Goal: Task Accomplishment & Management: Manage account settings

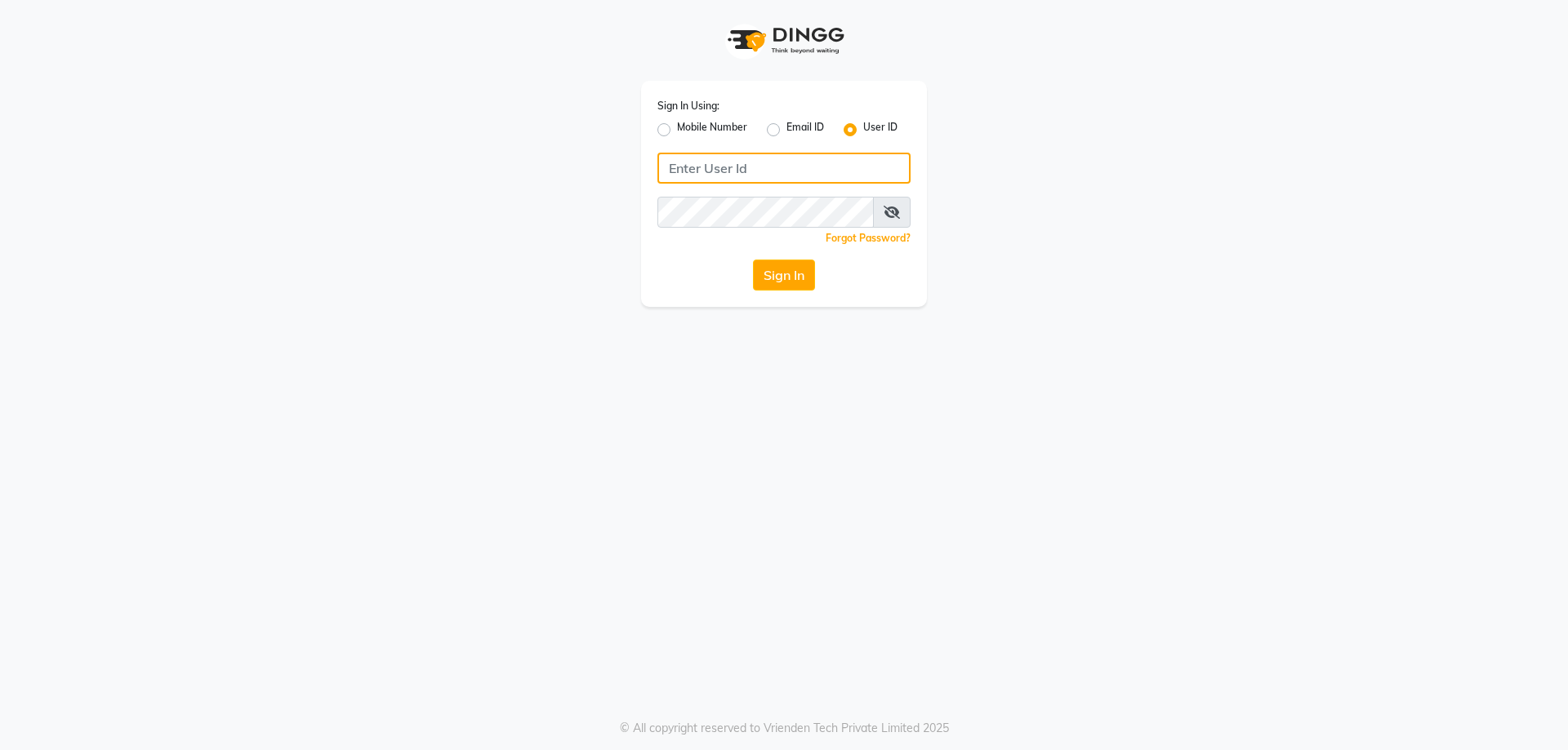
click at [724, 169] on input "Username" at bounding box center [784, 168] width 253 height 31
type input "iconic"
click at [773, 279] on button "Sign In" at bounding box center [784, 274] width 62 height 31
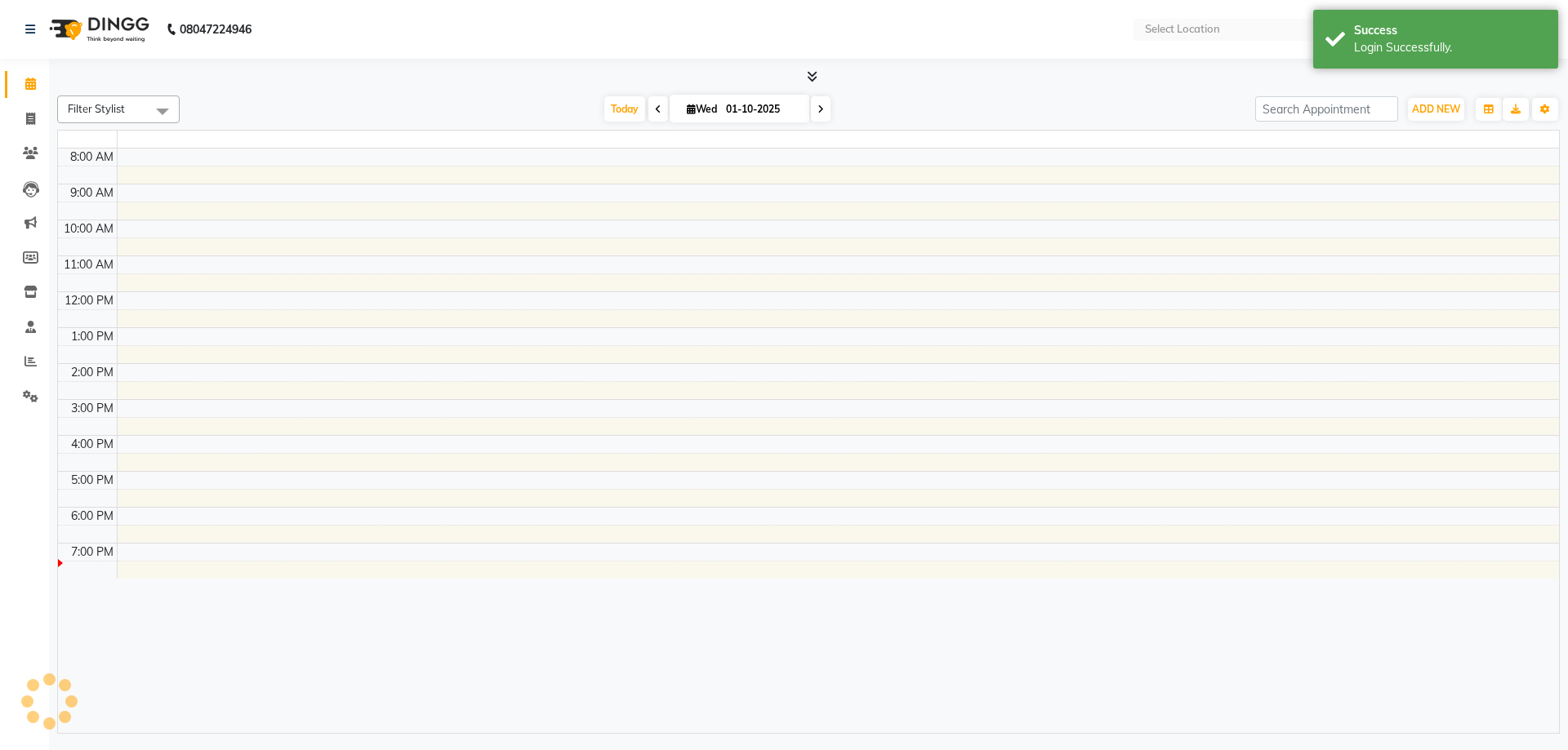
select select "en"
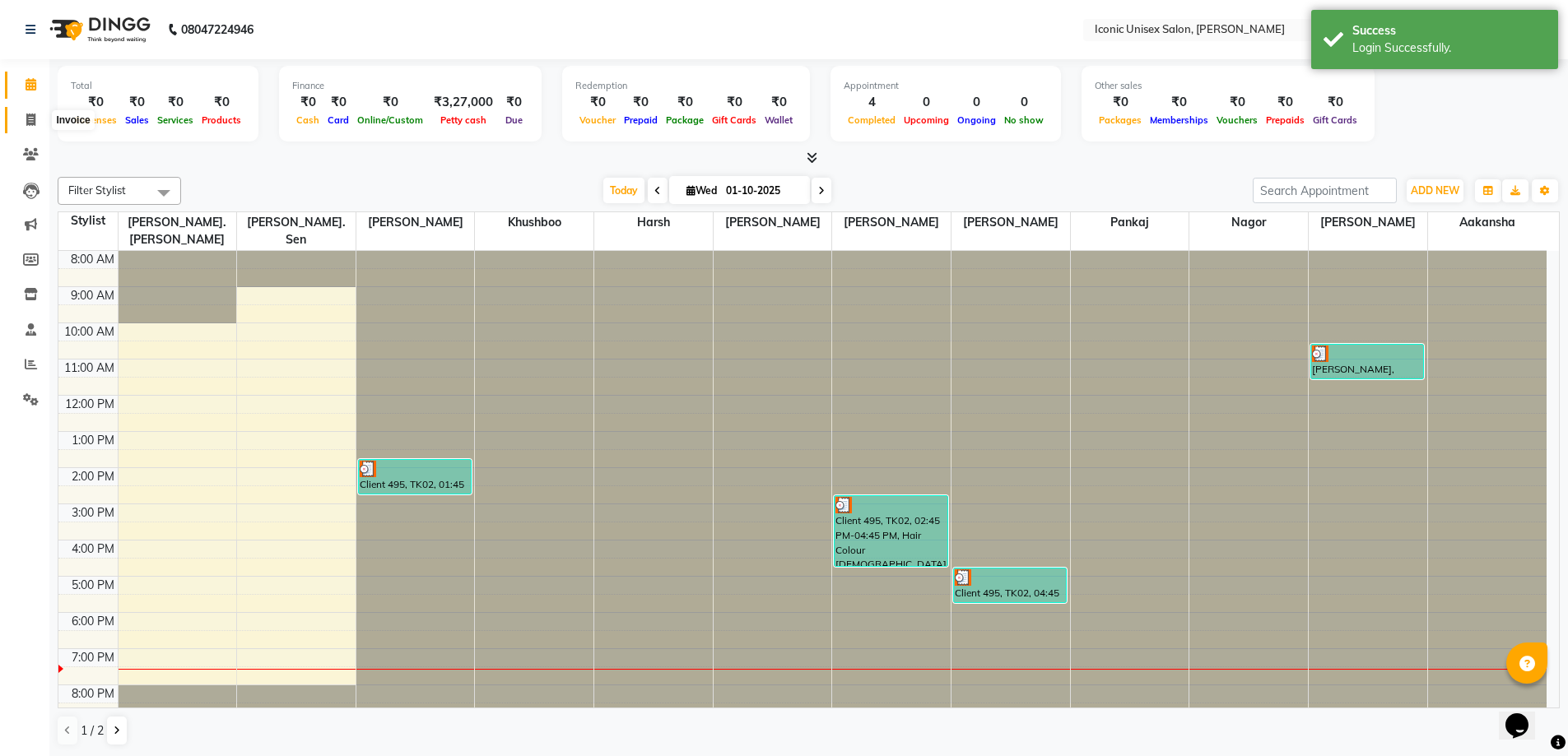
click at [25, 116] on span at bounding box center [30, 120] width 29 height 19
select select "3884"
select select "service"
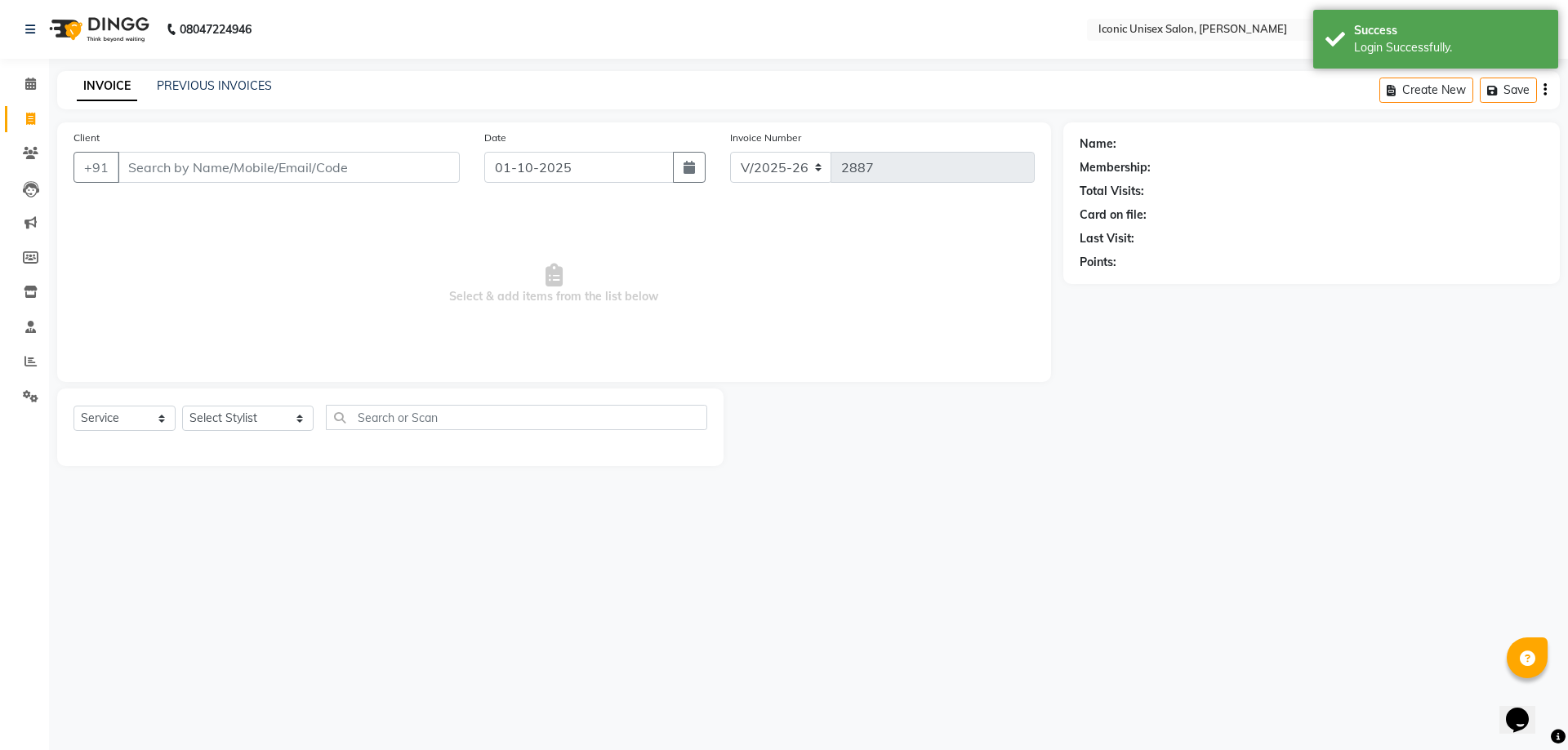
click at [270, 174] on input "Client" at bounding box center [289, 167] width 342 height 31
type input "7711811818"
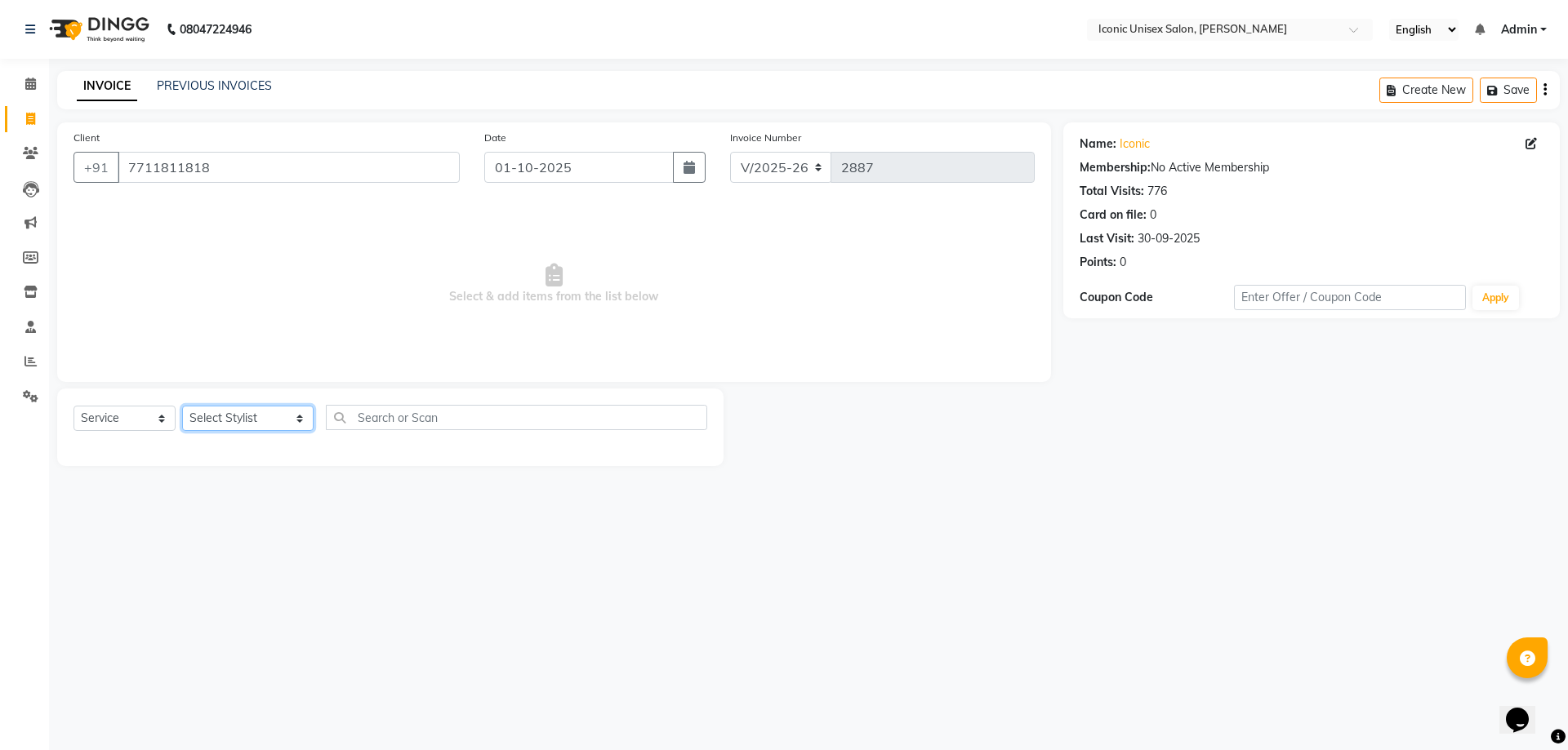
click at [224, 428] on select "Select Stylist [PERSON_NAME] [PERSON_NAME]. [PERSON_NAME] [PERSON_NAME] [PERSON…" at bounding box center [248, 419] width 132 height 25
select select "65200"
click at [182, 406] on select "Select Stylist [PERSON_NAME] [PERSON_NAME]. [PERSON_NAME] [PERSON_NAME] [PERSON…" at bounding box center [248, 419] width 132 height 25
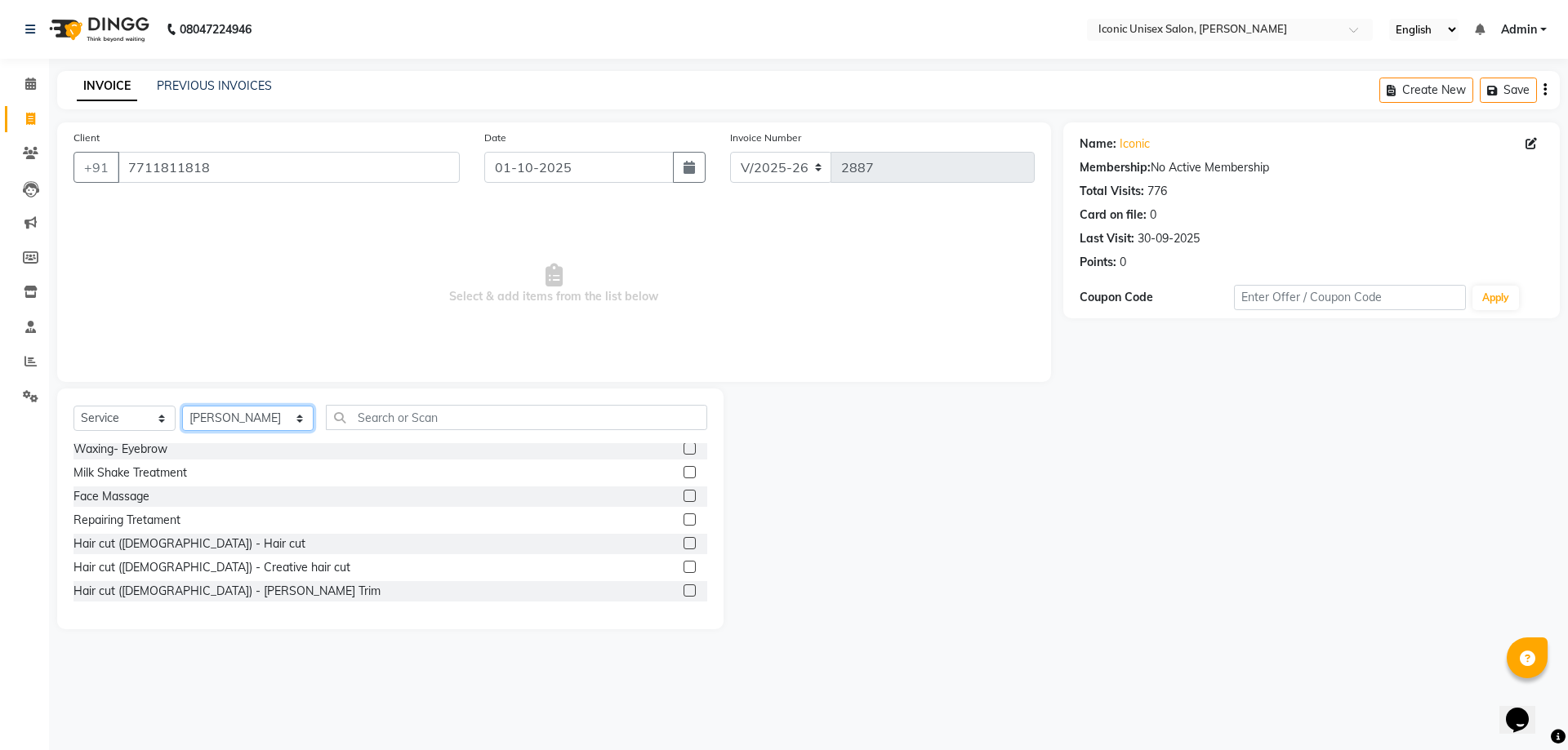
scroll to position [326, 0]
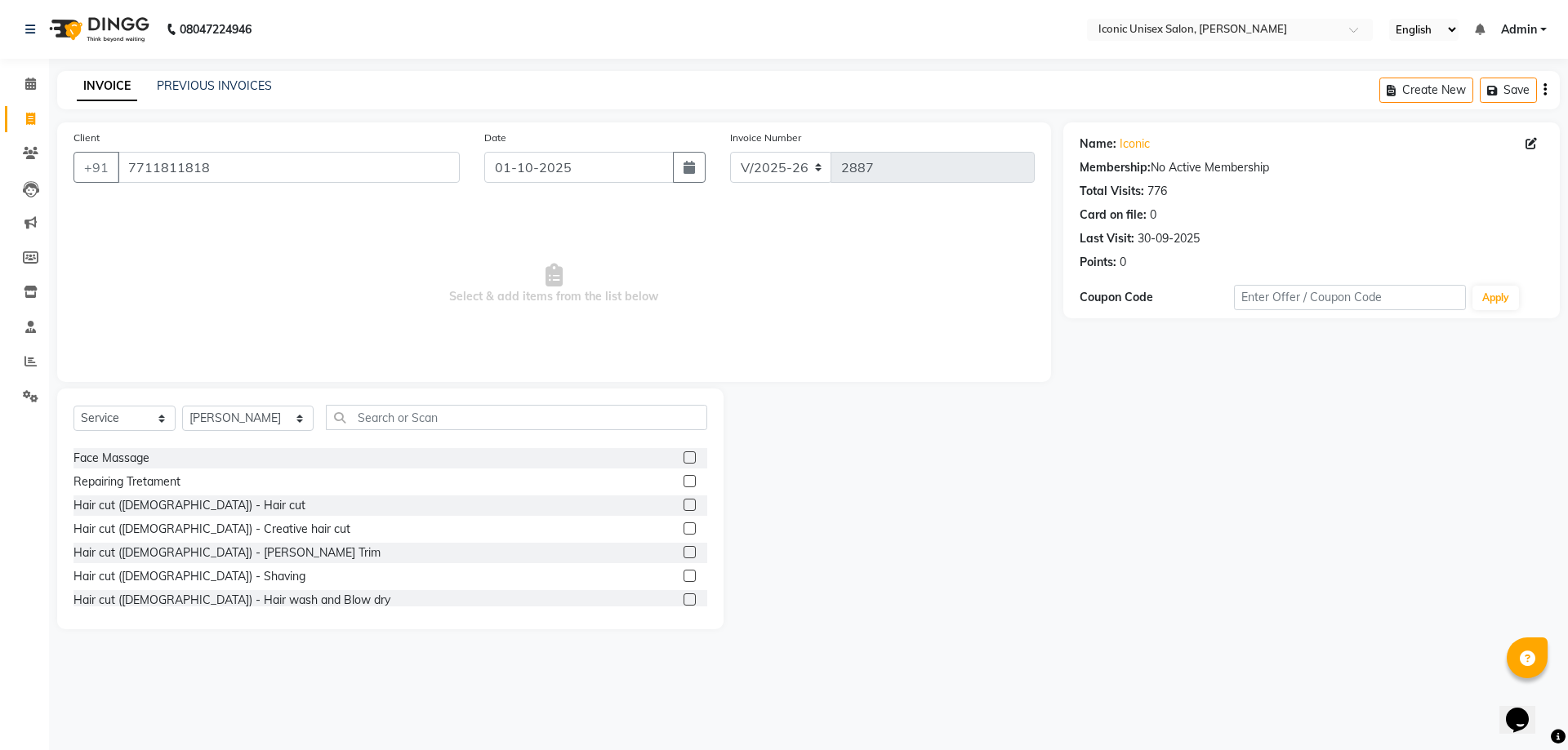
click at [683, 503] on label at bounding box center [689, 505] width 13 height 13
click at [683, 503] on input "checkbox" at bounding box center [688, 506] width 11 height 11
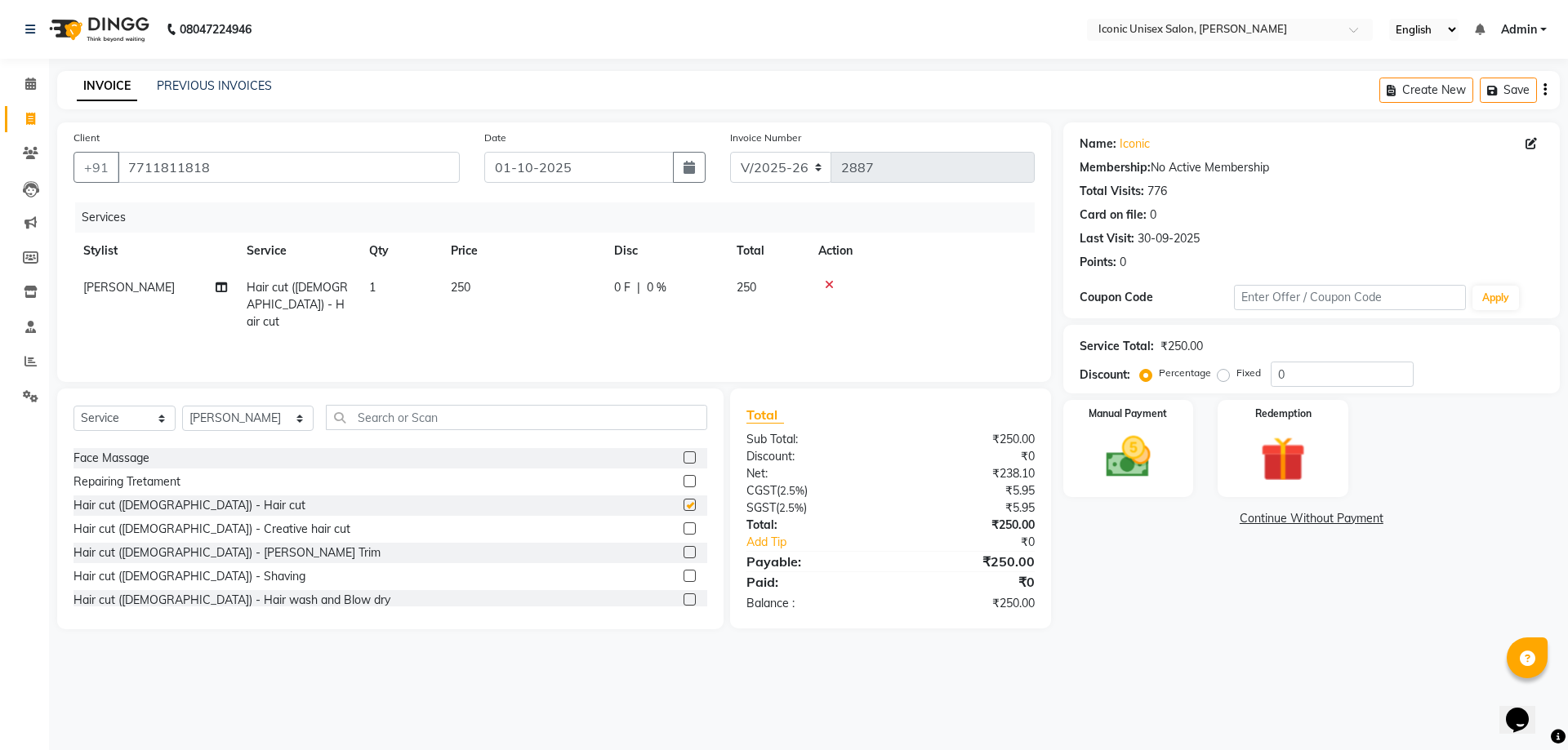
checkbox input "false"
click at [683, 576] on label at bounding box center [689, 576] width 13 height 13
click at [683, 576] on input "checkbox" at bounding box center [688, 576] width 11 height 11
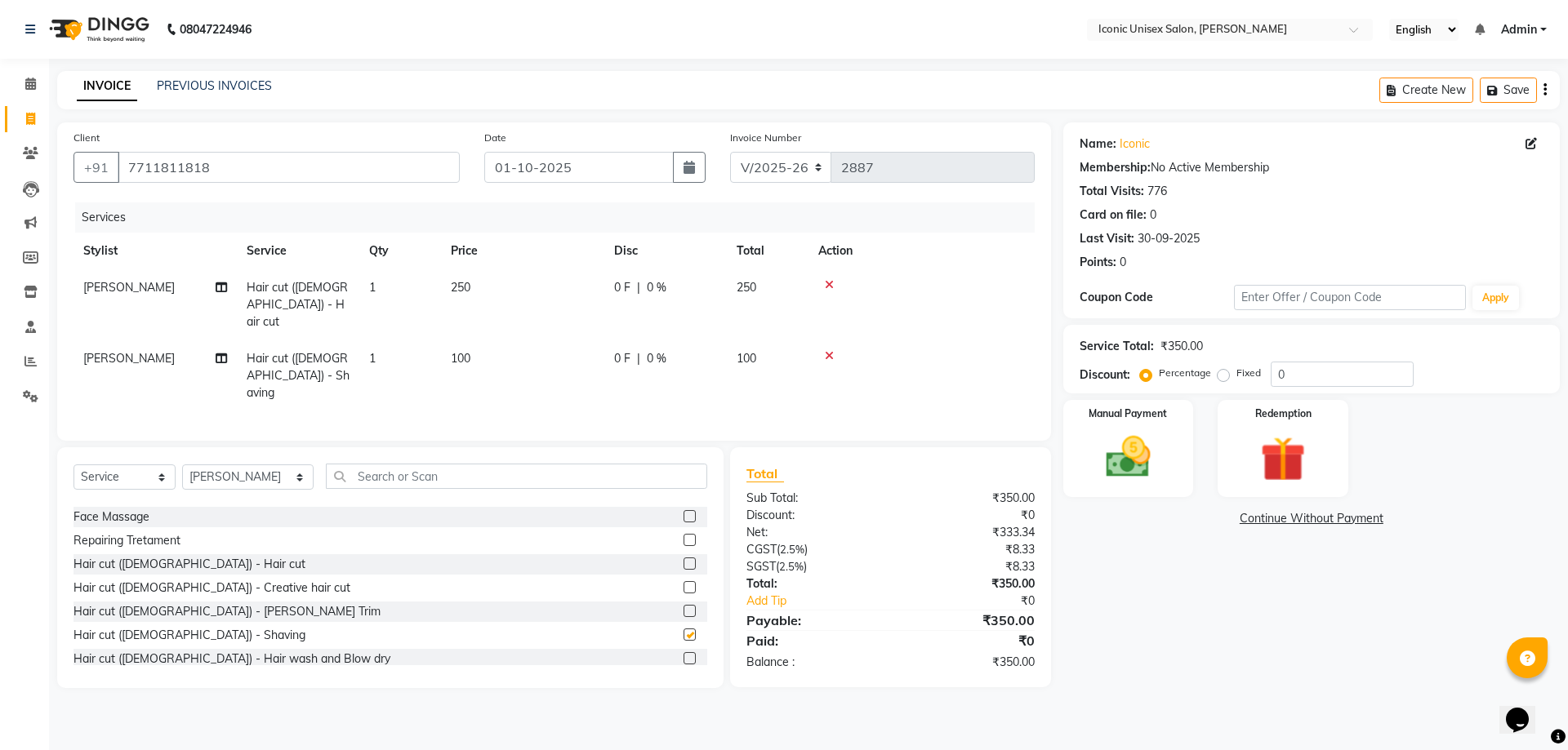
checkbox input "false"
click at [432, 464] on input "text" at bounding box center [516, 477] width 381 height 25
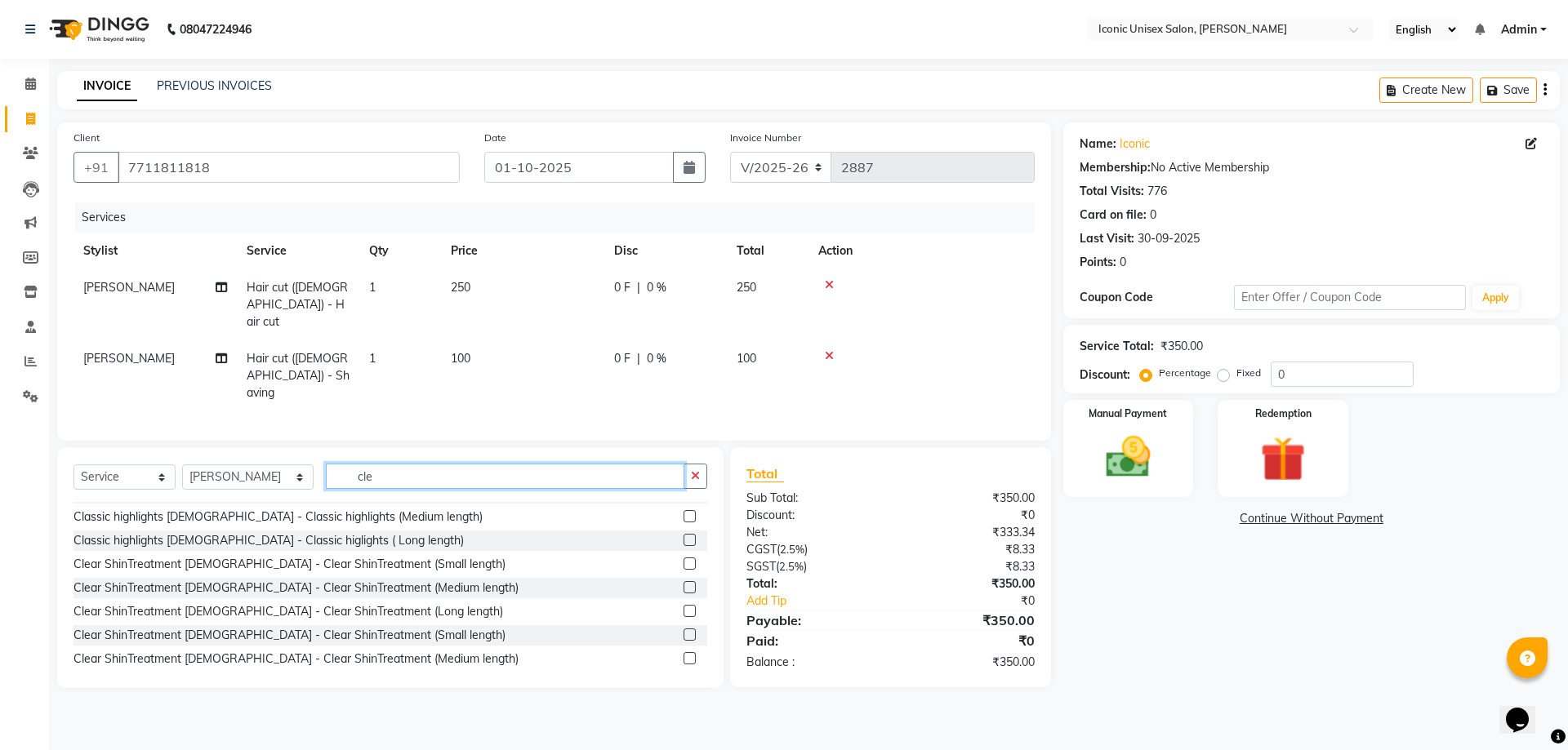
scroll to position [0, 0]
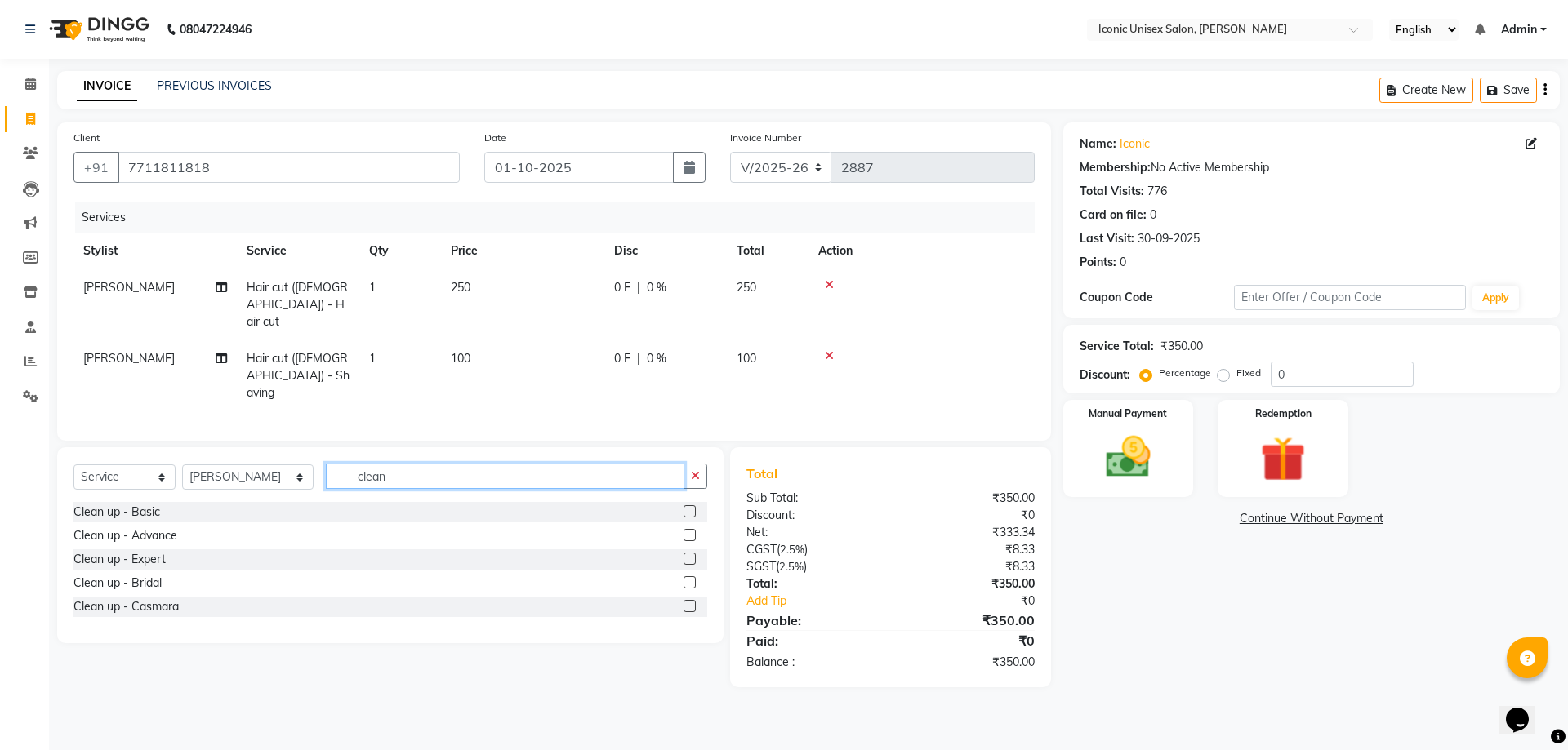
type input "clean"
click at [687, 505] on label at bounding box center [689, 511] width 13 height 13
click at [687, 507] on input "checkbox" at bounding box center [688, 512] width 11 height 11
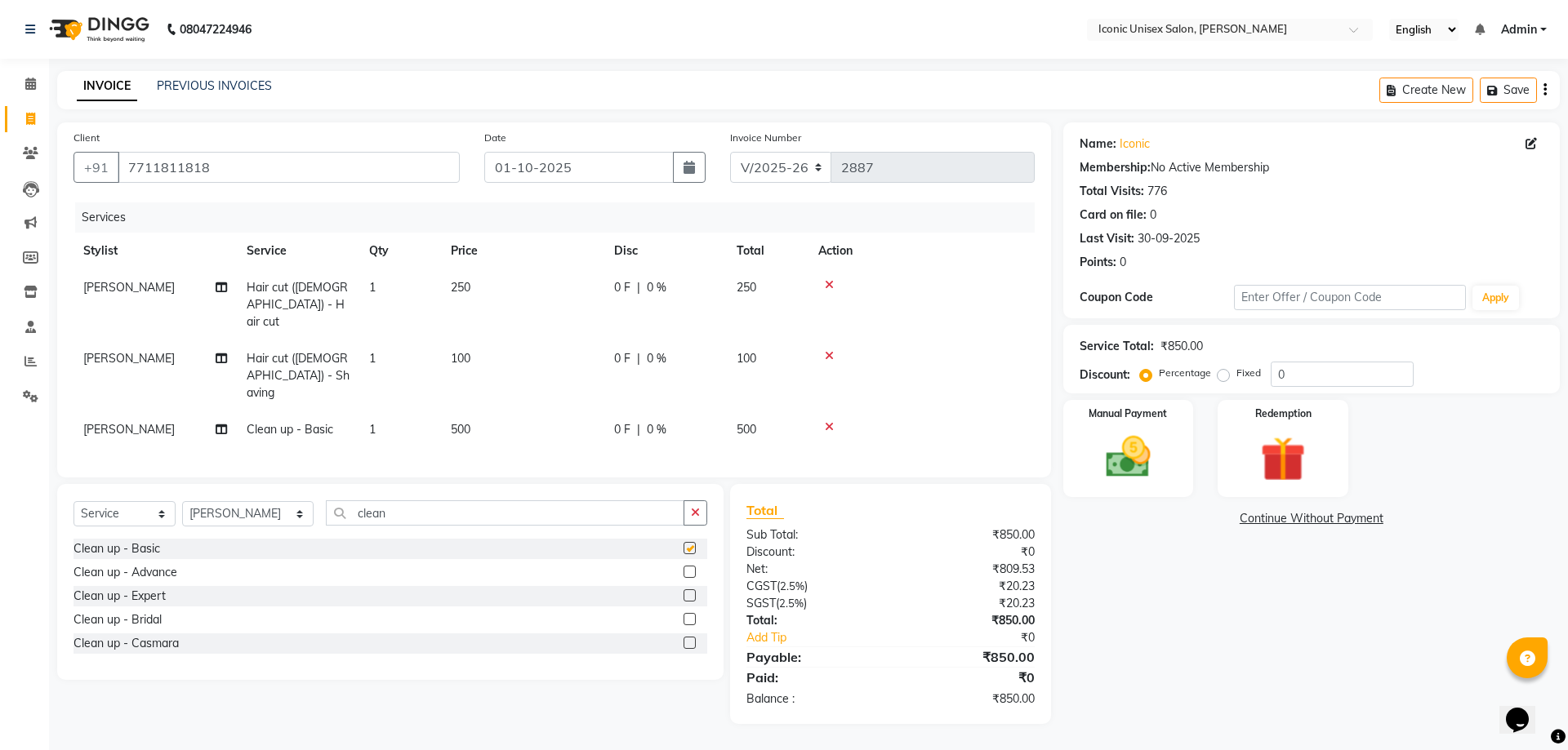
checkbox input "false"
click at [128, 411] on td "[PERSON_NAME]" at bounding box center [155, 430] width 164 height 37
select select "65200"
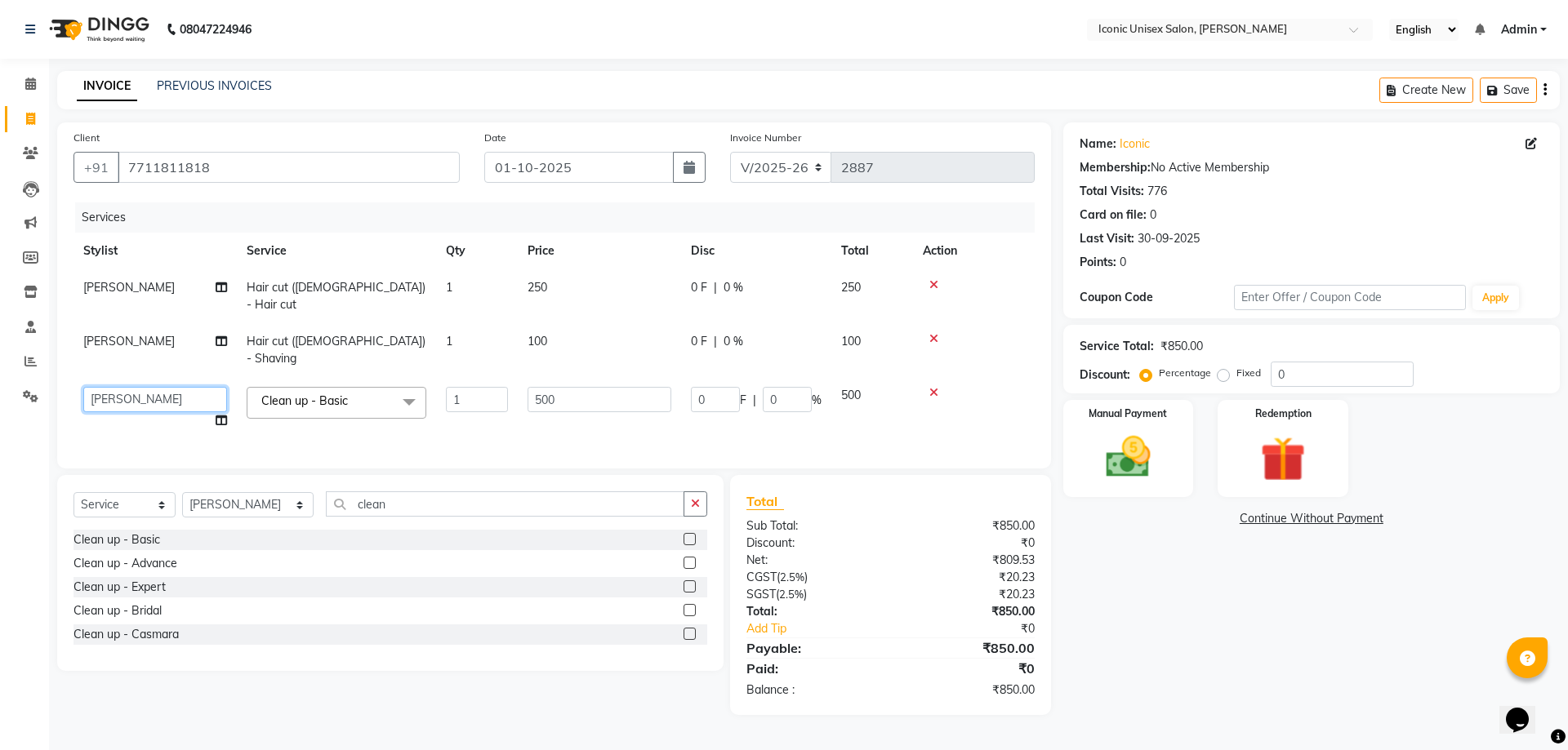
click at [162, 387] on select "[PERSON_NAME] [PERSON_NAME]. [PERSON_NAME] [PERSON_NAME] [PERSON_NAME]. [PERSON…" at bounding box center [154, 399] width 144 height 25
select select "89549"
click at [1283, 625] on div "Name: Iconic Membership: No Active Membership Total Visits: 776 Card on file: 0…" at bounding box center [1318, 419] width 509 height 592
click at [1126, 422] on div "Manual Payment" at bounding box center [1128, 449] width 136 height 101
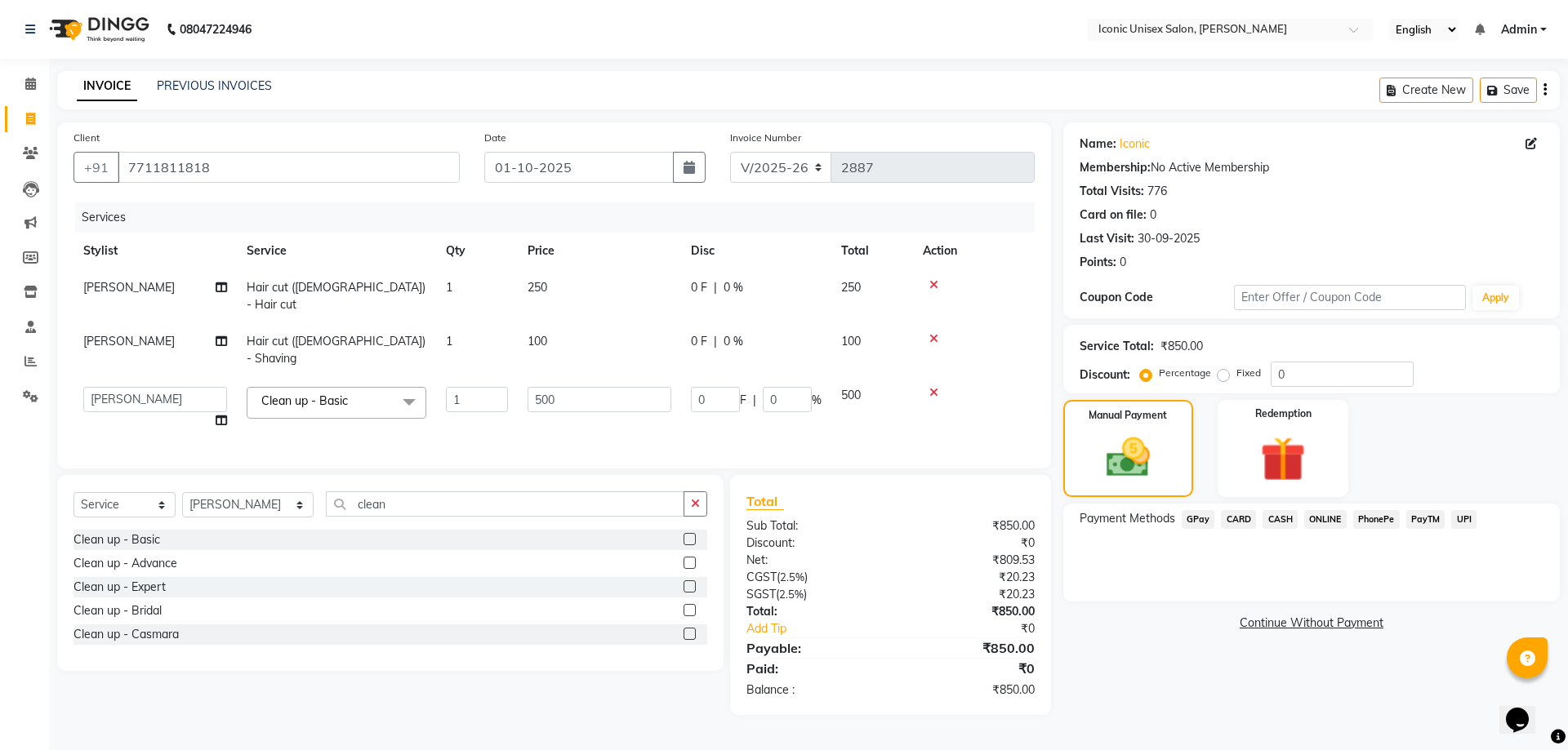
click at [1281, 518] on span "CASH" at bounding box center [1280, 519] width 35 height 18
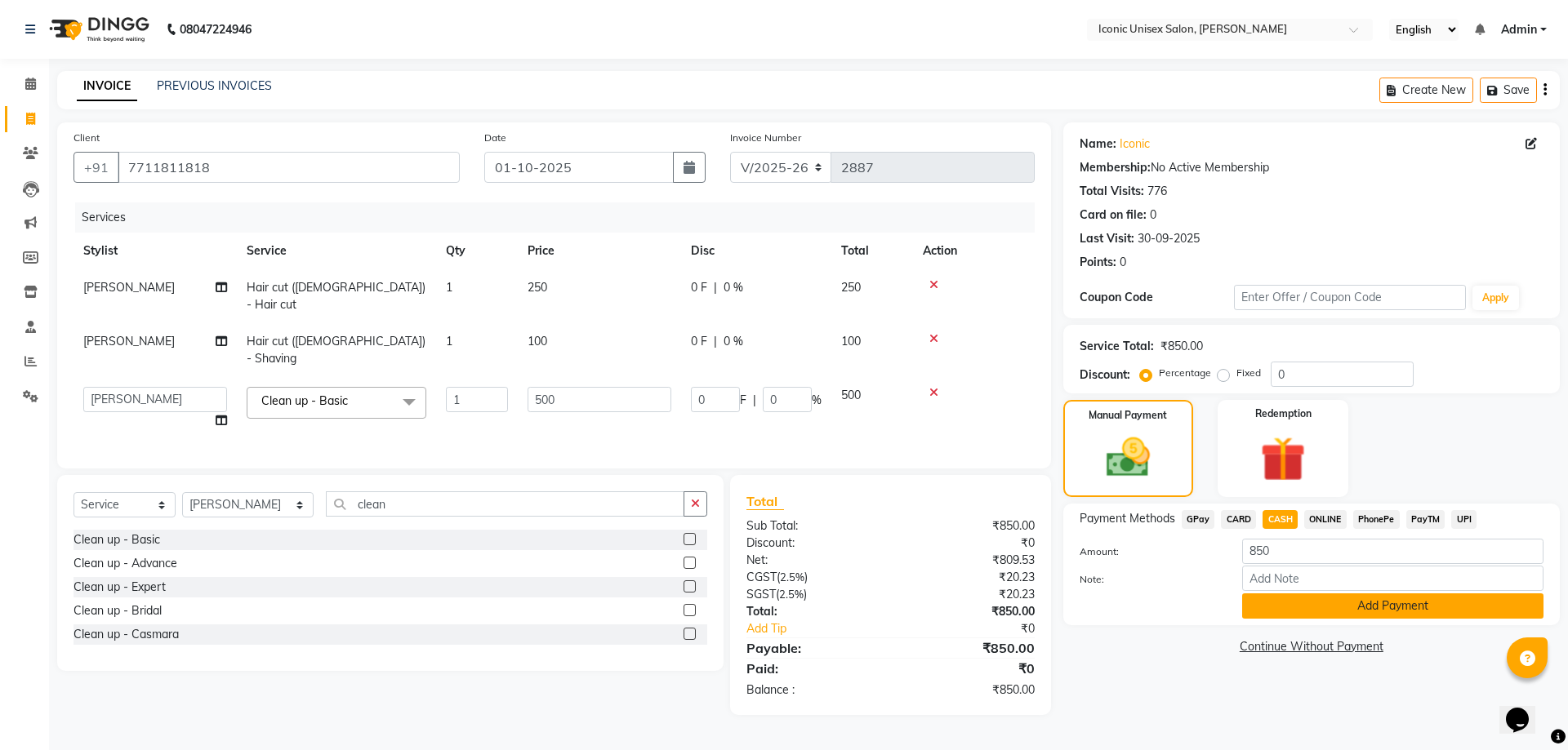
click at [1278, 609] on button "Add Payment" at bounding box center [1393, 606] width 301 height 25
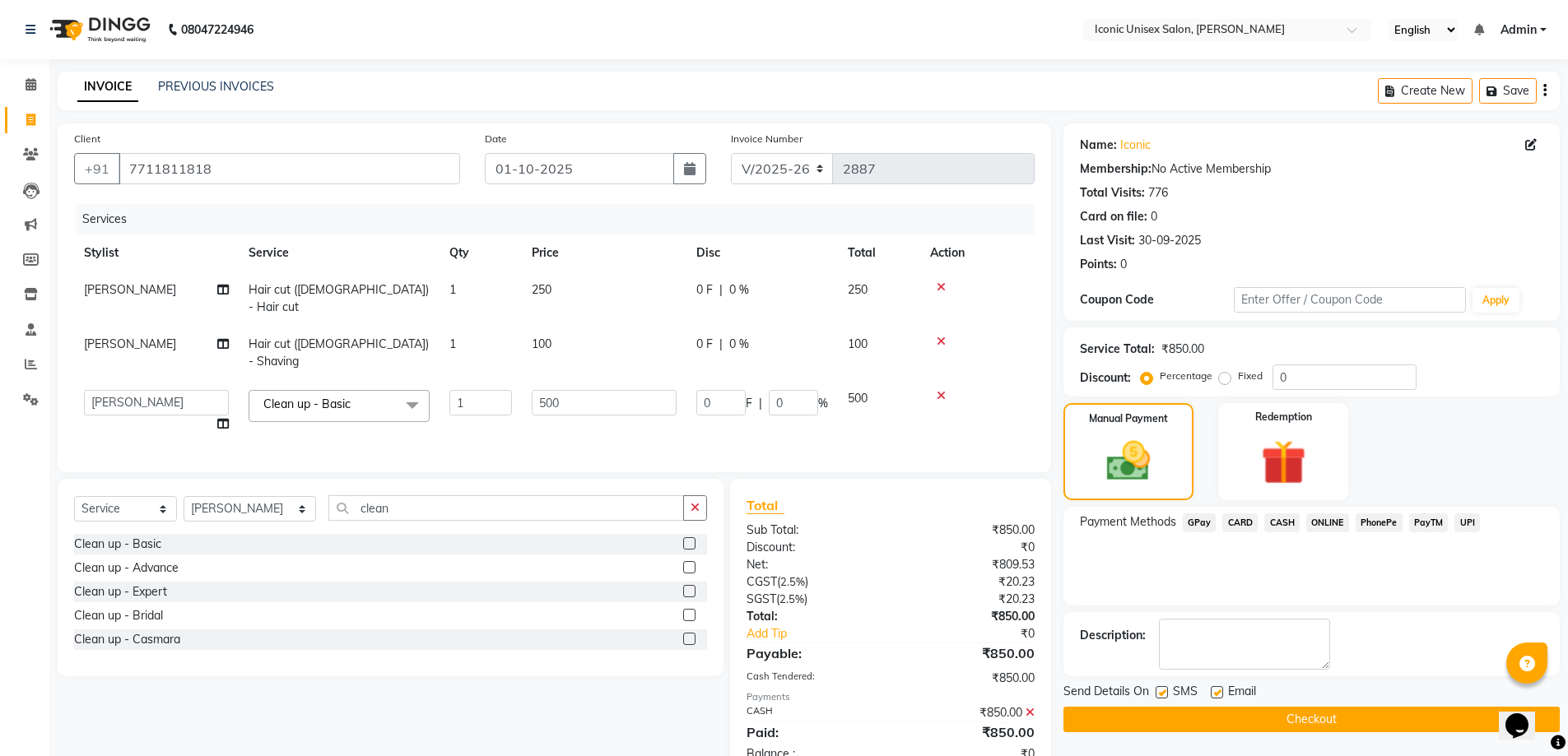
click at [1166, 688] on label at bounding box center [1161, 693] width 13 height 13
click at [1166, 688] on input "checkbox" at bounding box center [1160, 693] width 11 height 11
checkbox input "false"
click at [1199, 723] on button "Checkout" at bounding box center [1311, 720] width 496 height 25
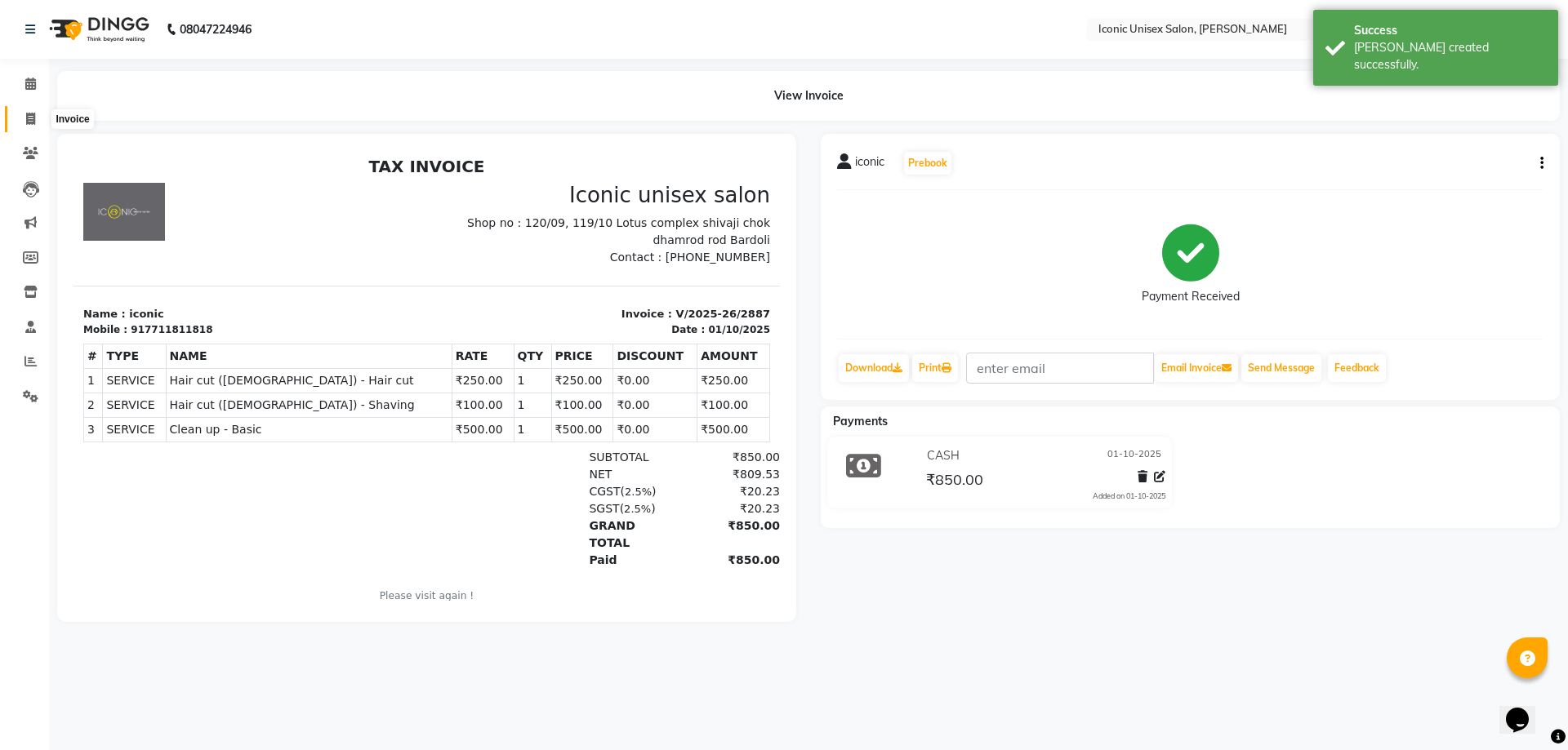
click at [30, 118] on icon at bounding box center [30, 118] width 9 height 13
select select "service"
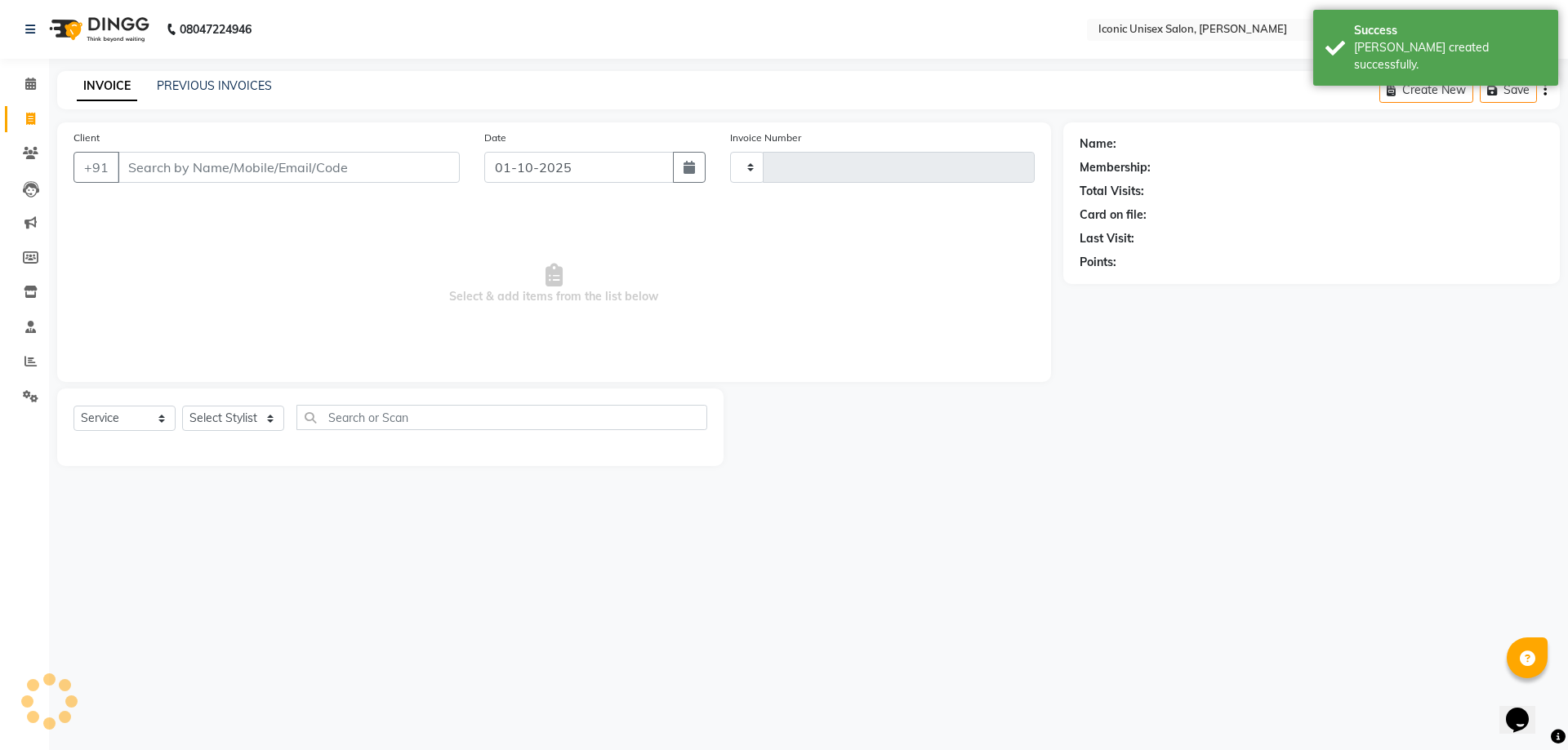
type input "2888"
select select "3884"
click at [217, 172] on input "Client" at bounding box center [289, 167] width 342 height 31
type input "7711811818"
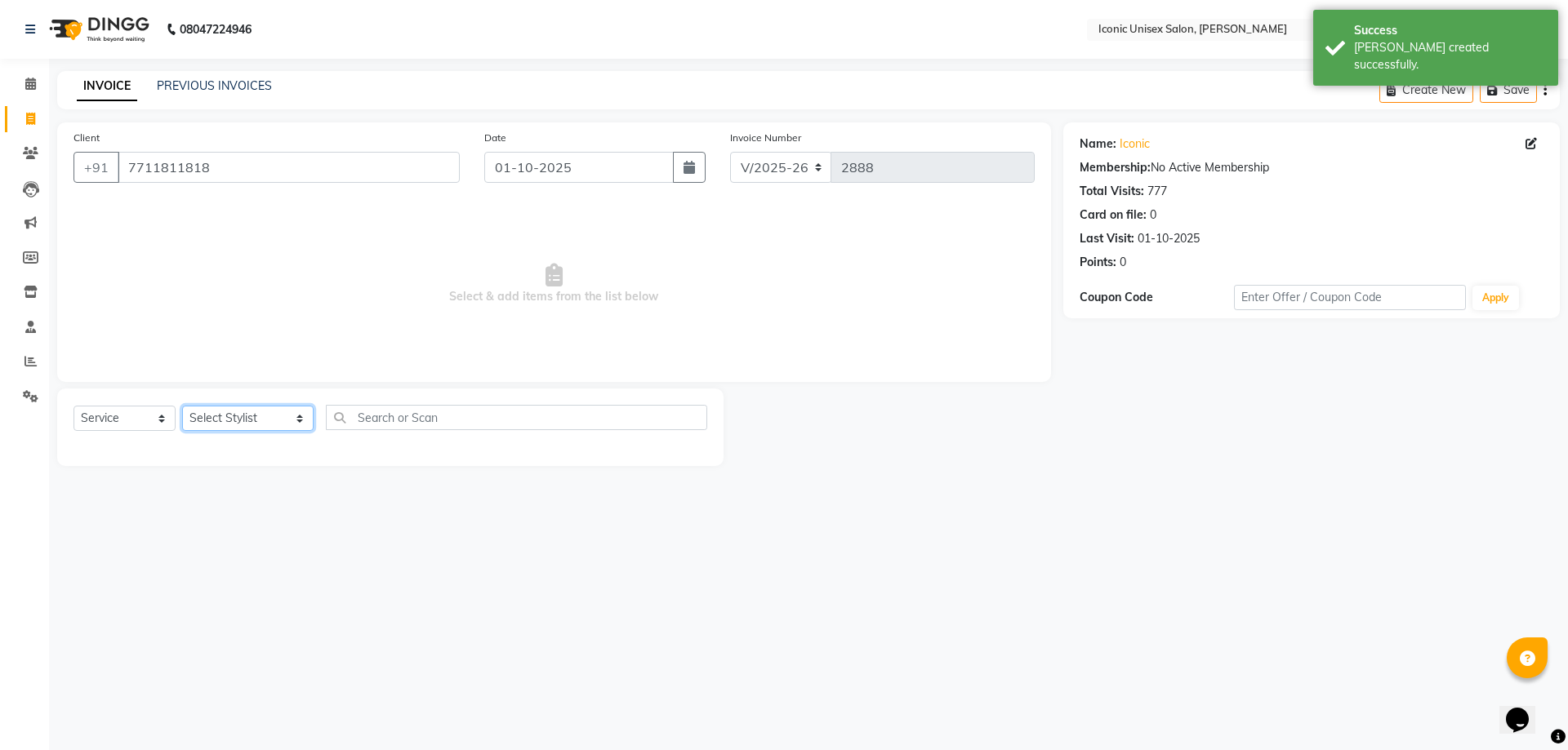
click at [223, 424] on select "Select Stylist [PERSON_NAME] [PERSON_NAME]. [PERSON_NAME] [PERSON_NAME] [PERSON…" at bounding box center [248, 419] width 132 height 25
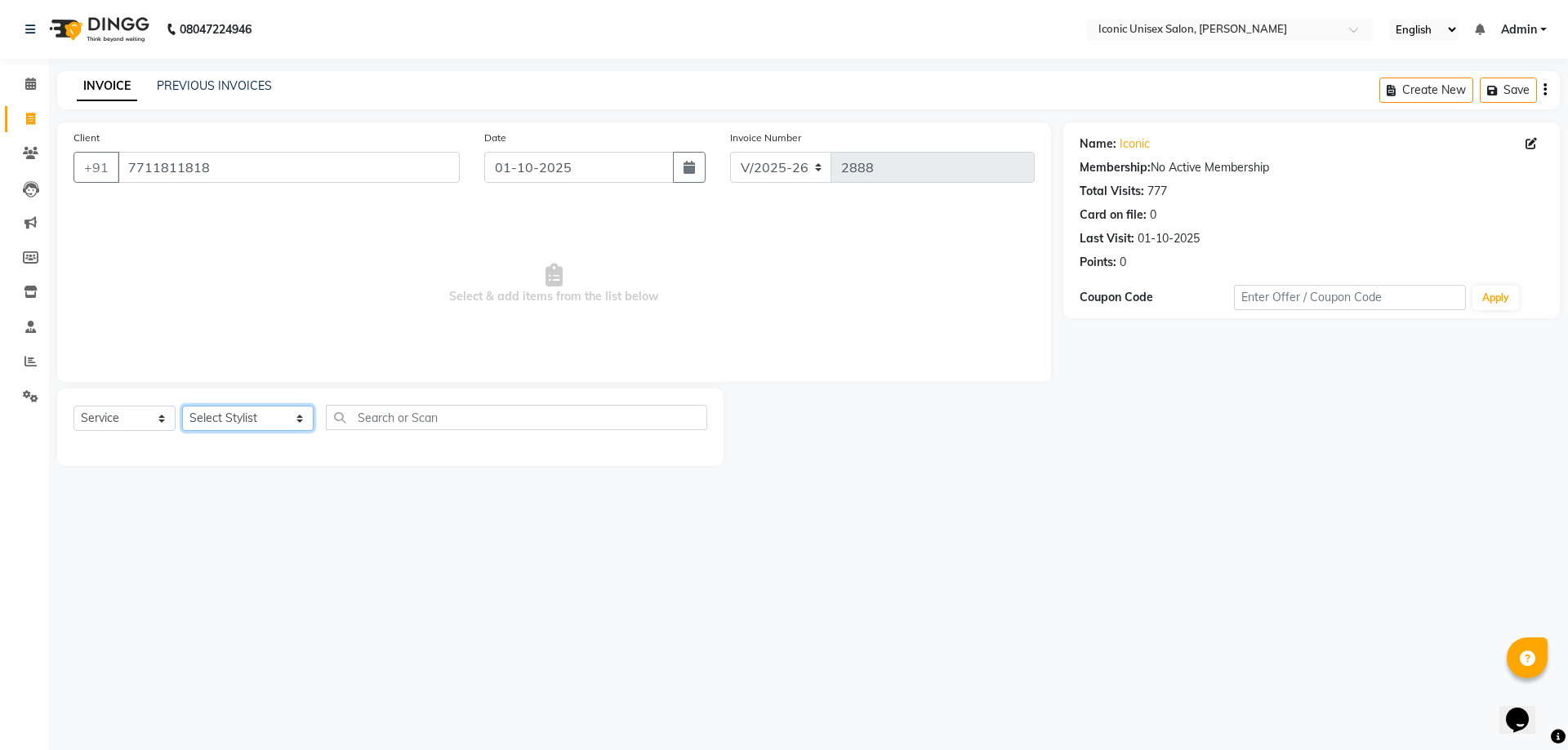
select select "47297"
click at [182, 406] on select "Select Stylist [PERSON_NAME] [PERSON_NAME]. [PERSON_NAME] [PERSON_NAME] [PERSON…" at bounding box center [248, 419] width 132 height 25
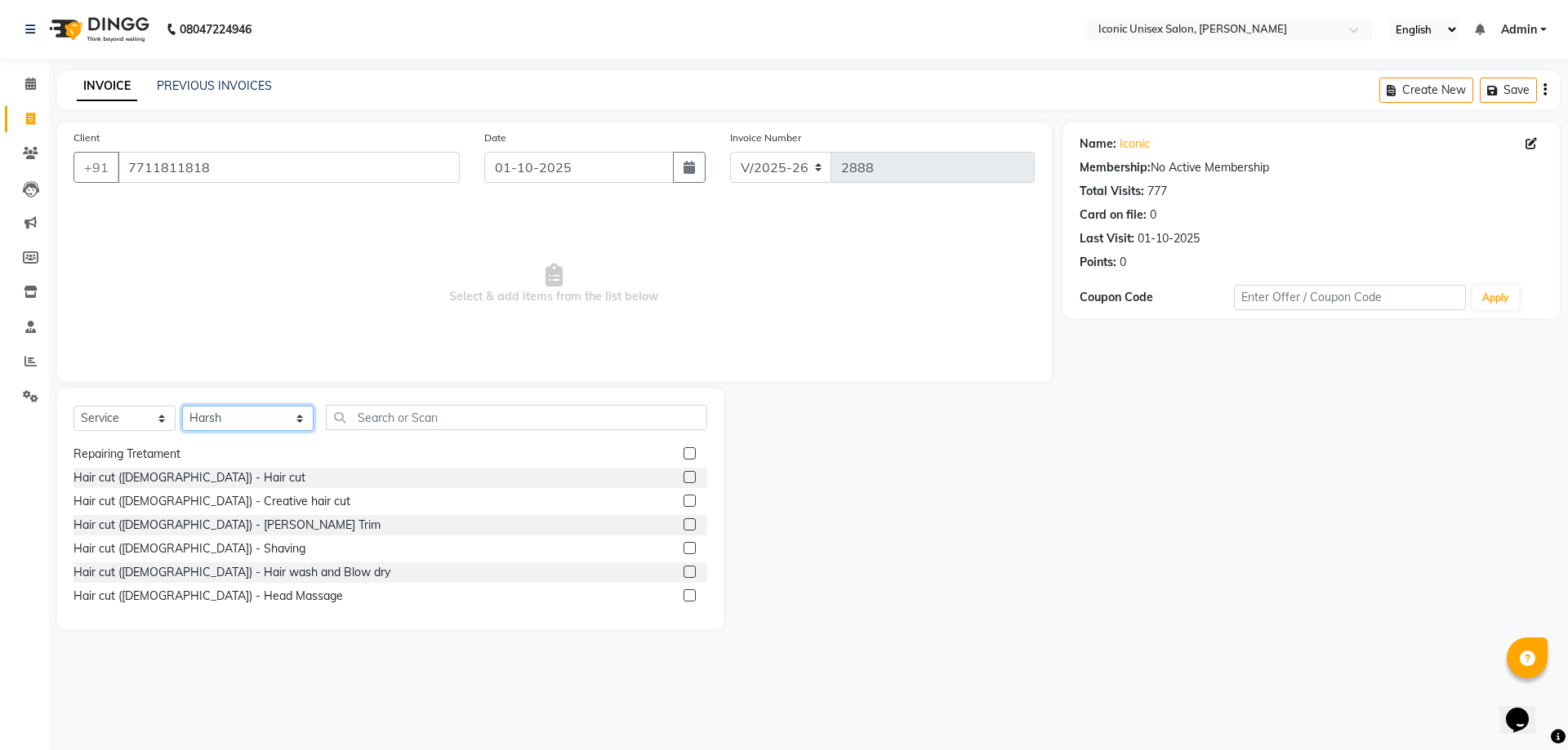
scroll to position [326, 0]
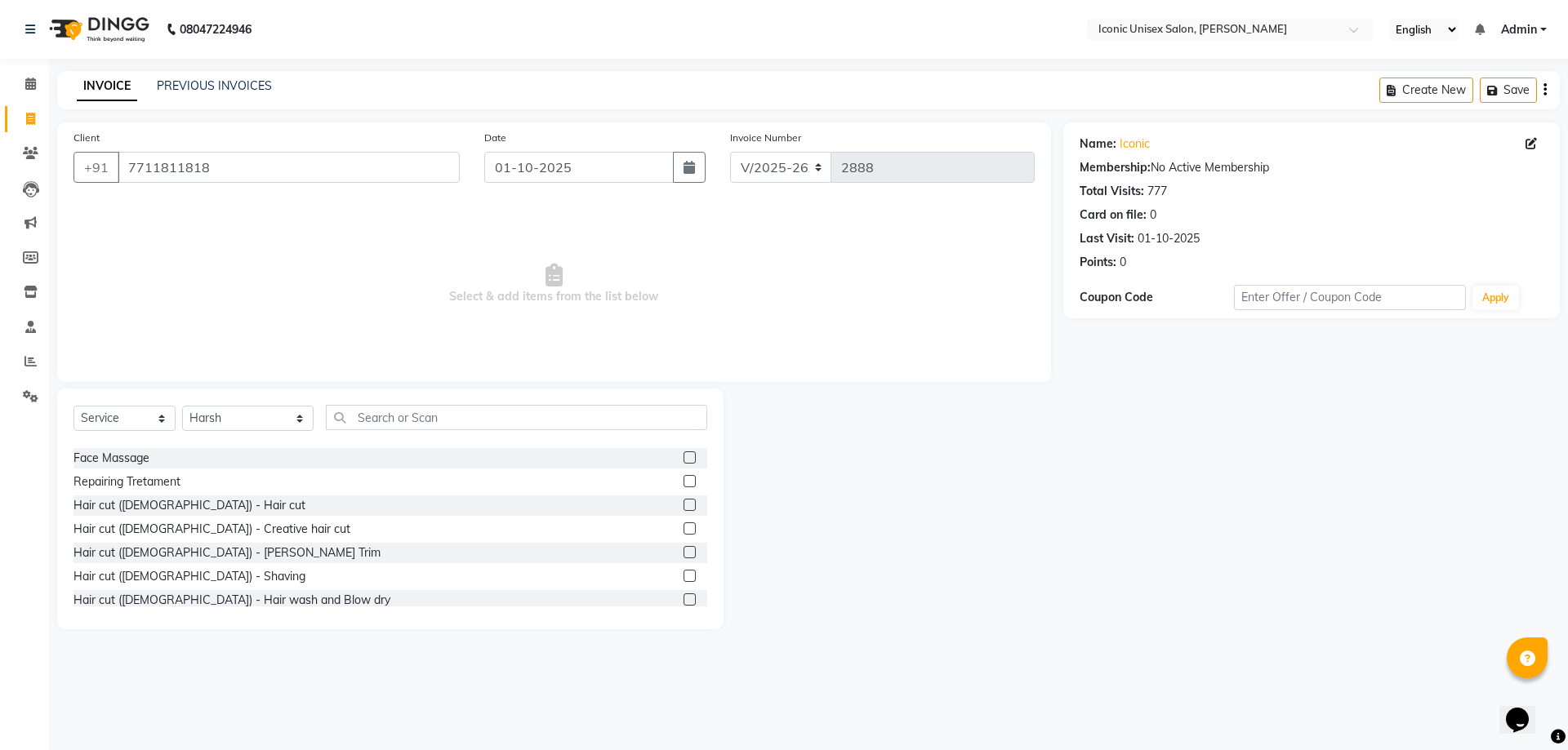
click at [683, 504] on label at bounding box center [689, 505] width 13 height 13
click at [683, 504] on input "checkbox" at bounding box center [688, 506] width 11 height 11
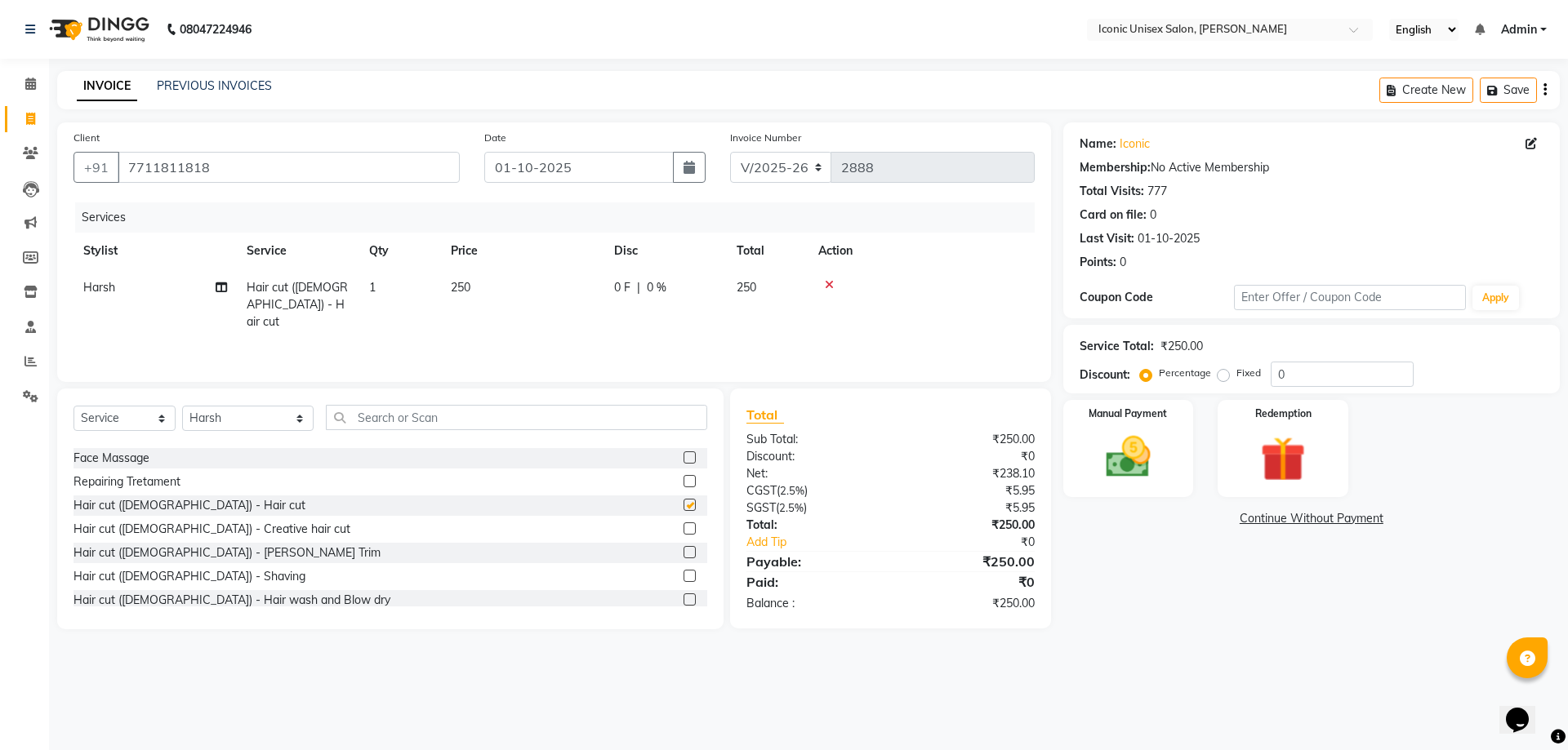
checkbox input "false"
drag, startPoint x: 677, startPoint y: 573, endPoint x: 656, endPoint y: 571, distance: 21.1
click at [683, 572] on label at bounding box center [689, 576] width 13 height 13
click at [683, 572] on input "checkbox" at bounding box center [688, 576] width 11 height 11
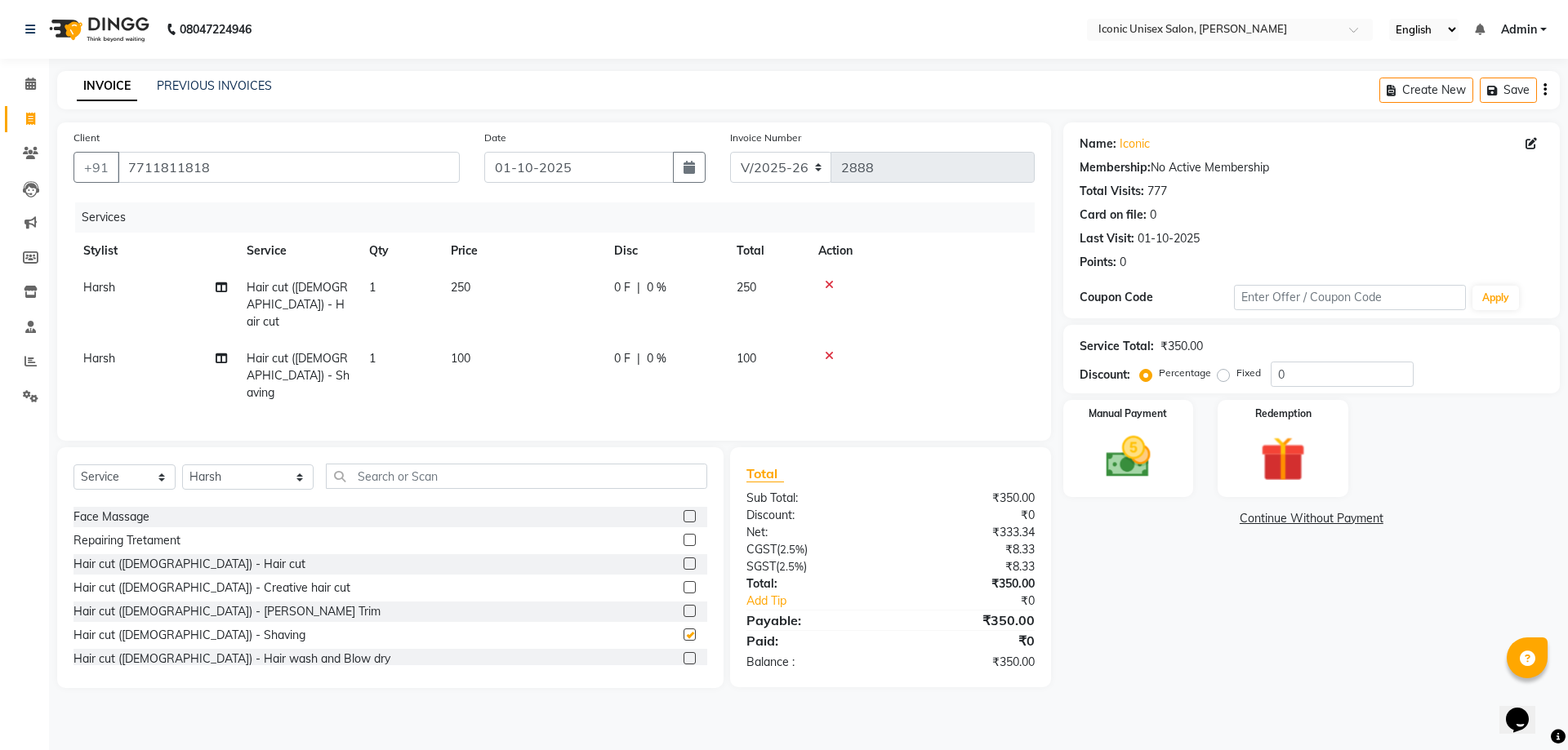
checkbox input "false"
click at [139, 465] on select "Select Service Product Membership Package Voucher Prepaid Gift Card" at bounding box center [125, 477] width 102 height 25
select select "product"
click at [74, 465] on select "Select Service Product Membership Package Voucher Prepaid Gift Card" at bounding box center [125, 477] width 102 height 25
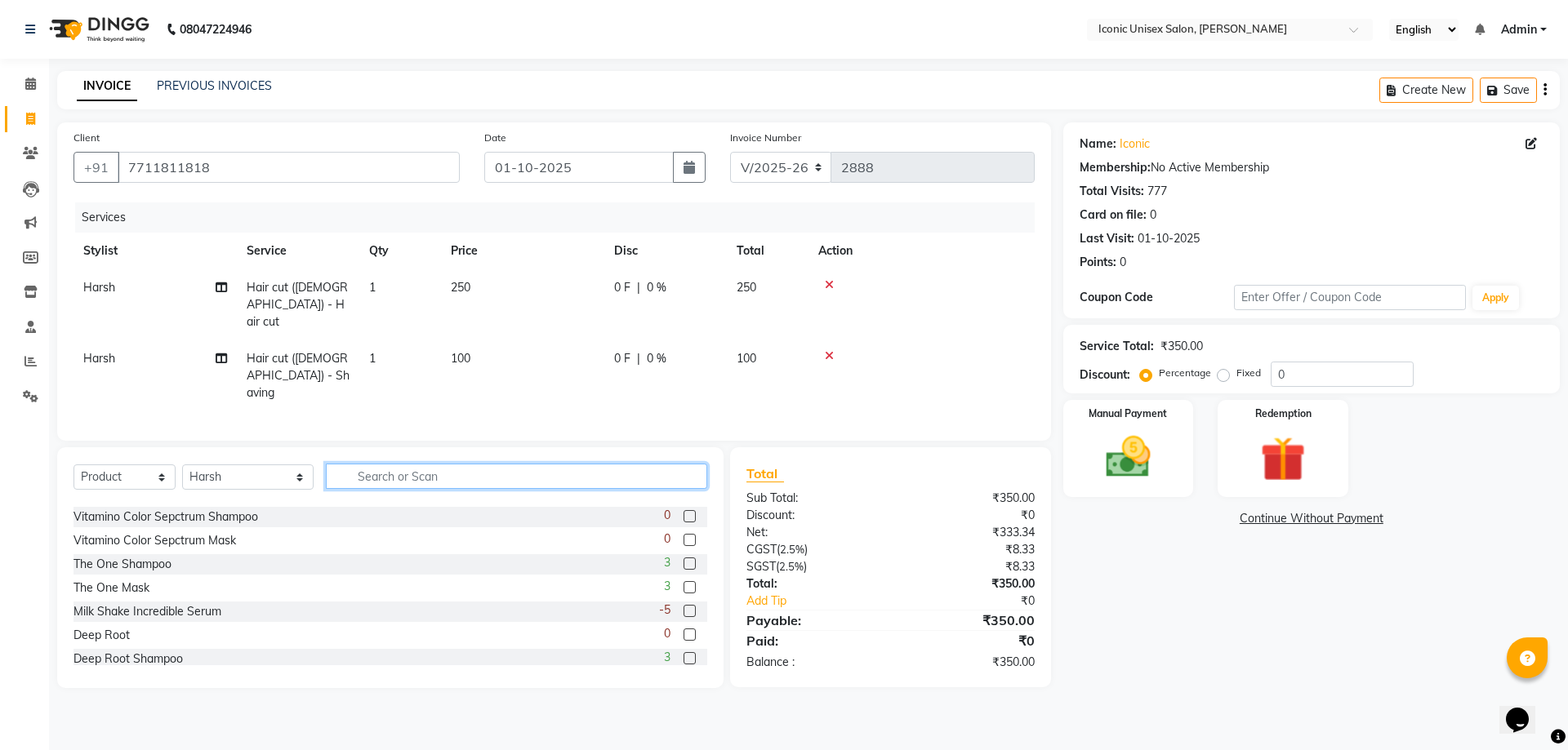
click at [332, 464] on input "text" at bounding box center [516, 477] width 381 height 25
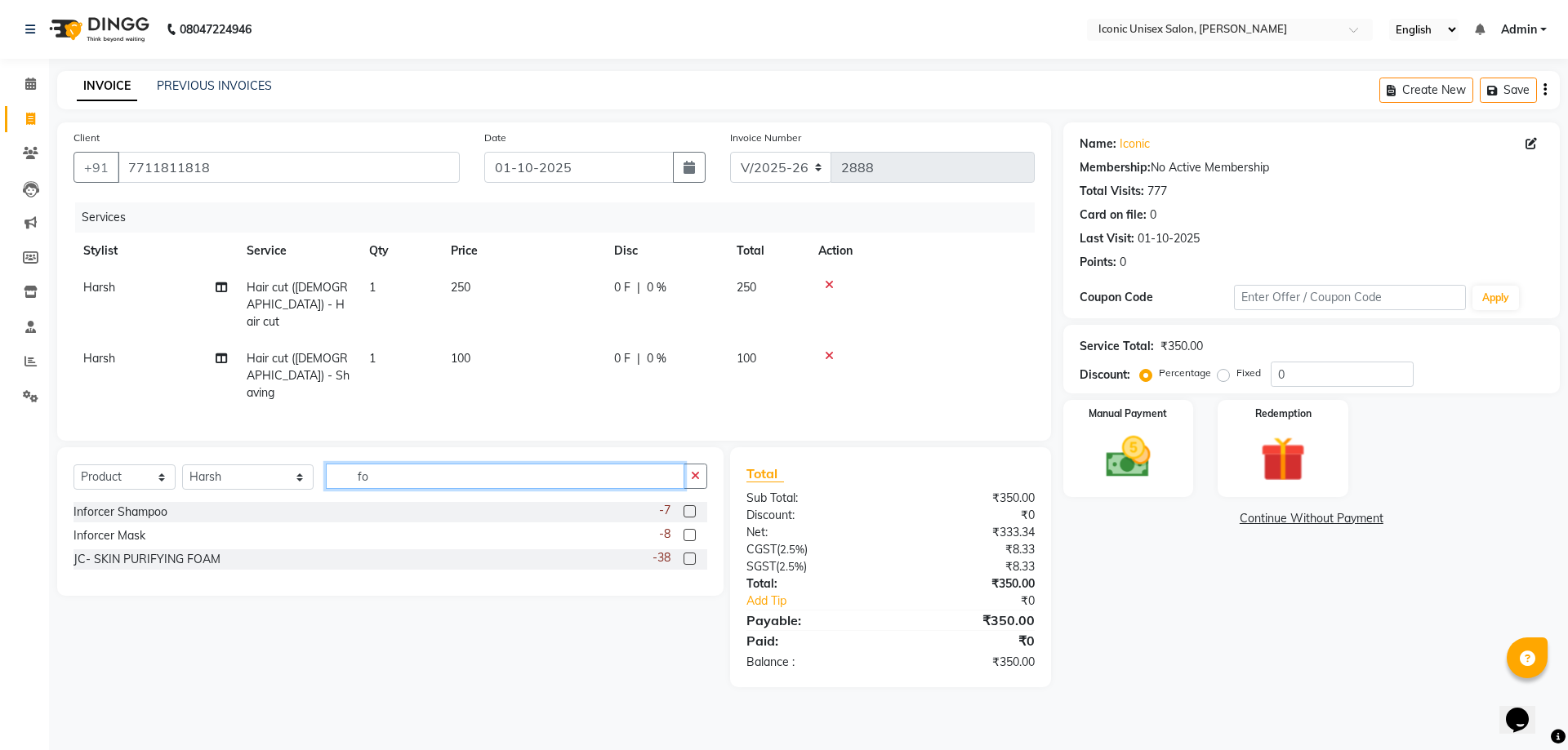
type input "fo"
click at [683, 549] on div "-38" at bounding box center [680, 560] width 55 height 20
click at [690, 553] on label at bounding box center [689, 559] width 13 height 13
click at [690, 555] on input "checkbox" at bounding box center [688, 560] width 11 height 11
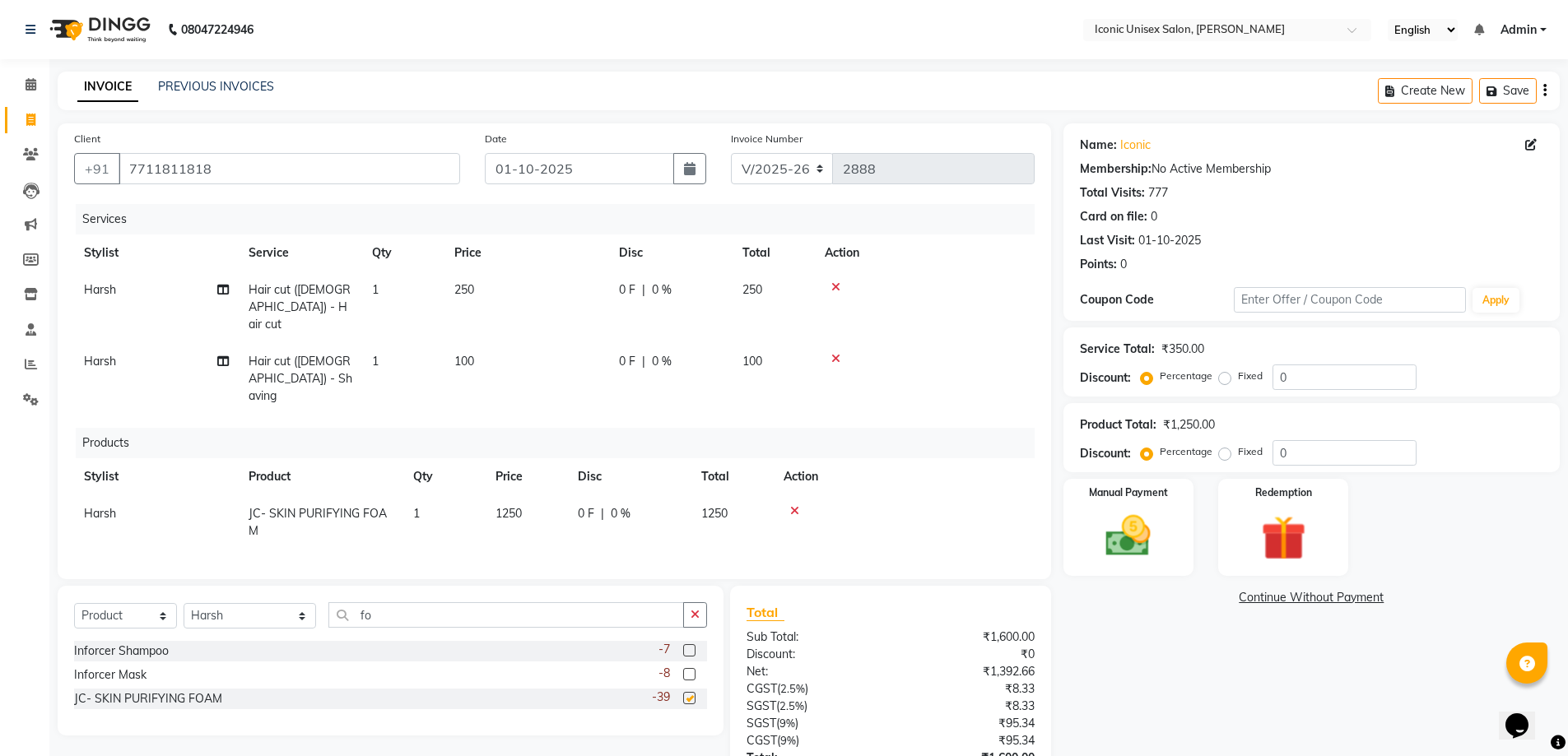
checkbox input "false"
click at [546, 496] on td "1250" at bounding box center [526, 523] width 82 height 54
select select "47297"
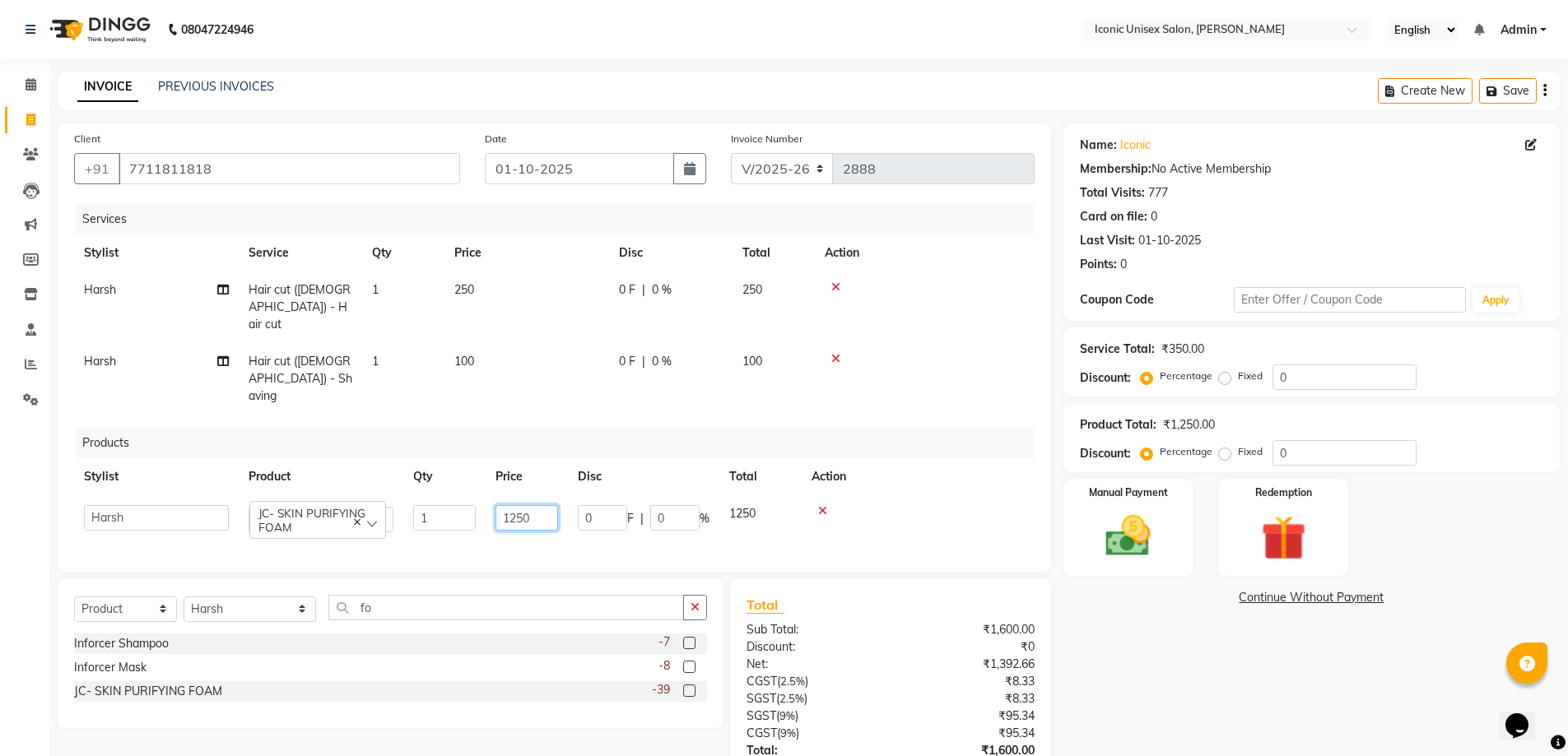
click at [546, 505] on input "1250" at bounding box center [527, 518] width 63 height 25
type input "1390"
click at [1091, 655] on div "Name: Iconic Membership: No Active Membership Total Visits: 777 Card on file: 0…" at bounding box center [1317, 493] width 508 height 739
click at [1238, 452] on label "Fixed" at bounding box center [1250, 452] width 25 height 15
click at [1222, 452] on input "Fixed" at bounding box center [1228, 452] width 12 height 12
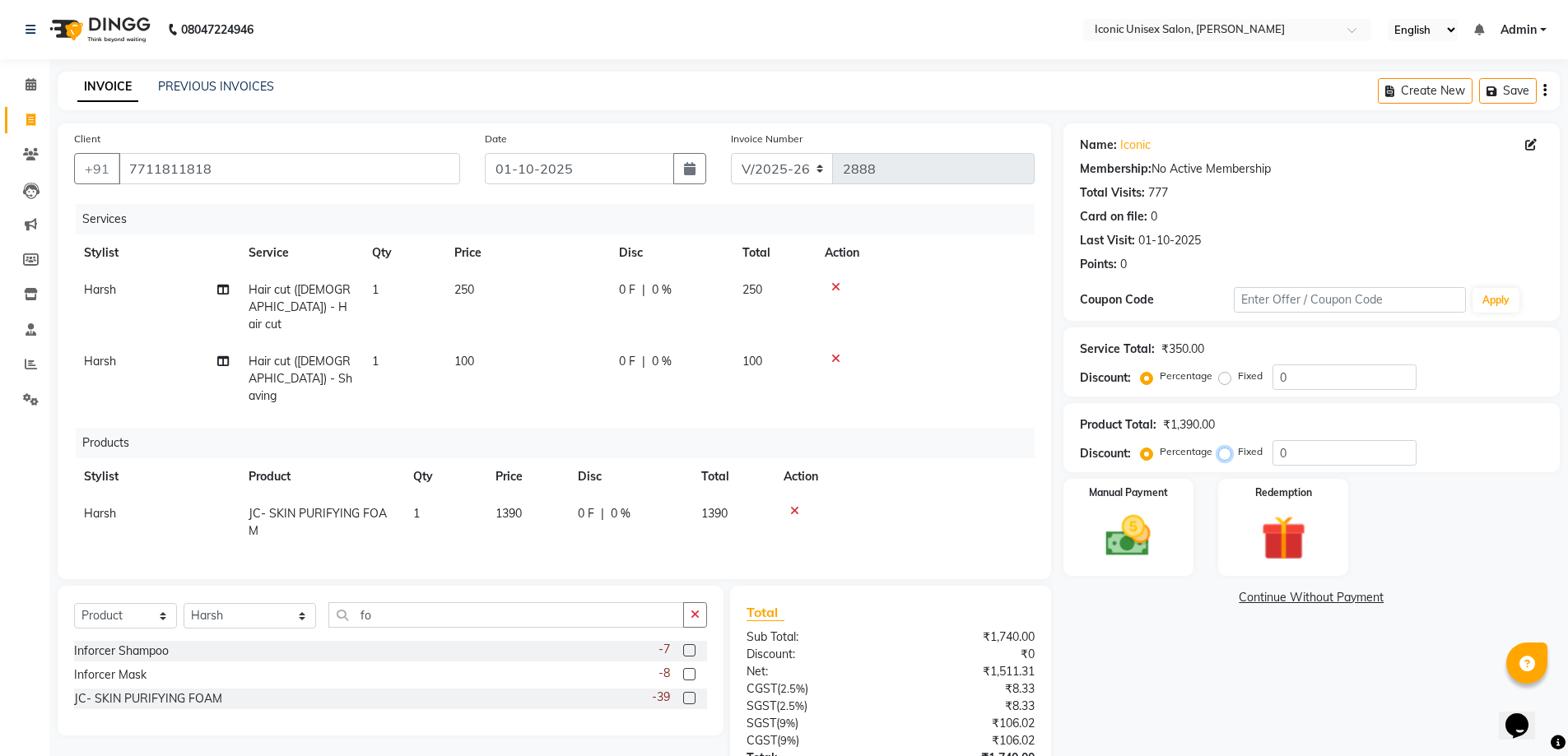
radio input "true"
click at [1323, 459] on input "0" at bounding box center [1344, 453] width 144 height 25
type input "7"
click at [1321, 448] on input "7" at bounding box center [1344, 453] width 144 height 25
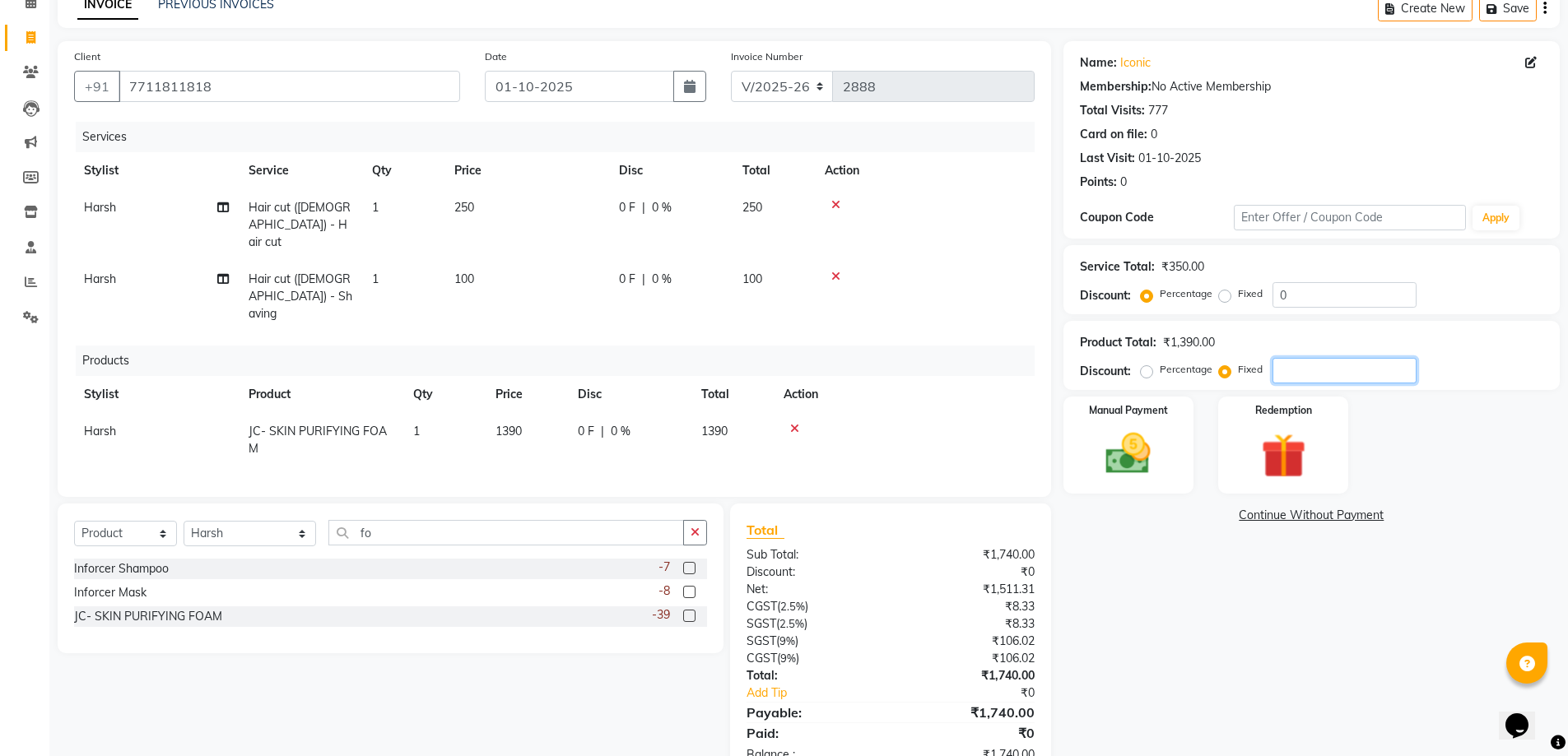
click at [1307, 381] on input "number" at bounding box center [1344, 370] width 144 height 25
click at [1238, 295] on label "Fixed" at bounding box center [1250, 294] width 25 height 15
click at [1222, 295] on input "Fixed" at bounding box center [1228, 294] width 12 height 12
radio input "true"
click at [1294, 304] on input "0" at bounding box center [1344, 295] width 144 height 25
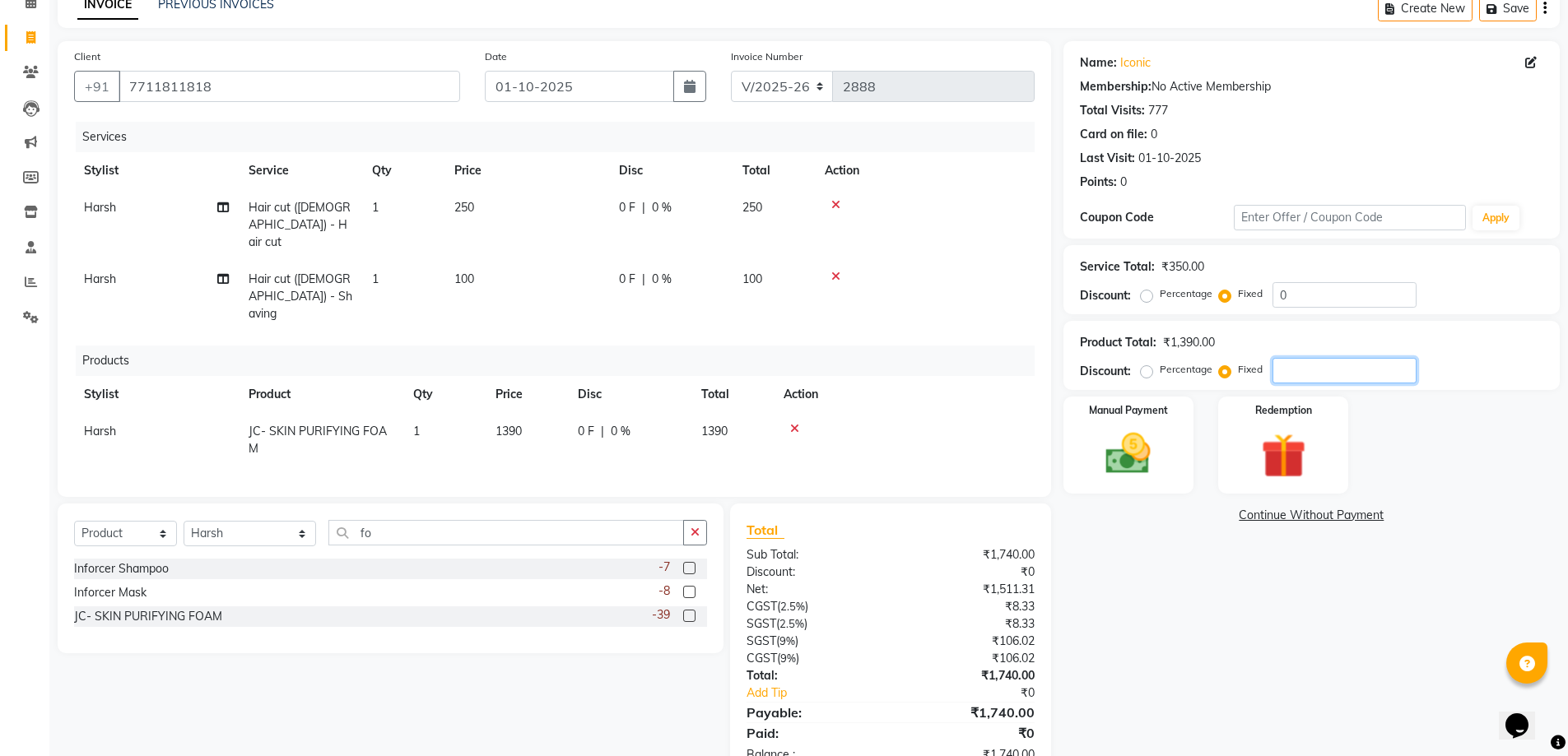
click at [1289, 363] on input "number" at bounding box center [1344, 370] width 144 height 25
type input "100"
click at [1131, 417] on div "Manual Payment" at bounding box center [1127, 446] width 136 height 101
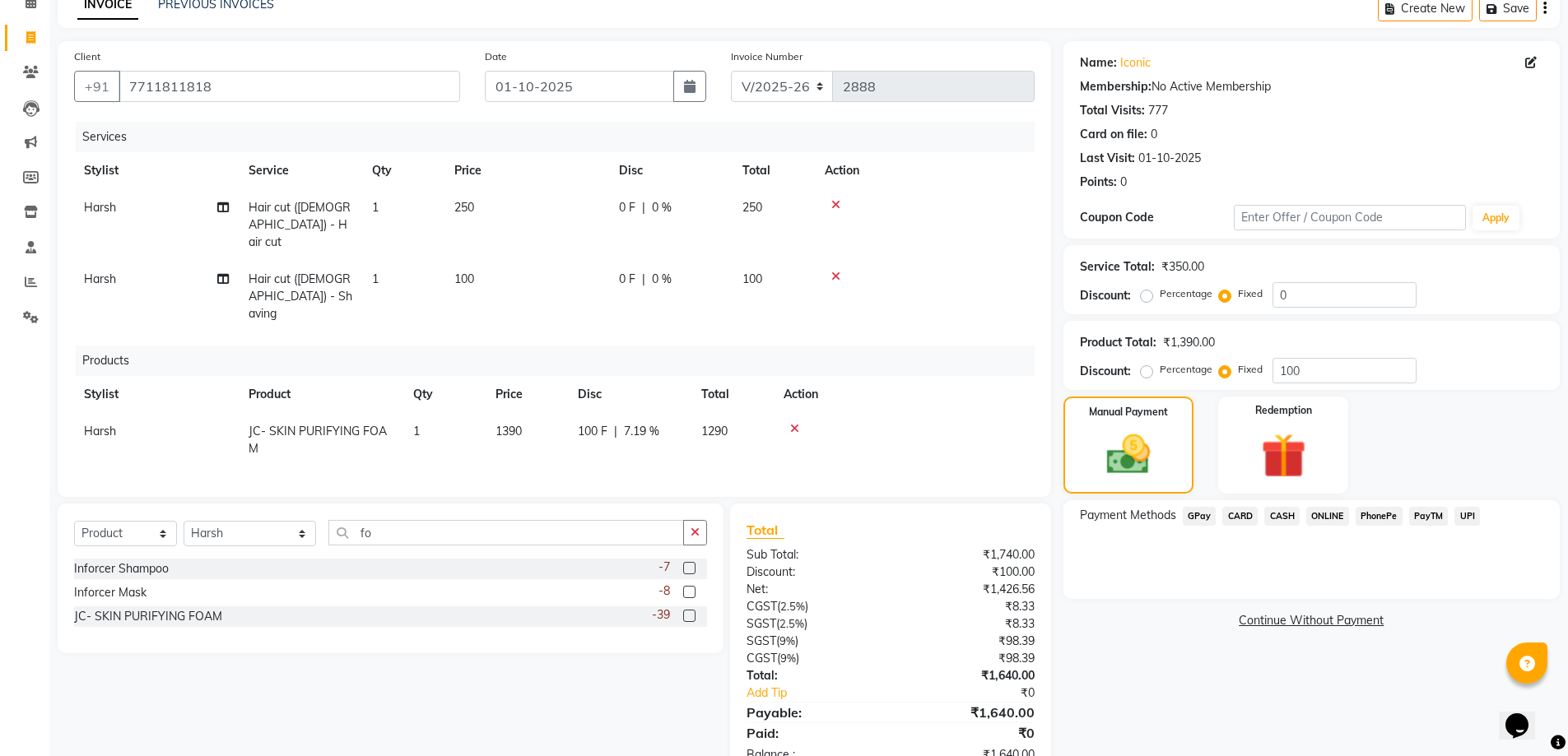
click at [1200, 518] on span "GPay" at bounding box center [1199, 516] width 34 height 19
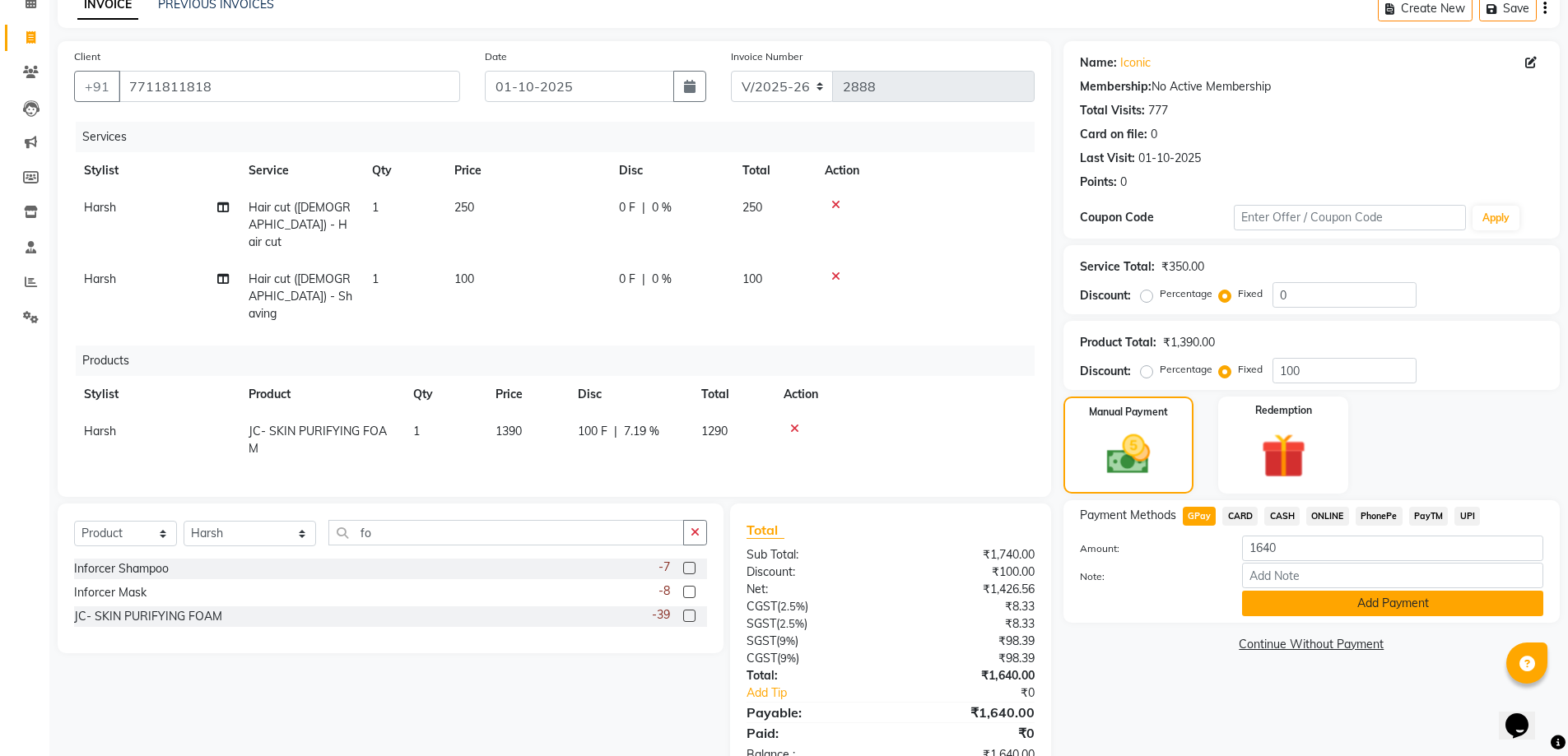
drag, startPoint x: 1313, startPoint y: 600, endPoint x: 1324, endPoint y: 603, distance: 11.4
click at [1324, 600] on button "Add Payment" at bounding box center [1392, 604] width 301 height 25
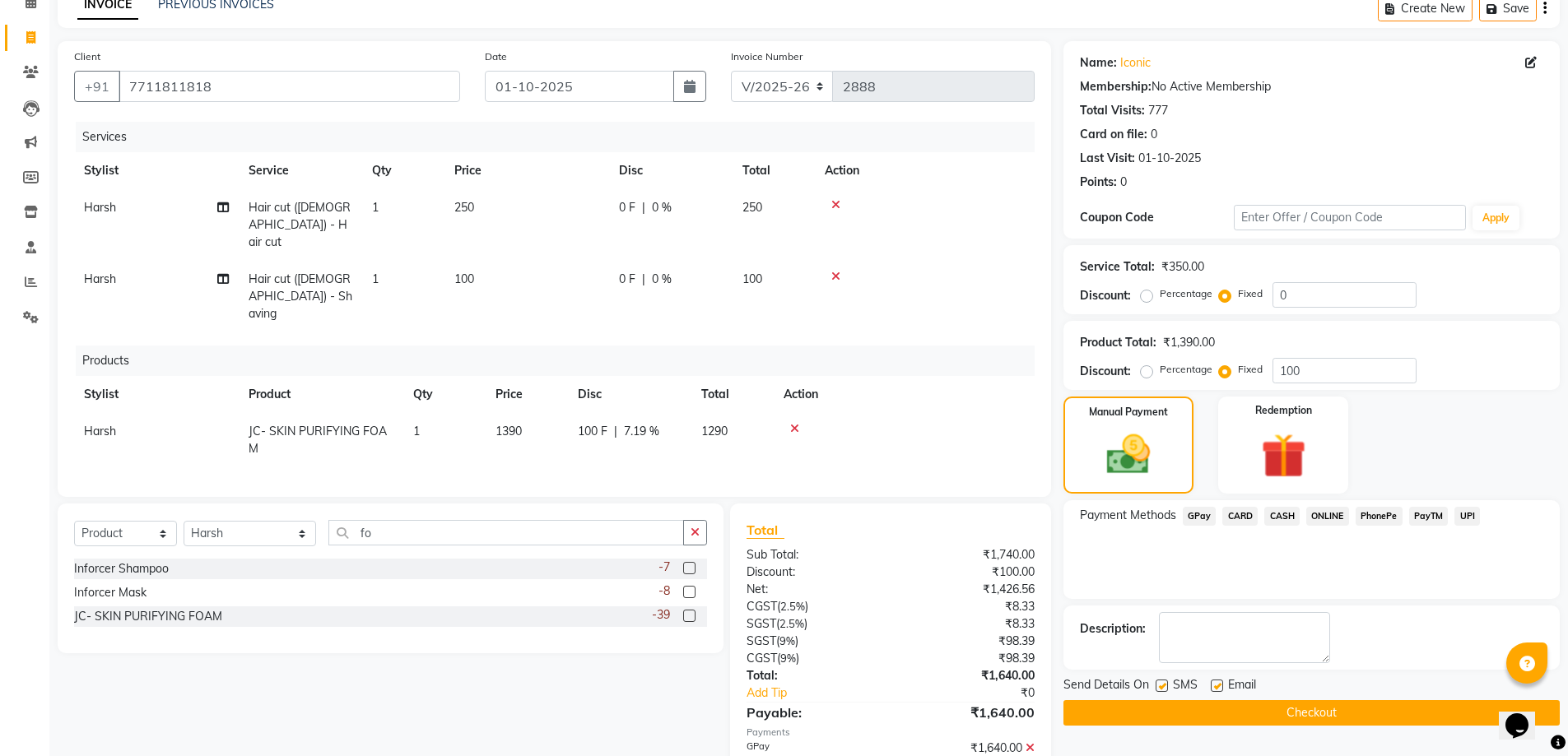
click at [120, 413] on td "Harsh" at bounding box center [156, 440] width 165 height 54
select select "47297"
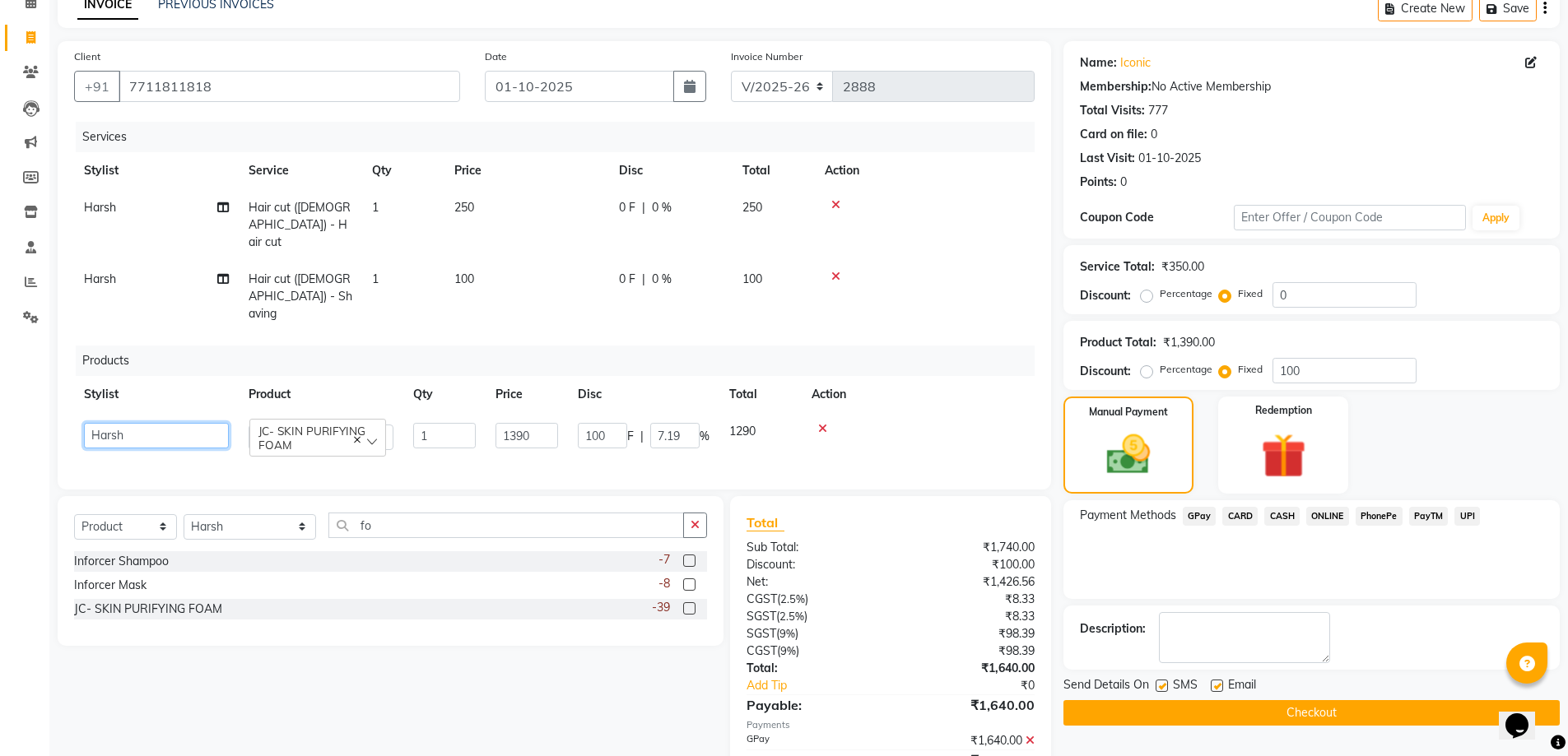
click at [131, 423] on select "[PERSON_NAME] [PERSON_NAME]. [PERSON_NAME] [PERSON_NAME] [PERSON_NAME]. [PERSON…" at bounding box center [156, 436] width 145 height 25
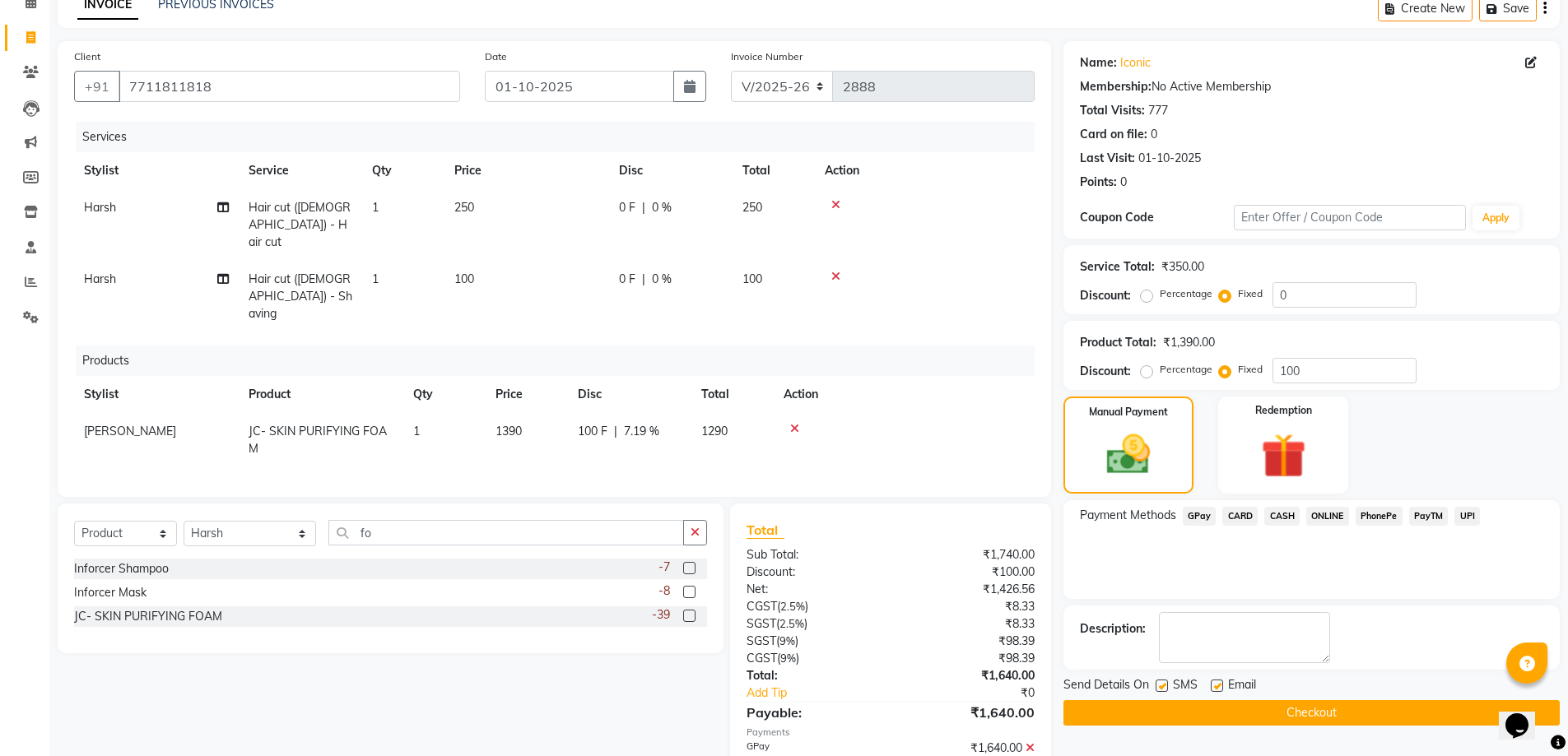
click at [1165, 682] on label at bounding box center [1161, 686] width 13 height 13
click at [1165, 682] on input "checkbox" at bounding box center [1160, 687] width 11 height 11
checkbox input "false"
click at [1198, 704] on button "Checkout" at bounding box center [1311, 713] width 496 height 25
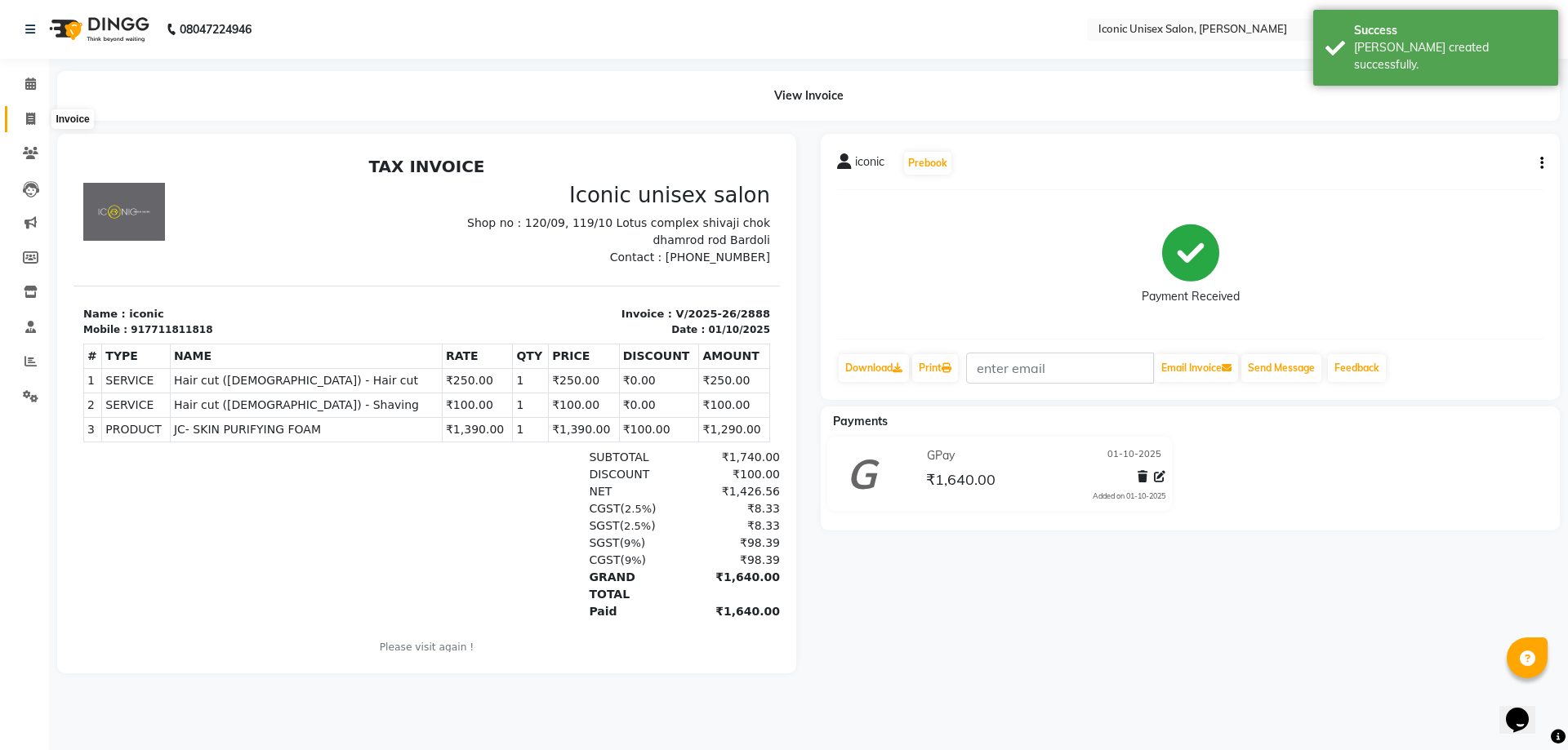
click at [37, 120] on span at bounding box center [30, 119] width 29 height 18
select select "3884"
select select "service"
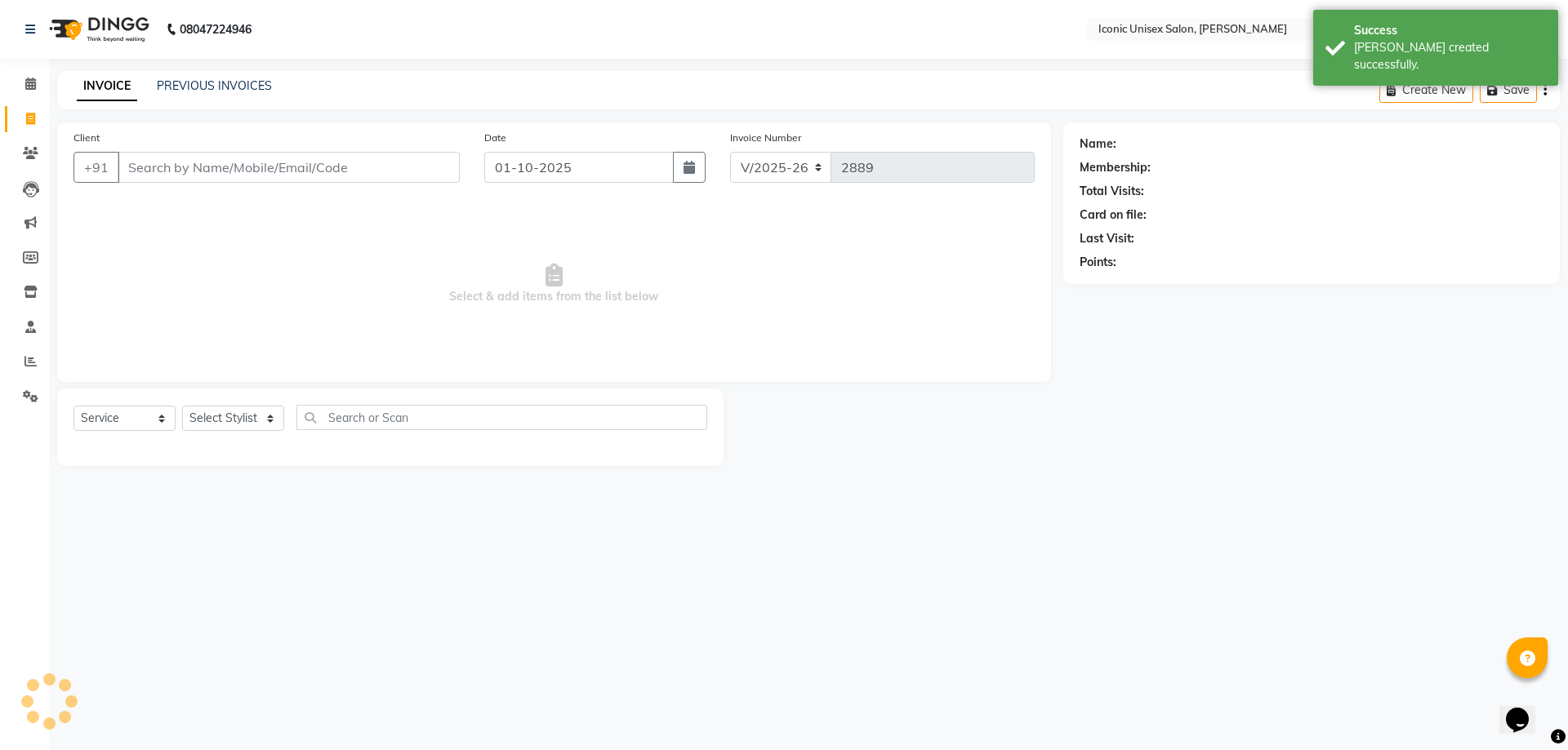
drag, startPoint x: 97, startPoint y: 131, endPoint x: 204, endPoint y: 167, distance: 112.9
click at [204, 167] on input "Client" at bounding box center [289, 167] width 342 height 31
type input "7711811818"
click at [219, 409] on select "Select Stylist [PERSON_NAME] [PERSON_NAME]. [PERSON_NAME] [PERSON_NAME] [PERSON…" at bounding box center [248, 419] width 132 height 25
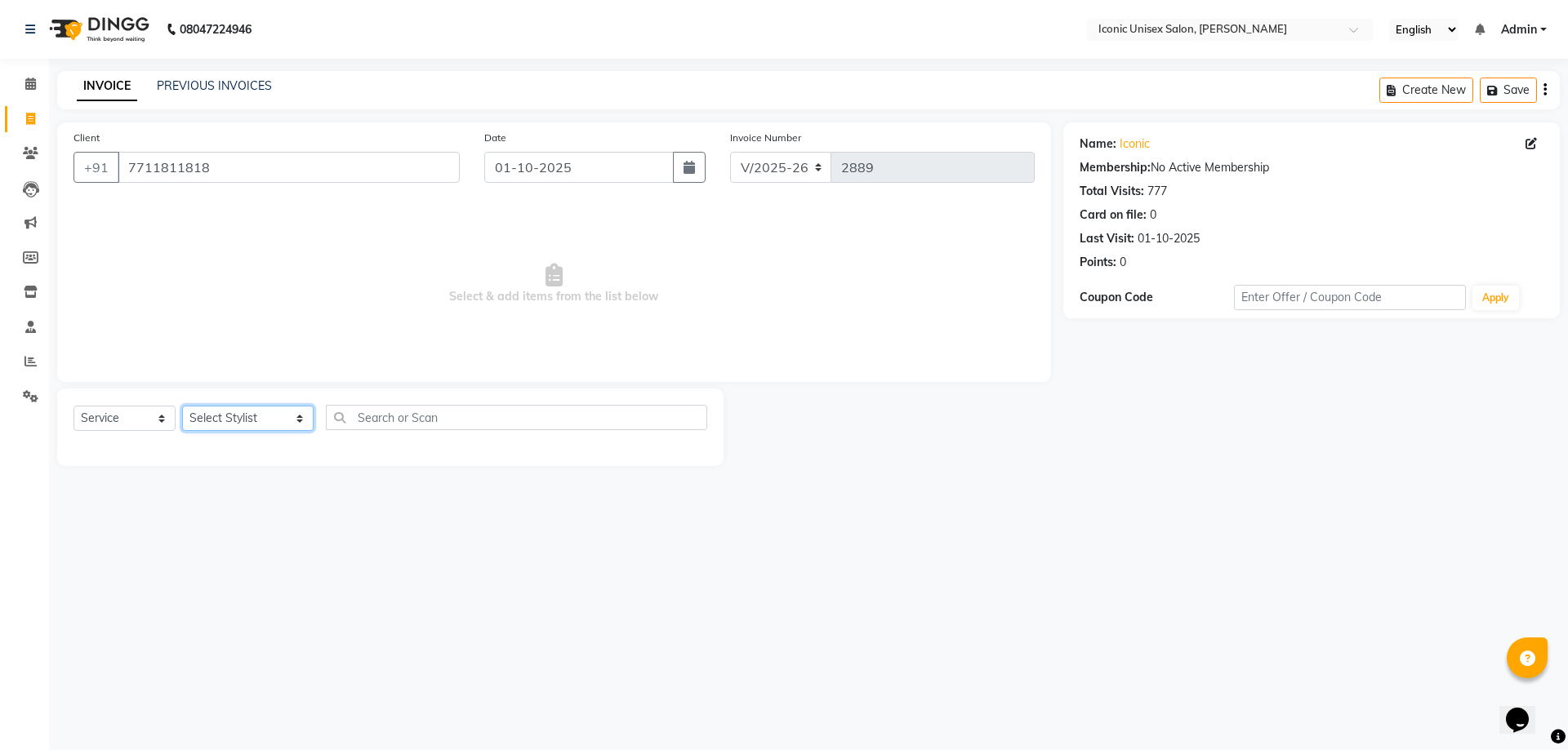
select select "35036"
click at [182, 406] on select "Select Stylist [PERSON_NAME] [PERSON_NAME]. [PERSON_NAME] [PERSON_NAME] [PERSON…" at bounding box center [248, 419] width 132 height 25
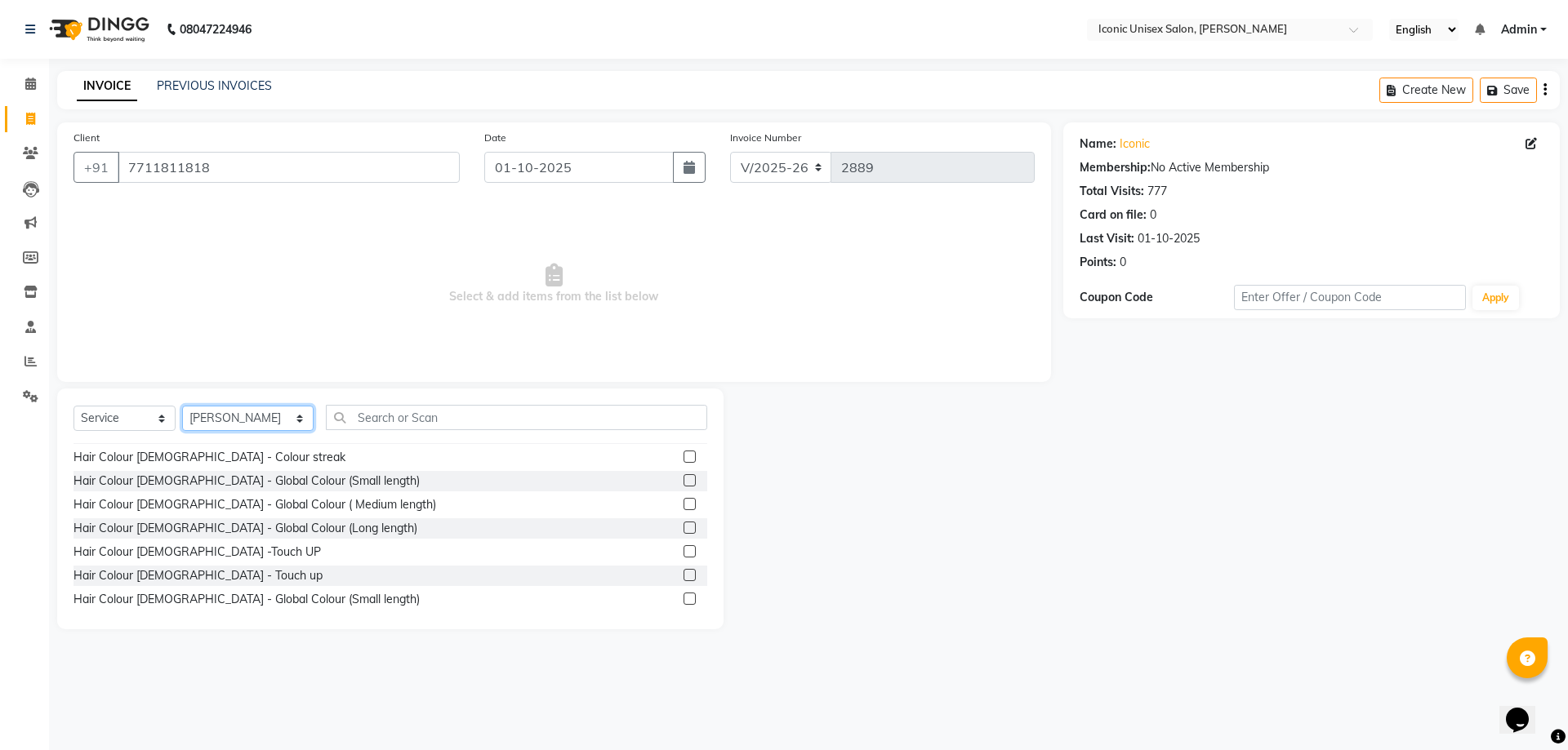
scroll to position [816, 0]
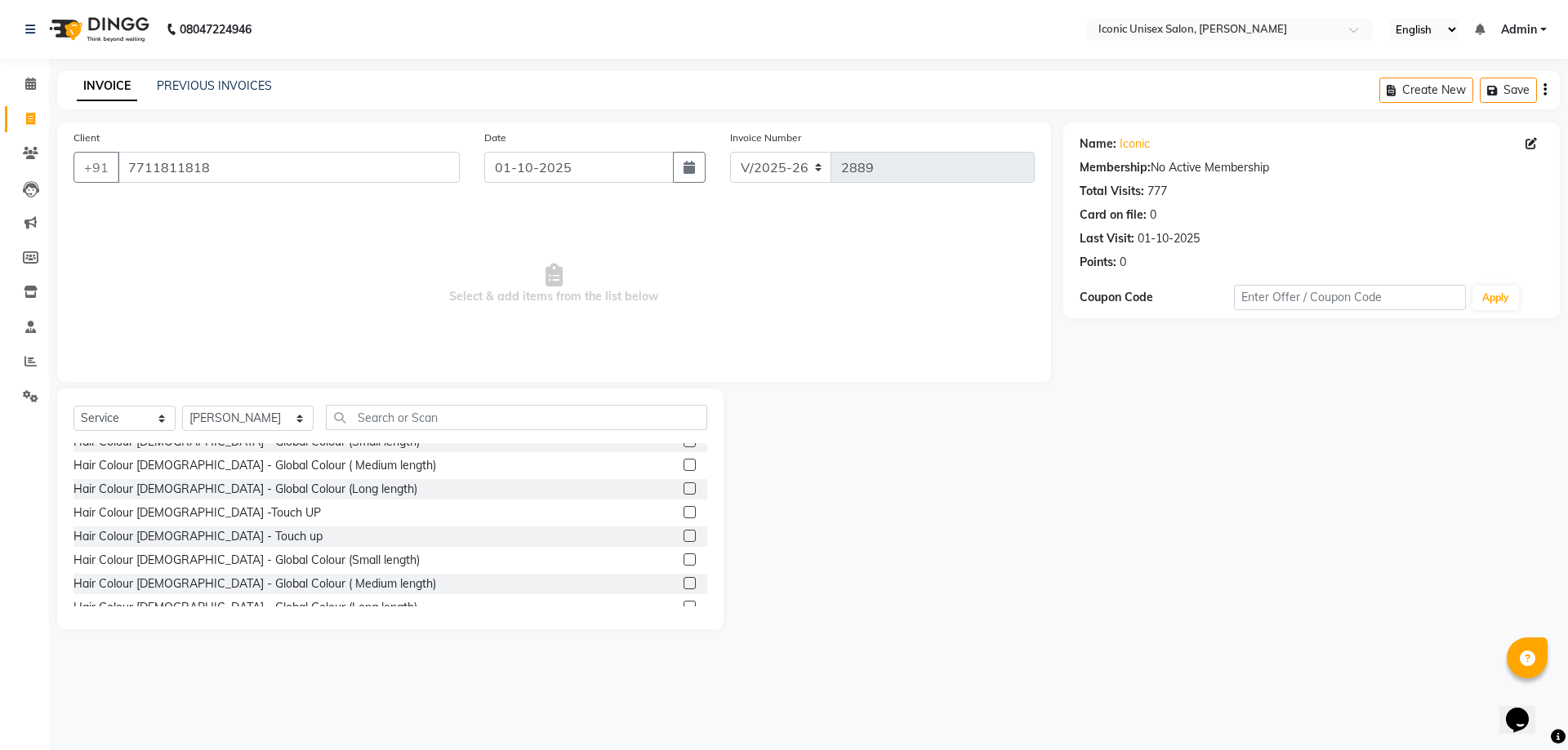
click at [683, 535] on label at bounding box center [689, 536] width 13 height 13
click at [683, 535] on input "checkbox" at bounding box center [688, 536] width 11 height 11
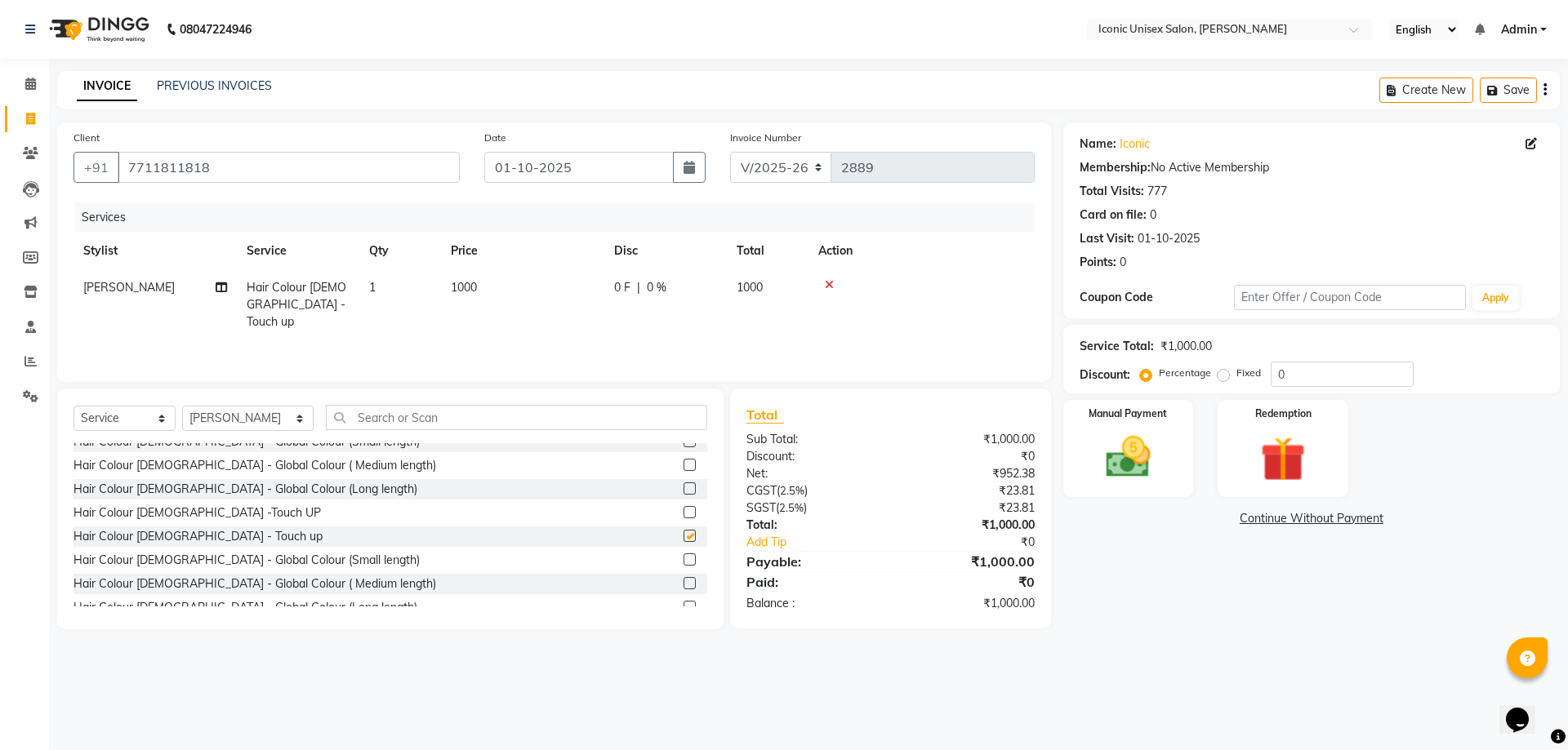
checkbox input "false"
click at [1107, 444] on img at bounding box center [1128, 457] width 76 height 54
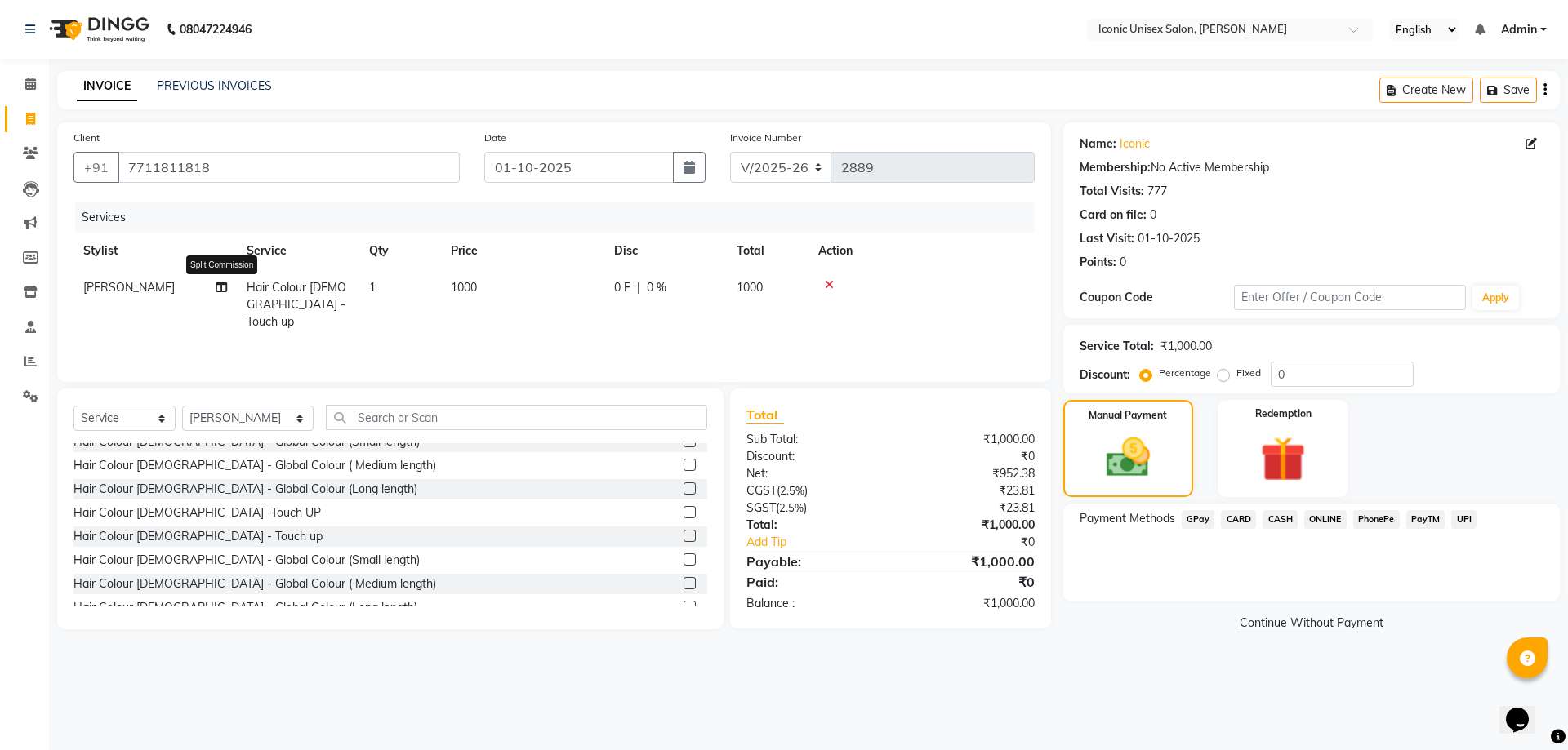
click at [224, 288] on icon at bounding box center [222, 288] width 12 height 12
select select "35036"
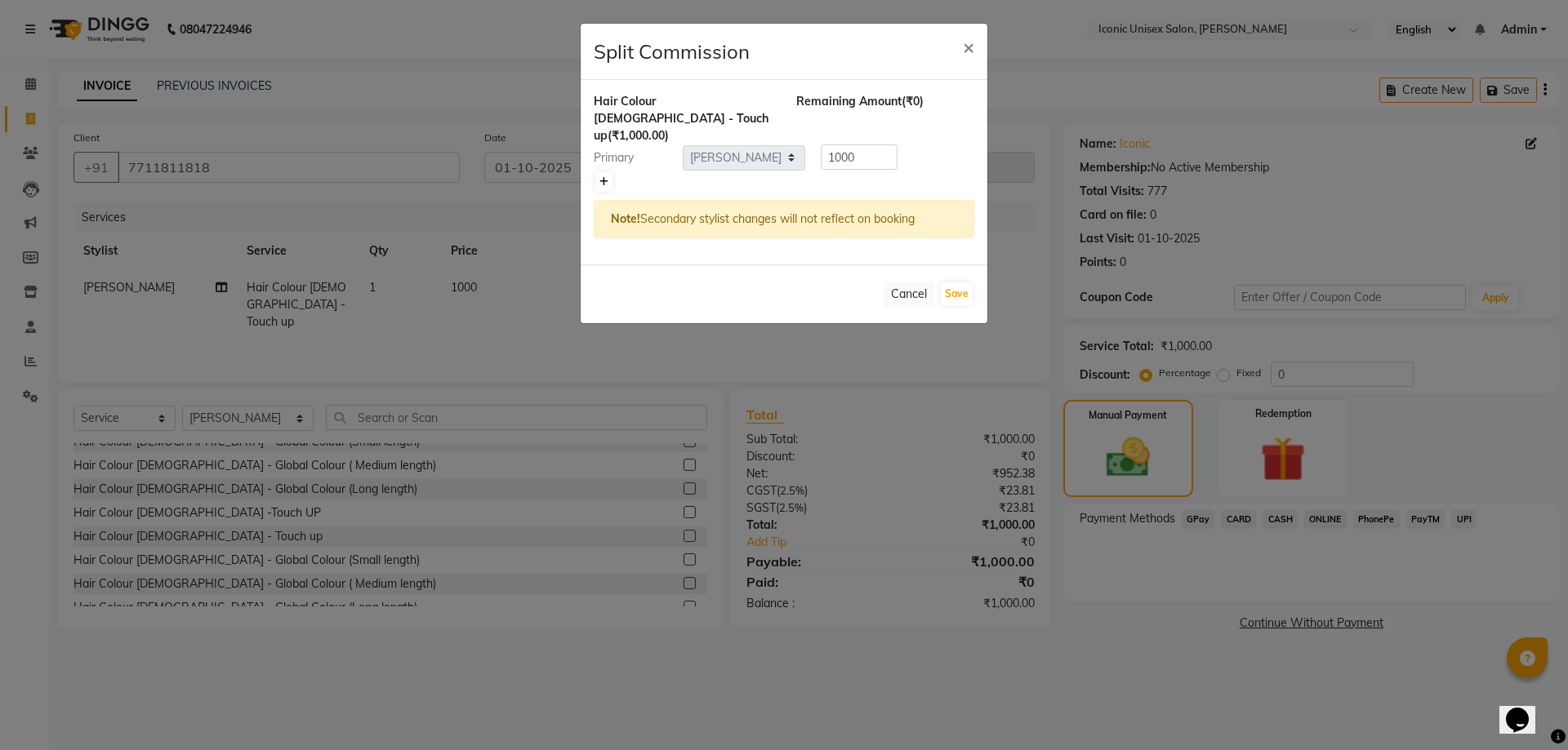
click at [599, 177] on icon at bounding box center [604, 182] width 9 height 10
type input "500"
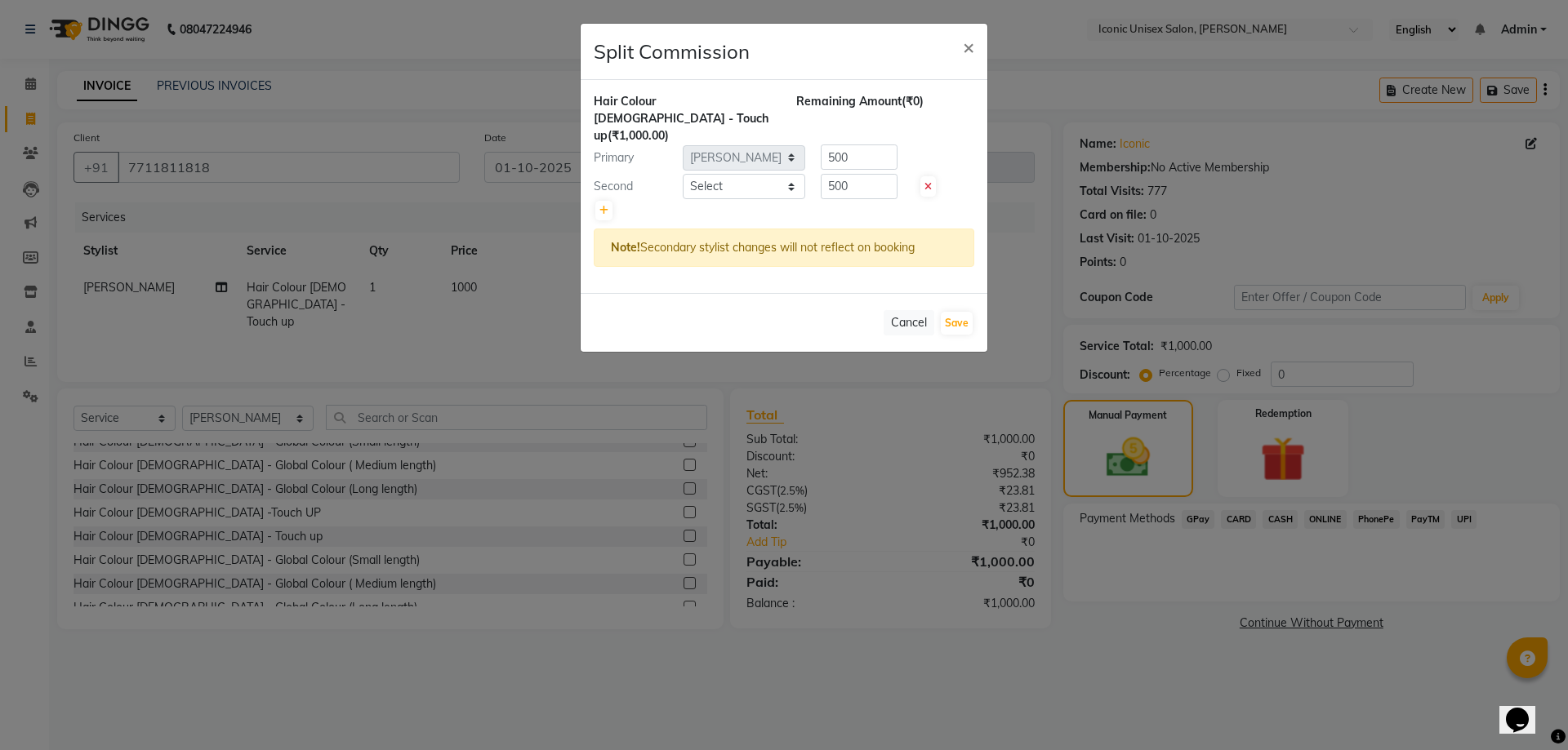
click at [737, 199] on div at bounding box center [783, 210] width 380 height 23
click at [741, 180] on select "Select [PERSON_NAME] [PERSON_NAME]. [PERSON_NAME] [PERSON_NAME] [PERSON_NAME]. …" at bounding box center [745, 186] width 123 height 25
click at [683, 174] on select "Select [PERSON_NAME] [PERSON_NAME]. [PERSON_NAME] [PERSON_NAME] [PERSON_NAME]. …" at bounding box center [745, 186] width 123 height 25
click at [714, 174] on select "Select [PERSON_NAME] [PERSON_NAME]. [PERSON_NAME] [PERSON_NAME] [PERSON_NAME]. …" at bounding box center [745, 186] width 123 height 25
select select "65200"
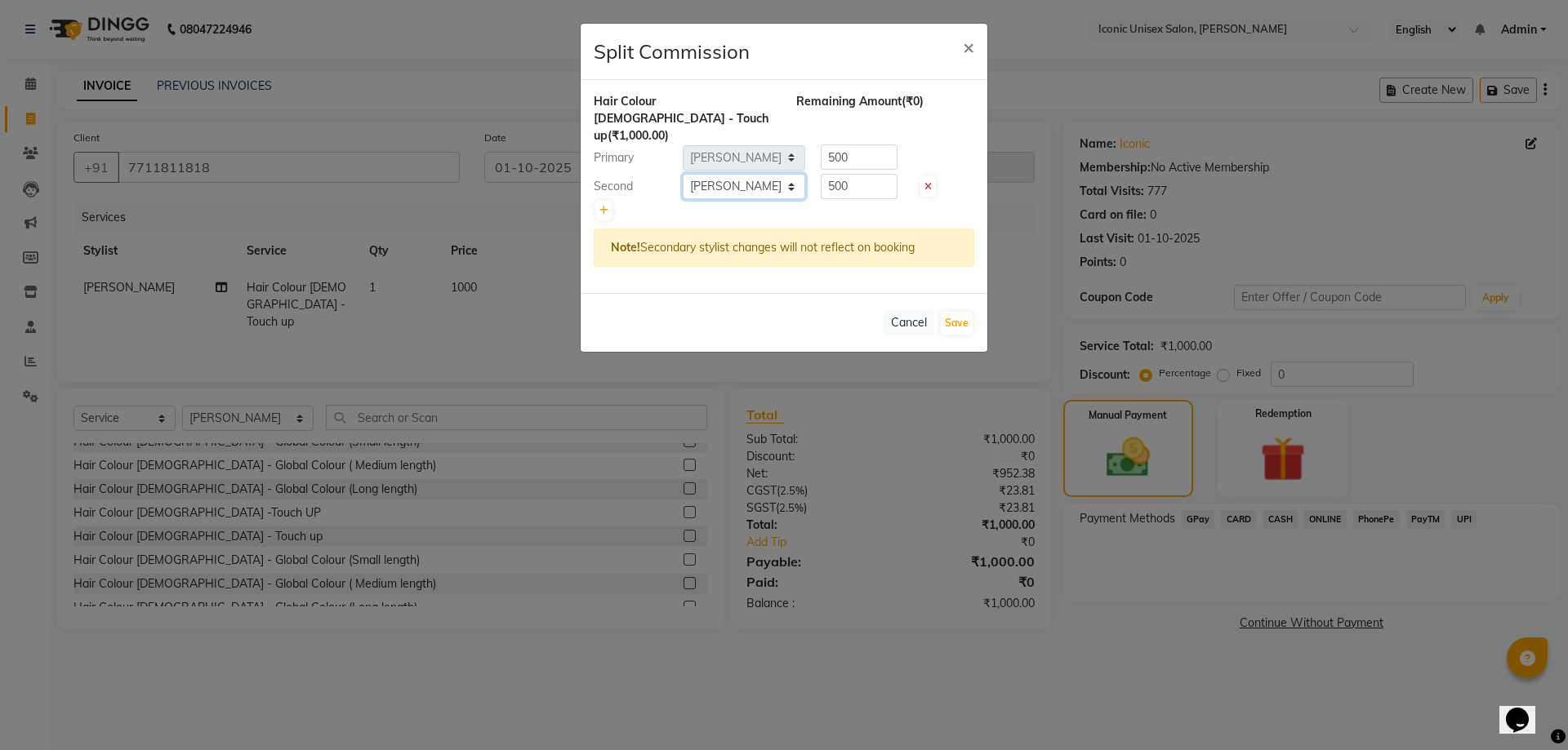
click at [683, 174] on select "Select [PERSON_NAME] [PERSON_NAME]. [PERSON_NAME] [PERSON_NAME] [PERSON_NAME]. …" at bounding box center [745, 186] width 123 height 25
click at [955, 312] on button "Save" at bounding box center [957, 323] width 32 height 23
select select "Select"
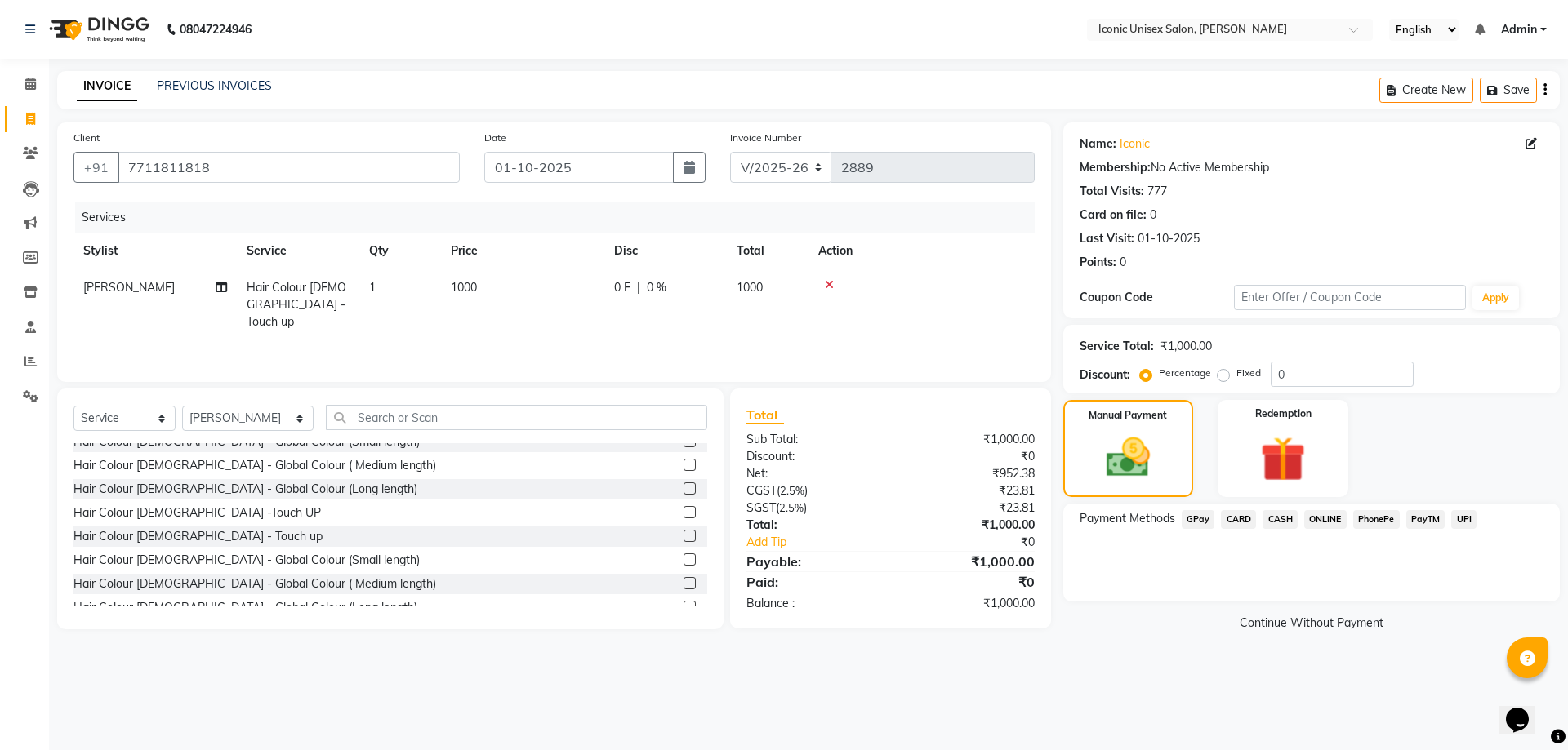
click at [1318, 515] on span "ONLINE" at bounding box center [1325, 519] width 43 height 18
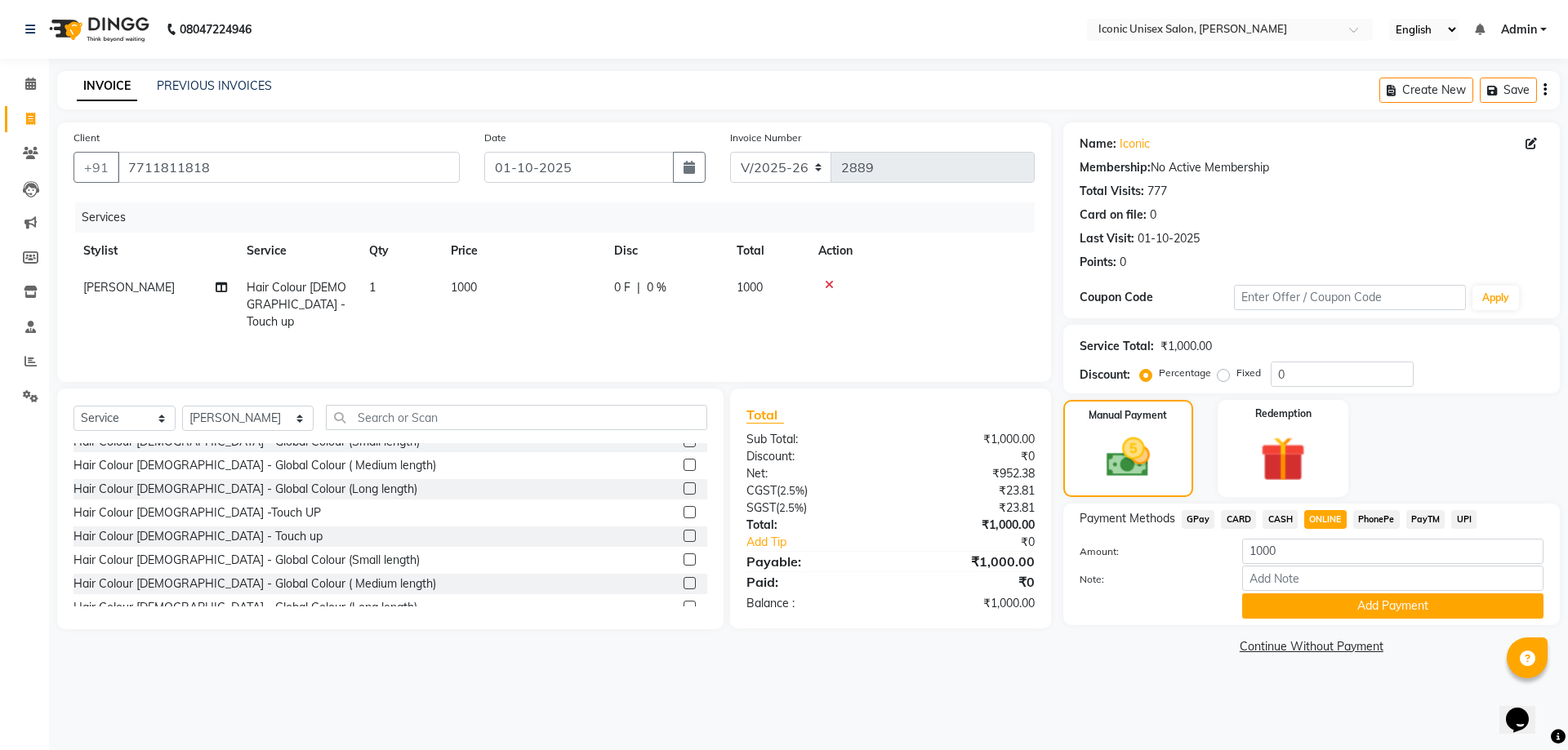
click at [1288, 521] on span "CASH" at bounding box center [1280, 519] width 35 height 18
click at [1309, 611] on button "Add Payment" at bounding box center [1393, 606] width 301 height 25
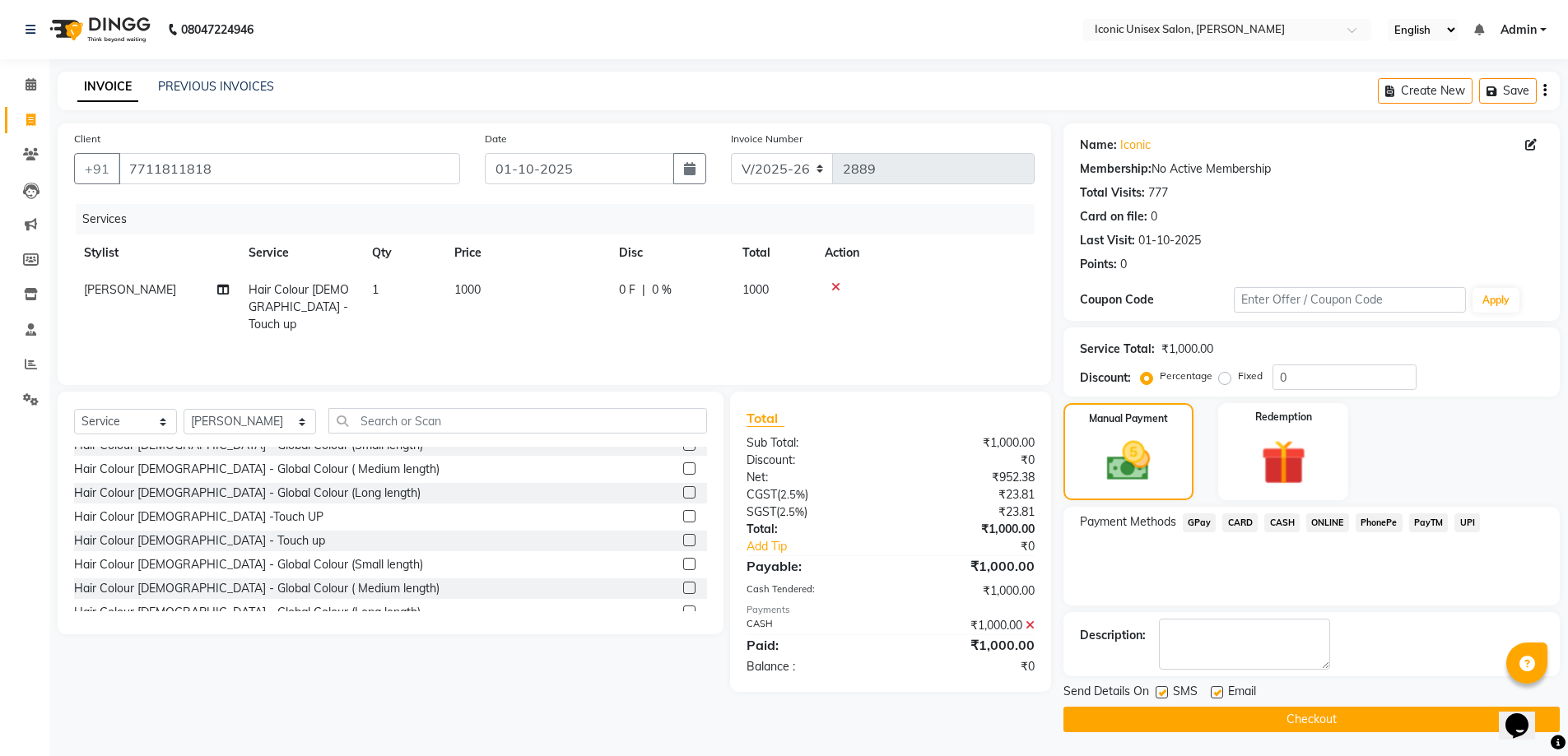
click at [1160, 696] on label at bounding box center [1161, 693] width 13 height 13
click at [1160, 696] on input "checkbox" at bounding box center [1160, 693] width 11 height 11
checkbox input "false"
click at [1182, 722] on button "Checkout" at bounding box center [1311, 720] width 496 height 25
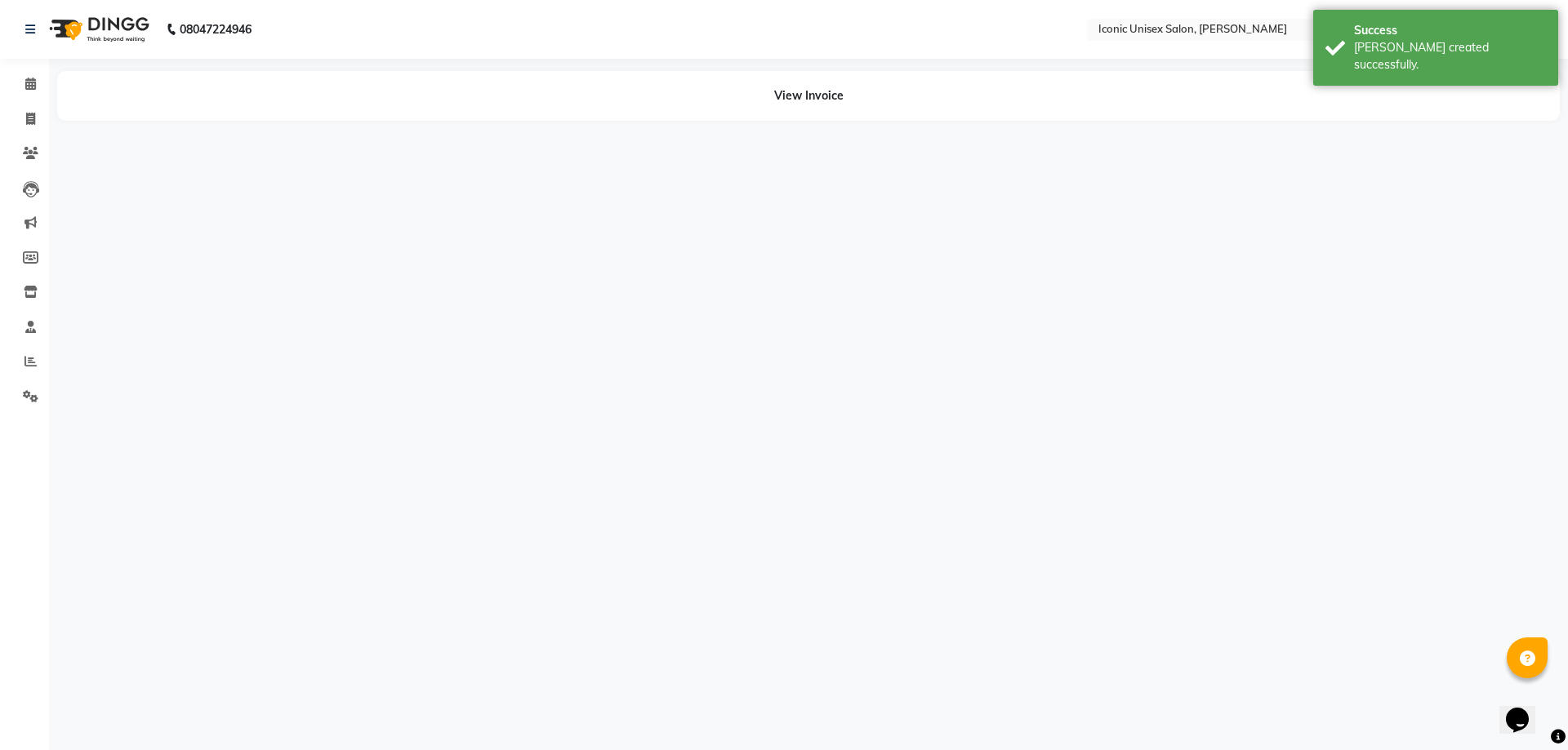
select select "35036"
select select "65200"
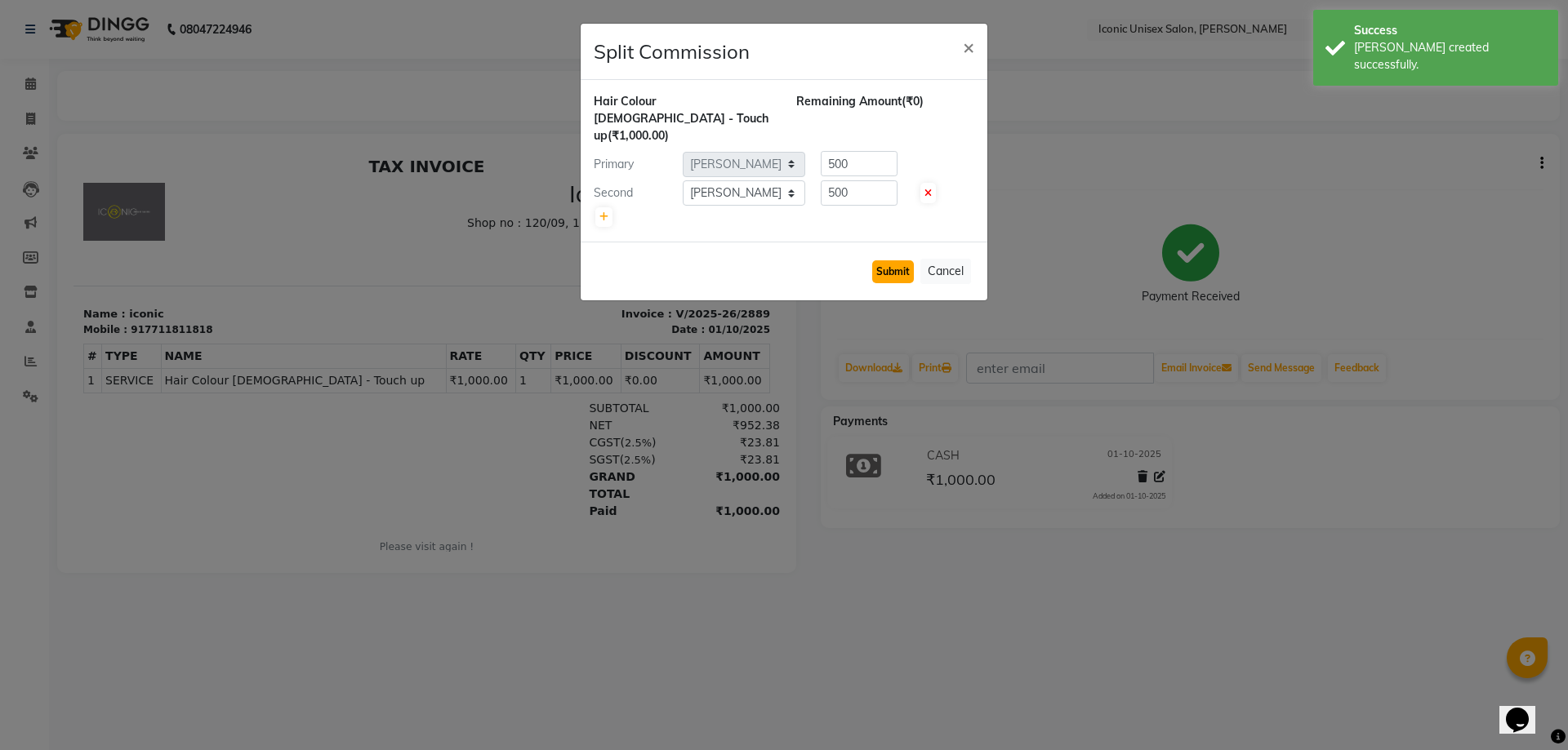
click at [896, 260] on button "Submit" at bounding box center [893, 271] width 42 height 23
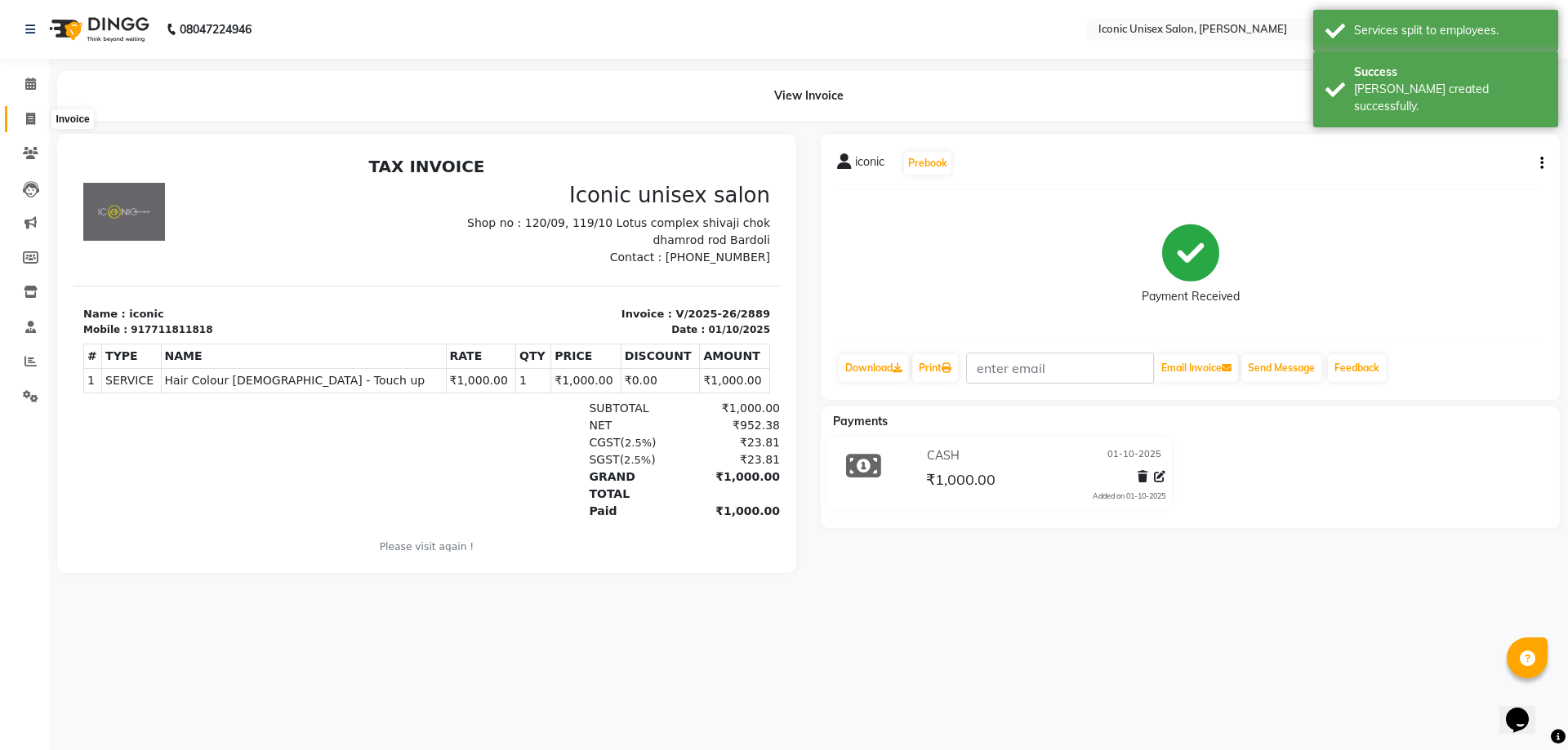
click at [33, 124] on icon at bounding box center [30, 118] width 9 height 13
select select "service"
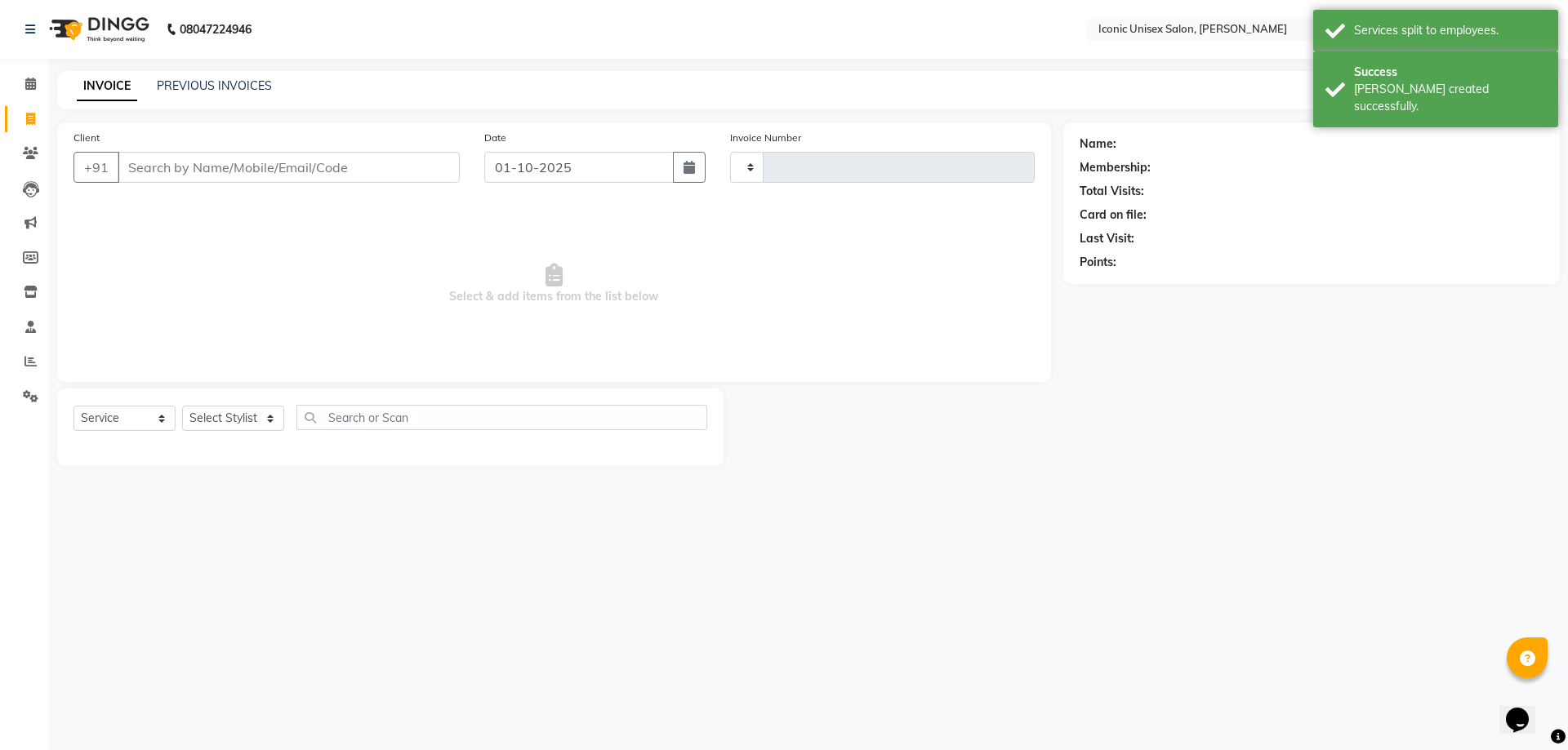
type input "2890"
select select "3884"
click at [190, 175] on input "Client" at bounding box center [289, 167] width 342 height 31
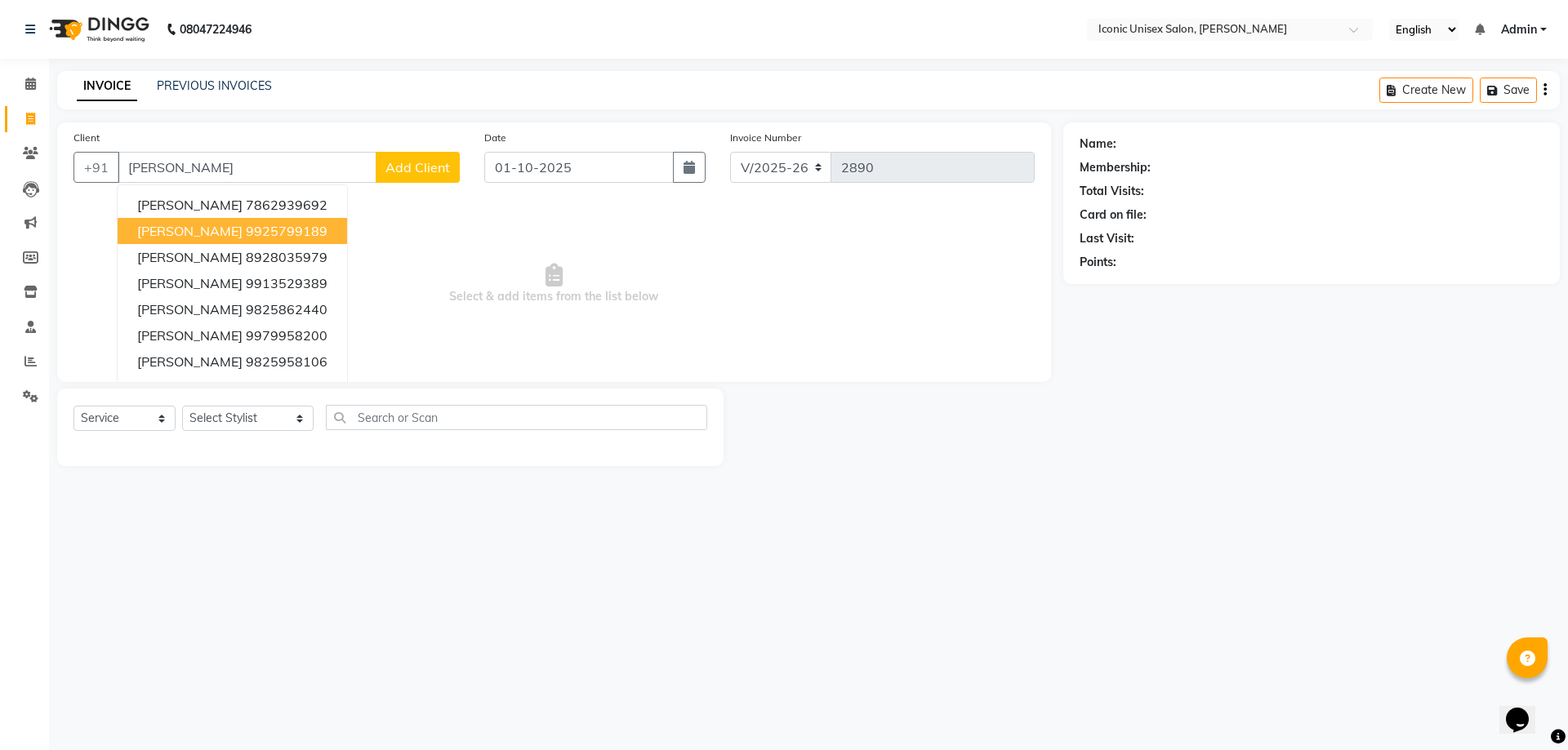
click at [246, 225] on ngb-highlight "9925799189" at bounding box center [286, 231] width 81 height 16
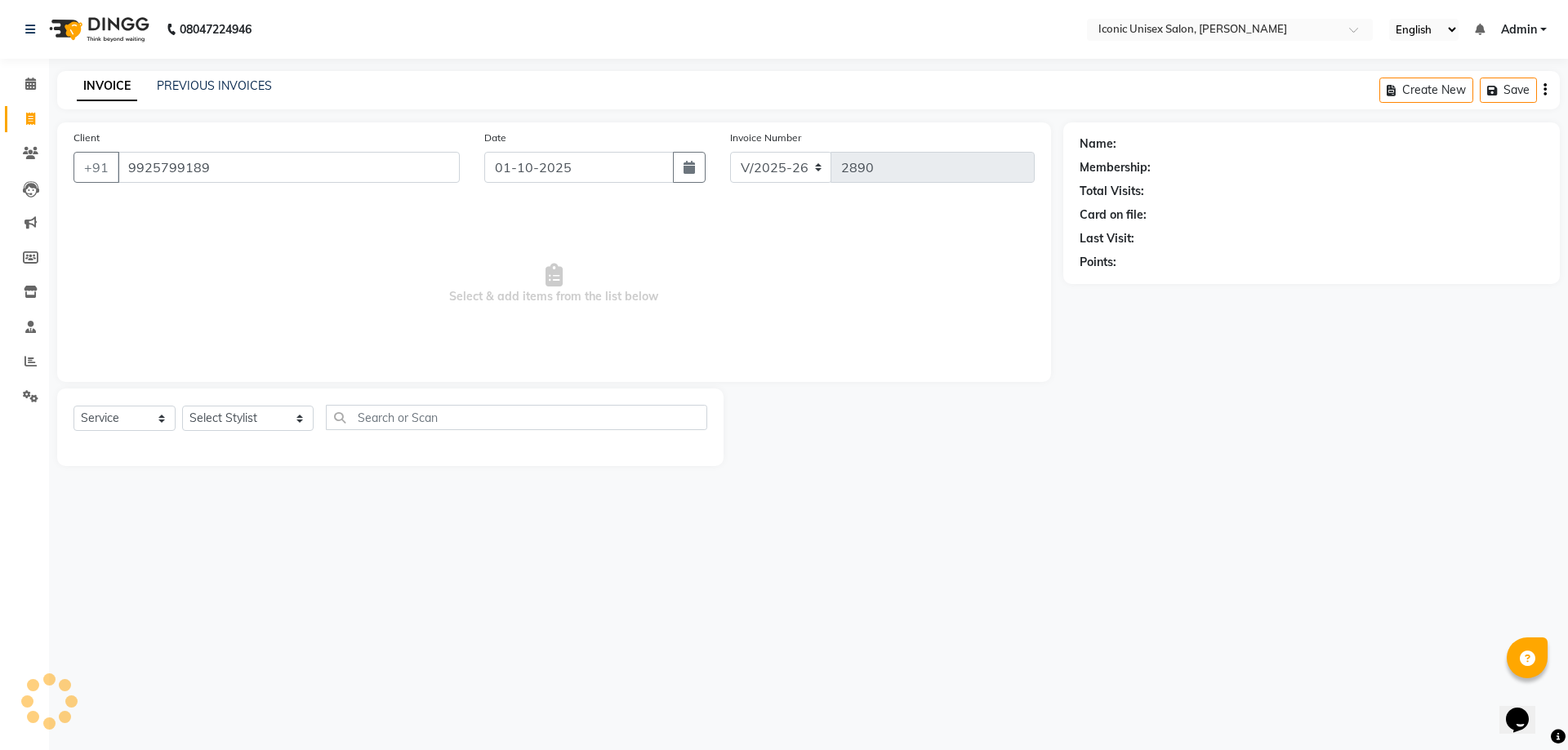
type input "9925799189"
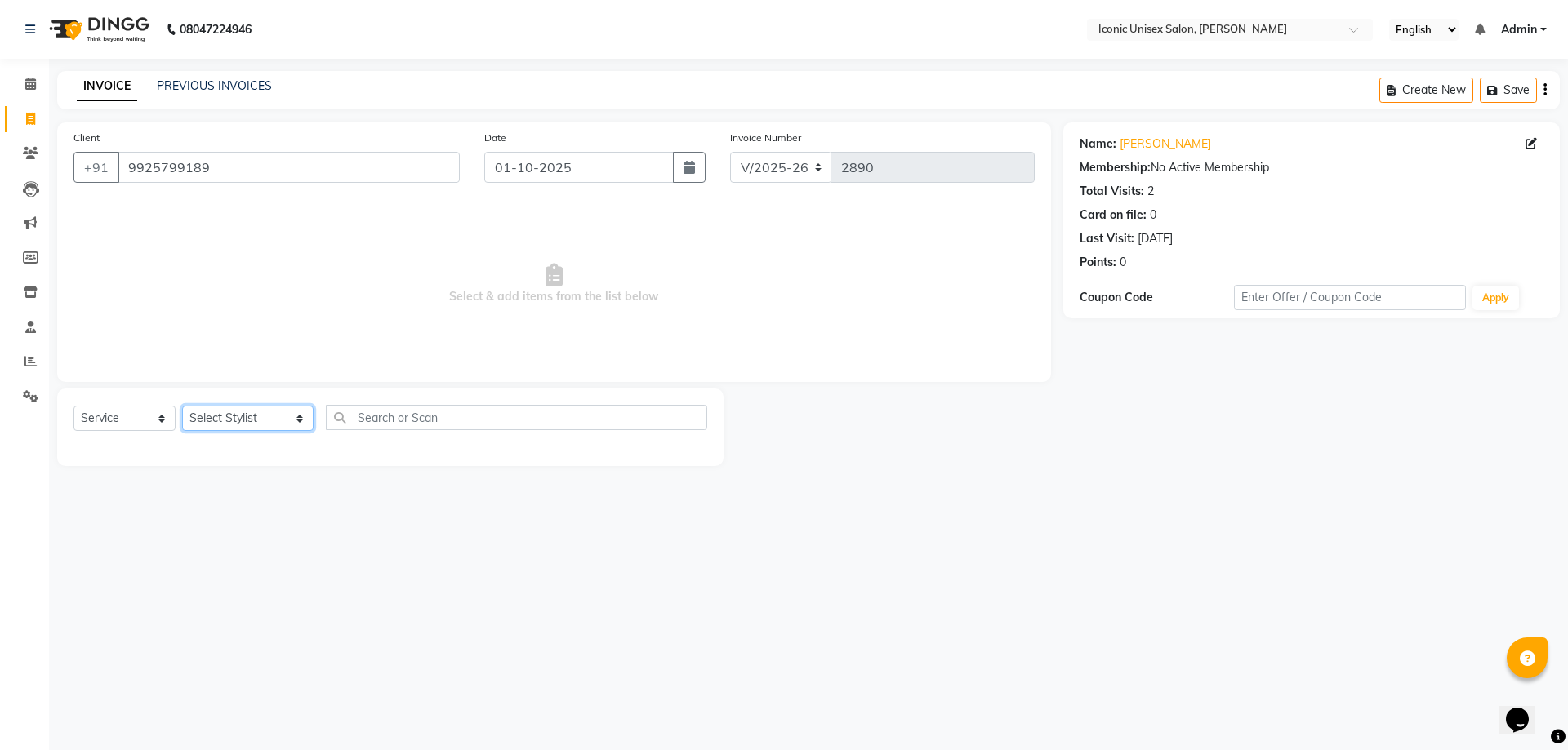
click at [212, 414] on select "Select Stylist [PERSON_NAME] [PERSON_NAME]. [PERSON_NAME] [PERSON_NAME] [PERSON…" at bounding box center [248, 419] width 132 height 25
select select "65200"
click at [182, 406] on select "Select Stylist [PERSON_NAME] [PERSON_NAME]. [PERSON_NAME] [PERSON_NAME] [PERSON…" at bounding box center [248, 419] width 132 height 25
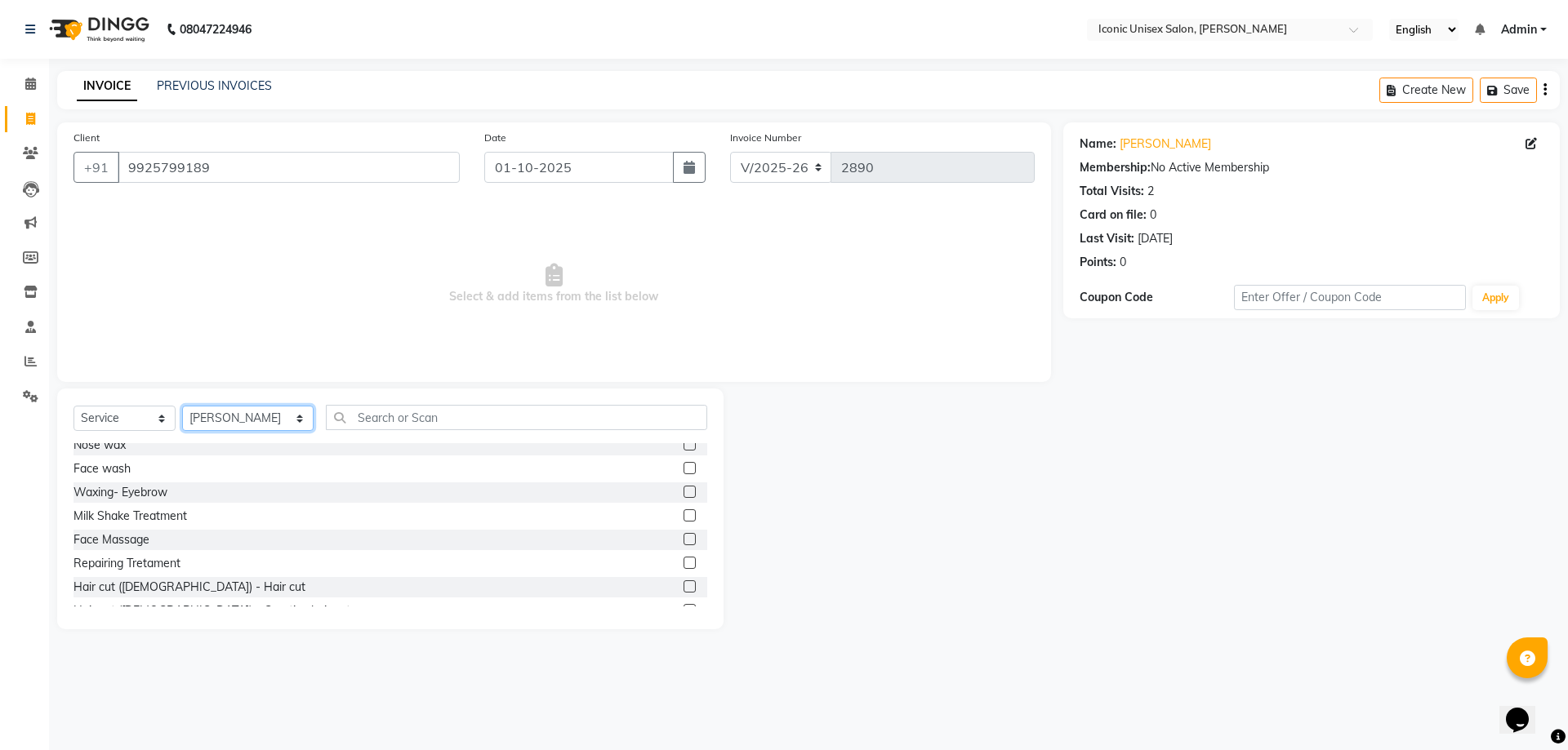
scroll to position [326, 0]
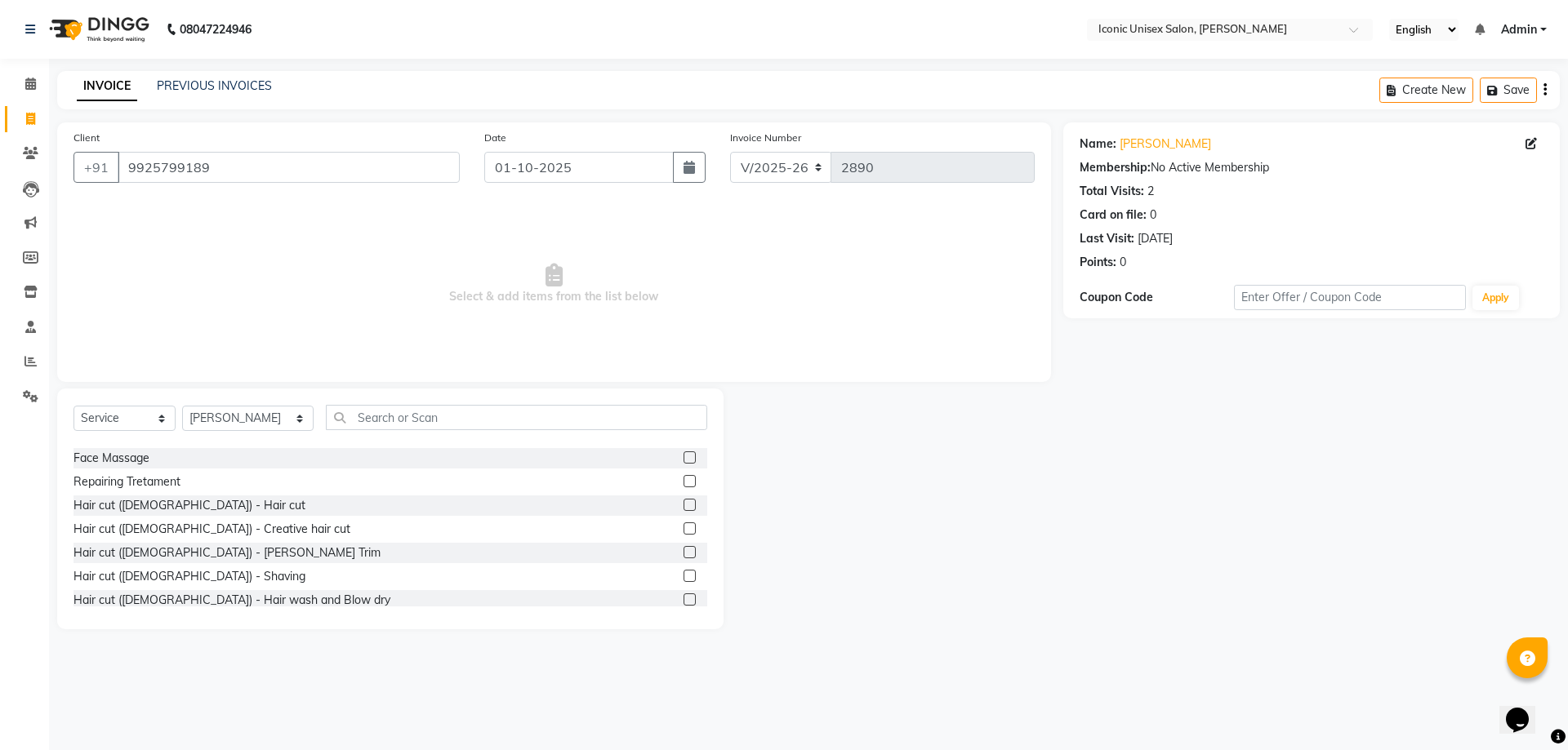
click at [683, 502] on label at bounding box center [689, 505] width 13 height 13
click at [683, 502] on input "checkbox" at bounding box center [688, 506] width 11 height 11
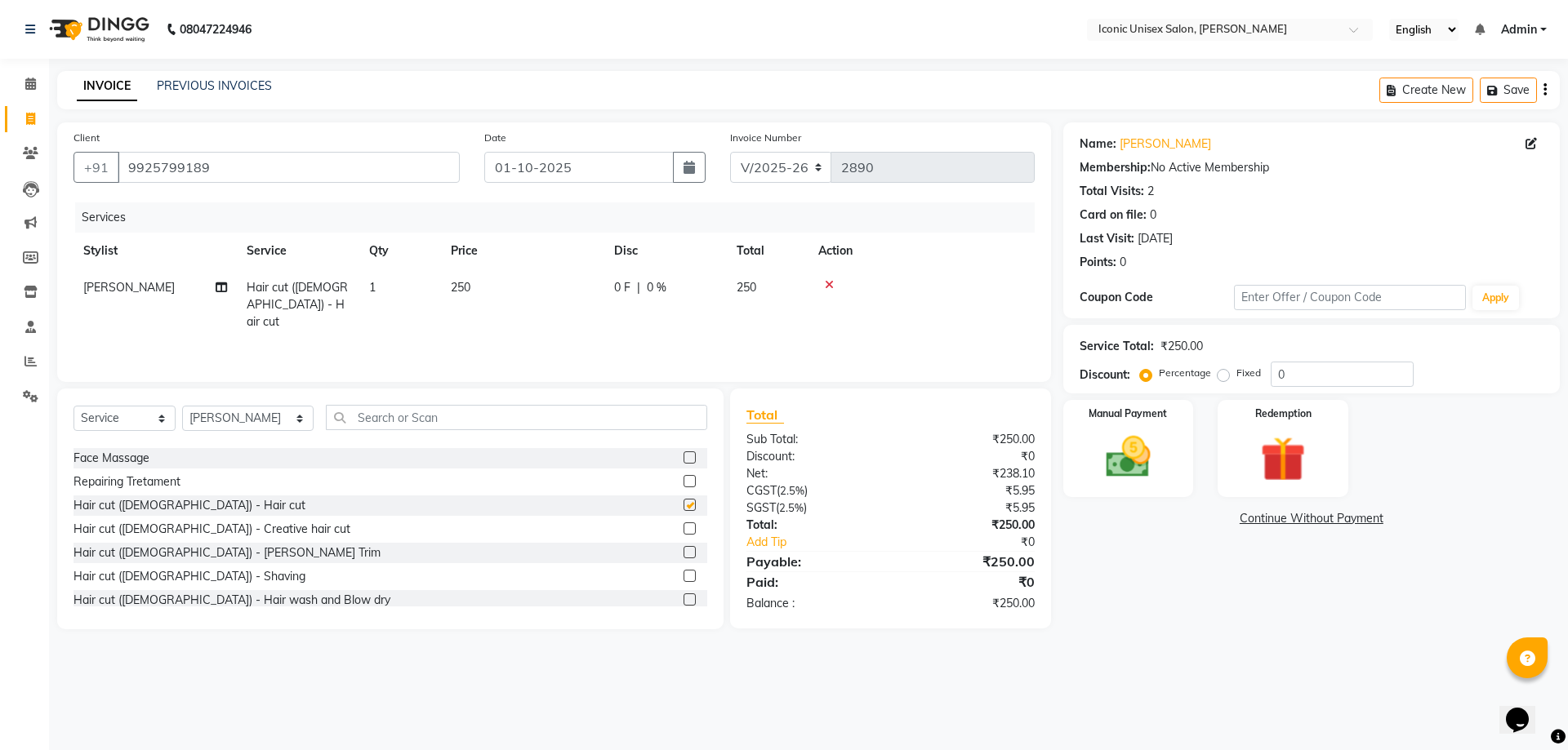
checkbox input "false"
click at [683, 577] on label at bounding box center [689, 576] width 13 height 13
click at [683, 577] on input "checkbox" at bounding box center [688, 576] width 11 height 11
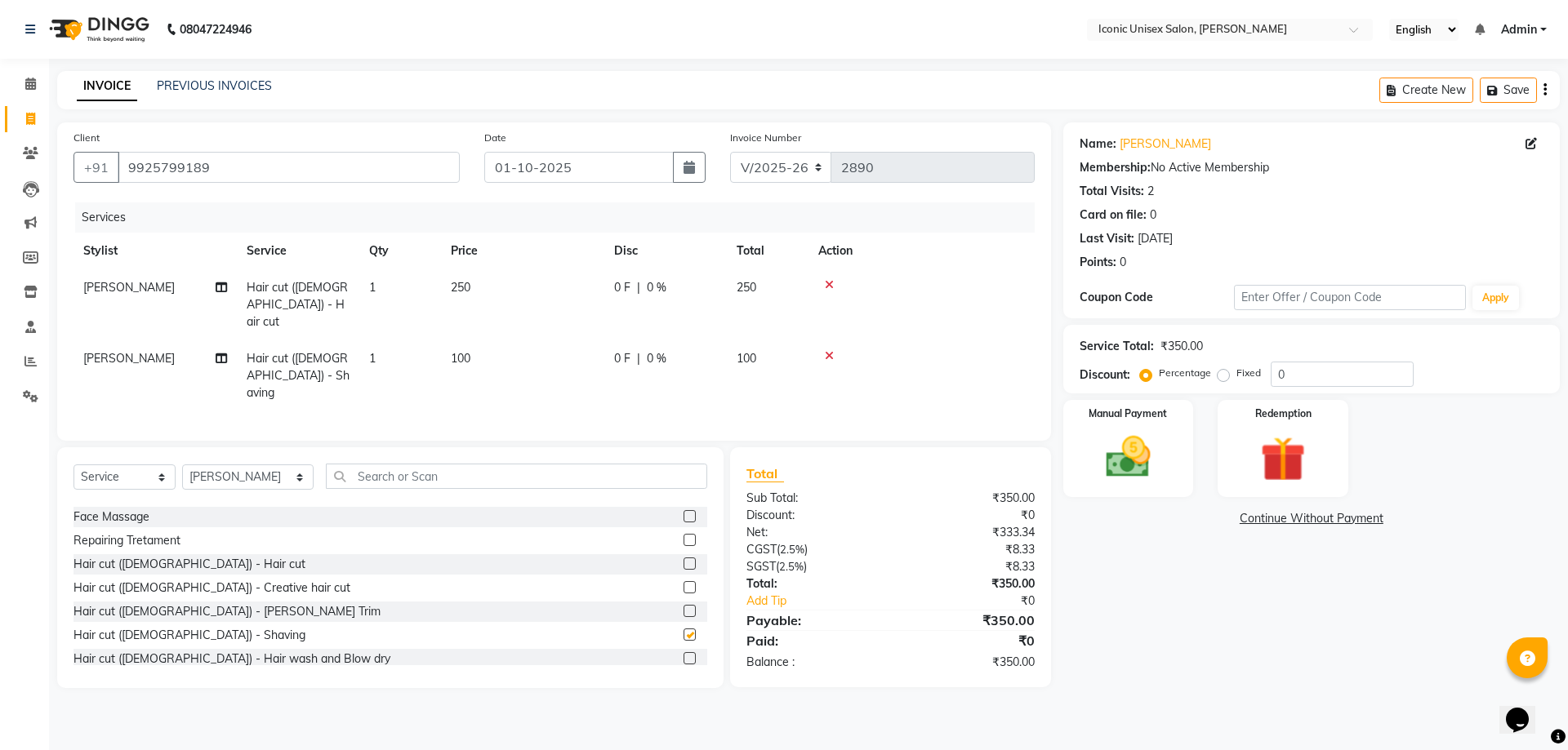
checkbox input "false"
click at [1160, 455] on img at bounding box center [1128, 457] width 76 height 54
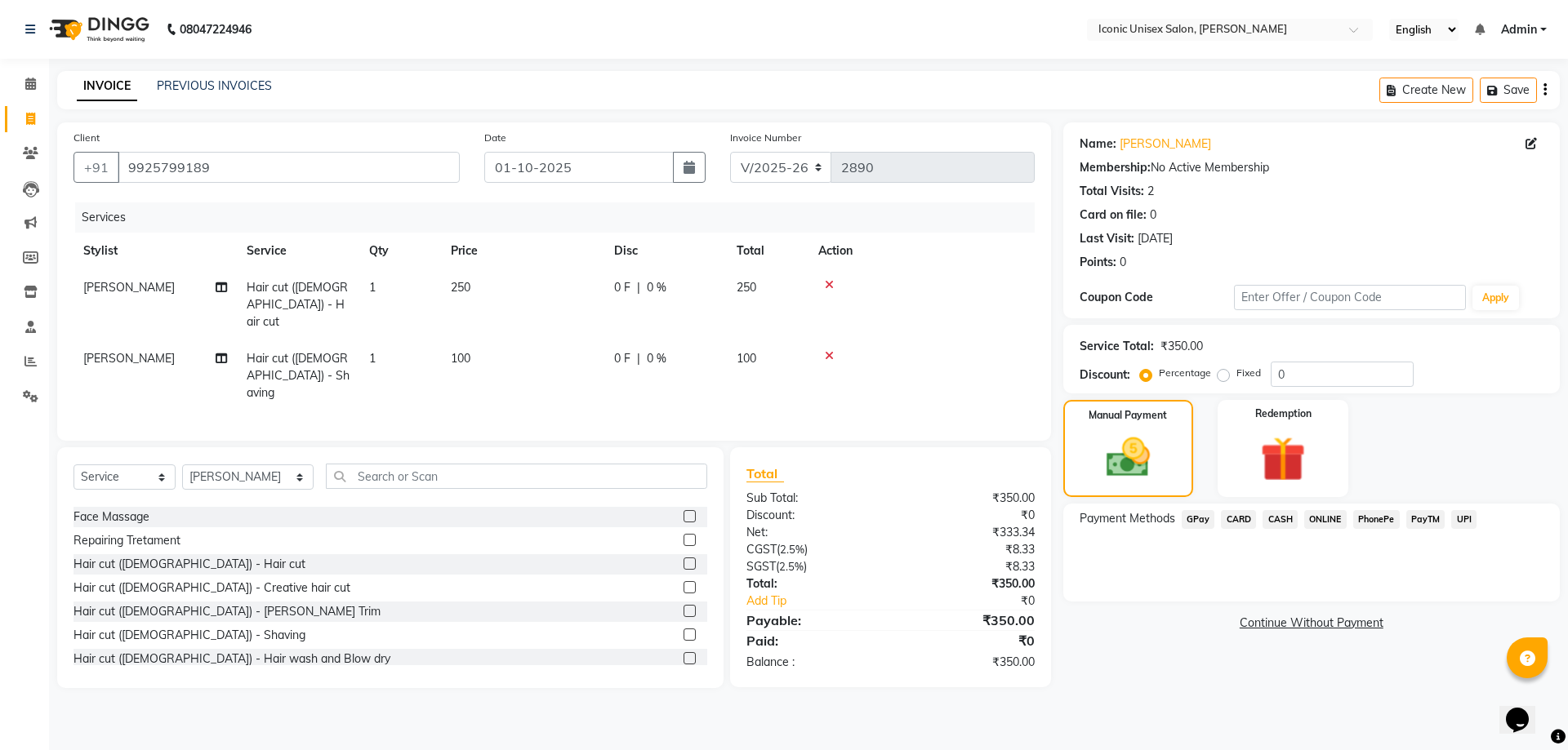
click at [1282, 513] on span "CASH" at bounding box center [1280, 519] width 35 height 18
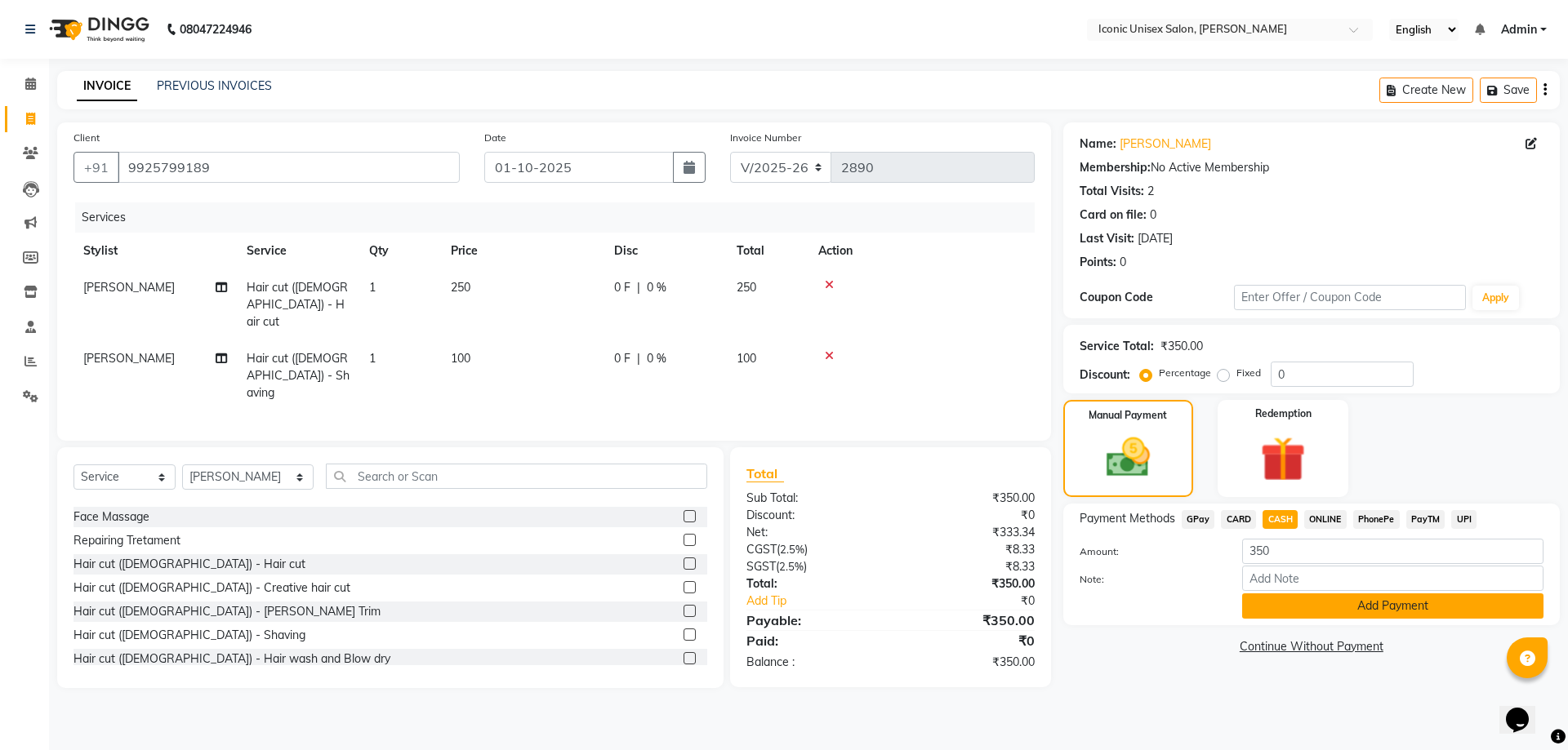
click at [1324, 607] on button "Add Payment" at bounding box center [1393, 606] width 301 height 25
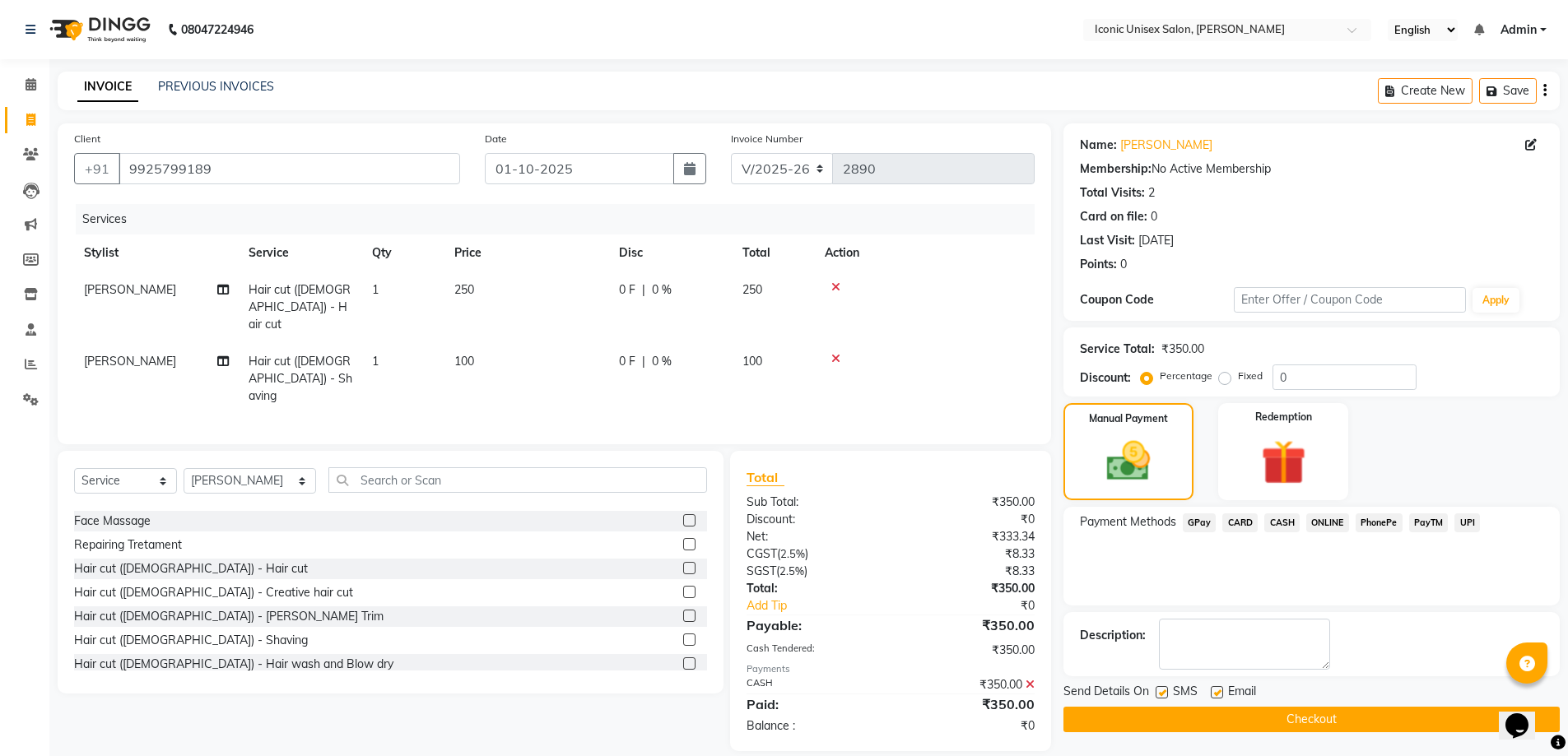
click at [1160, 694] on label at bounding box center [1161, 693] width 13 height 13
click at [1160, 694] on input "checkbox" at bounding box center [1160, 693] width 11 height 11
checkbox input "false"
click at [1165, 716] on button "Checkout" at bounding box center [1311, 720] width 496 height 25
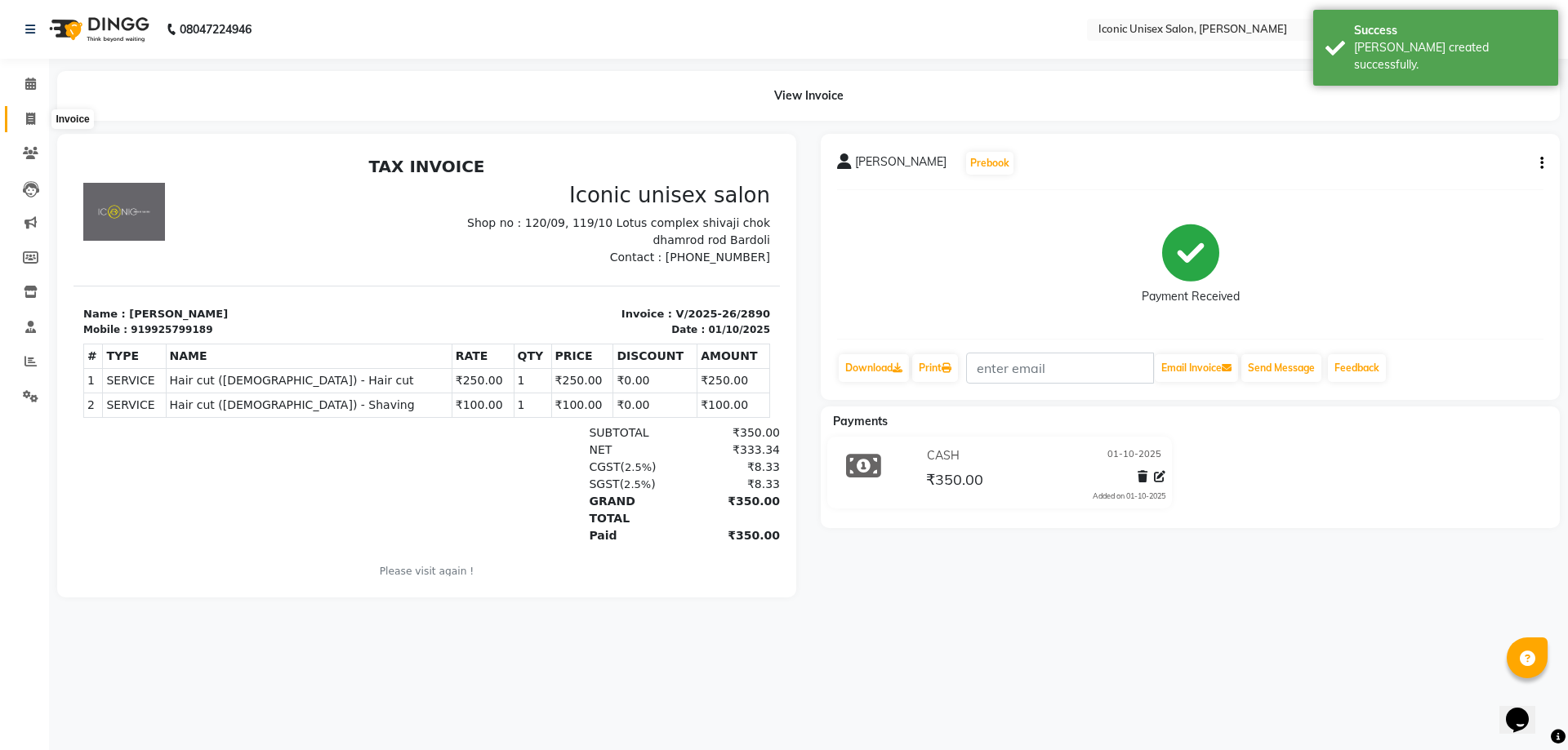
click at [33, 112] on icon at bounding box center [30, 118] width 9 height 13
select select "service"
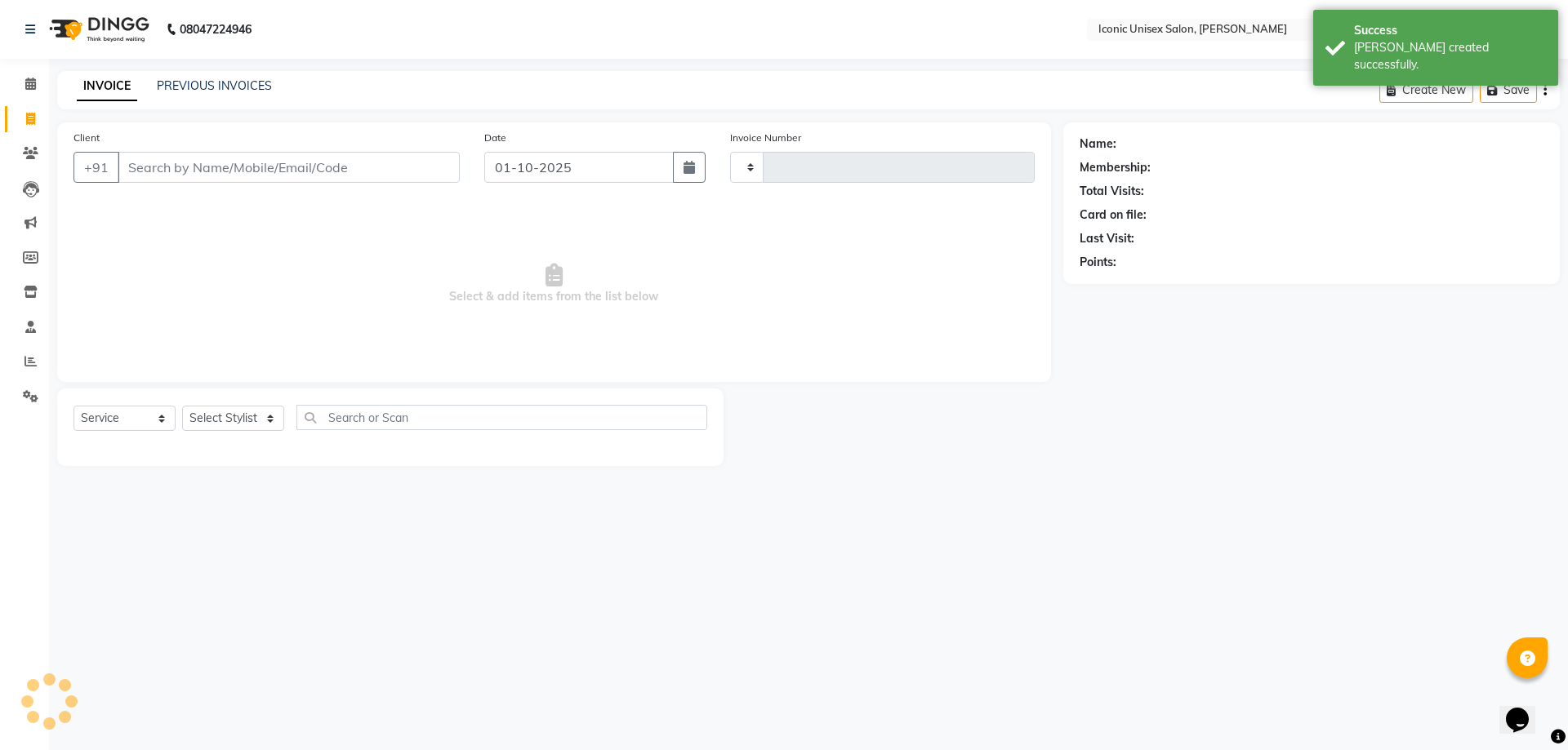
type input "2891"
select select "3884"
click at [270, 168] on input "Client" at bounding box center [289, 167] width 342 height 31
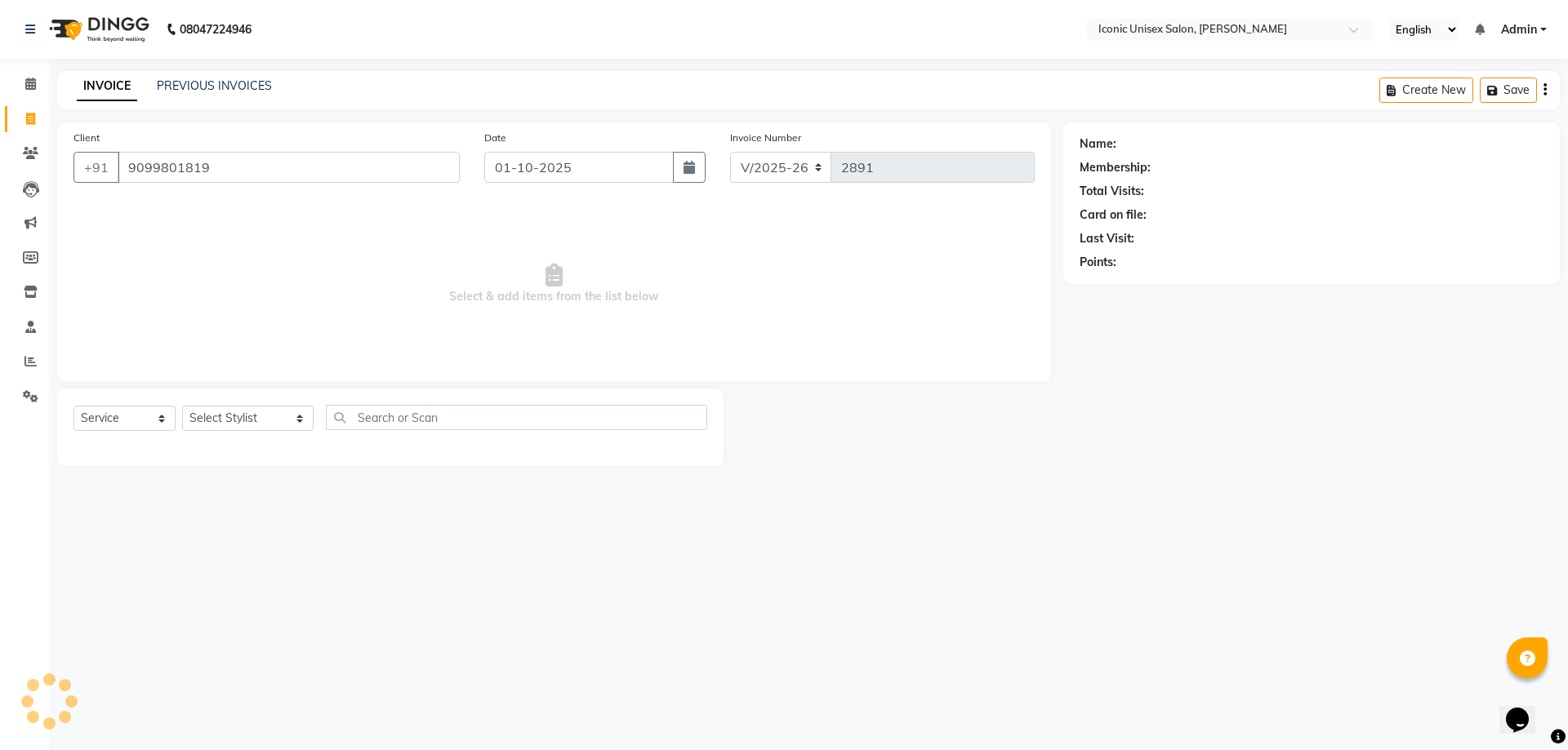
type input "9099801819"
click at [221, 415] on select "Select Stylist [PERSON_NAME] [PERSON_NAME]. [PERSON_NAME] [PERSON_NAME] [PERSON…" at bounding box center [248, 419] width 132 height 25
select select "47297"
click at [182, 406] on select "Select Stylist [PERSON_NAME] [PERSON_NAME]. [PERSON_NAME] [PERSON_NAME] [PERSON…" at bounding box center [248, 419] width 132 height 25
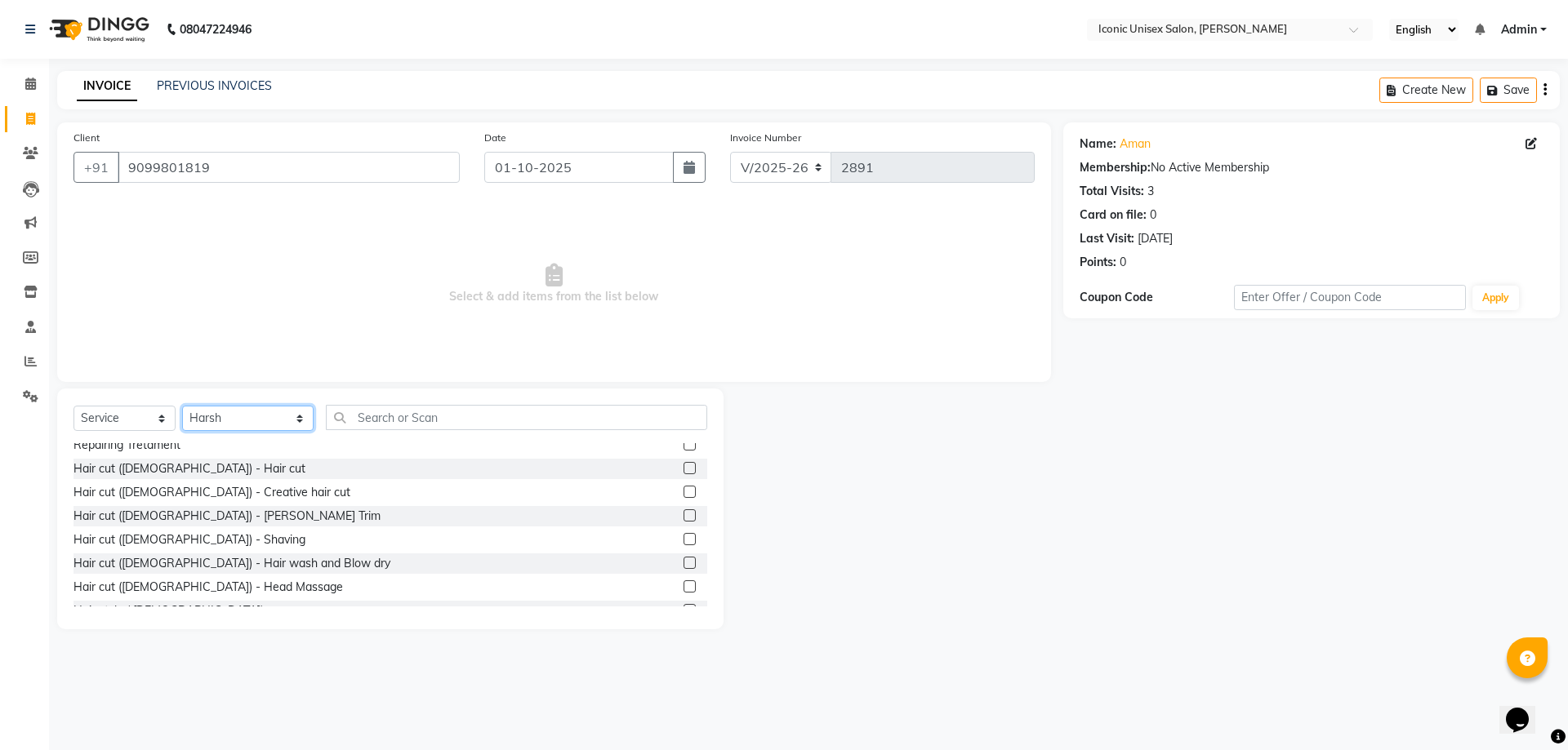
scroll to position [326, 0]
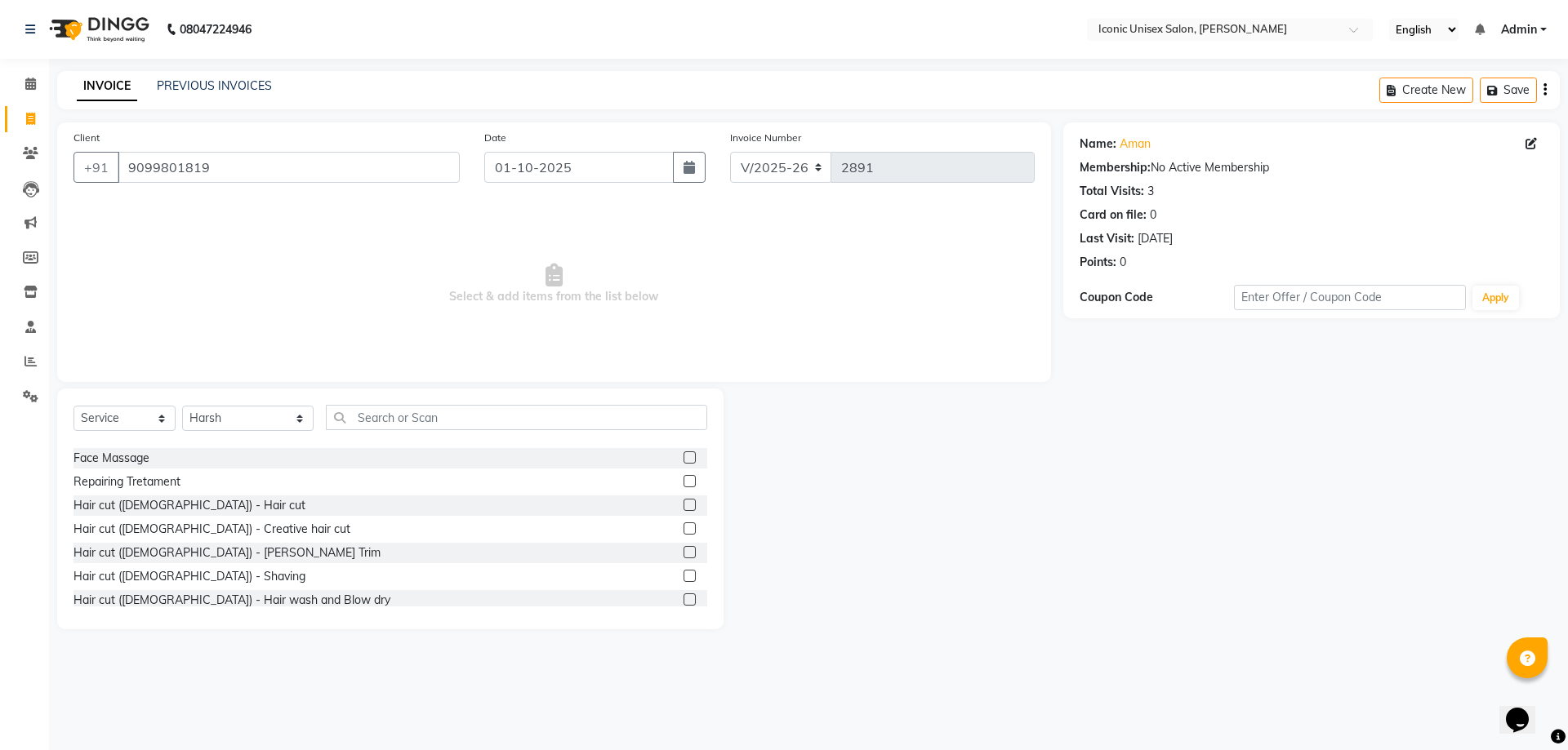
click at [683, 502] on label at bounding box center [689, 505] width 13 height 13
click at [683, 502] on input "checkbox" at bounding box center [688, 506] width 11 height 11
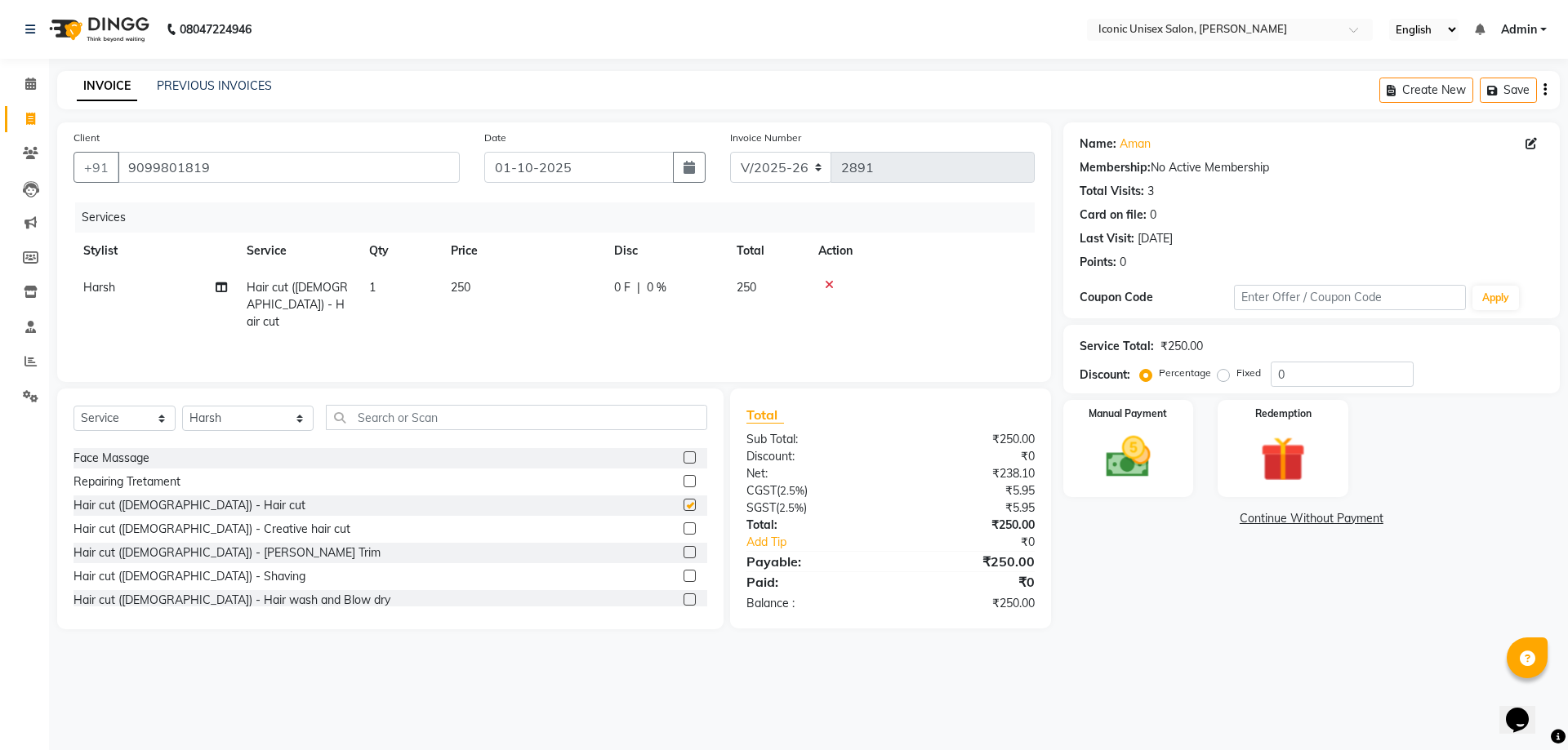
checkbox input "false"
drag, startPoint x: 1137, startPoint y: 456, endPoint x: 1179, endPoint y: 471, distance: 44.6
click at [1139, 456] on img at bounding box center [1128, 457] width 76 height 54
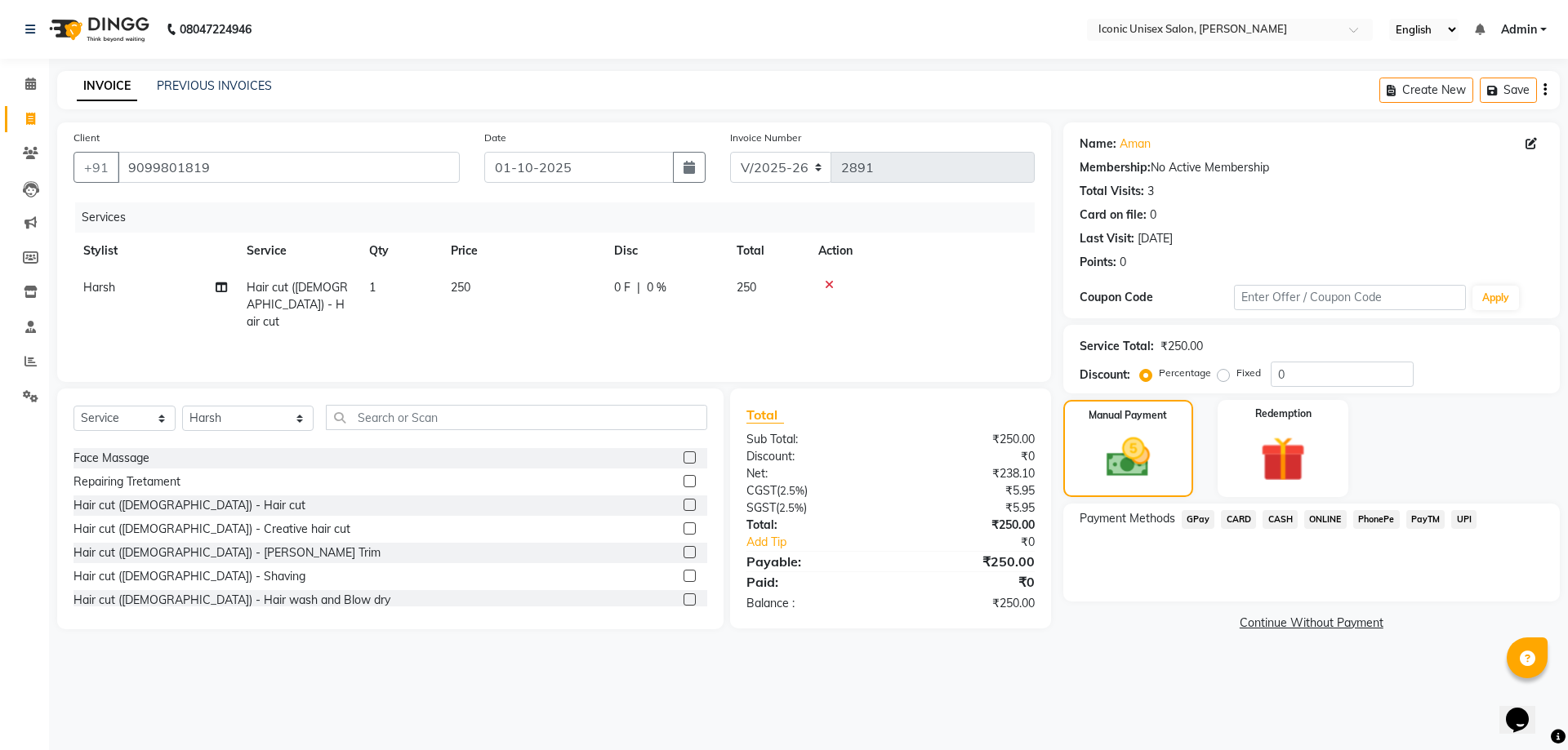
click at [1267, 514] on span "CASH" at bounding box center [1280, 519] width 35 height 18
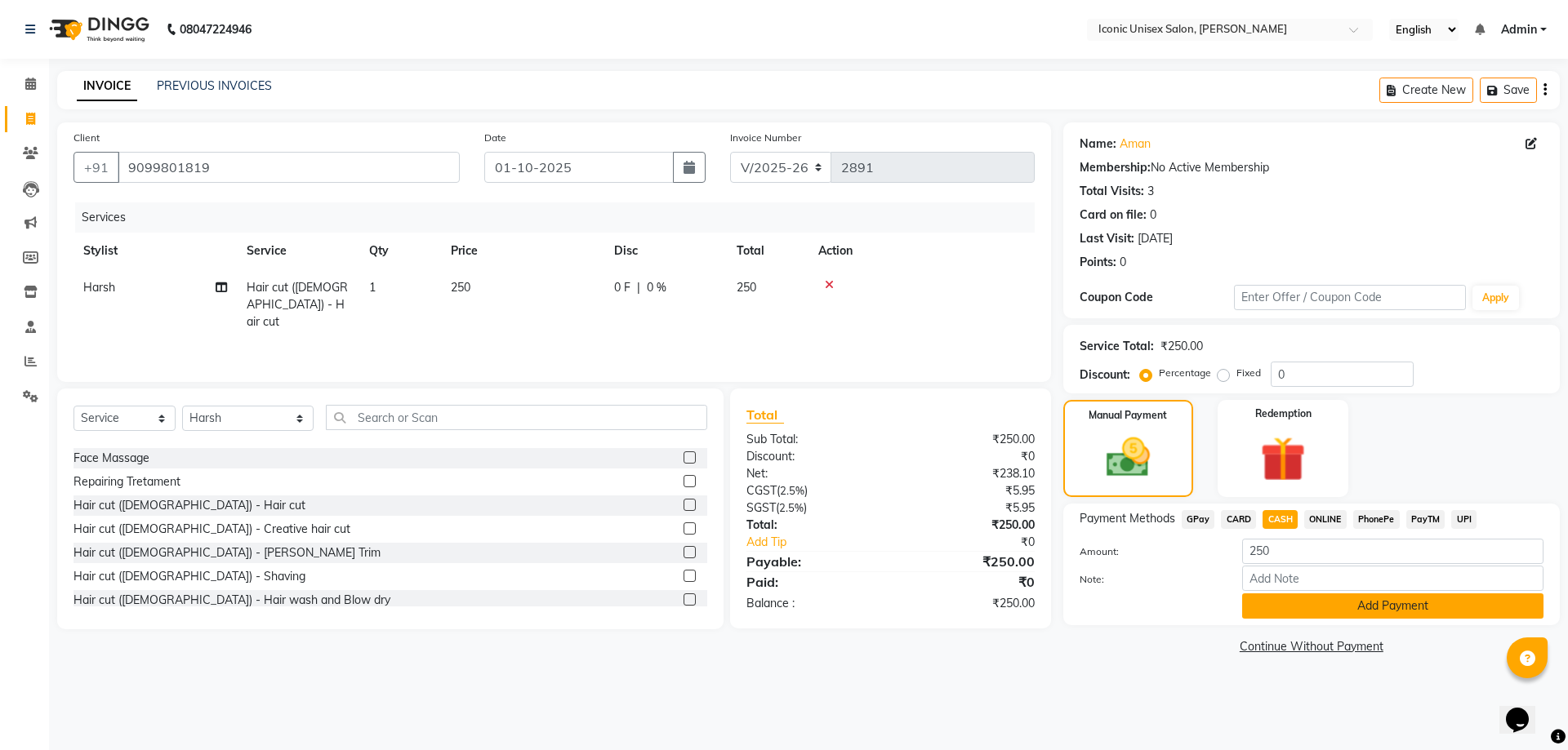
click at [1322, 614] on button "Add Payment" at bounding box center [1393, 606] width 301 height 25
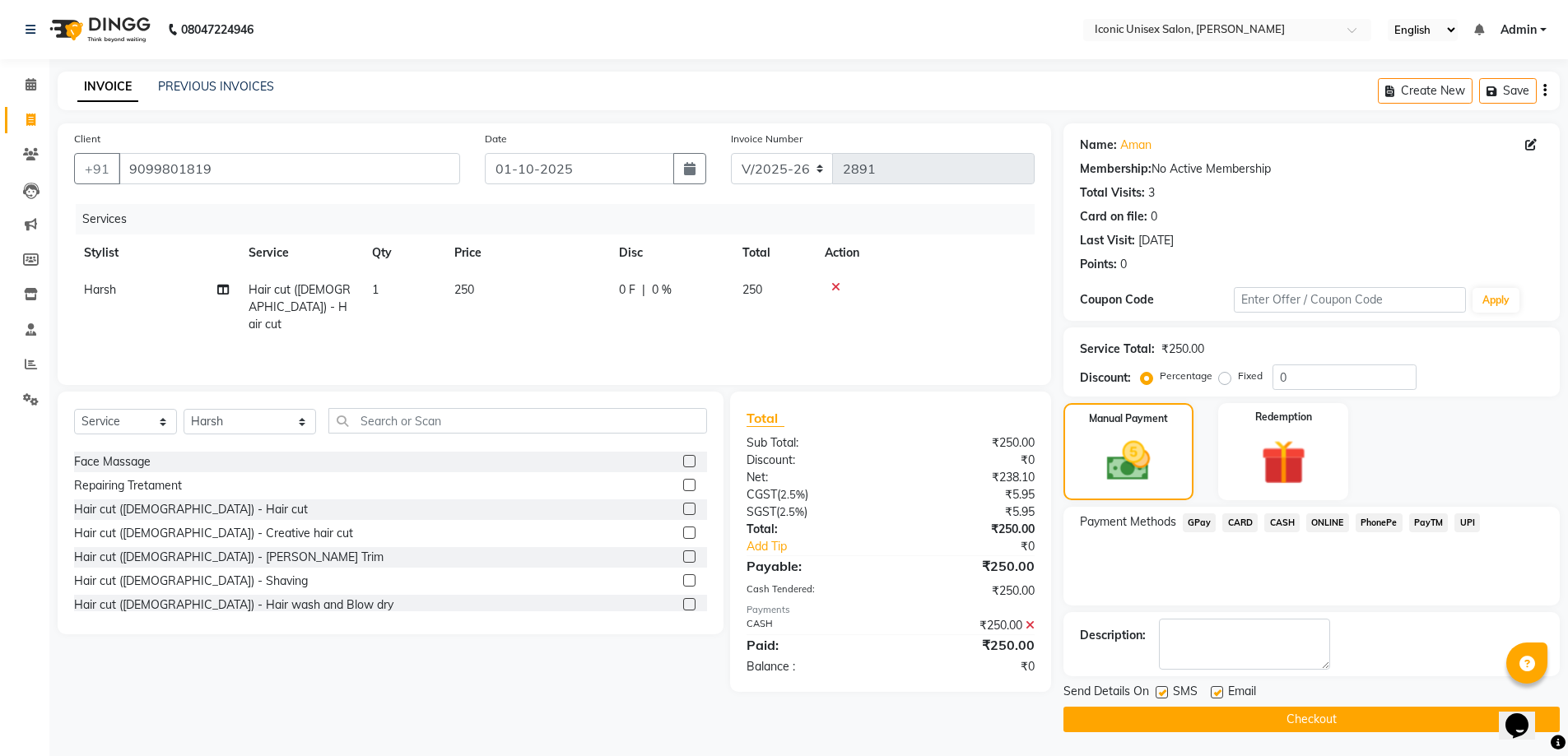
click at [1160, 689] on label at bounding box center [1161, 693] width 13 height 13
click at [1160, 689] on input "checkbox" at bounding box center [1160, 693] width 11 height 11
checkbox input "false"
drag, startPoint x: 1174, startPoint y: 711, endPoint x: 1126, endPoint y: 692, distance: 51.6
click at [1175, 712] on button "Checkout" at bounding box center [1311, 720] width 496 height 25
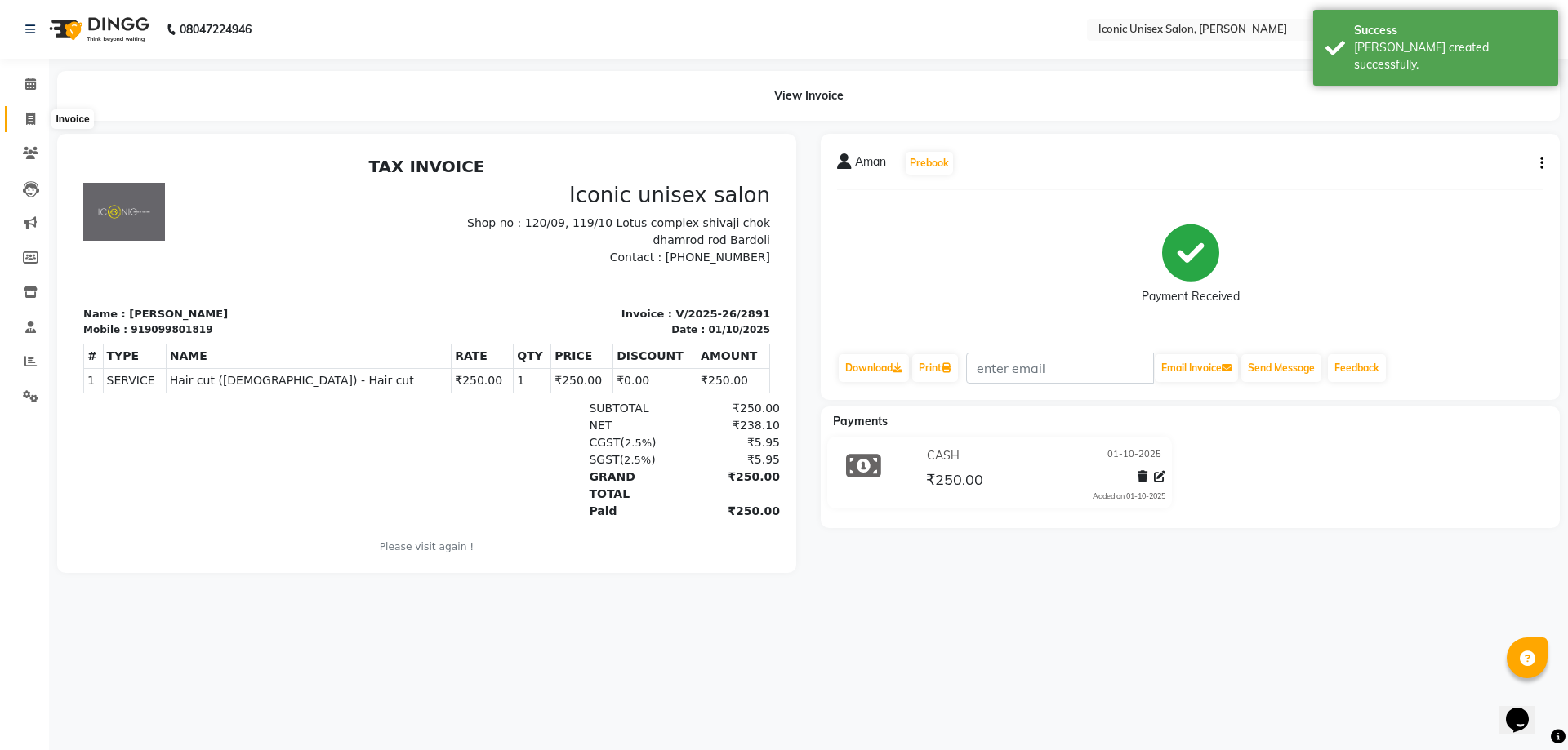
click at [34, 112] on icon at bounding box center [30, 118] width 9 height 13
select select "service"
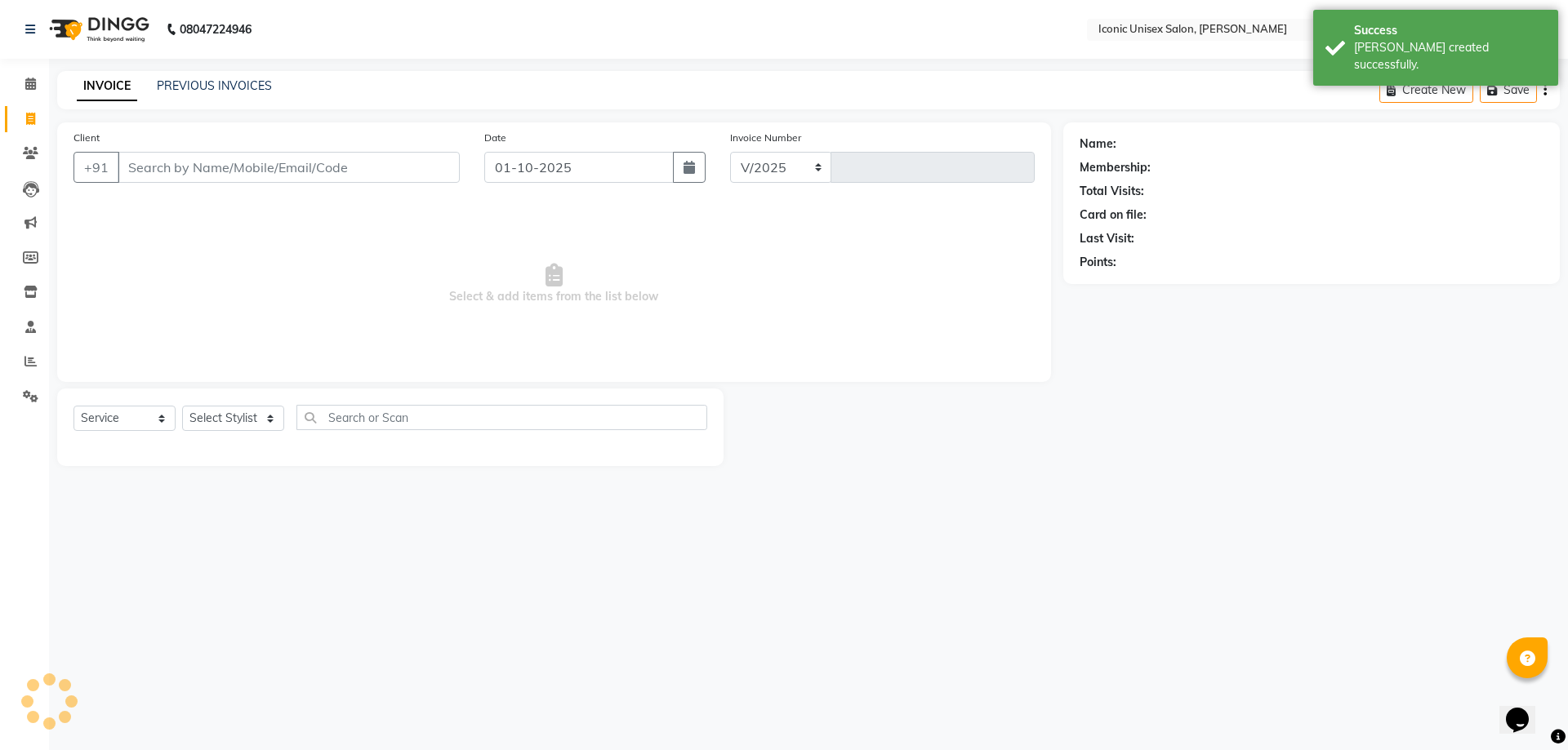
select select "3884"
type input "2892"
click at [213, 170] on input "Client" at bounding box center [289, 167] width 342 height 31
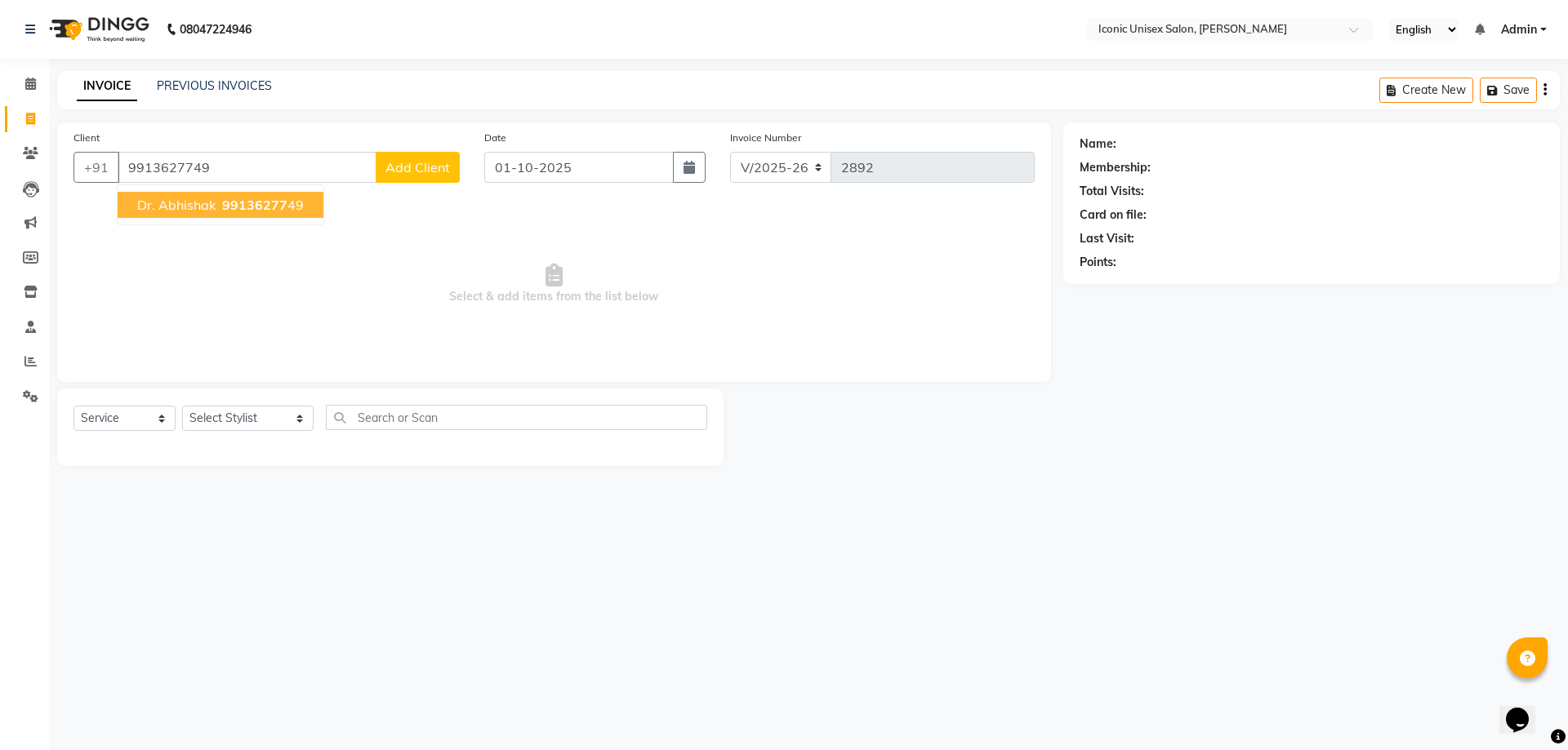
type input "9913627749"
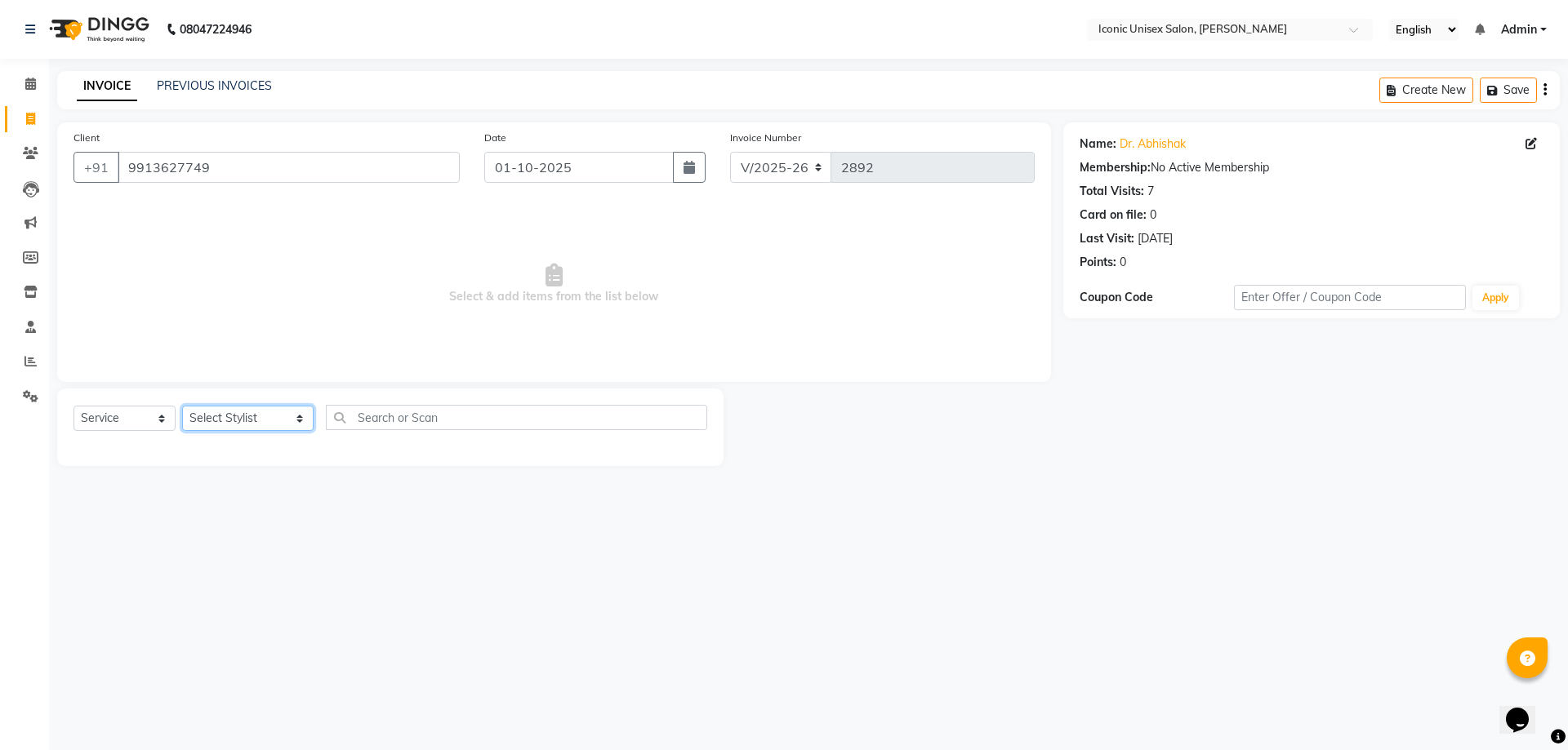
click at [216, 416] on select "Select Stylist [PERSON_NAME] [PERSON_NAME]. [PERSON_NAME] [PERSON_NAME] [PERSON…" at bounding box center [248, 419] width 132 height 25
select select "47297"
click at [182, 406] on select "Select Stylist [PERSON_NAME] [PERSON_NAME]. [PERSON_NAME] [PERSON_NAME] [PERSON…" at bounding box center [248, 419] width 132 height 25
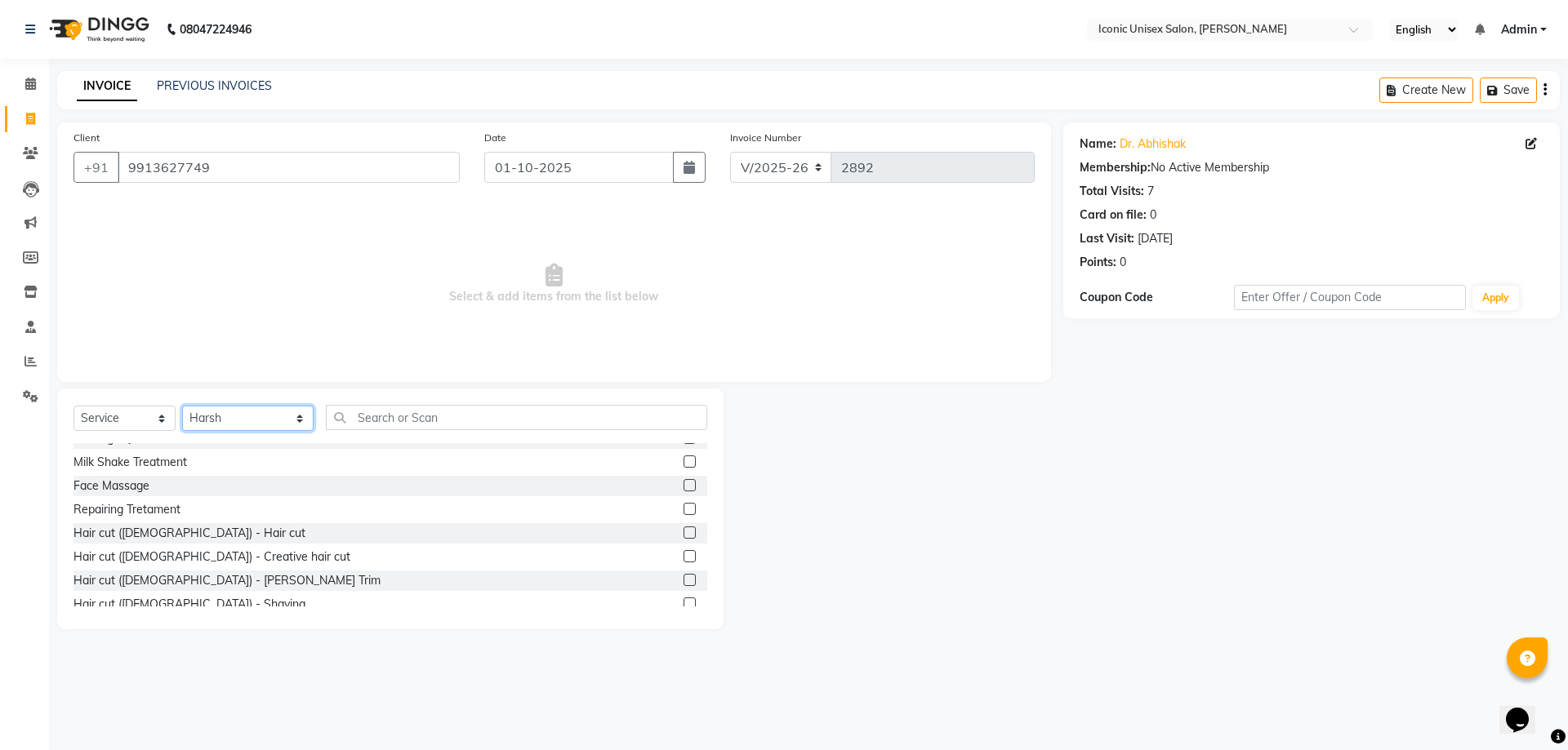
scroll to position [326, 0]
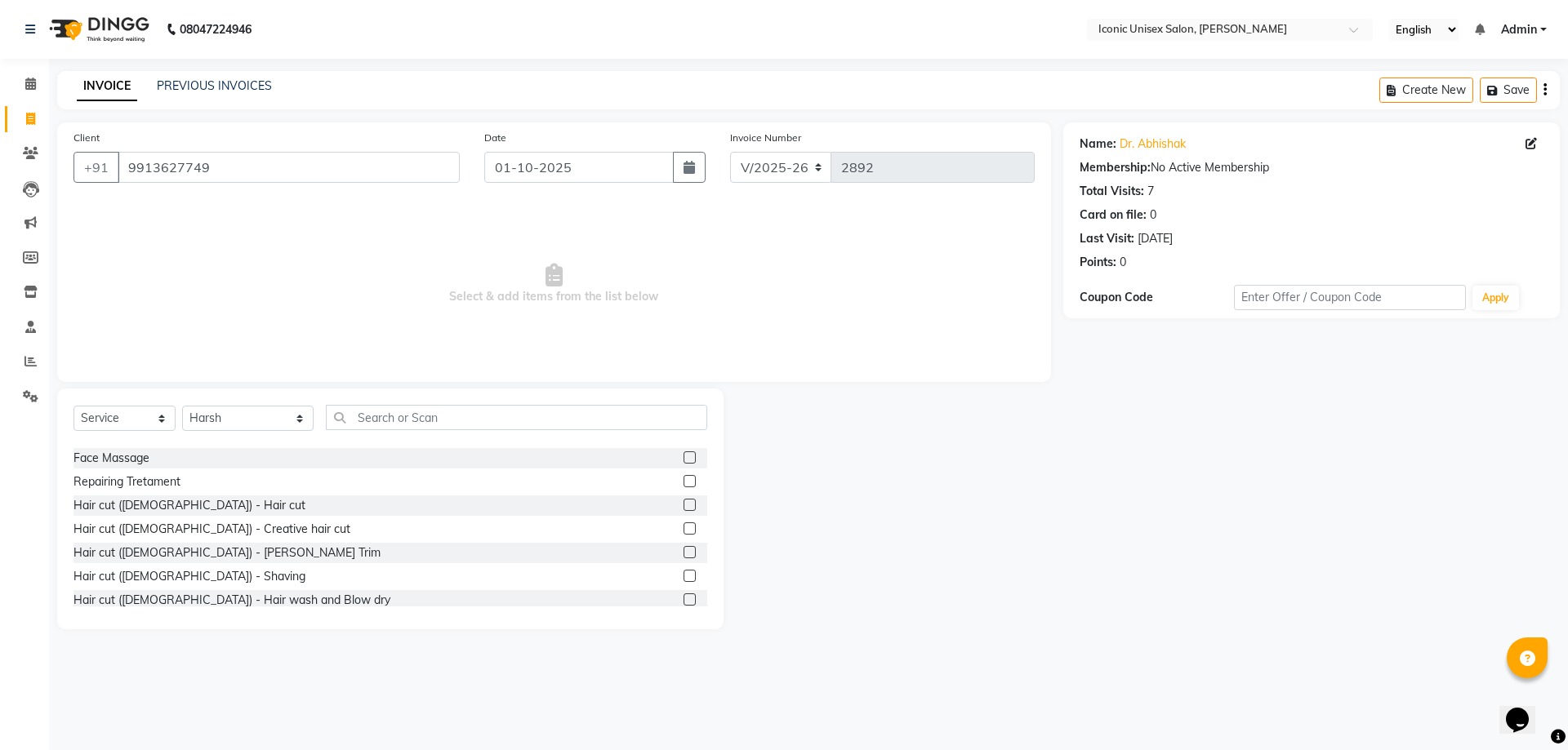
click at [683, 503] on label at bounding box center [689, 505] width 13 height 13
click at [683, 503] on input "checkbox" at bounding box center [688, 506] width 11 height 11
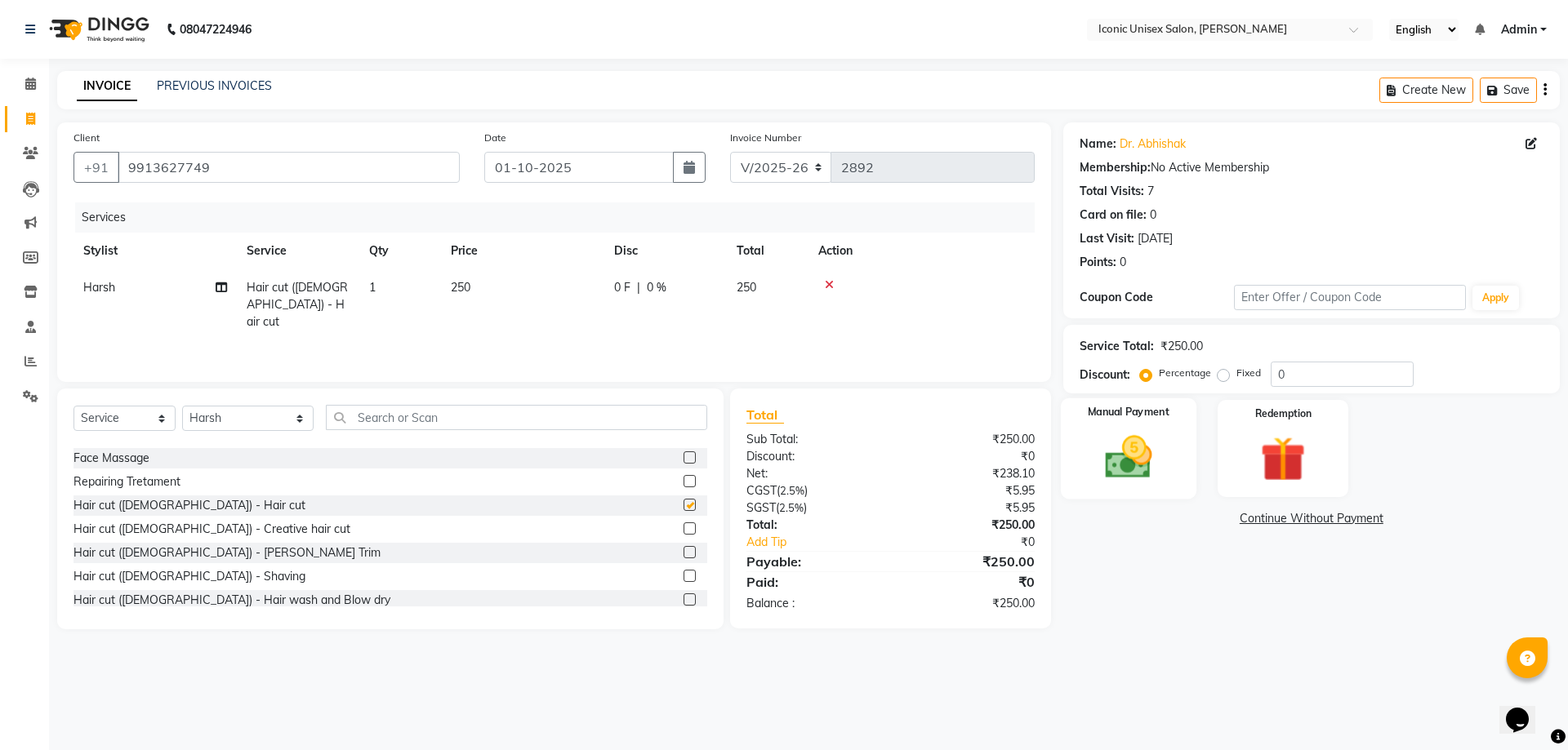
checkbox input "false"
click at [1121, 441] on img at bounding box center [1128, 457] width 76 height 54
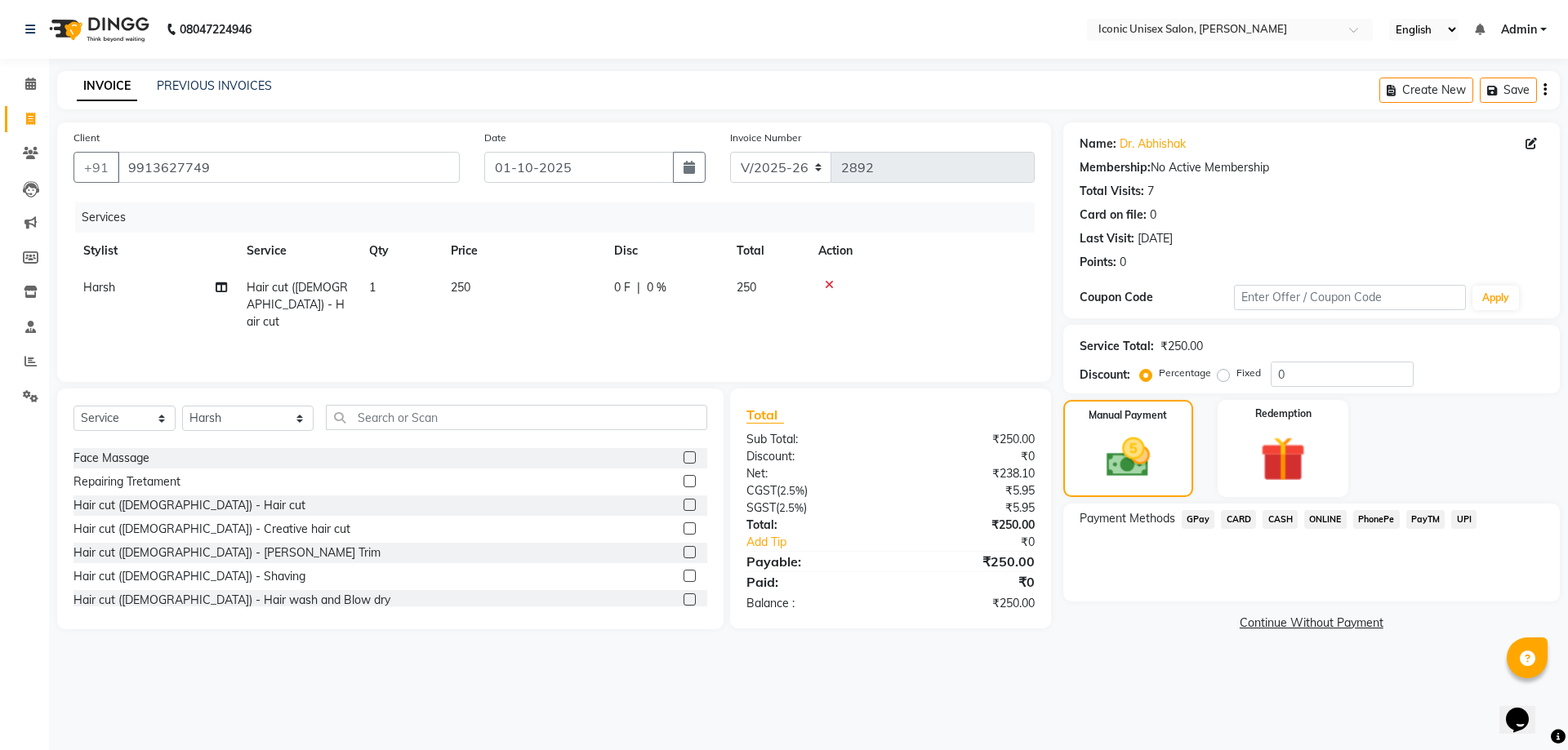
click at [1203, 518] on span "GPay" at bounding box center [1199, 519] width 34 height 18
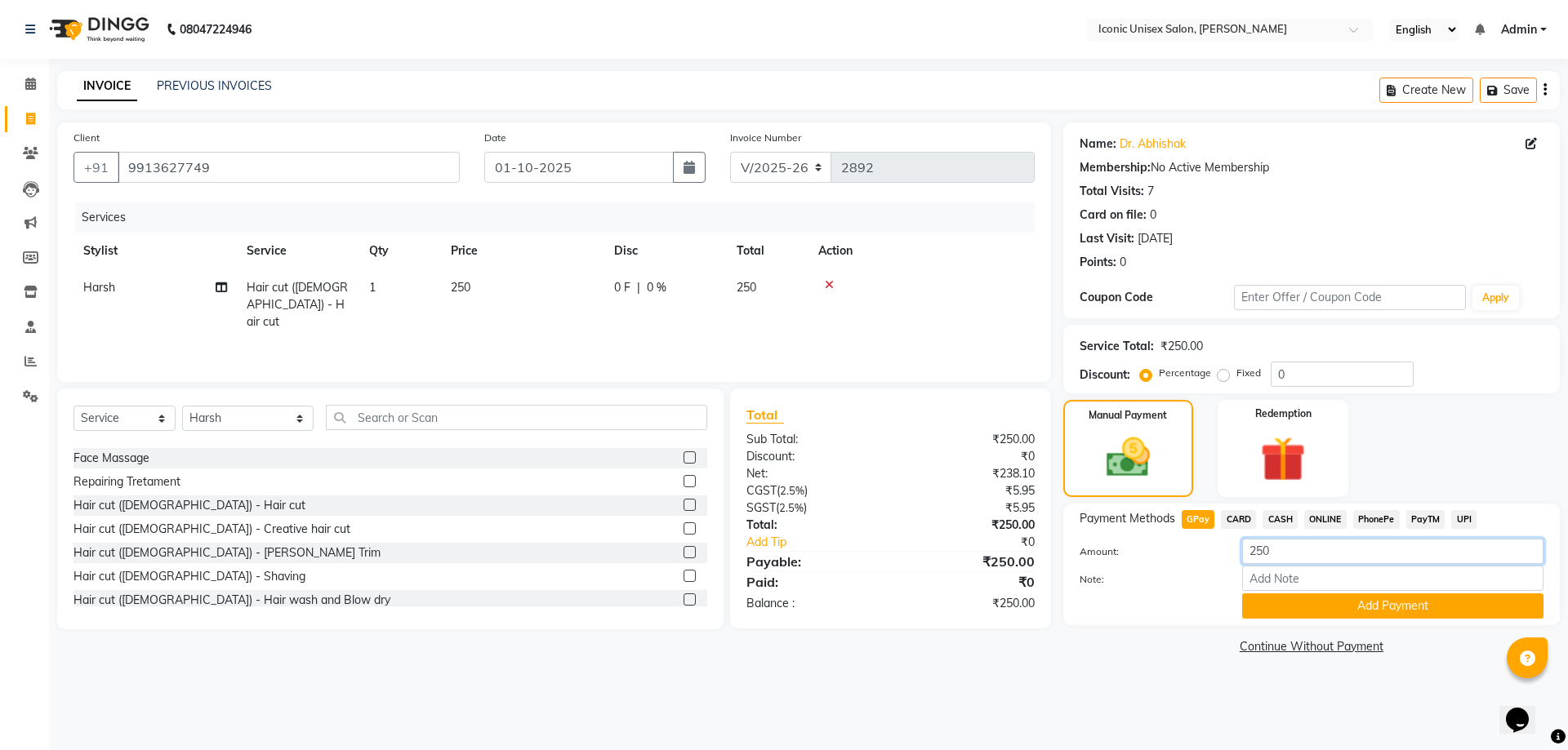
click at [1254, 557] on input "250" at bounding box center [1393, 551] width 301 height 25
type input "50"
click at [1354, 615] on button "Add Payment" at bounding box center [1393, 606] width 301 height 25
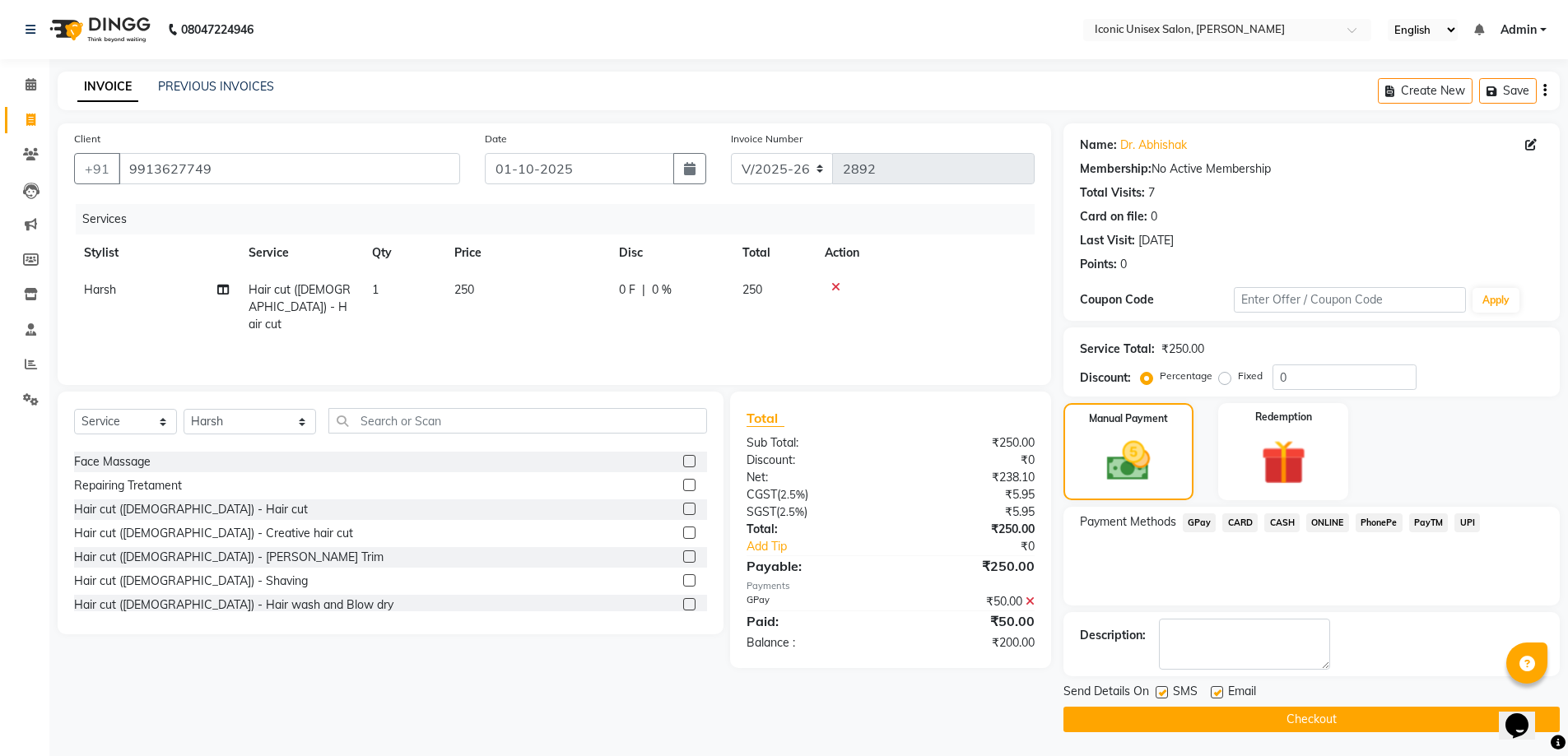
drag, startPoint x: 1281, startPoint y: 519, endPoint x: 1284, endPoint y: 533, distance: 14.3
click at [1281, 518] on span "CASH" at bounding box center [1282, 523] width 36 height 19
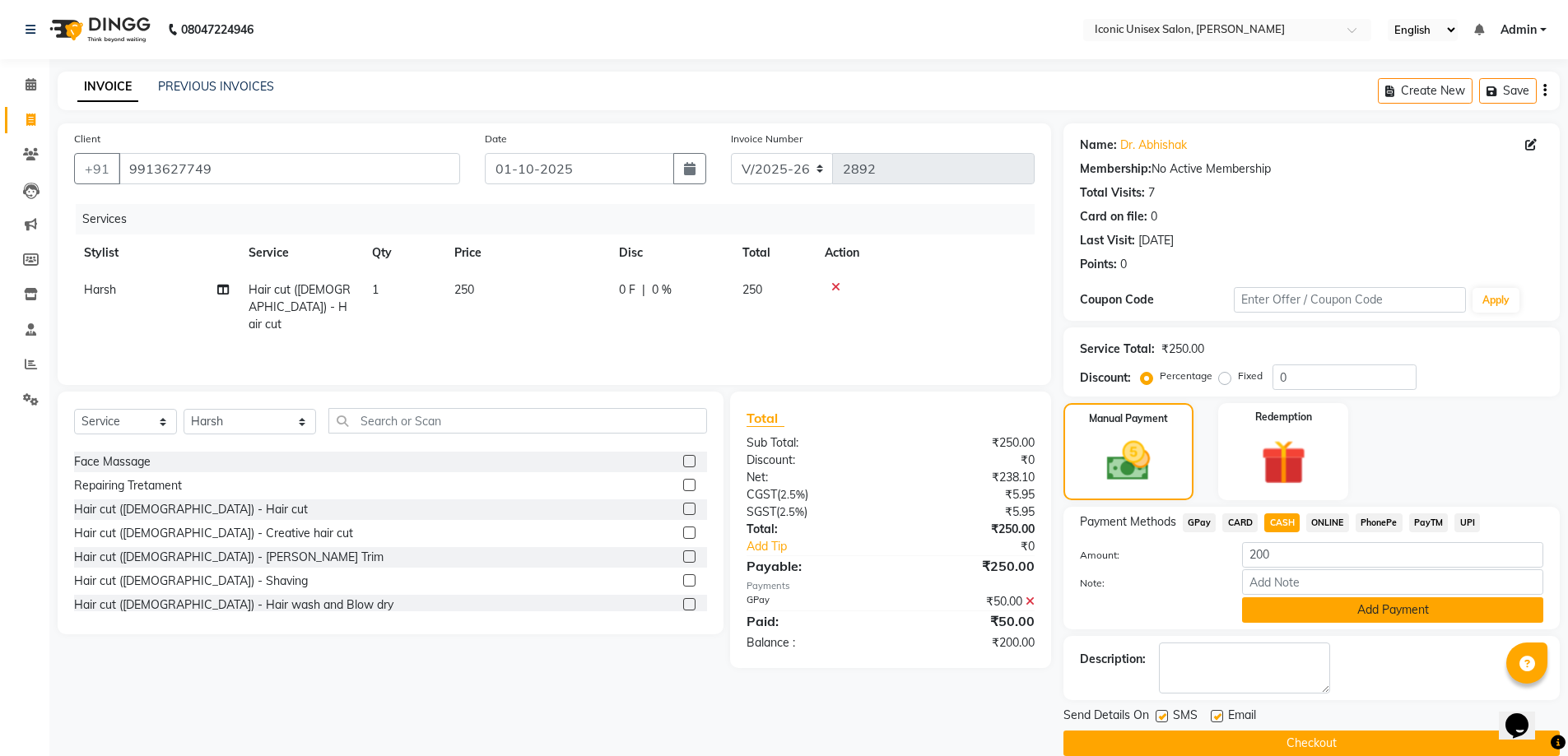
click at [1357, 617] on button "Add Payment" at bounding box center [1392, 610] width 301 height 25
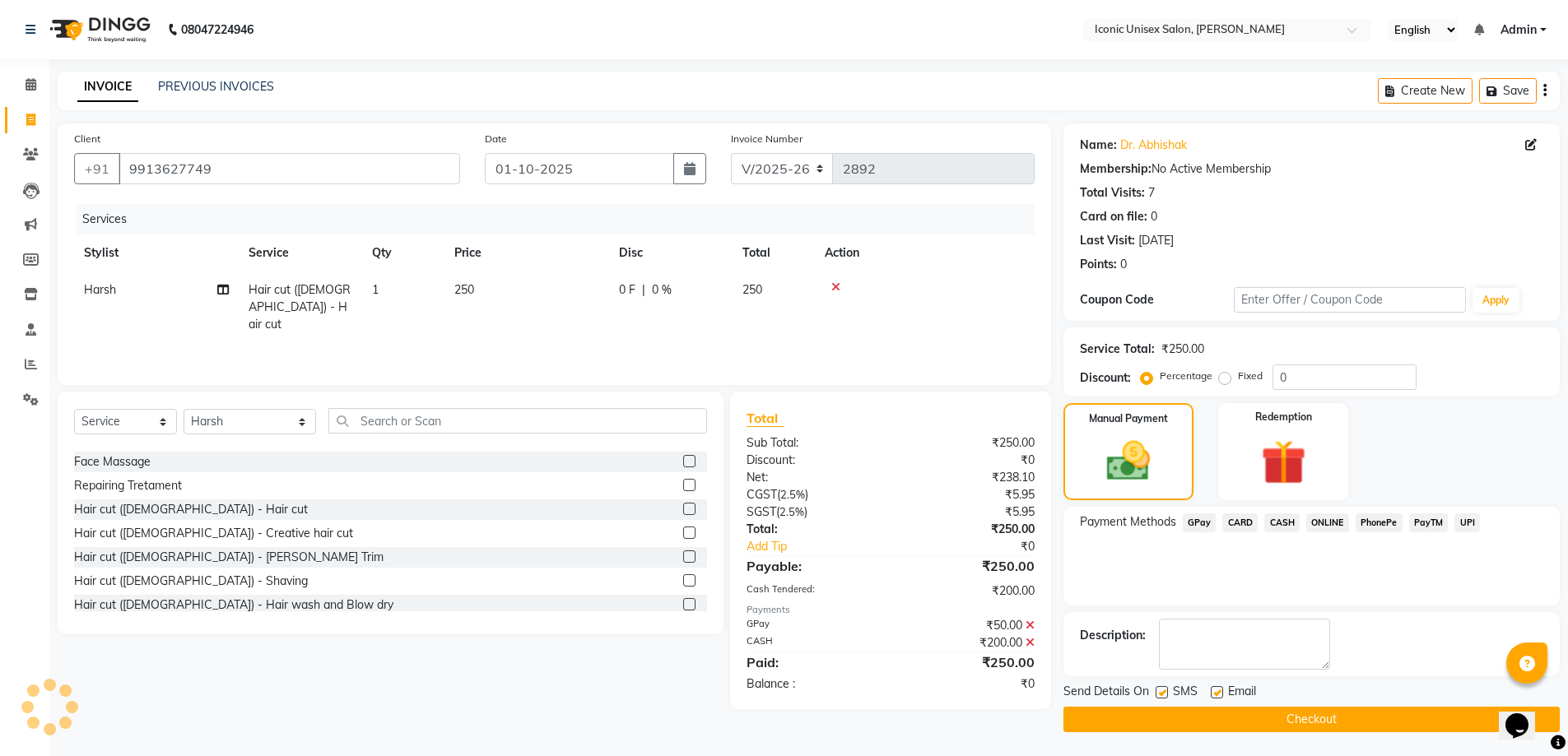
click at [1218, 715] on button "Checkout" at bounding box center [1311, 720] width 496 height 25
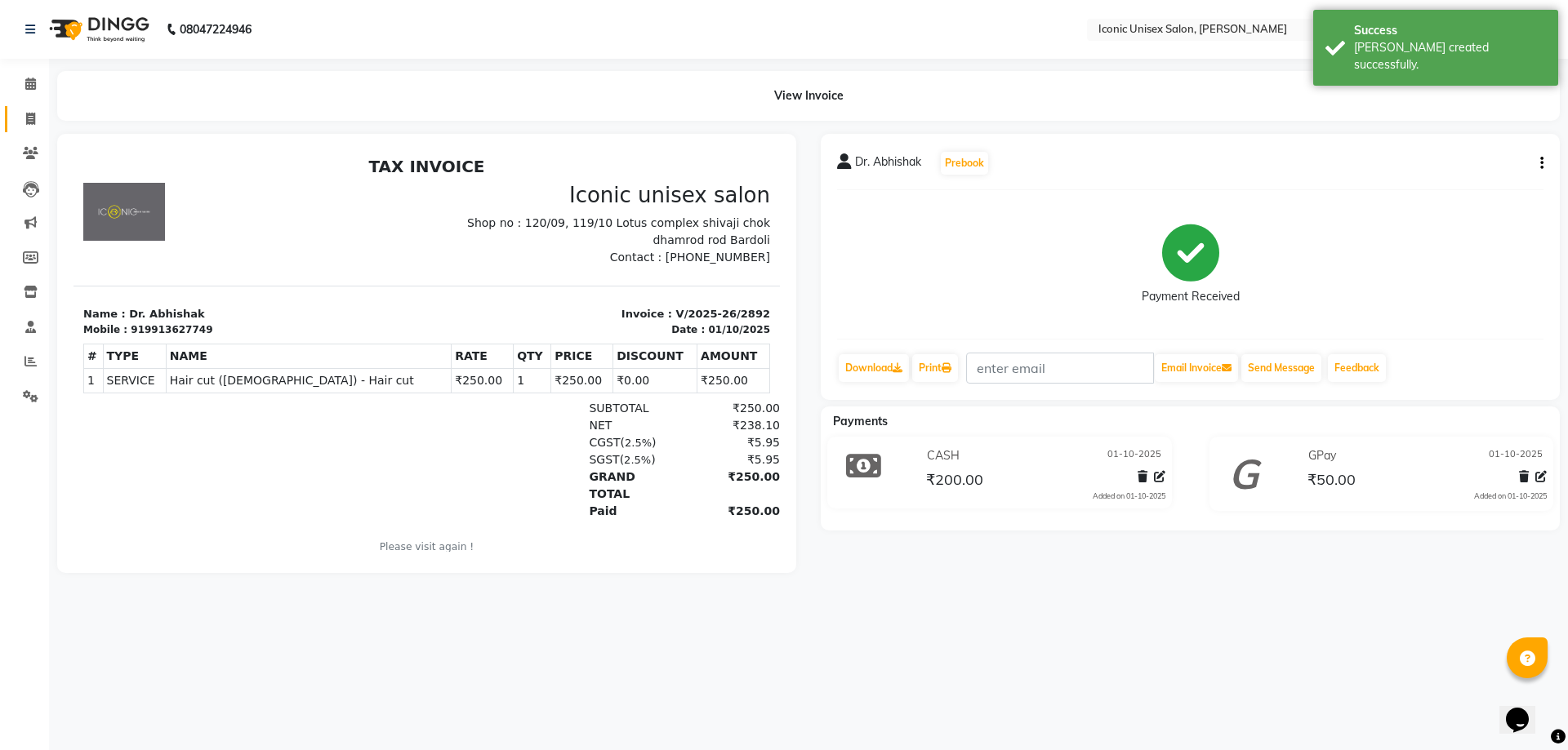
drag, startPoint x: 14, startPoint y: 115, endPoint x: 41, endPoint y: 131, distance: 31.4
click at [16, 115] on link "Invoice" at bounding box center [24, 120] width 39 height 27
select select "service"
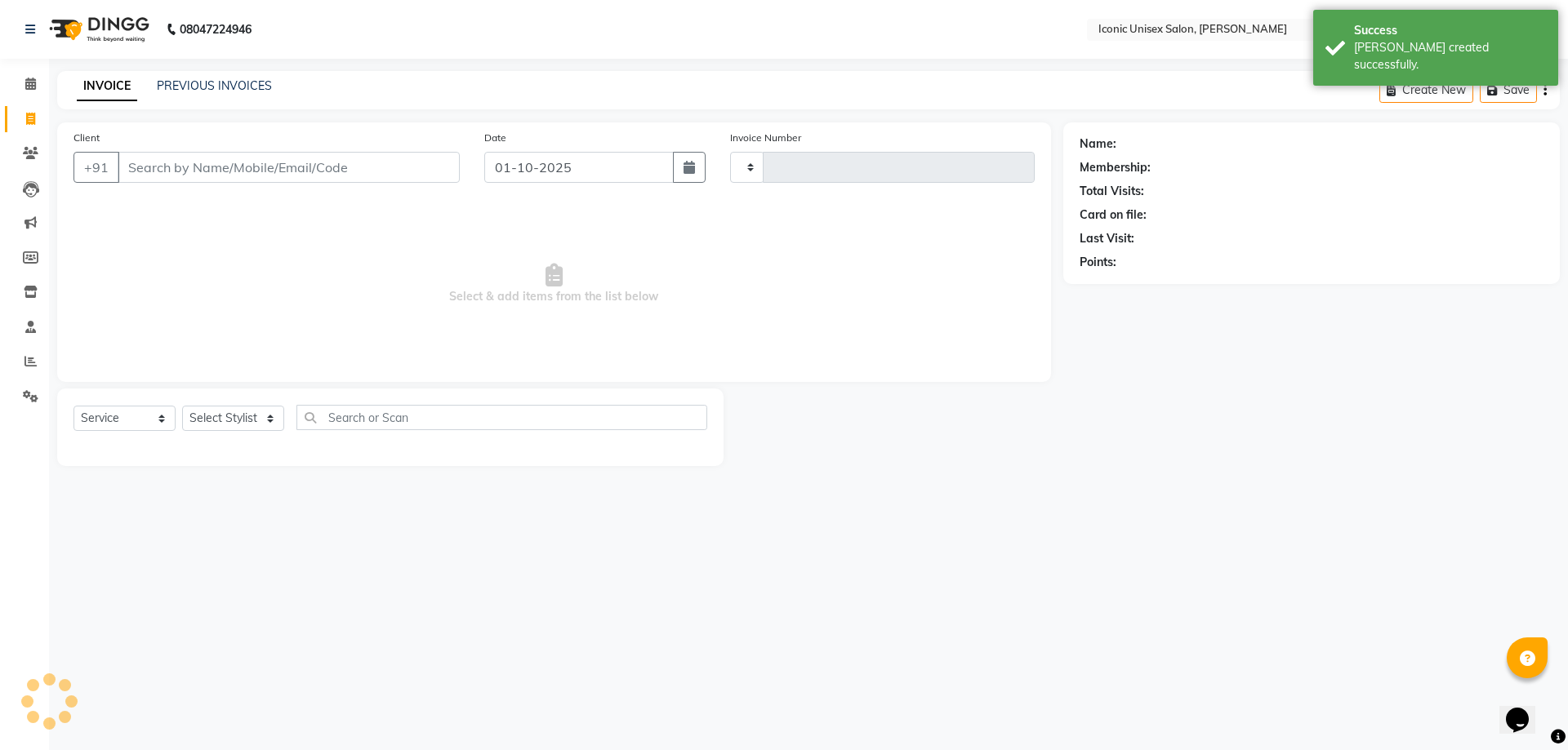
type input "2893"
select select "3884"
click at [137, 167] on input "Client" at bounding box center [289, 167] width 342 height 31
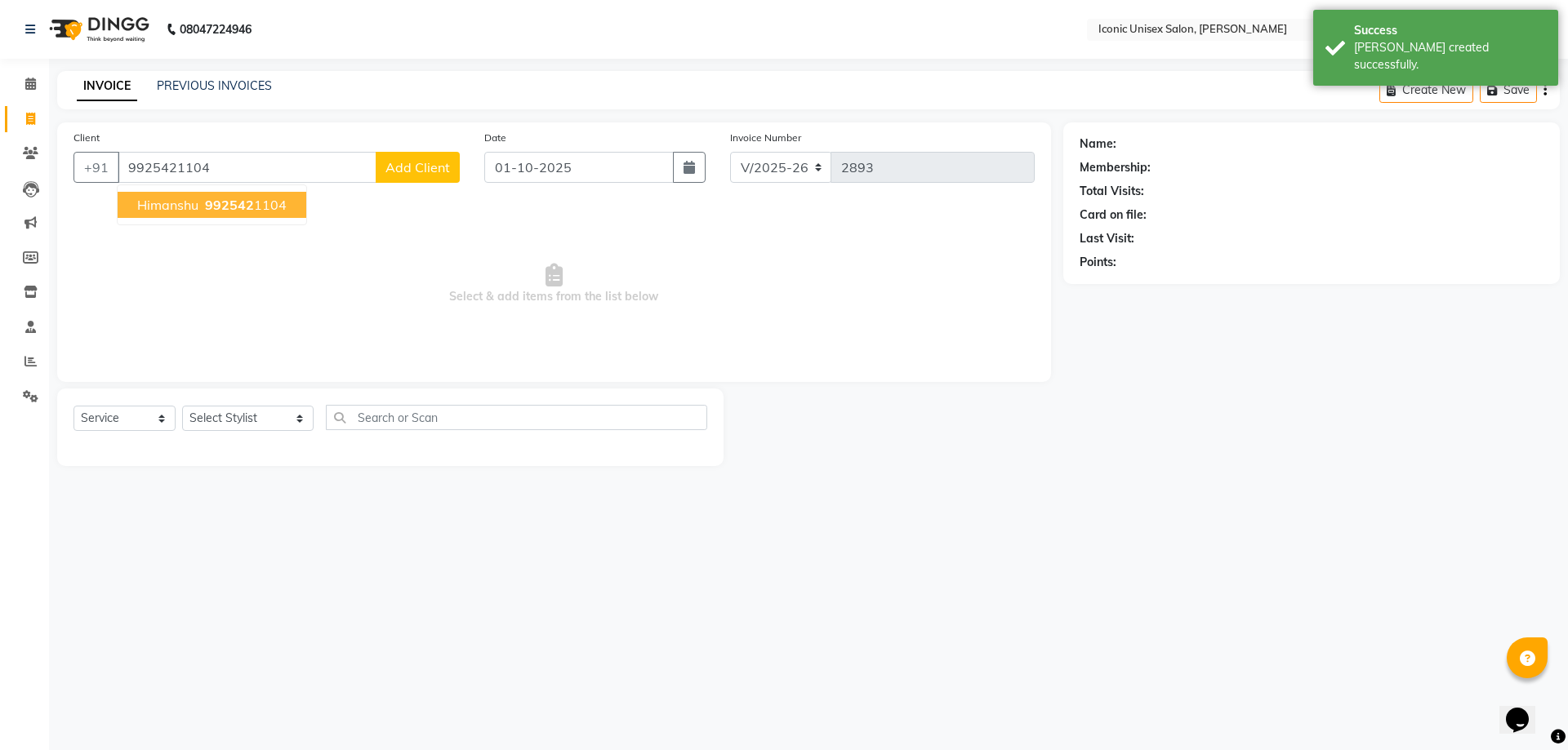
type input "9925421104"
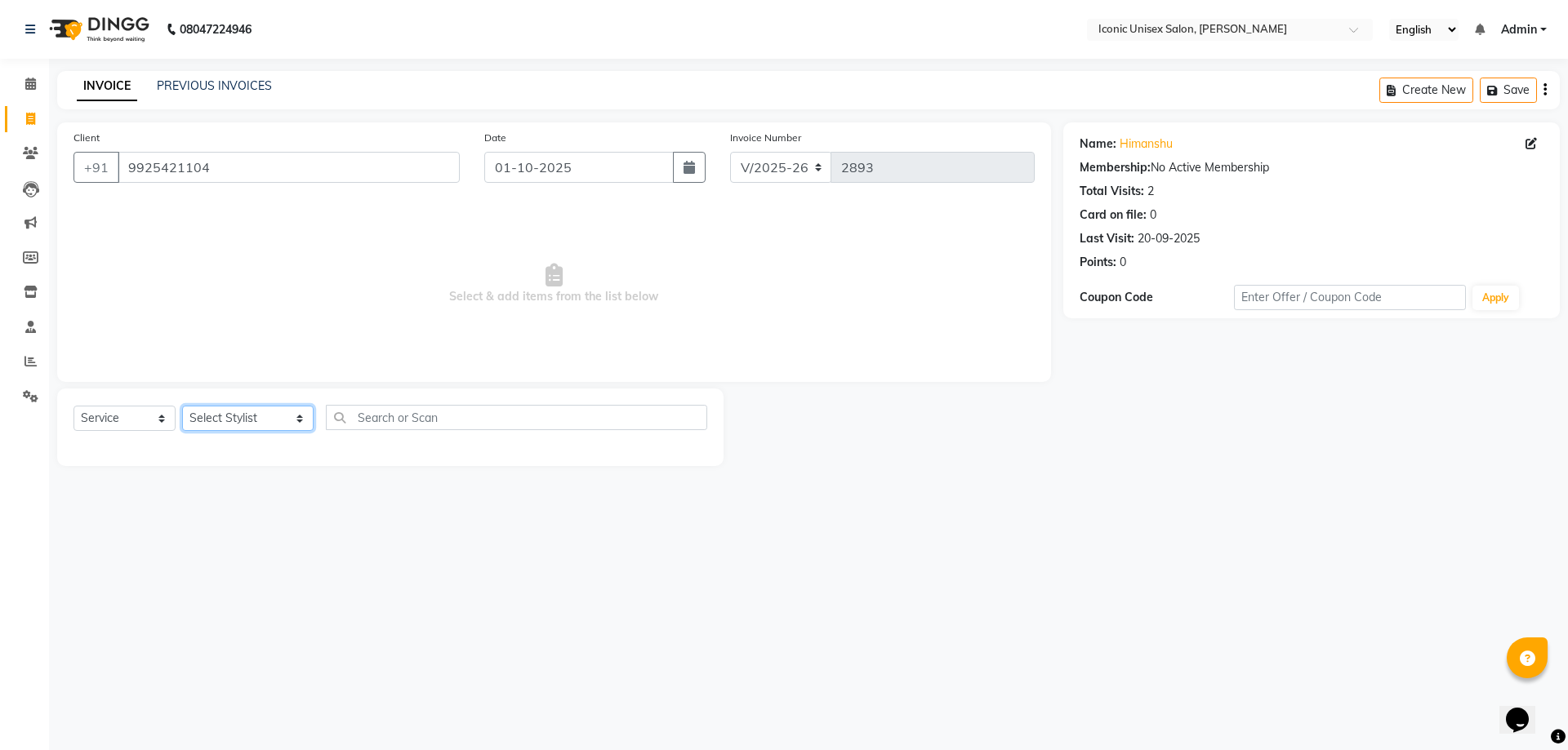
click at [230, 423] on select "Select Stylist [PERSON_NAME] [PERSON_NAME]. [PERSON_NAME] [PERSON_NAME] [PERSON…" at bounding box center [248, 419] width 132 height 25
select select "49243"
click at [182, 406] on select "Select Stylist [PERSON_NAME] [PERSON_NAME]. [PERSON_NAME] [PERSON_NAME] [PERSON…" at bounding box center [248, 419] width 132 height 25
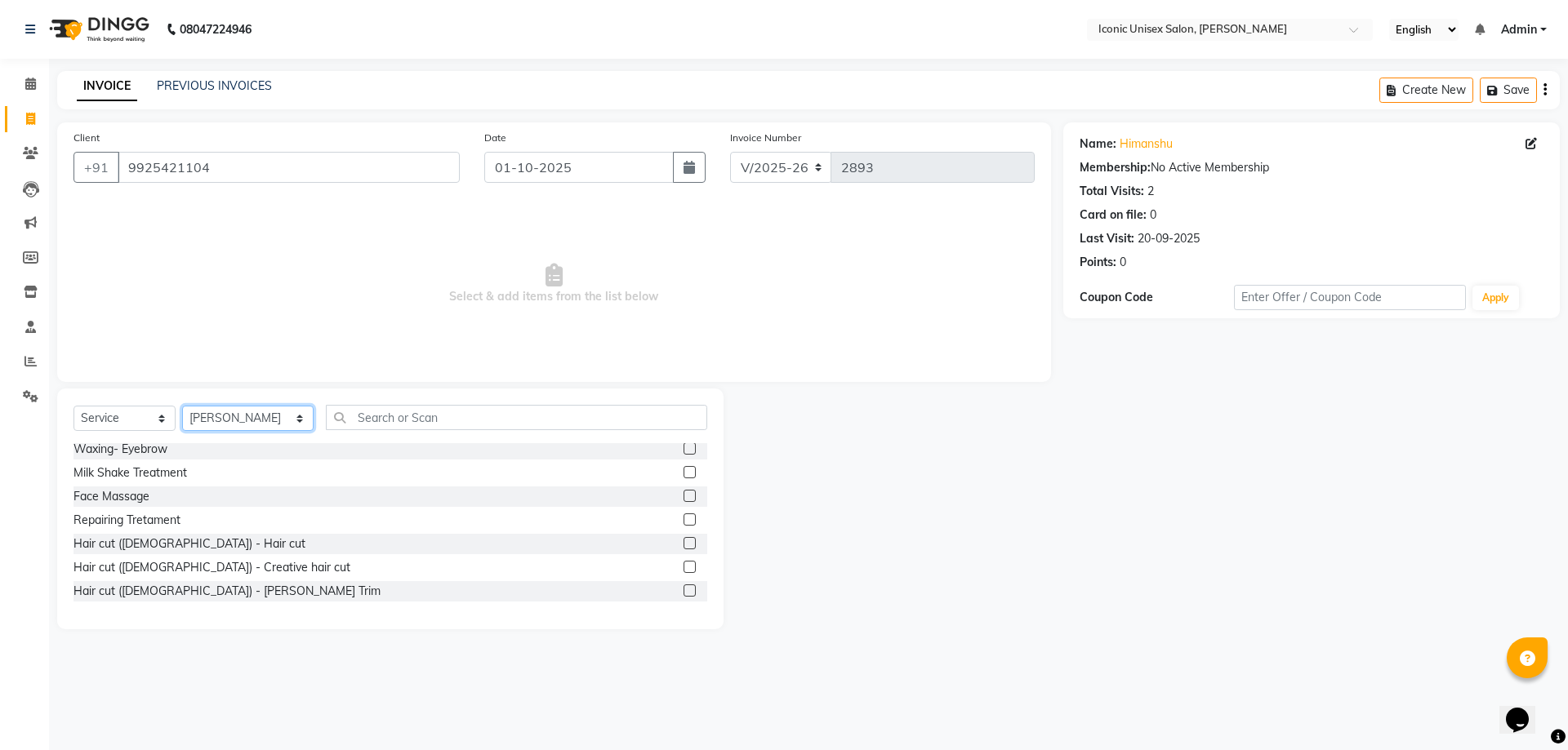
scroll to position [326, 0]
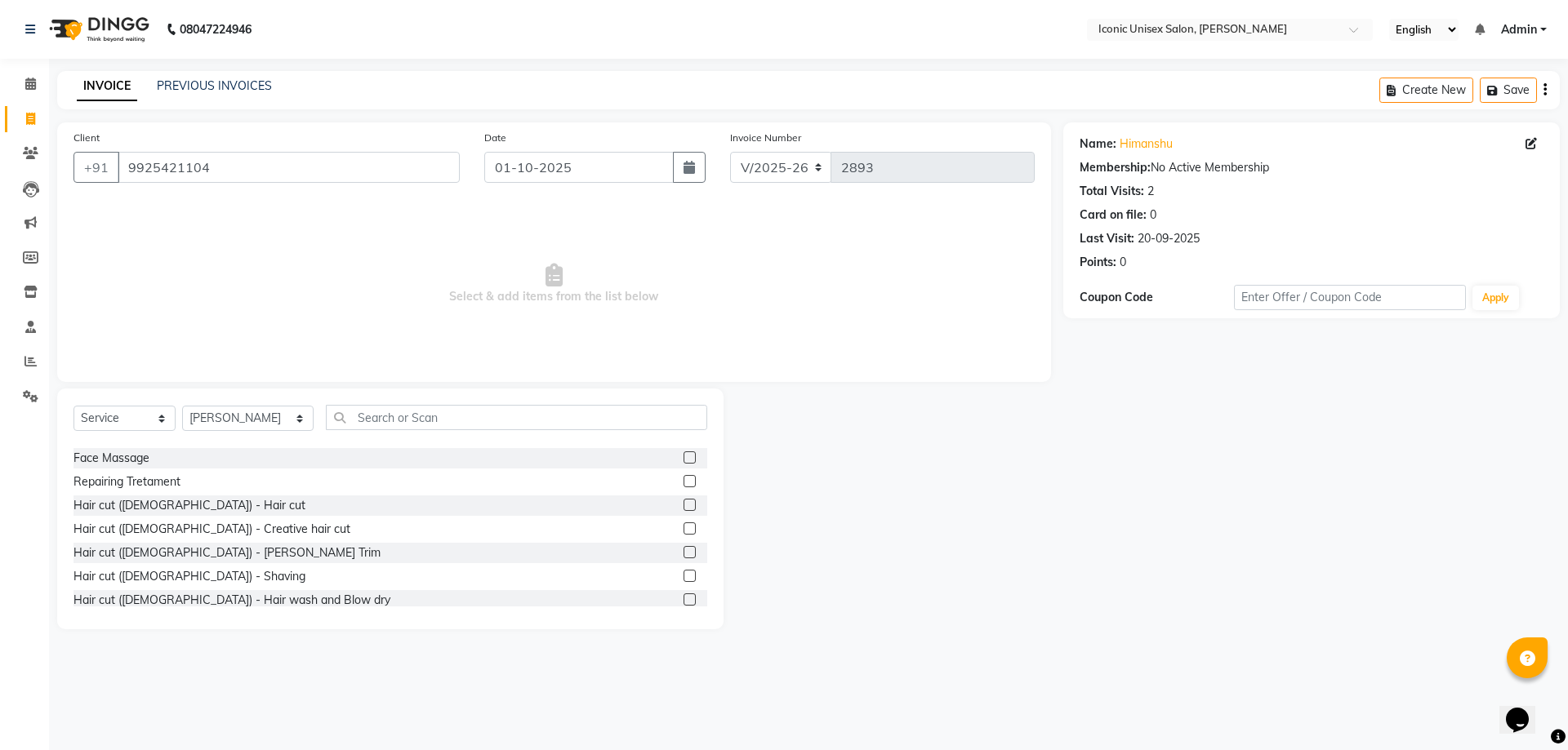
click at [683, 502] on label at bounding box center [689, 505] width 13 height 13
click at [683, 502] on input "checkbox" at bounding box center [688, 506] width 11 height 11
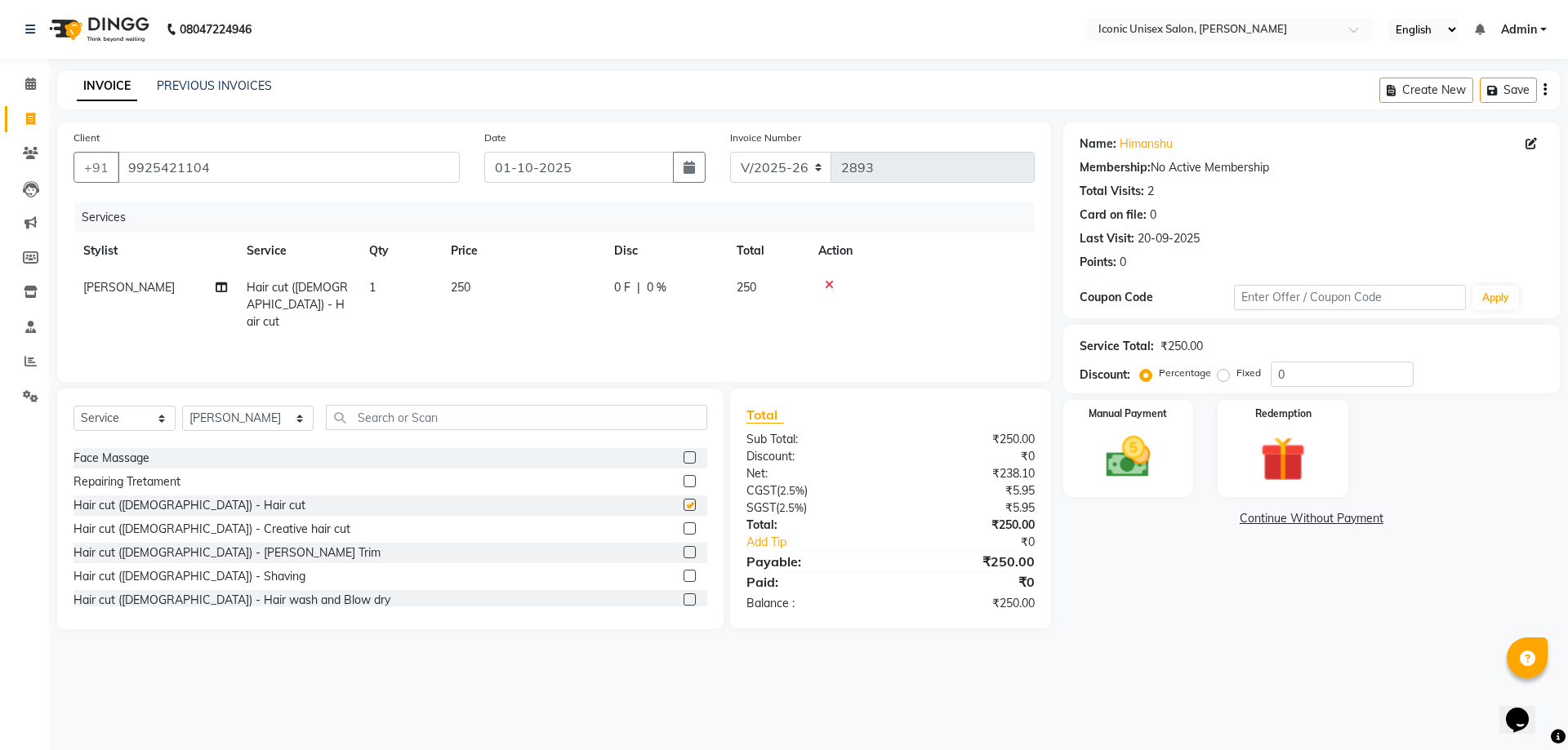
checkbox input "false"
click at [683, 570] on label at bounding box center [689, 576] width 13 height 13
click at [683, 571] on input "checkbox" at bounding box center [688, 576] width 11 height 11
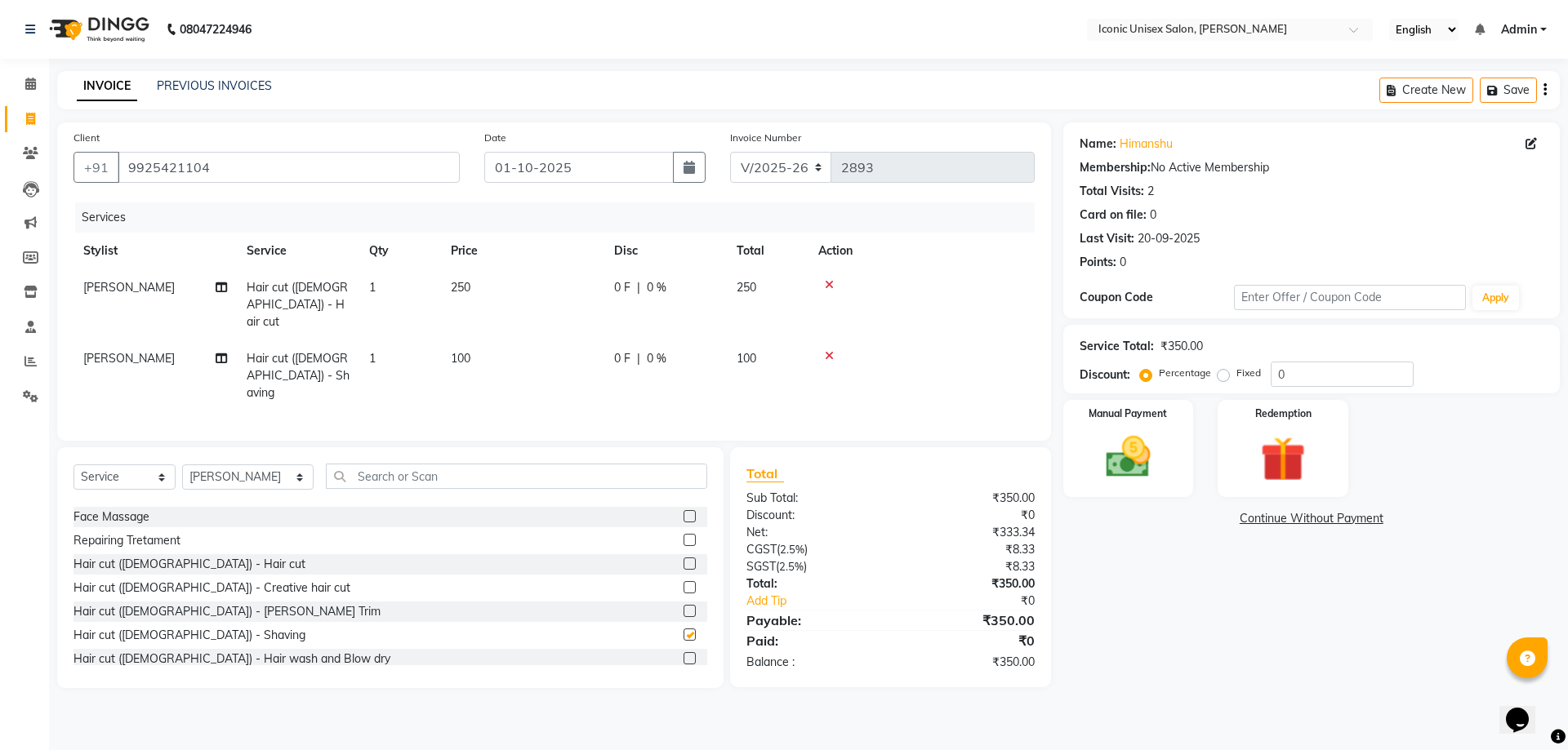
checkbox input "false"
click at [1128, 418] on label "Manual Payment" at bounding box center [1128, 413] width 81 height 15
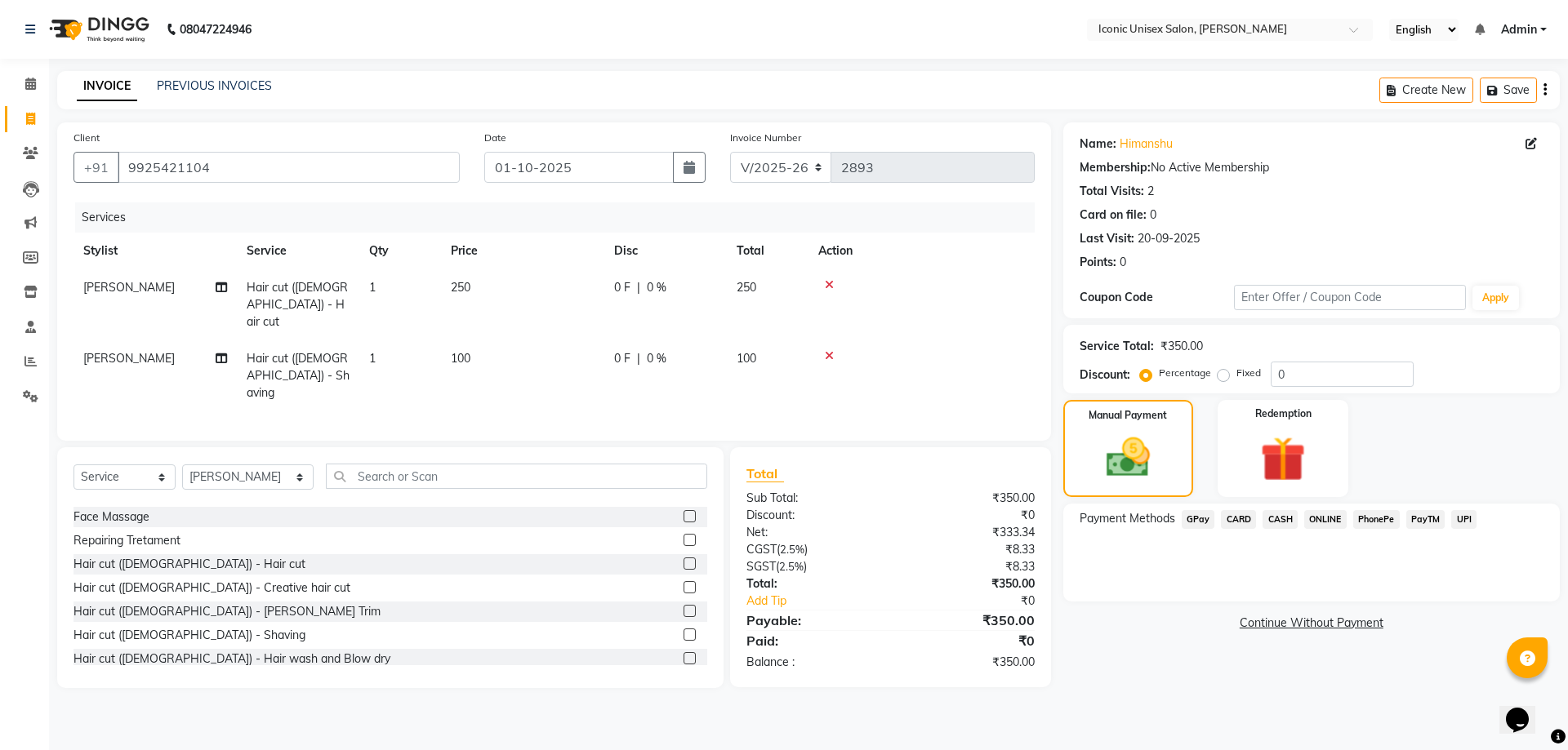
click at [1200, 514] on span "GPay" at bounding box center [1199, 519] width 34 height 18
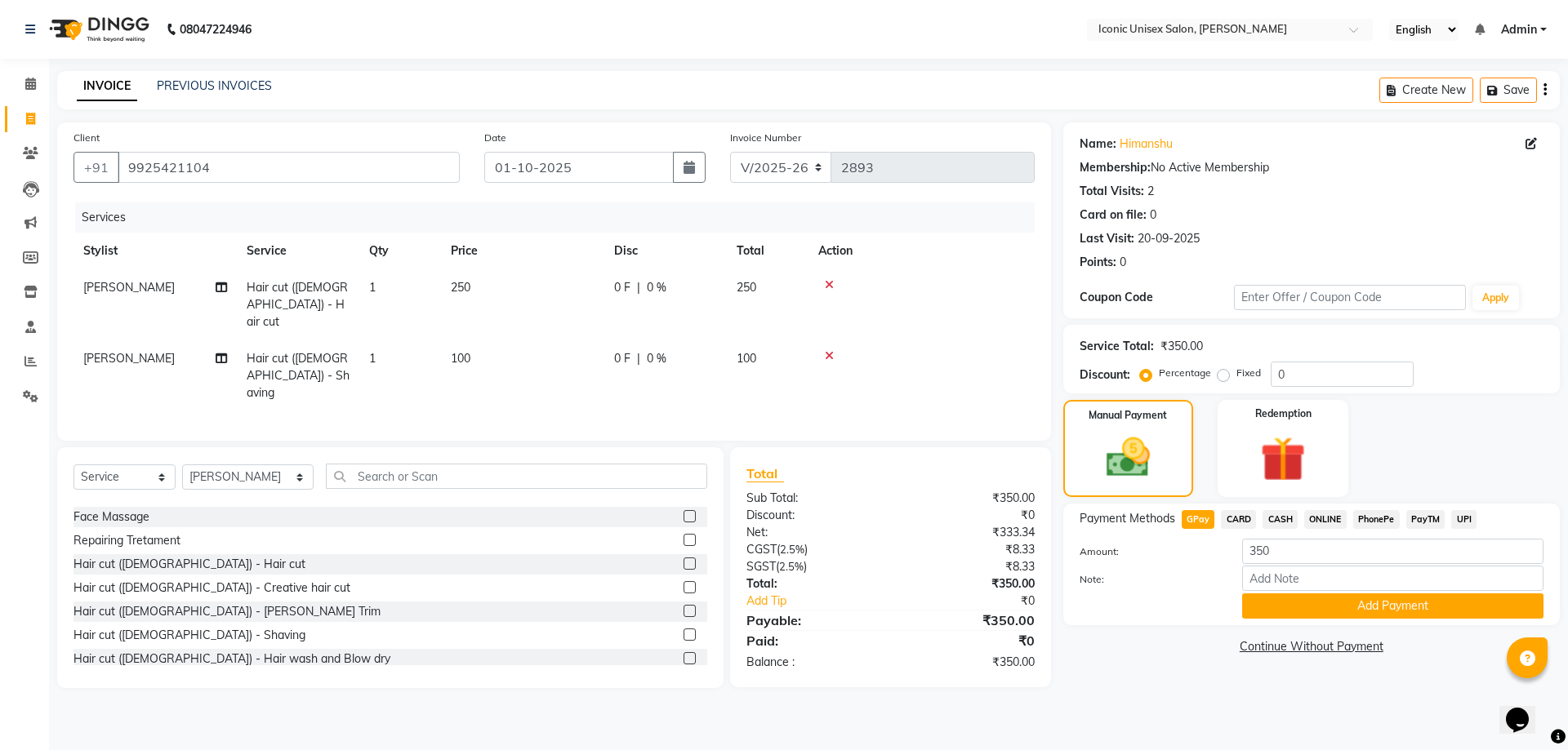
click at [1311, 602] on button "Add Payment" at bounding box center [1393, 606] width 301 height 25
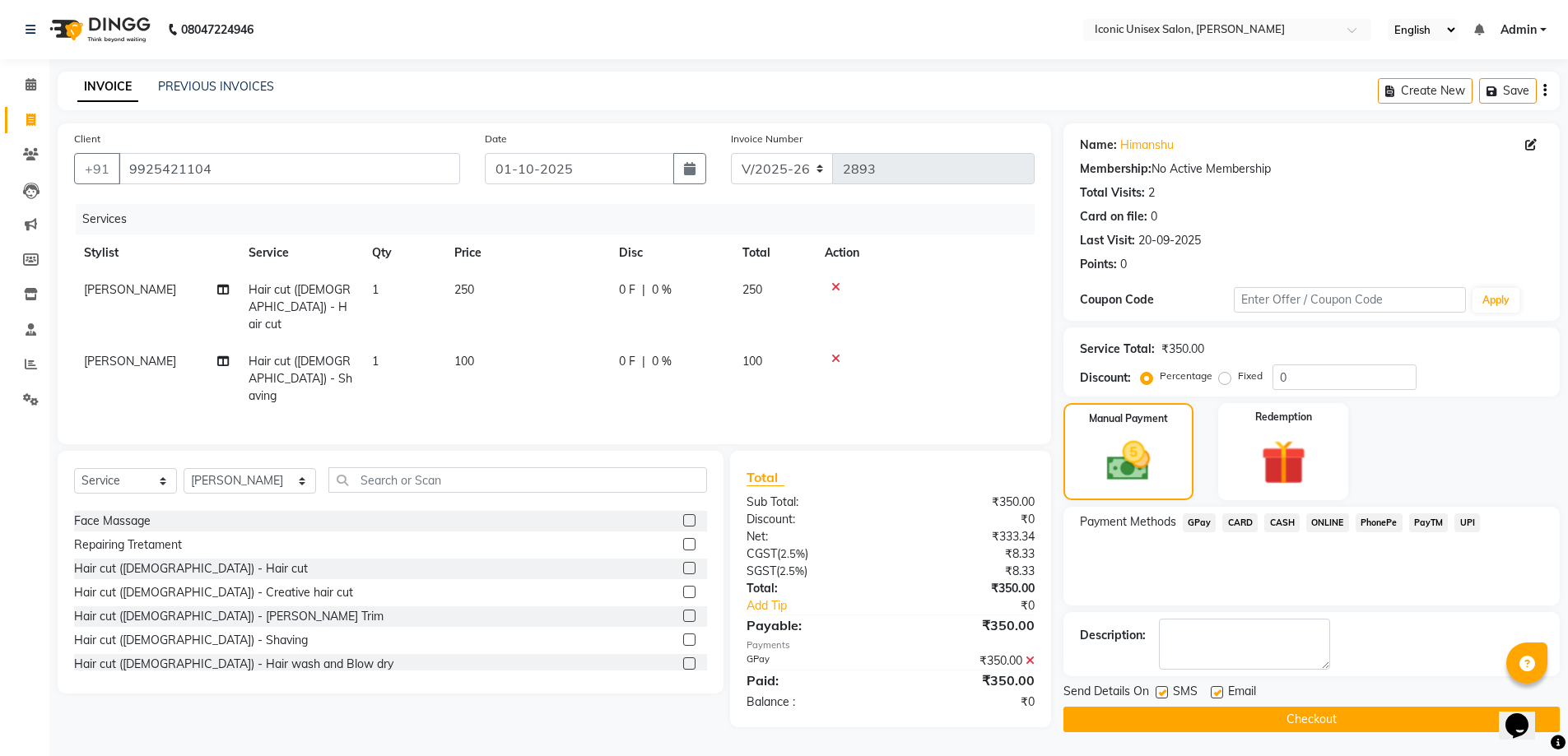
click at [1187, 719] on button "Checkout" at bounding box center [1311, 720] width 496 height 25
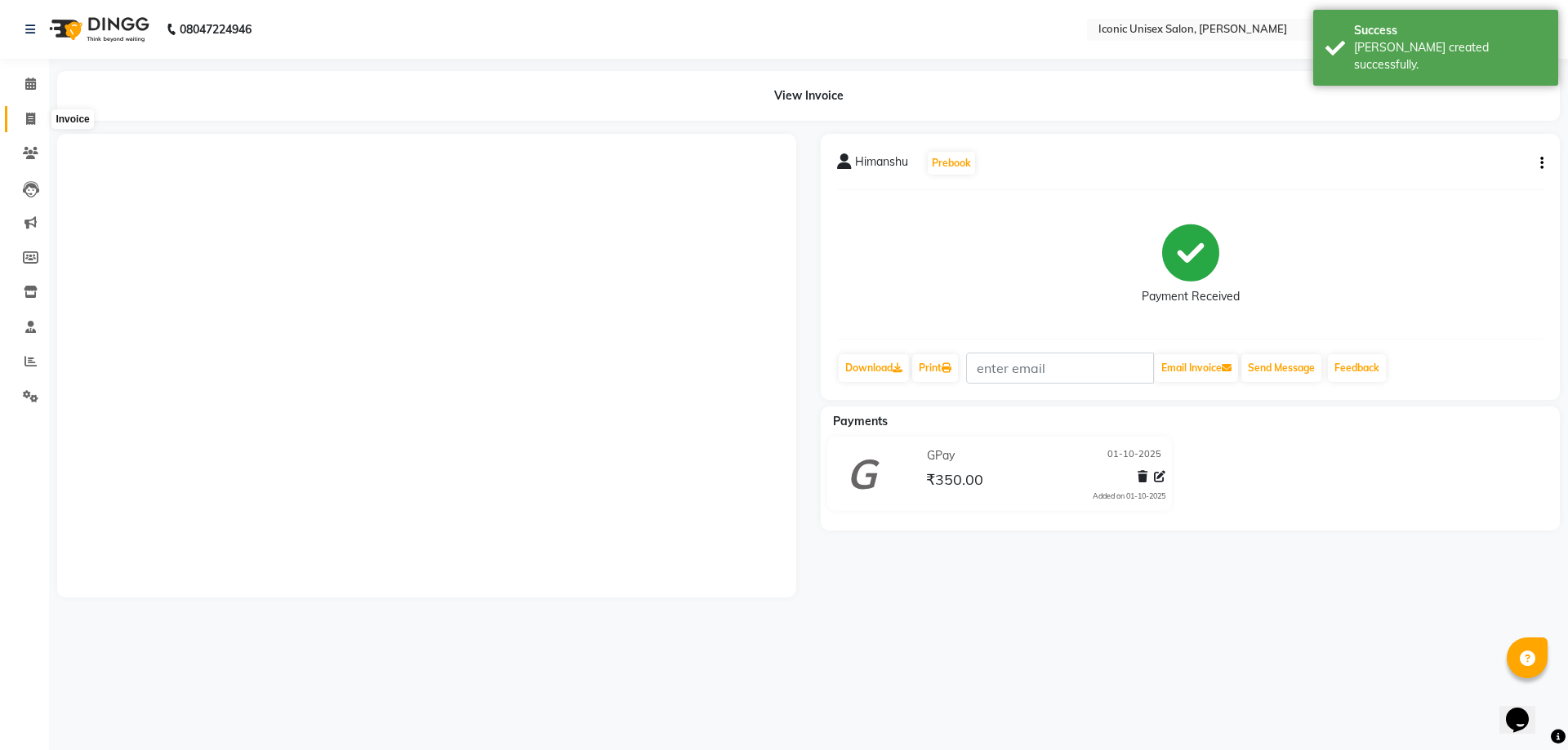
click at [26, 120] on icon at bounding box center [30, 118] width 9 height 13
select select "service"
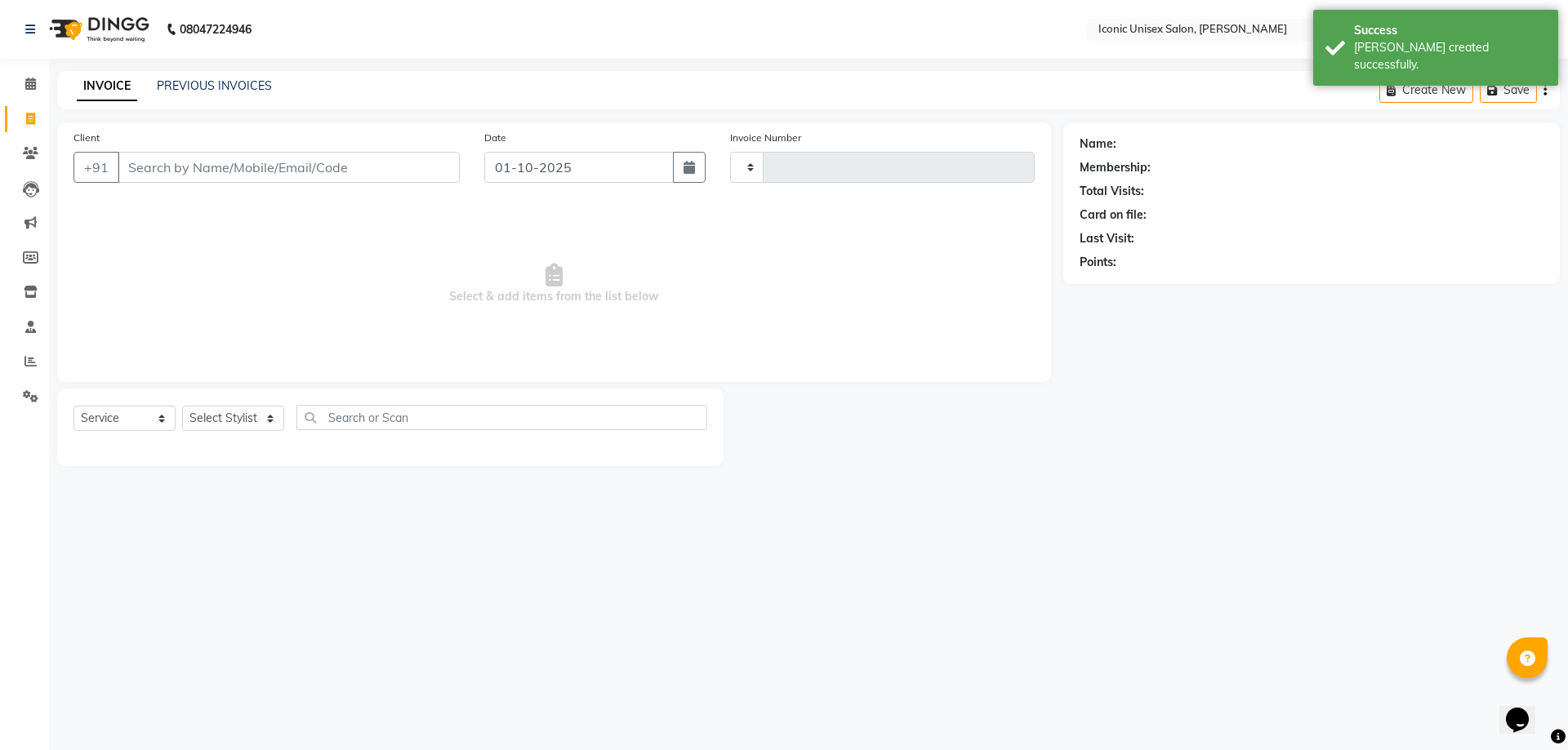
type input "2894"
select select "3884"
drag, startPoint x: 58, startPoint y: 122, endPoint x: 206, endPoint y: 170, distance: 155.6
click at [206, 170] on input "Client" at bounding box center [289, 167] width 342 height 31
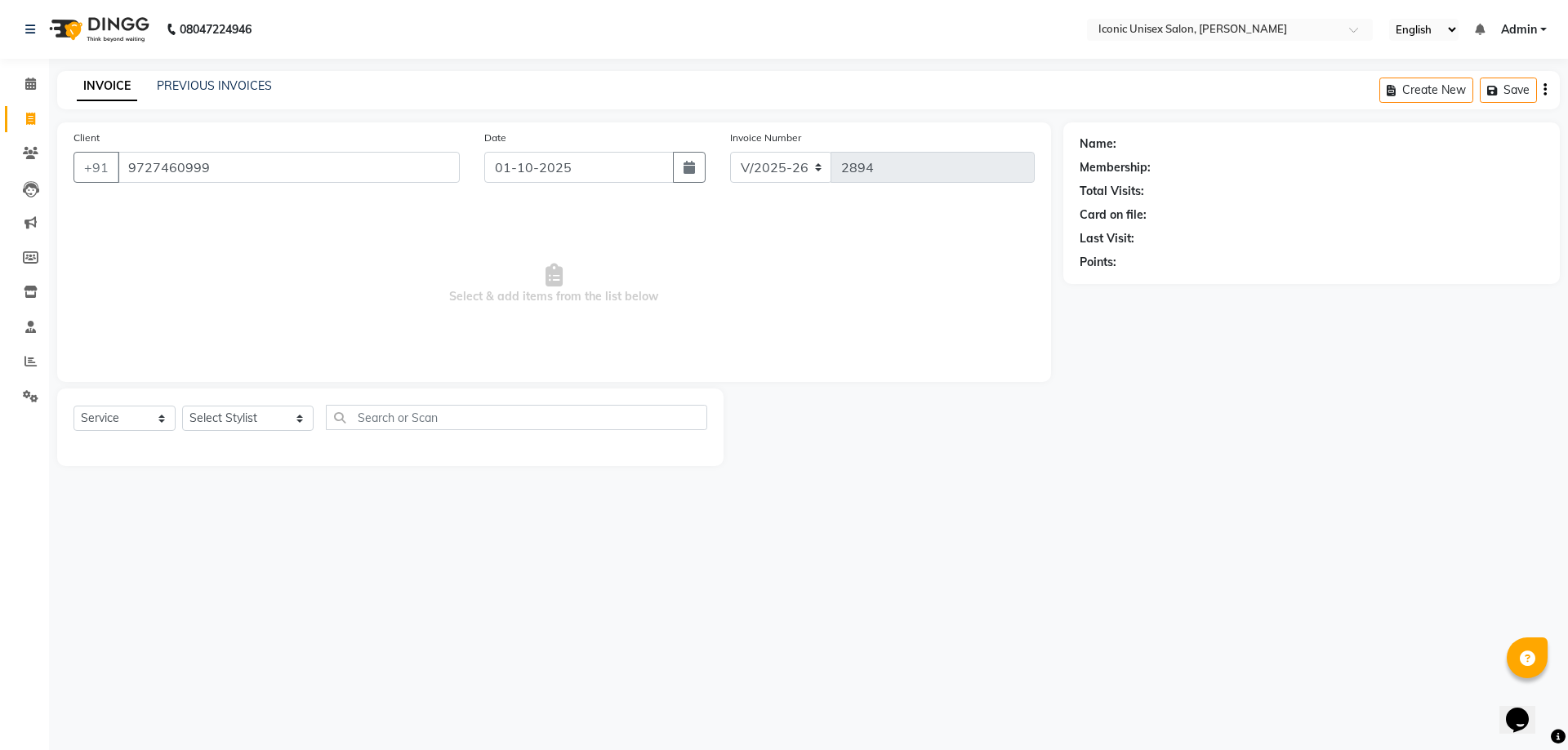
type input "9727460999"
click at [239, 419] on select "Select Stylist [PERSON_NAME] [PERSON_NAME]. [PERSON_NAME] [PERSON_NAME] [PERSON…" at bounding box center [248, 419] width 132 height 25
select select "71402"
click at [182, 406] on select "Select Stylist [PERSON_NAME] [PERSON_NAME]. [PERSON_NAME] [PERSON_NAME] [PERSON…" at bounding box center [248, 419] width 132 height 25
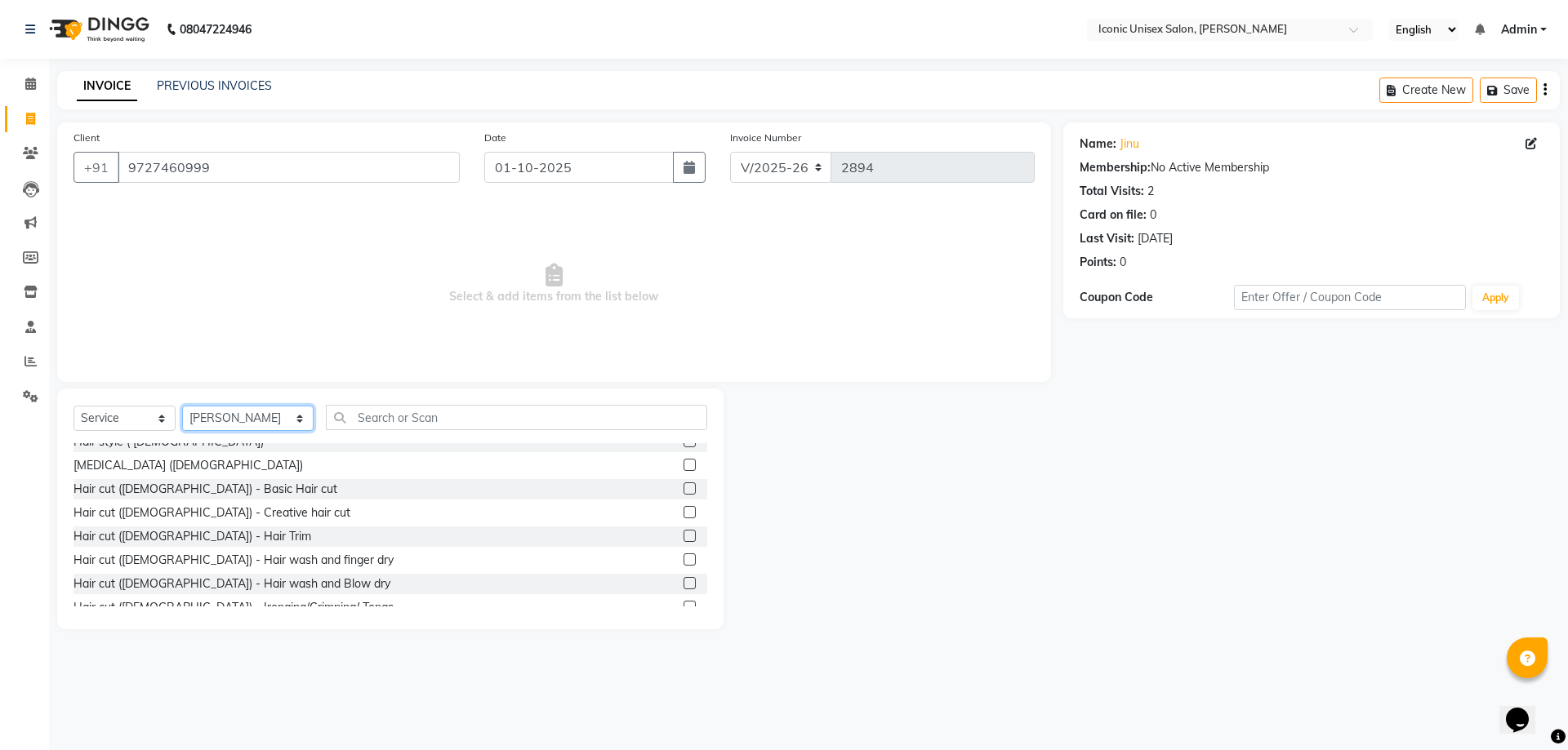
scroll to position [571, 0]
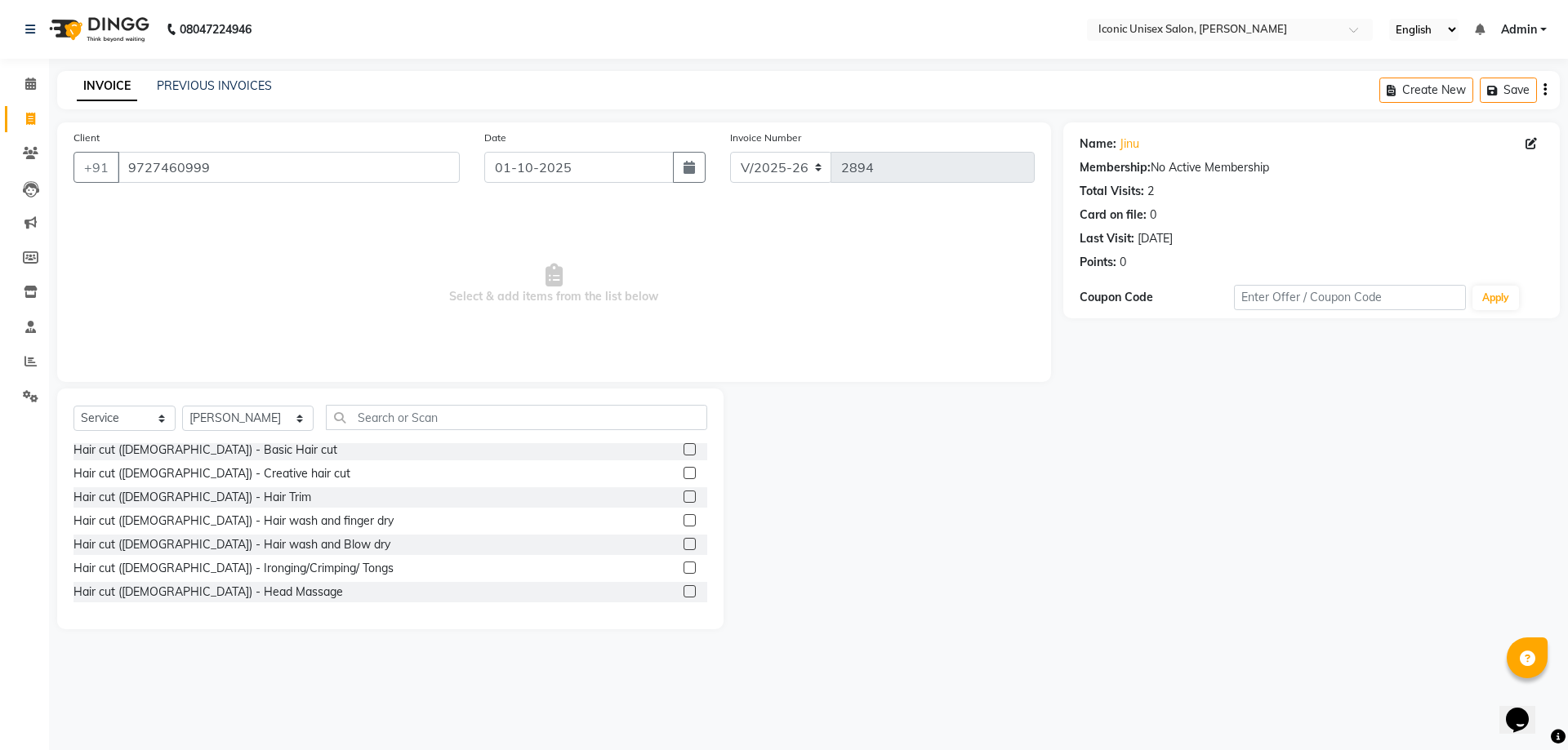
click at [683, 542] on label at bounding box center [689, 544] width 13 height 13
click at [683, 542] on input "checkbox" at bounding box center [688, 544] width 11 height 11
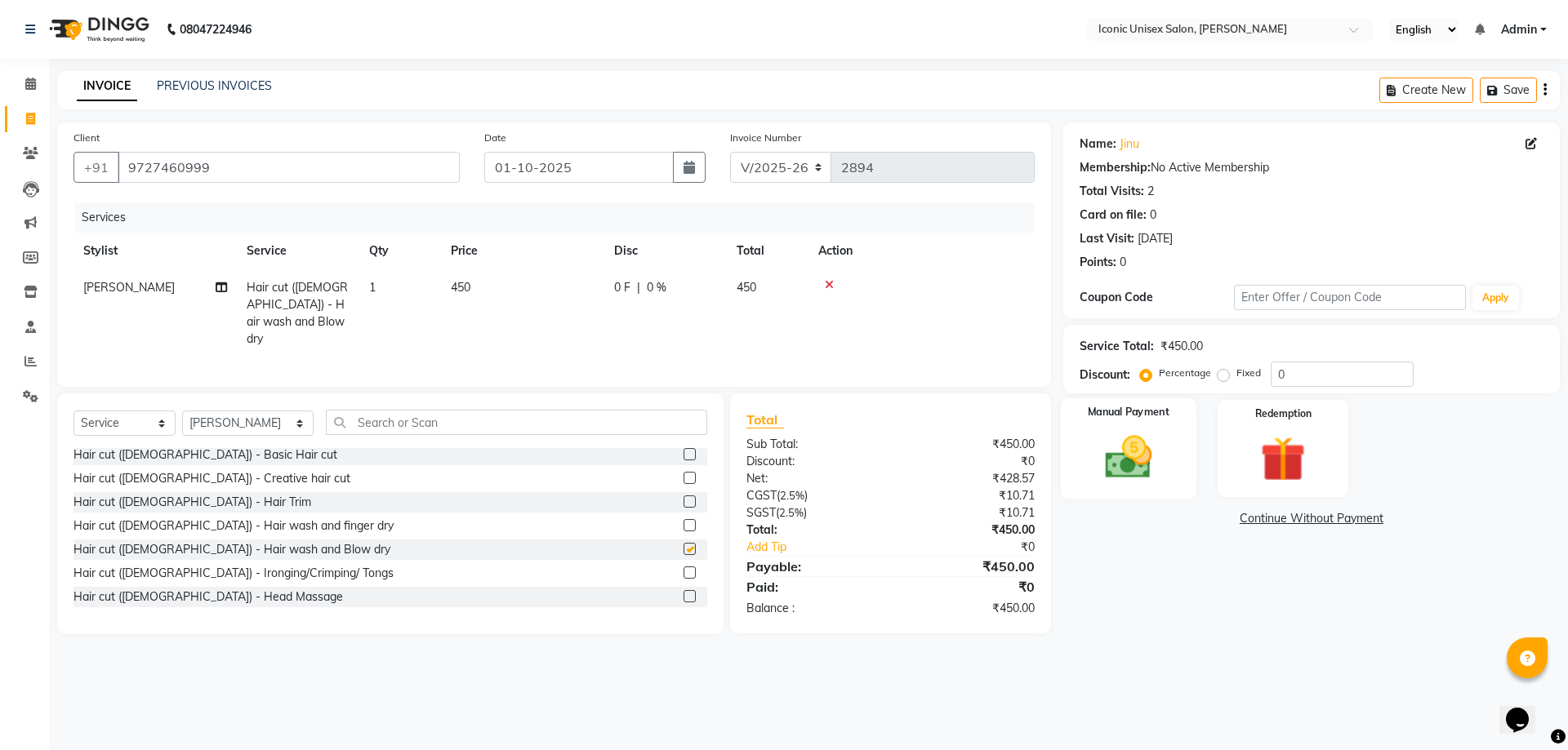
checkbox input "false"
click at [1124, 471] on img at bounding box center [1128, 457] width 76 height 54
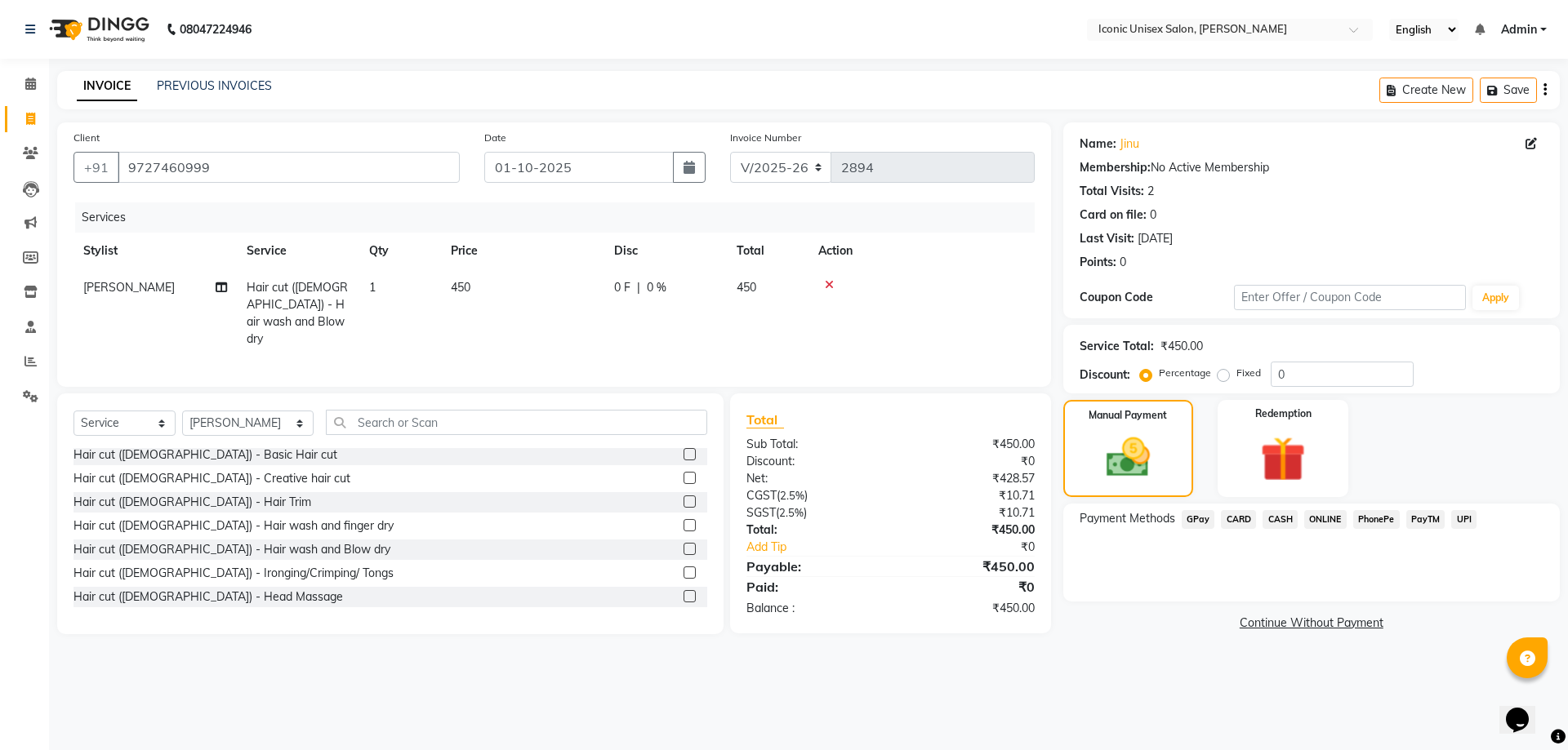
click at [1199, 522] on span "GPay" at bounding box center [1199, 519] width 34 height 18
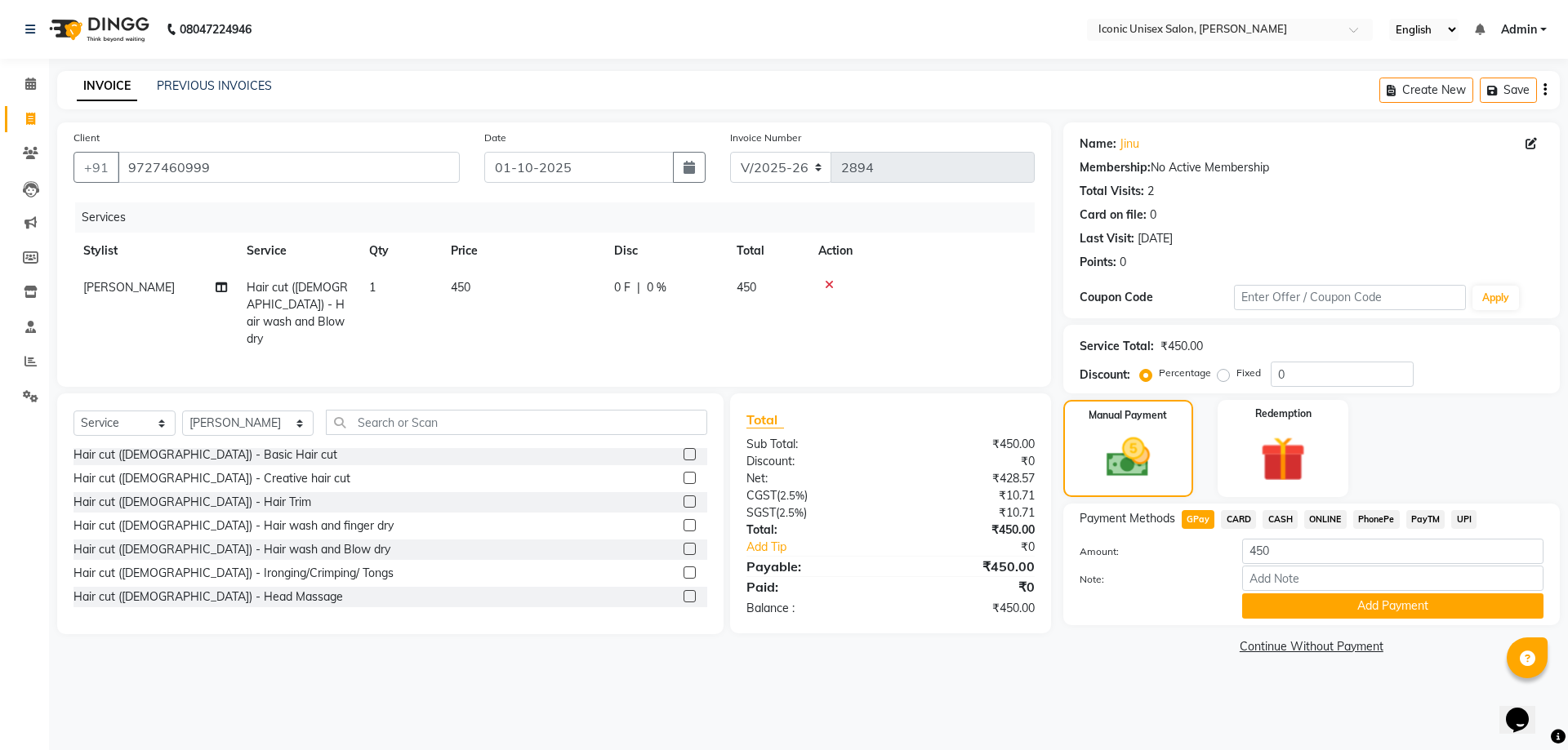
click at [1277, 523] on span "CASH" at bounding box center [1280, 519] width 35 height 18
click at [1299, 599] on button "Add Payment" at bounding box center [1393, 606] width 301 height 25
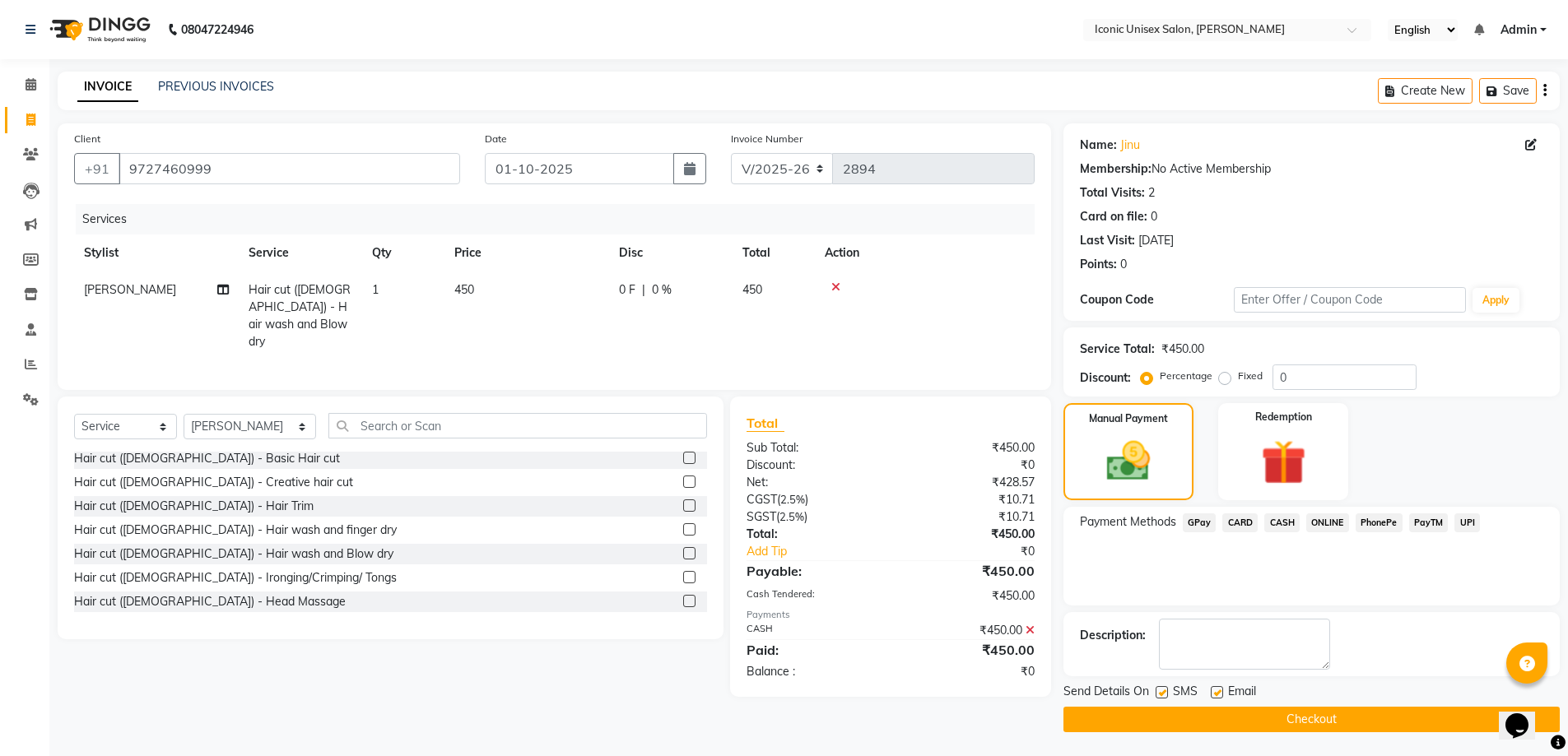
click at [1246, 714] on button "Checkout" at bounding box center [1311, 720] width 496 height 25
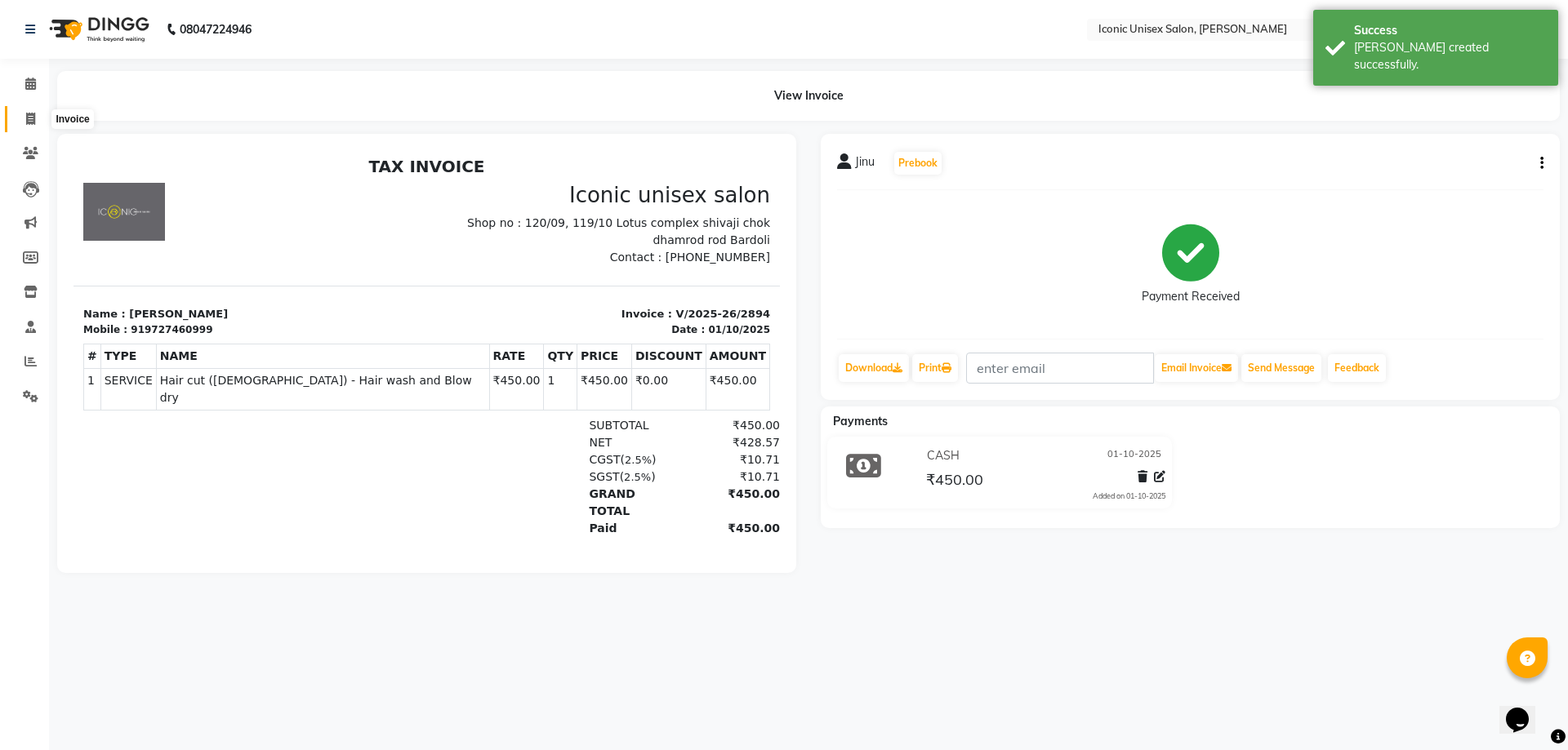
click at [28, 113] on icon at bounding box center [30, 118] width 9 height 13
select select "service"
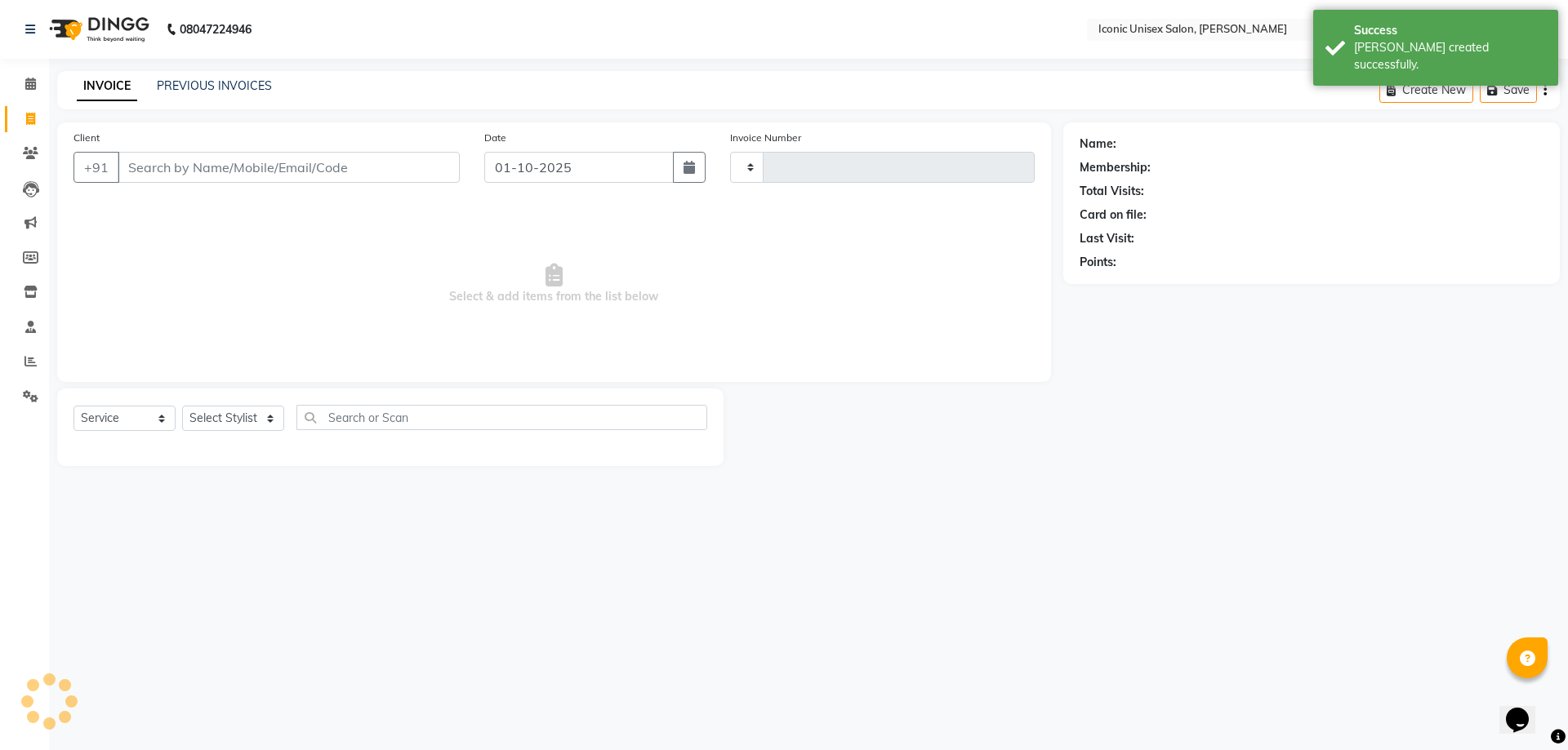
type input "2895"
select select "3884"
click at [223, 161] on input "Client" at bounding box center [289, 167] width 342 height 31
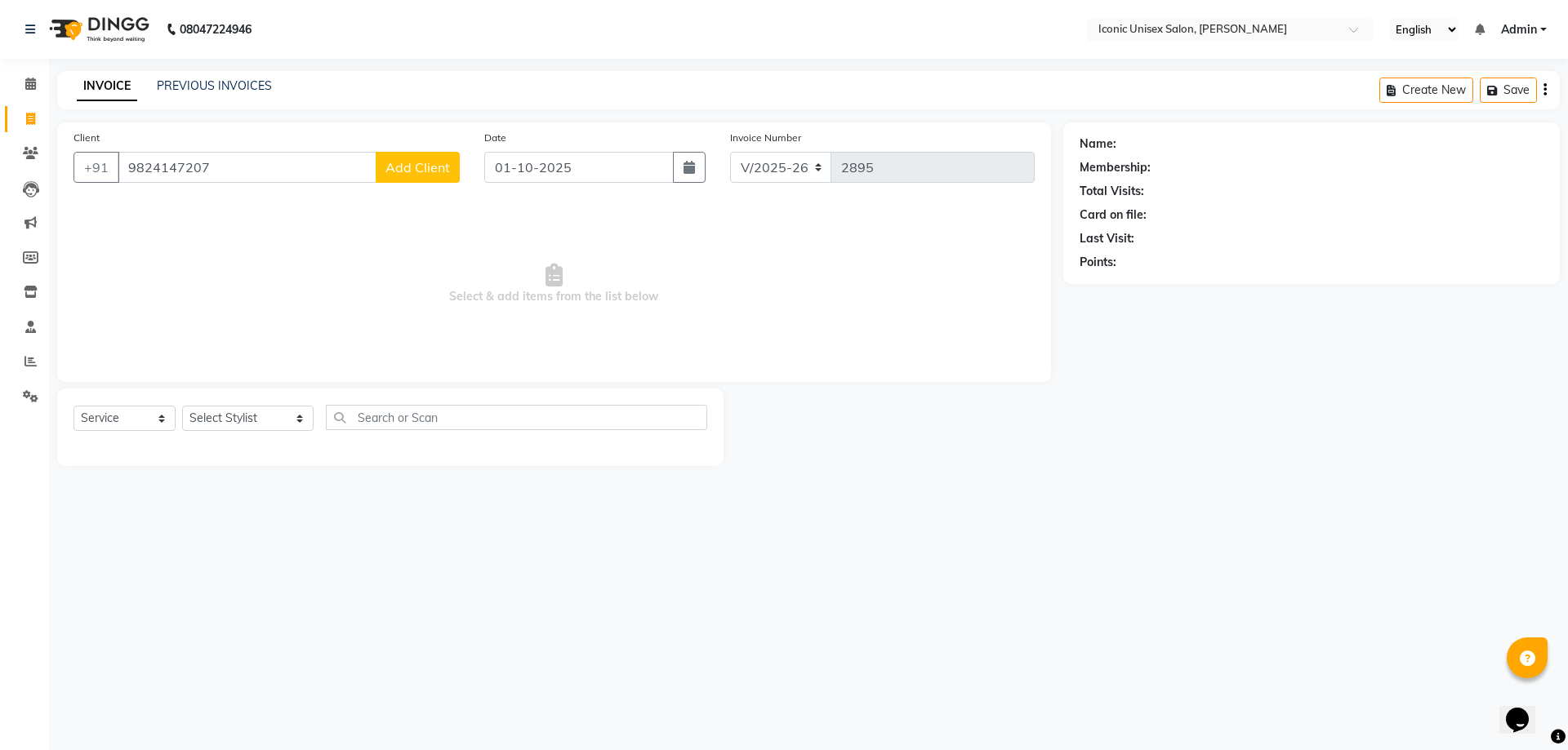
type input "9824147207"
click at [414, 166] on span "Add Client" at bounding box center [417, 167] width 65 height 16
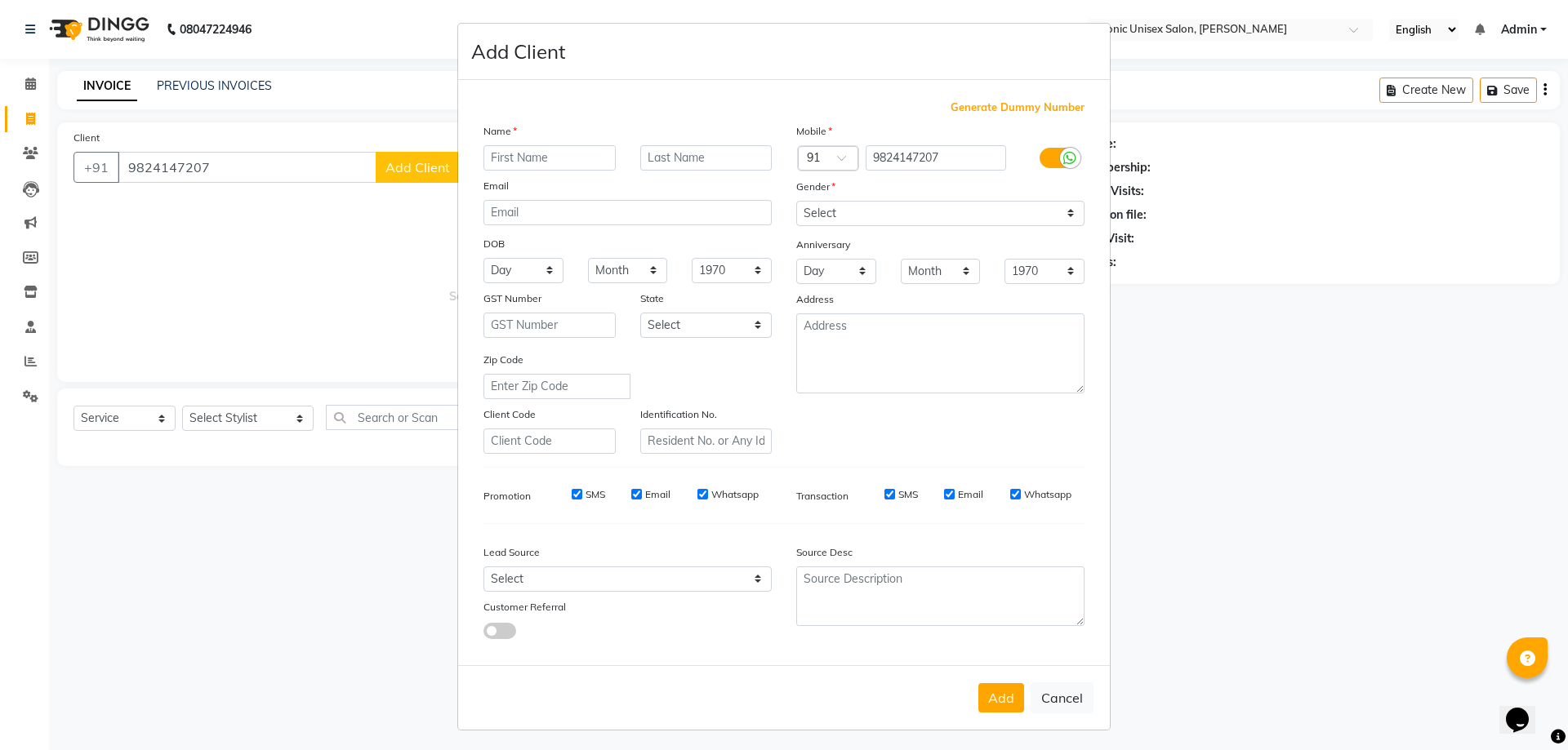
drag, startPoint x: 528, startPoint y: 164, endPoint x: 519, endPoint y: 164, distance: 9.0
click at [527, 164] on input "text" at bounding box center [550, 158] width 133 height 25
type input "[PERSON_NAME]"
click at [982, 205] on select "Select [DEMOGRAPHIC_DATA] [DEMOGRAPHIC_DATA] Other Prefer Not To Say" at bounding box center [941, 213] width 289 height 25
select select "[DEMOGRAPHIC_DATA]"
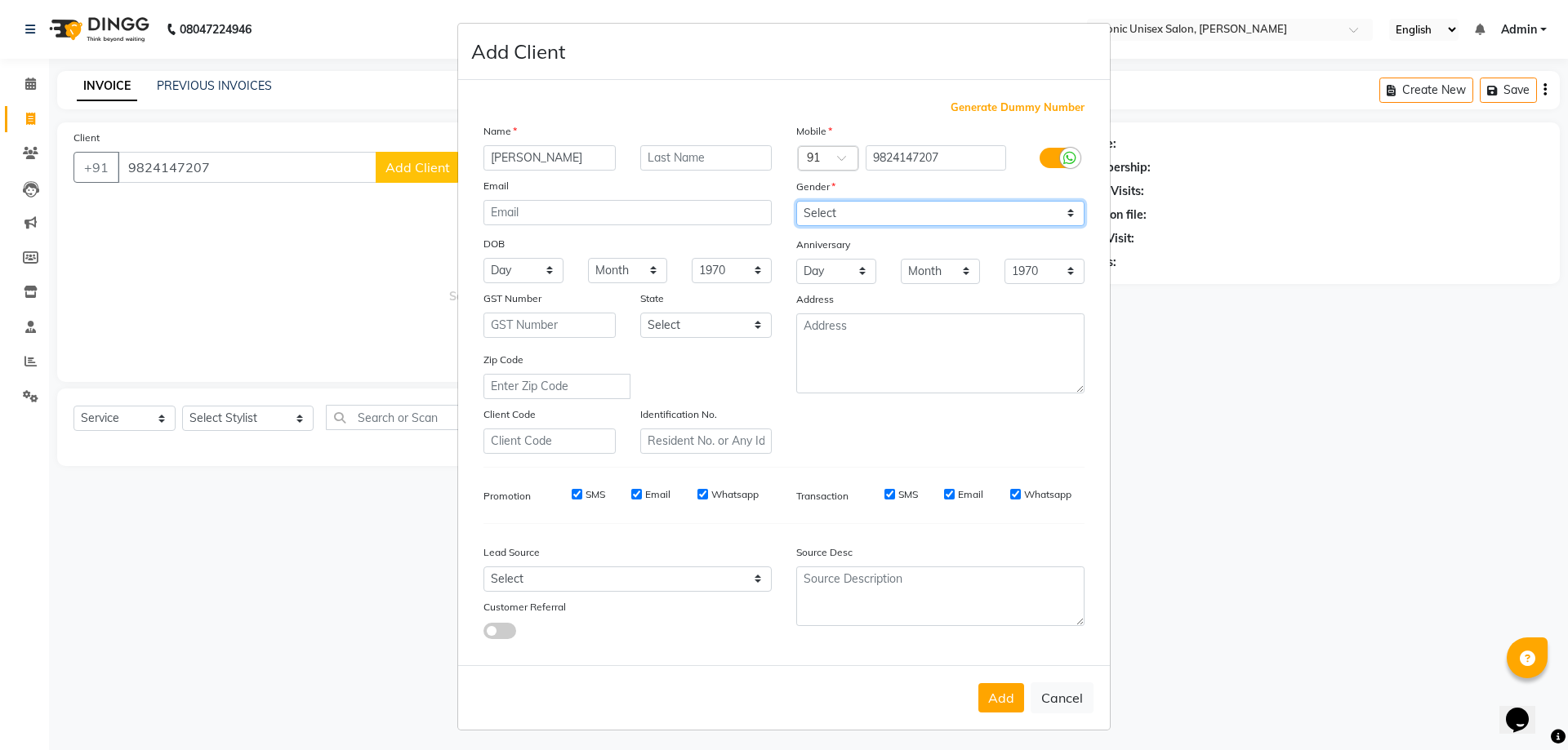
click at [797, 201] on select "Select [DEMOGRAPHIC_DATA] [DEMOGRAPHIC_DATA] Other Prefer Not To Say" at bounding box center [941, 213] width 289 height 25
click at [1011, 691] on button "Add" at bounding box center [1001, 697] width 45 height 29
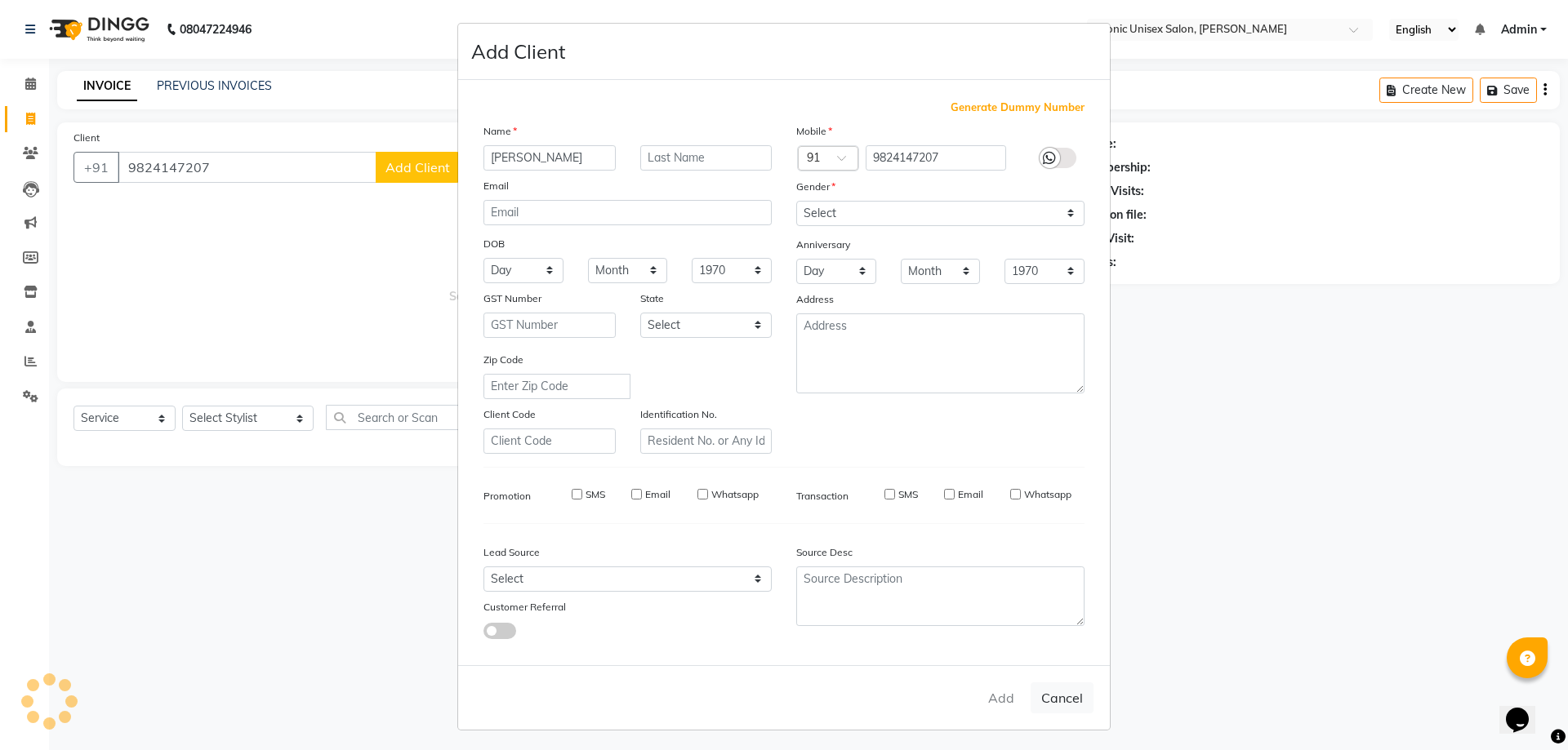
select select
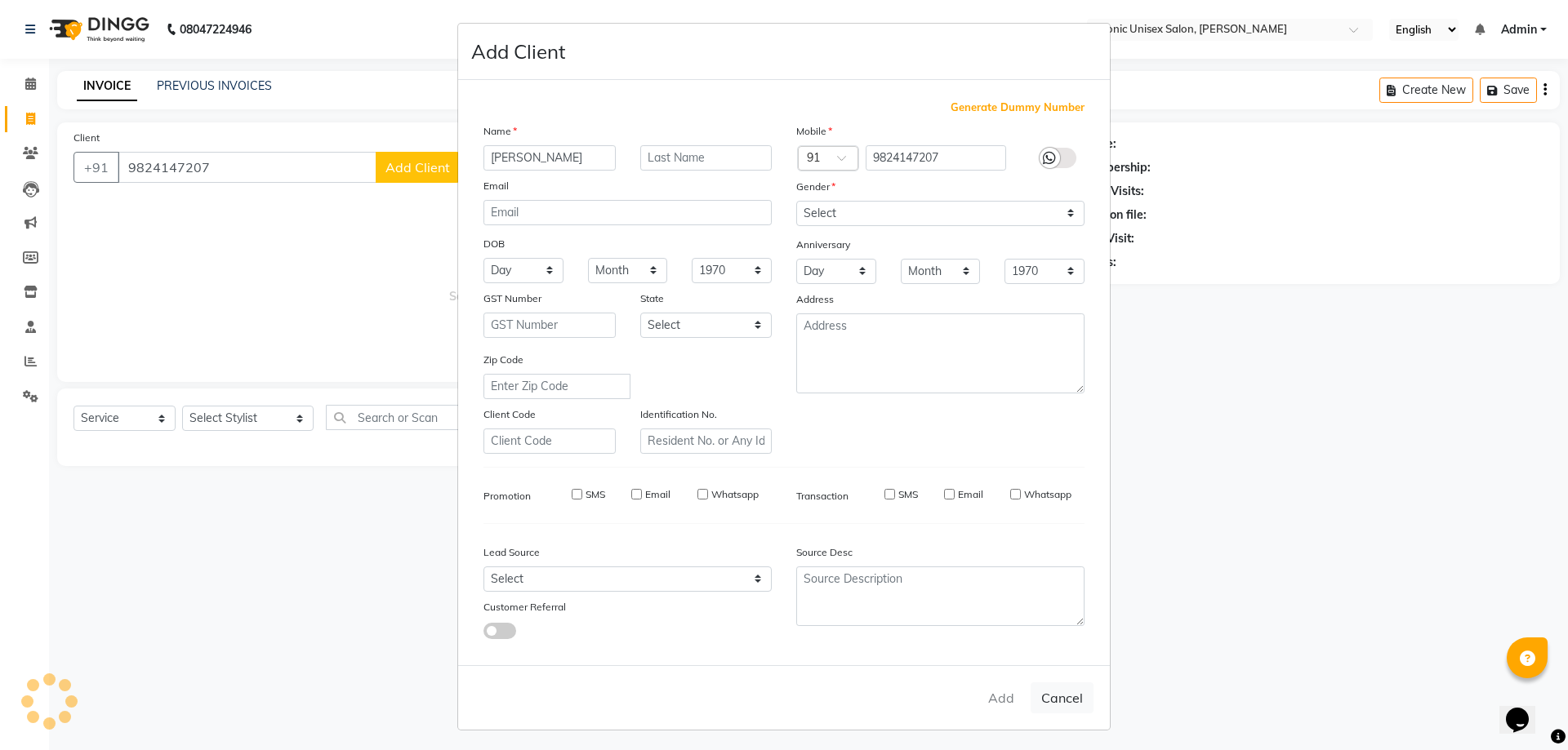
select select
checkbox input "false"
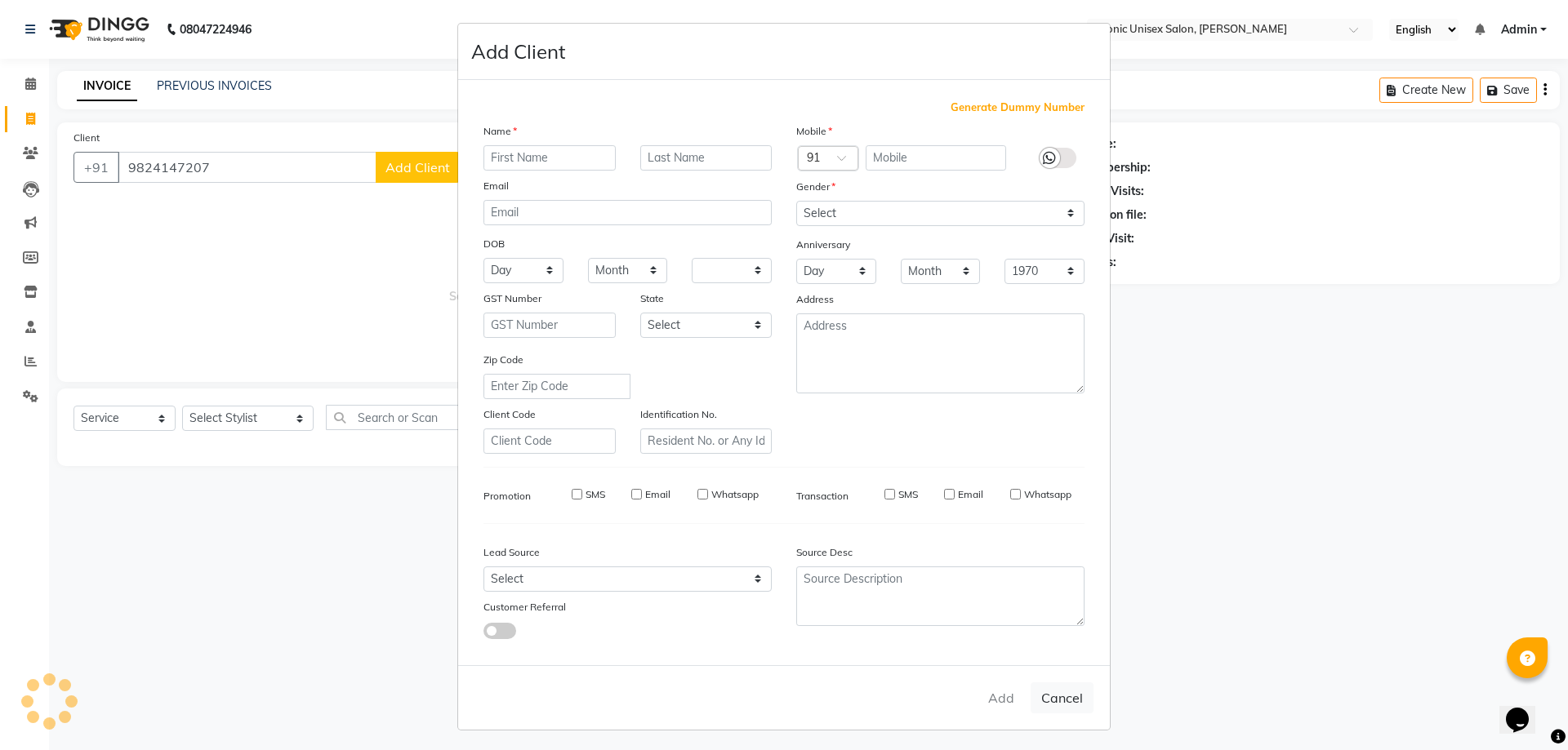
checkbox input "false"
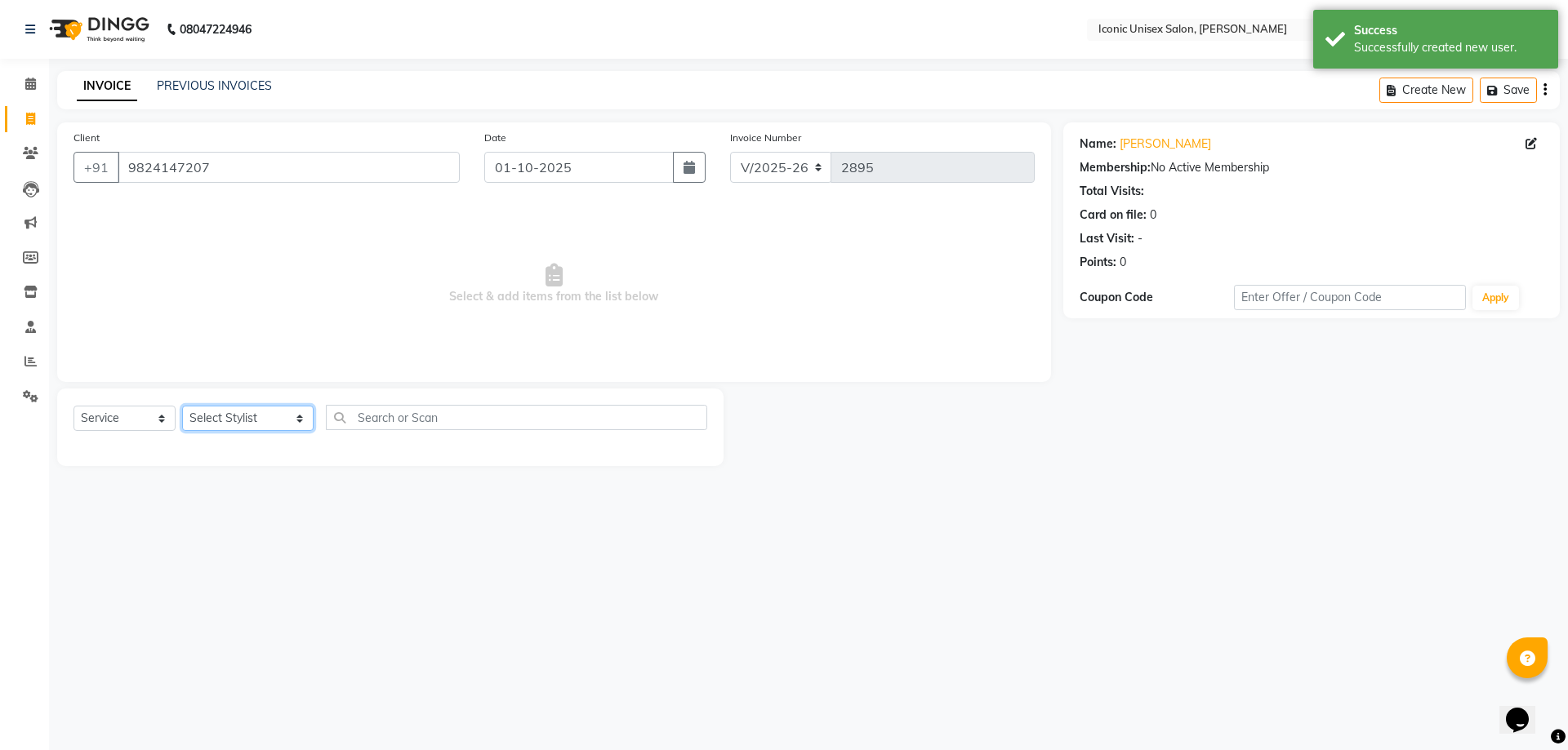
click at [227, 419] on select "Select Stylist [PERSON_NAME] [PERSON_NAME]. [PERSON_NAME] [PERSON_NAME] [PERSON…" at bounding box center [248, 419] width 132 height 25
select select "71403"
click at [182, 406] on select "Select Stylist [PERSON_NAME] [PERSON_NAME]. [PERSON_NAME] [PERSON_NAME] [PERSON…" at bounding box center [248, 419] width 132 height 25
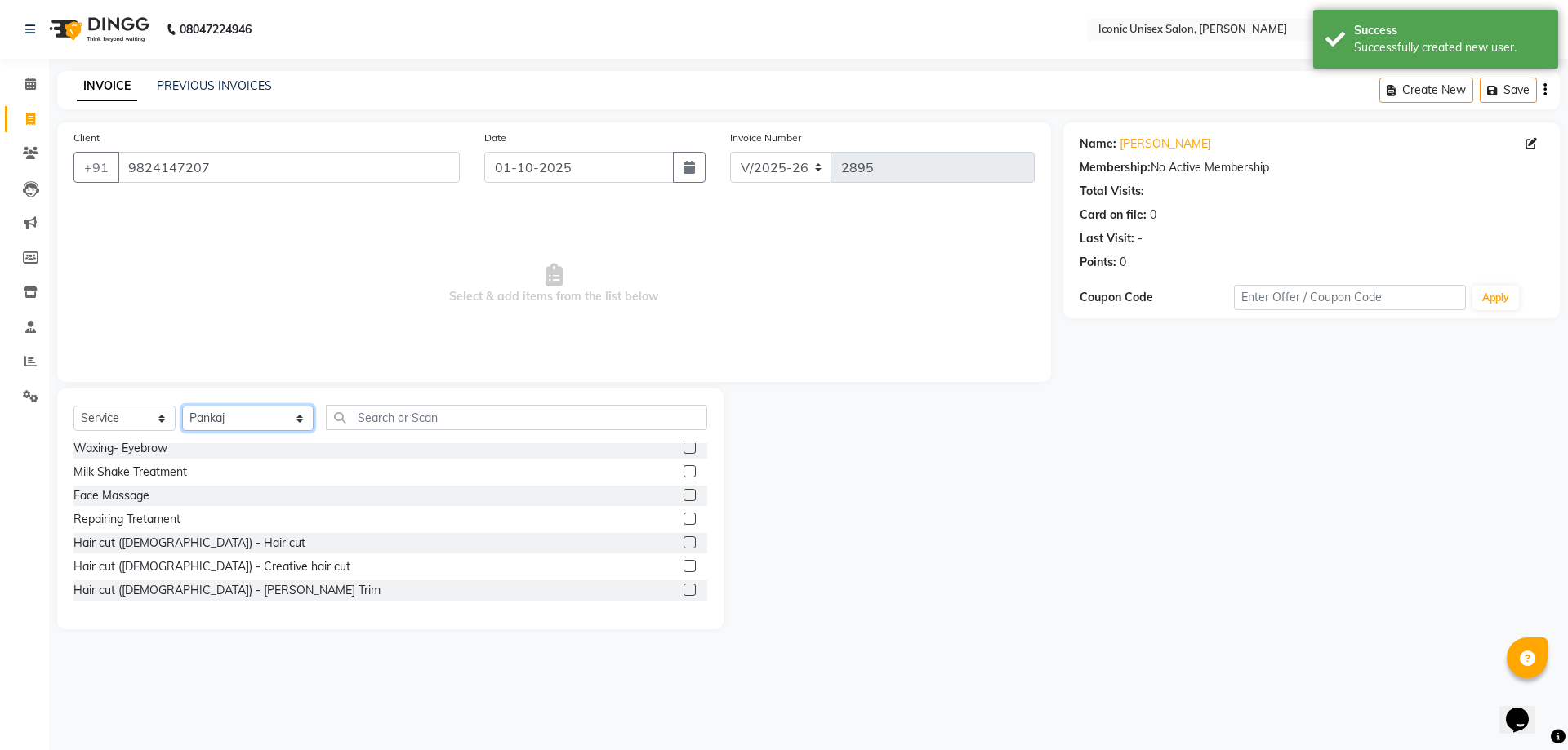
scroll to position [326, 0]
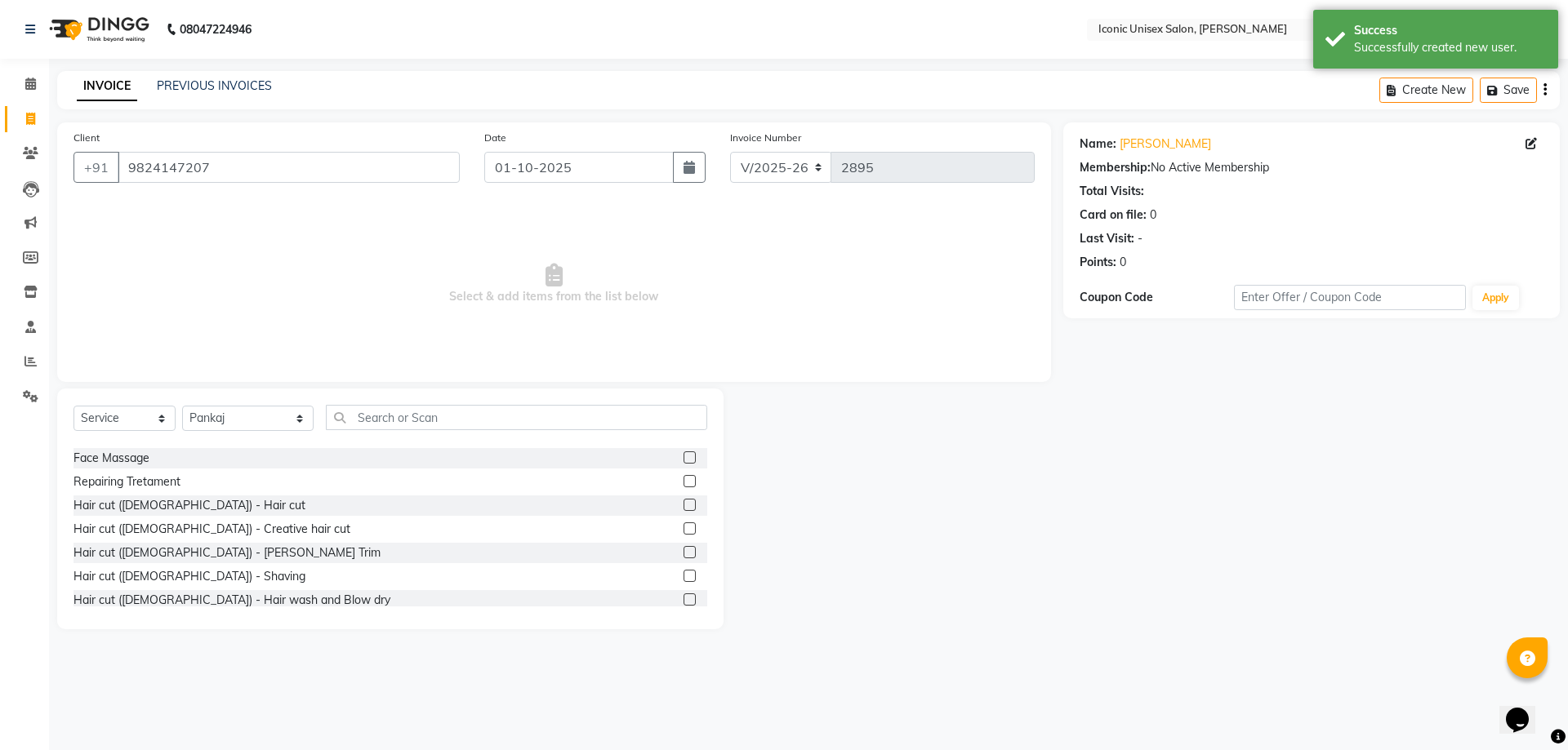
click at [683, 505] on label at bounding box center [689, 505] width 13 height 13
click at [683, 505] on input "checkbox" at bounding box center [688, 506] width 11 height 11
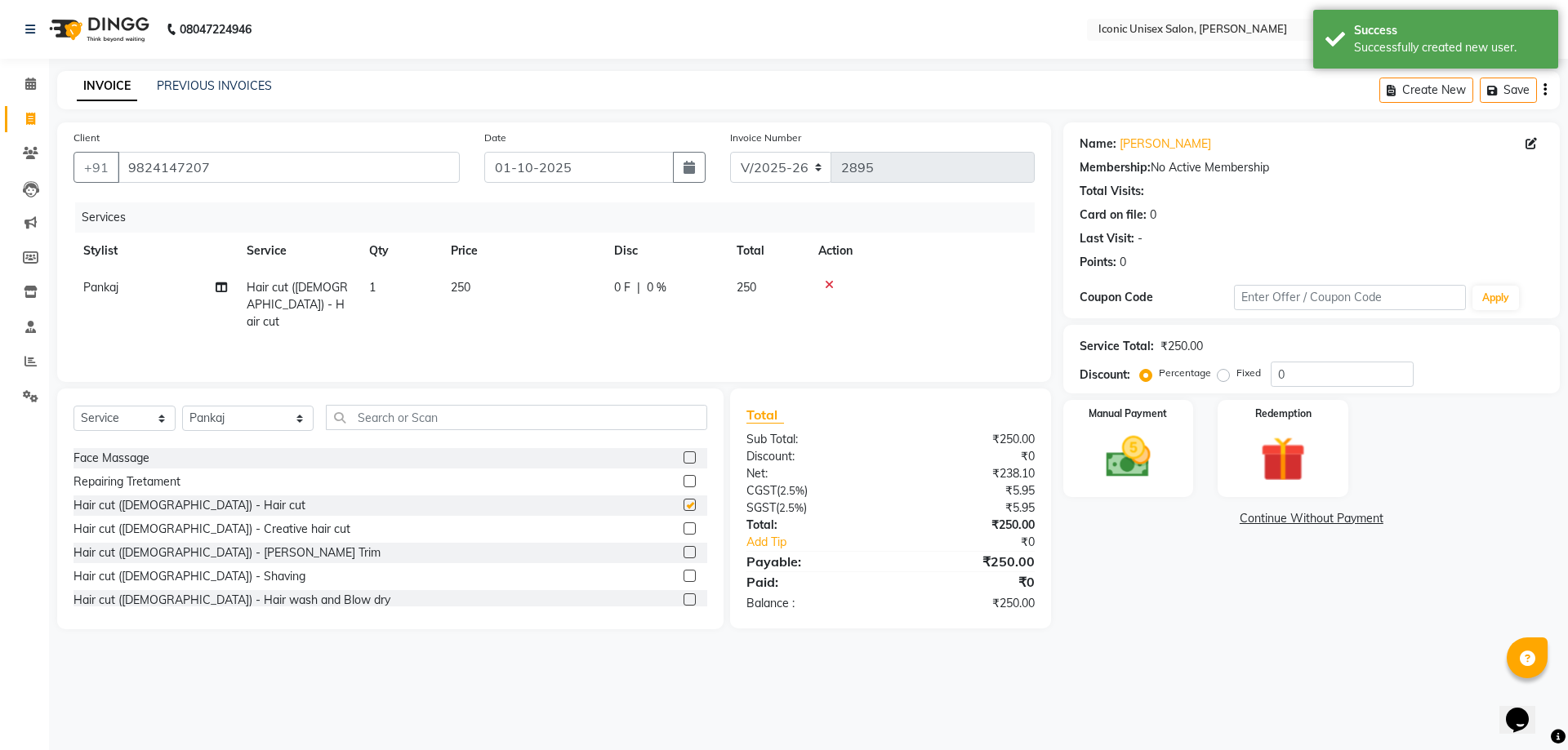
checkbox input "false"
click at [683, 577] on label at bounding box center [689, 576] width 13 height 13
click at [683, 577] on input "checkbox" at bounding box center [688, 576] width 11 height 11
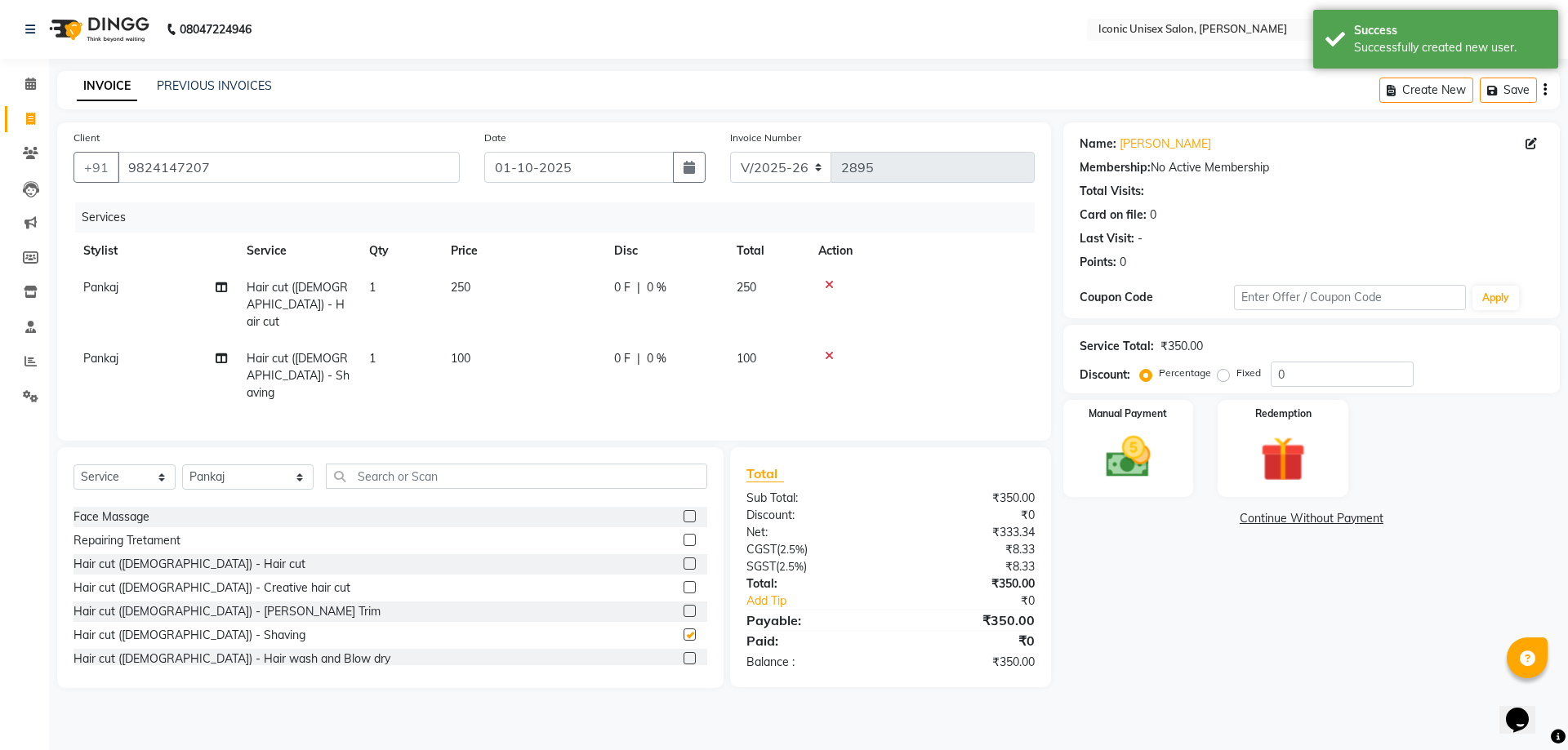
checkbox input "false"
click at [128, 465] on select "Select Service Product Membership Package Voucher Prepaid Gift Card" at bounding box center [125, 477] width 102 height 25
select select "product"
click at [74, 465] on select "Select Service Product Membership Package Voucher Prepaid Gift Card" at bounding box center [125, 477] width 102 height 25
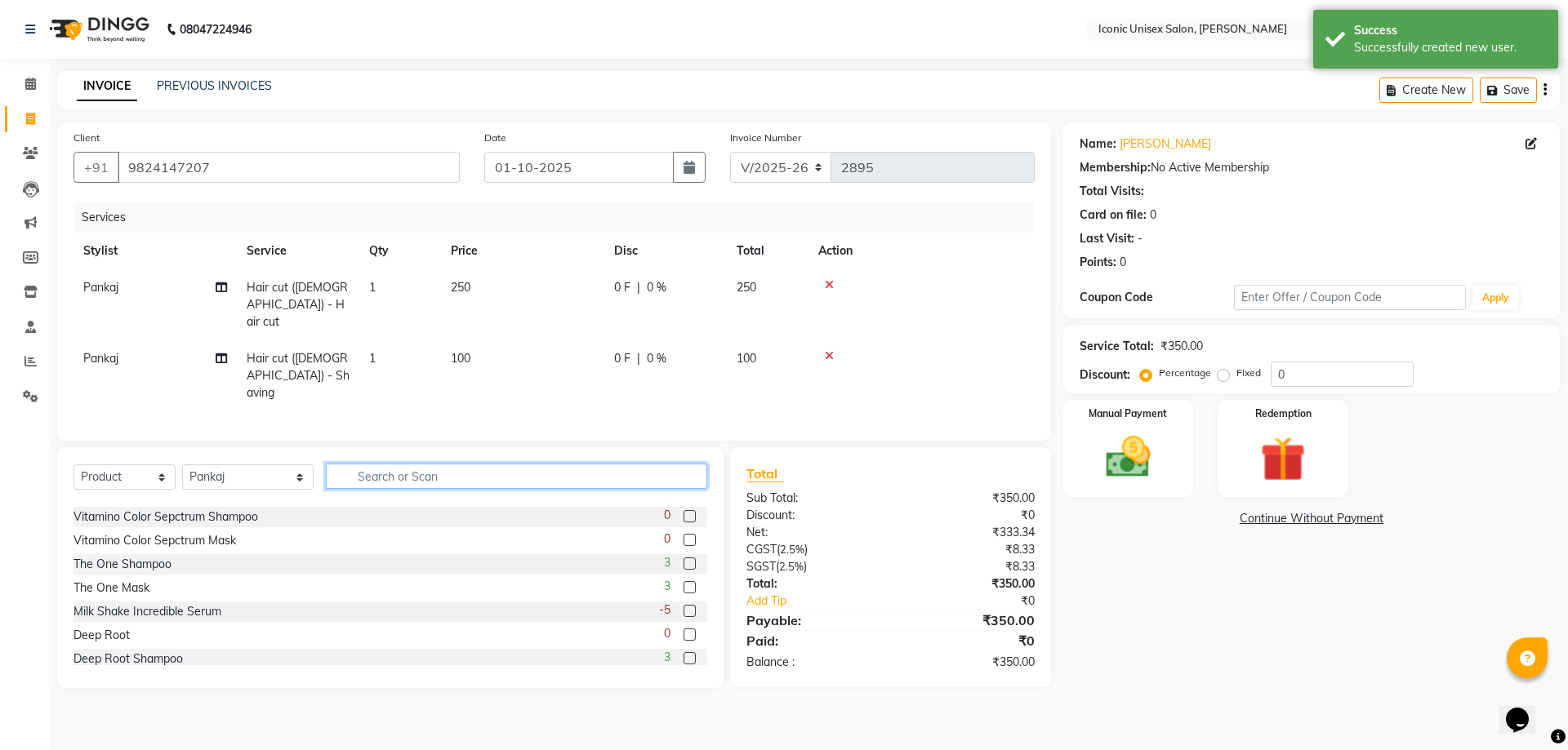
click at [489, 464] on input "text" at bounding box center [516, 477] width 381 height 25
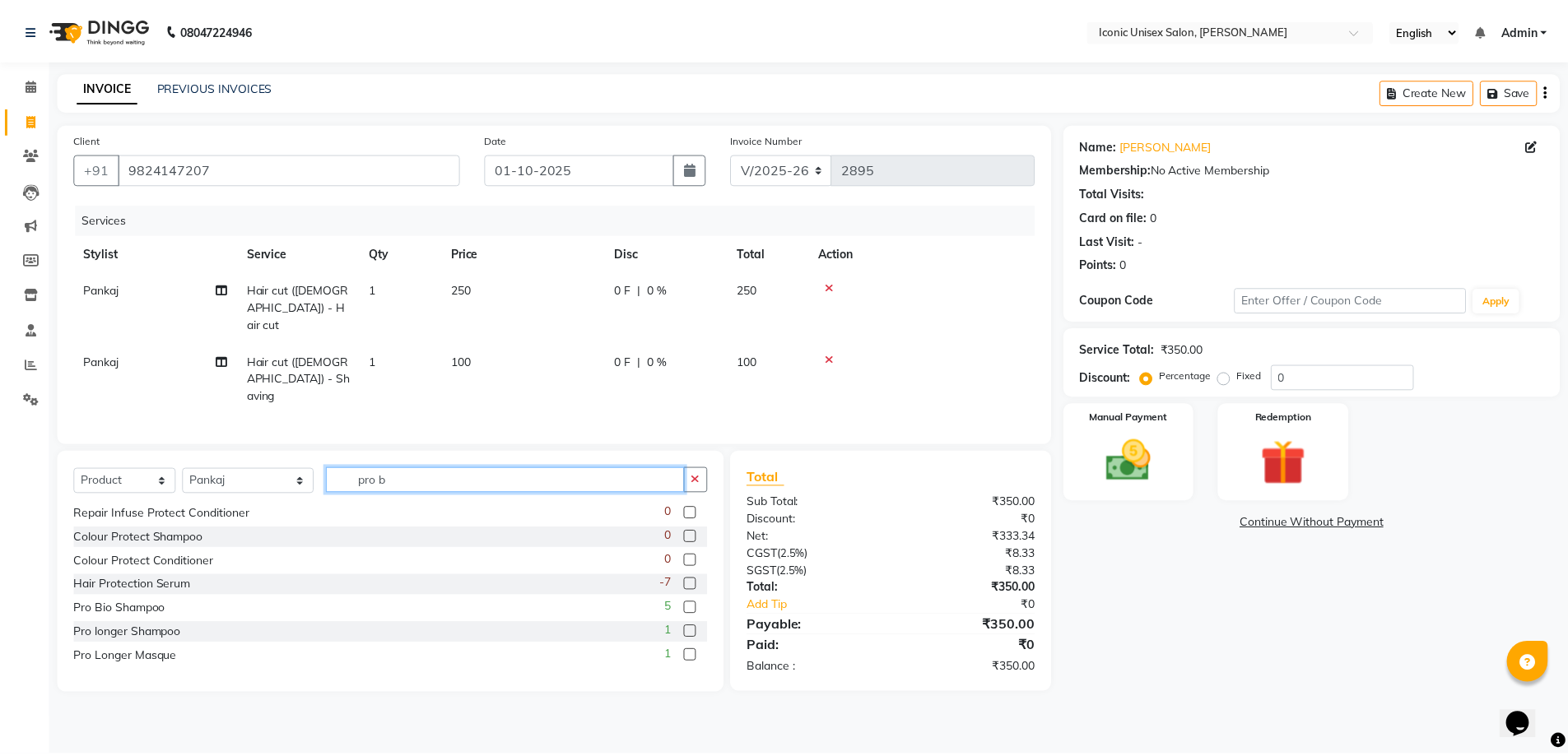
scroll to position [0, 0]
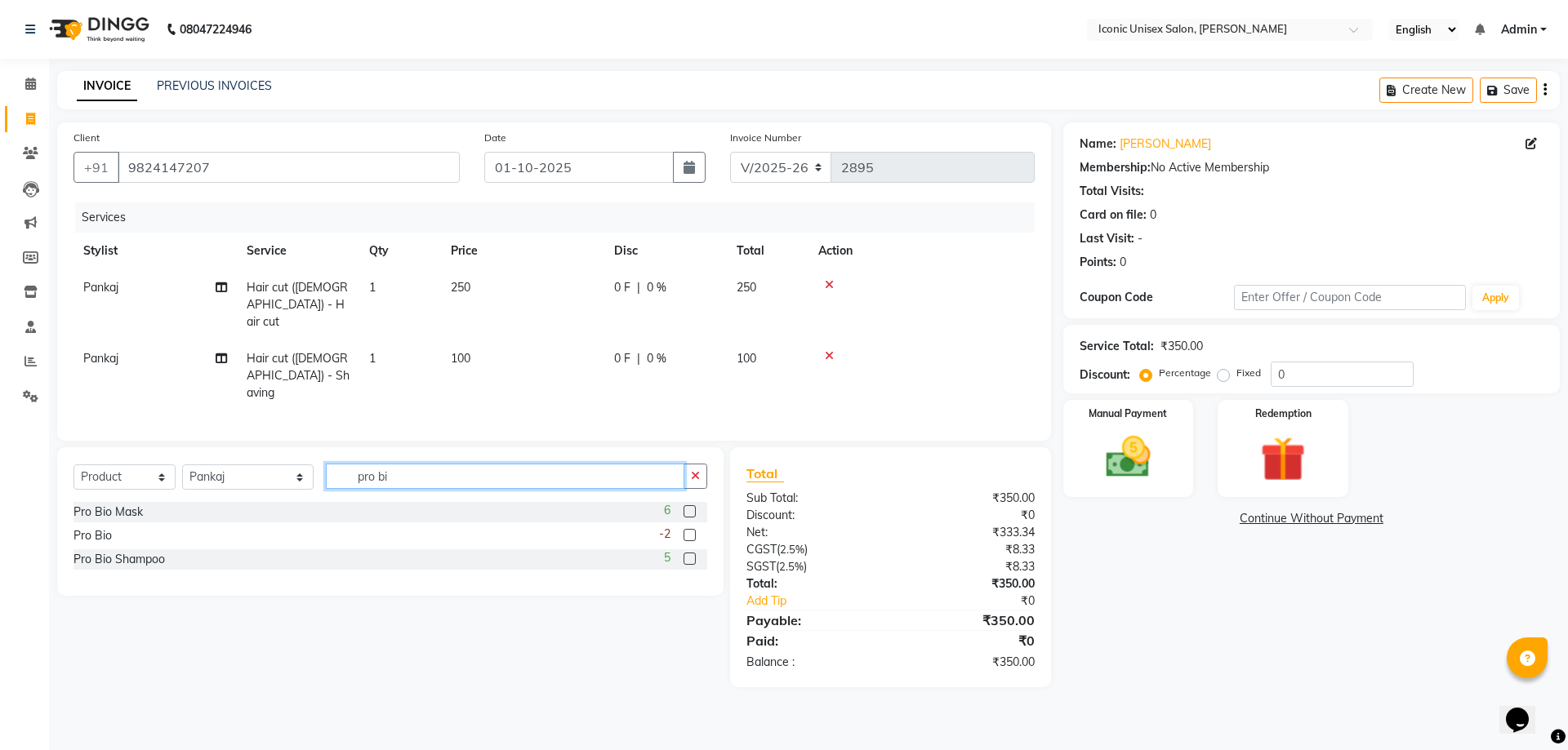
type input "pro bi"
click at [693, 529] on label at bounding box center [689, 535] width 13 height 13
click at [693, 531] on input "checkbox" at bounding box center [688, 536] width 11 height 11
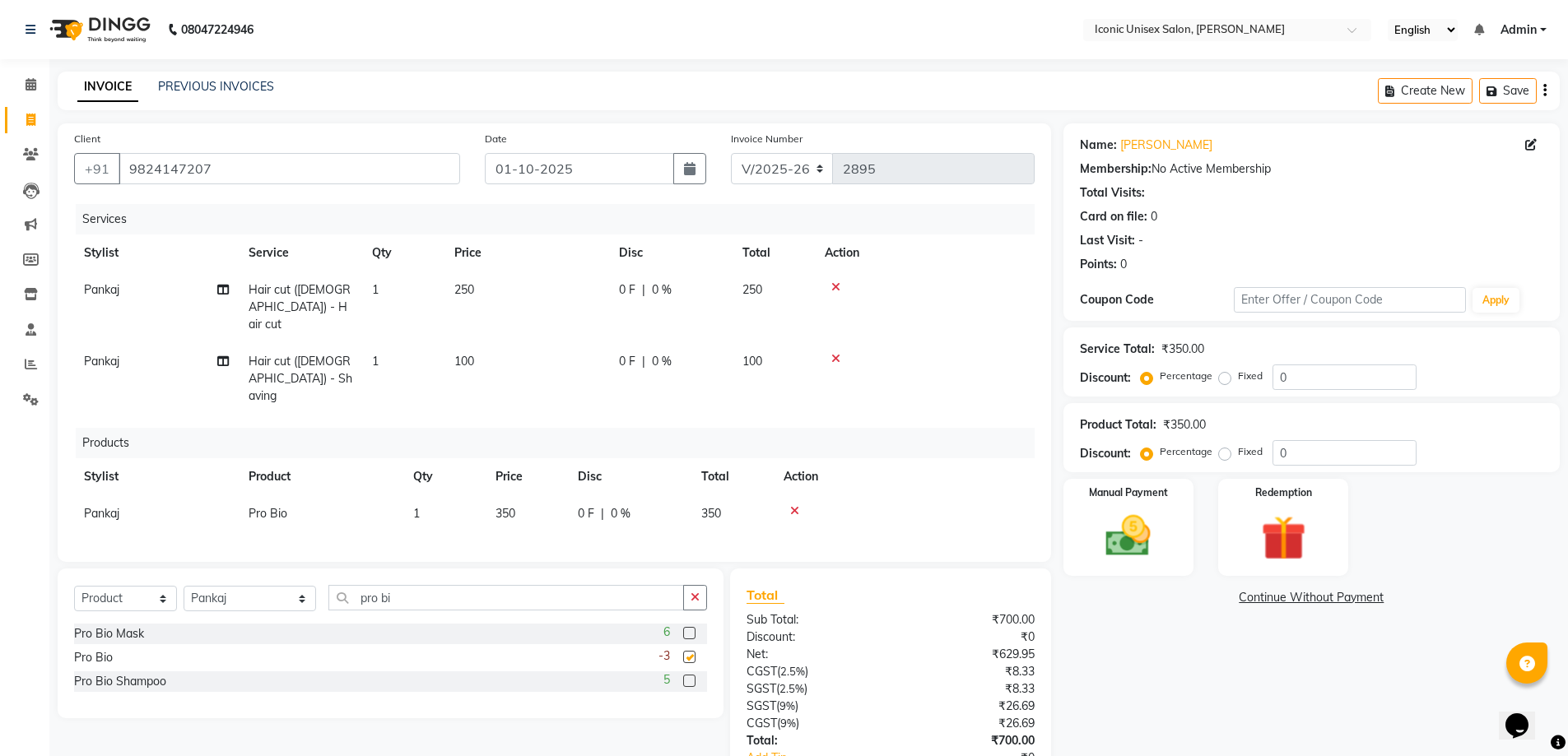
checkbox input "false"
click at [1160, 562] on img at bounding box center [1128, 535] width 76 height 53
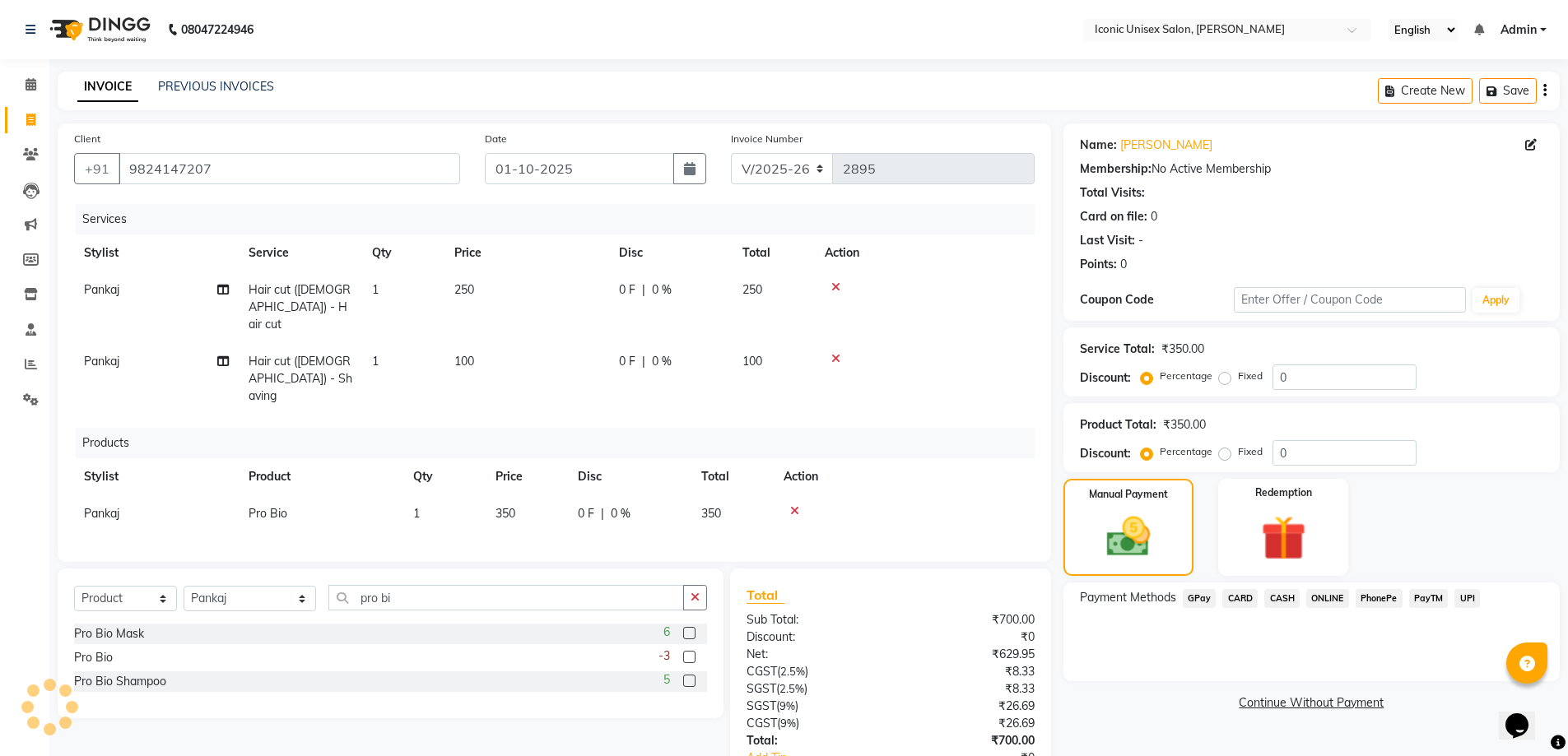
click at [1272, 604] on span "CASH" at bounding box center [1282, 599] width 36 height 19
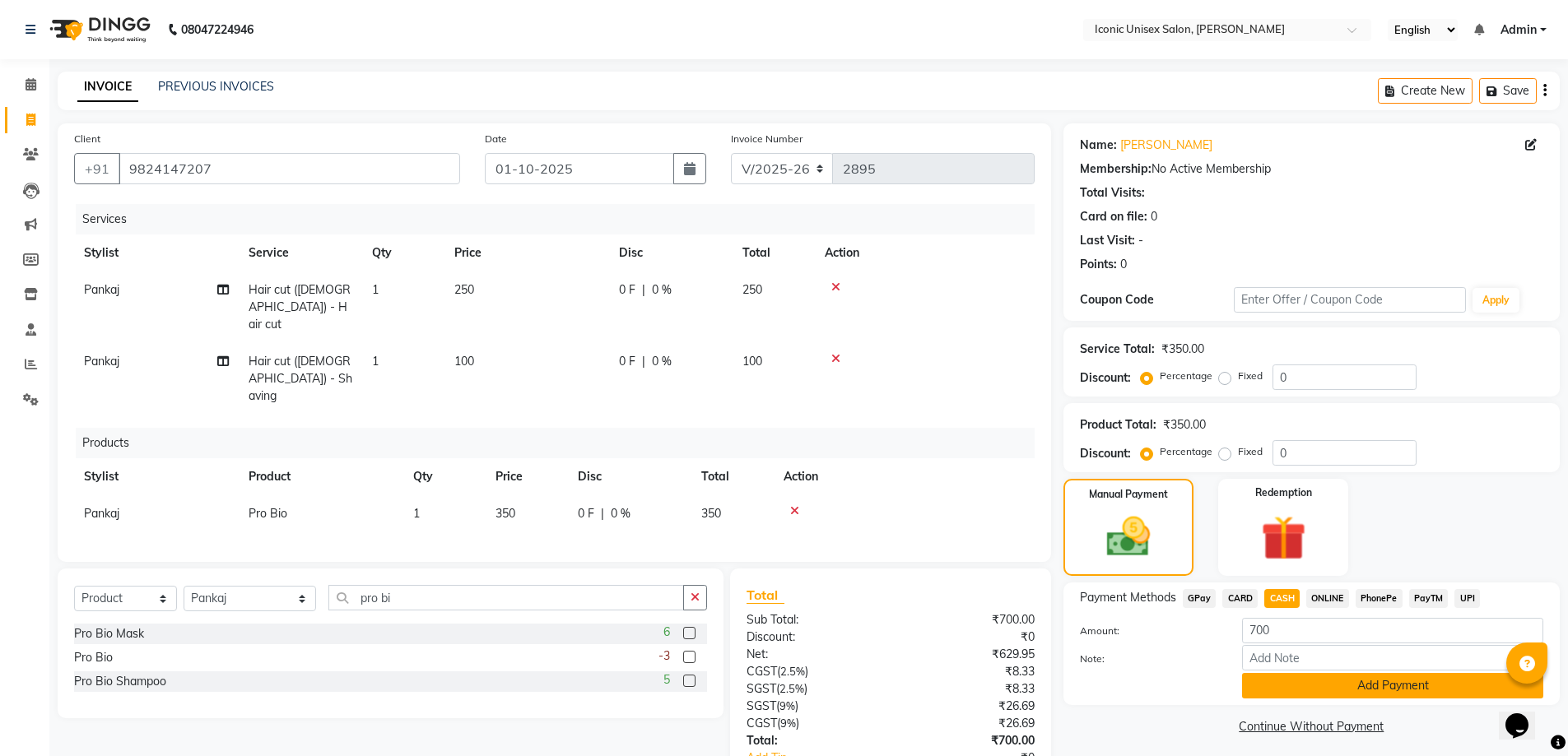
click at [1307, 686] on button "Add Payment" at bounding box center [1392, 686] width 301 height 25
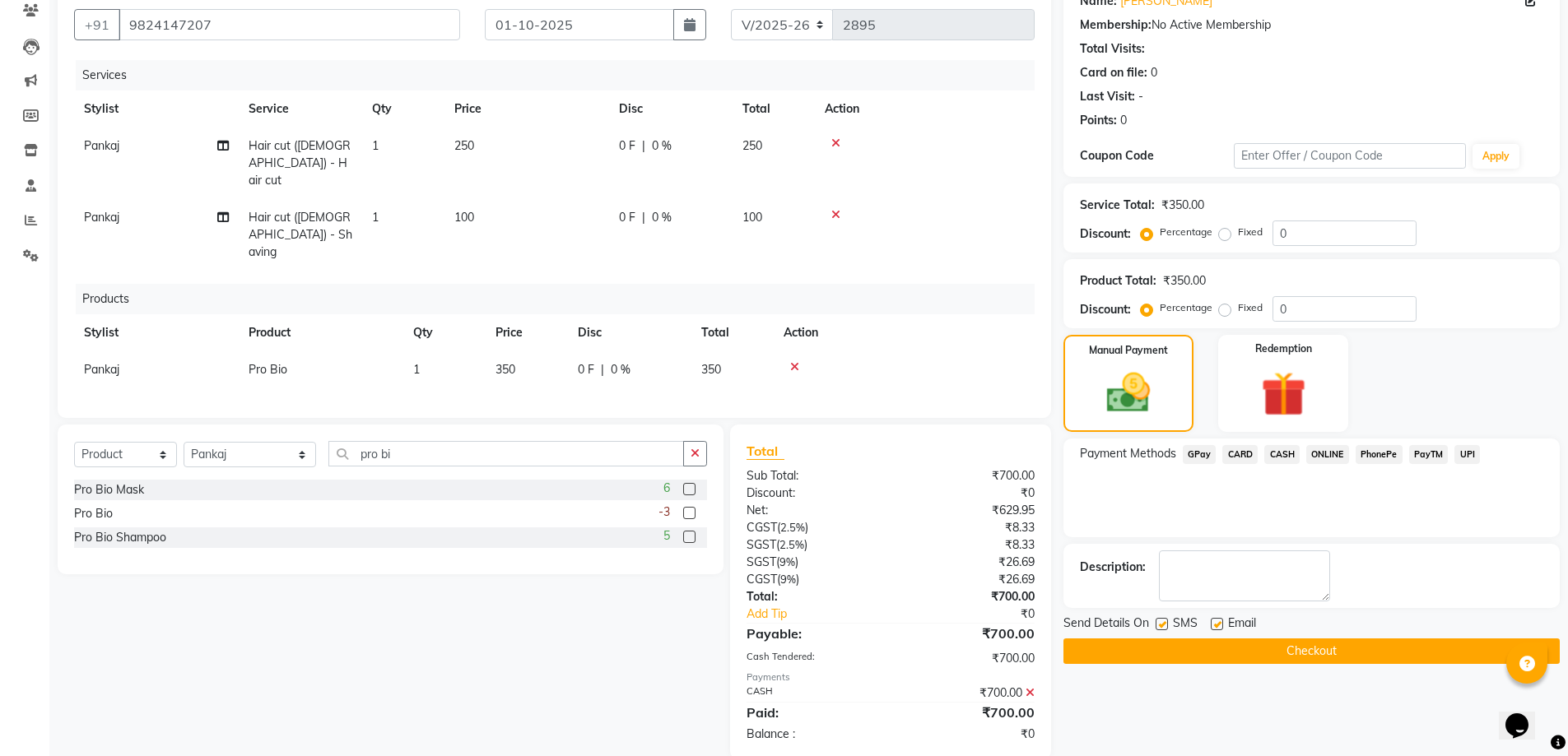
scroll to position [150, 0]
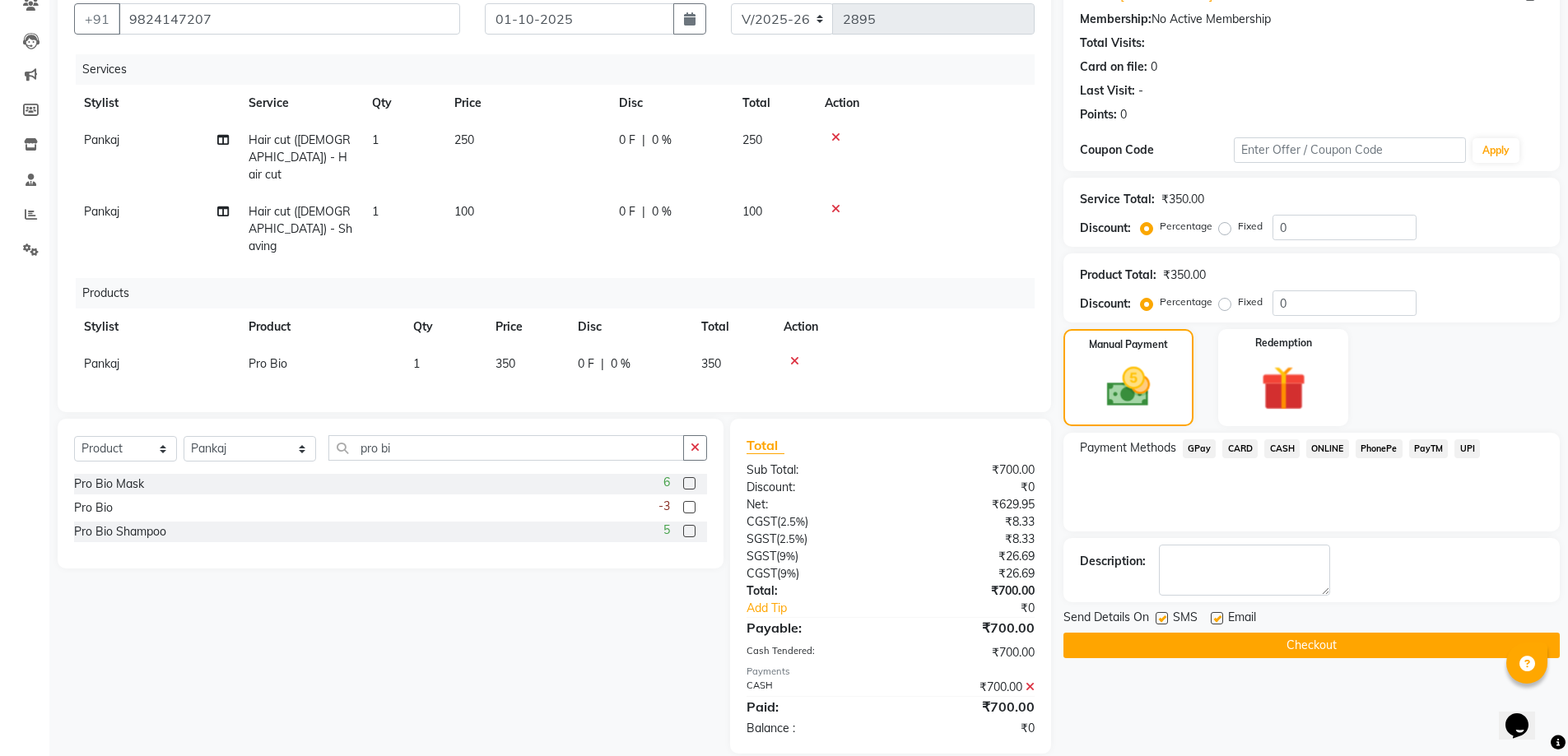
click at [1267, 649] on button "Checkout" at bounding box center [1311, 645] width 496 height 25
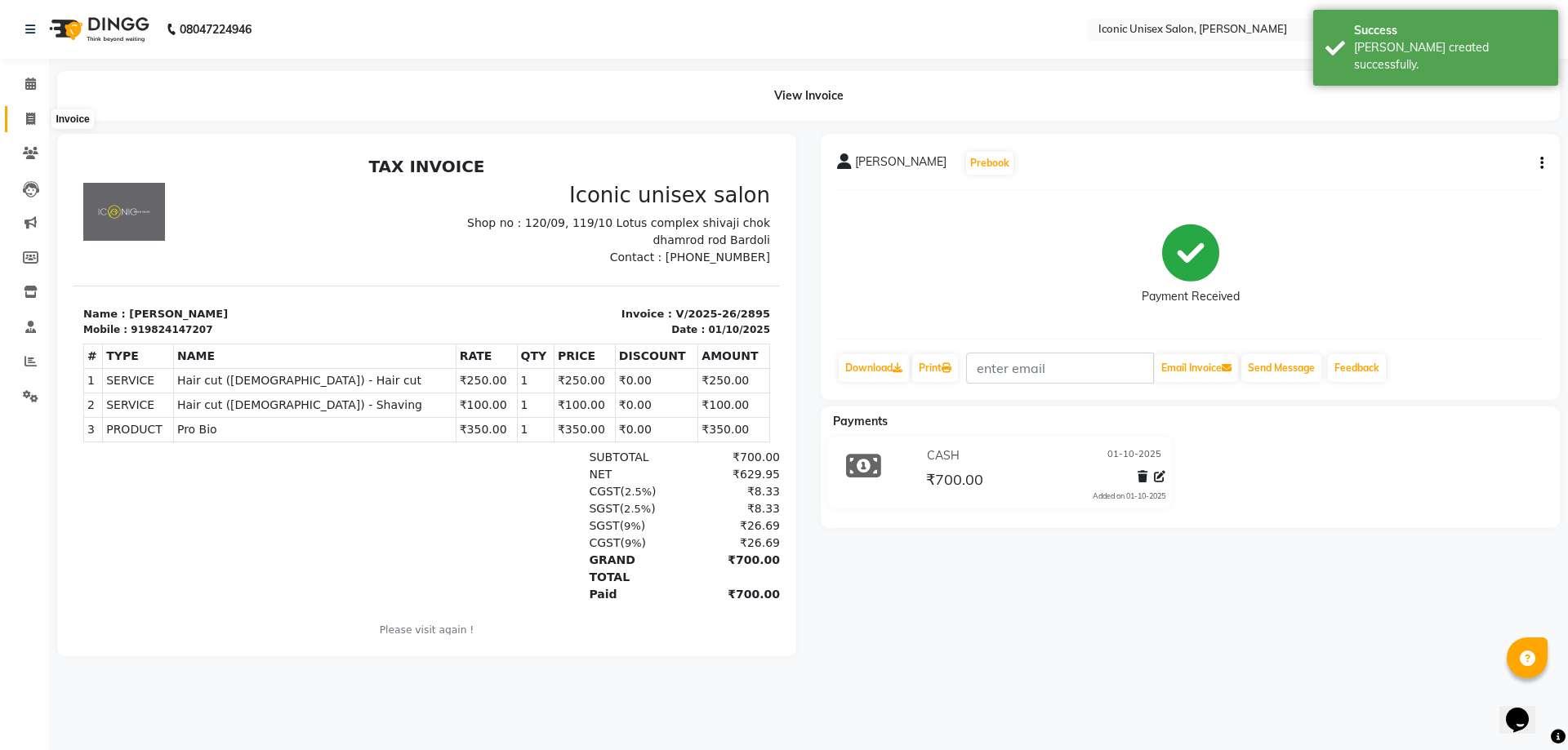
click at [26, 123] on icon at bounding box center [30, 118] width 9 height 13
select select "service"
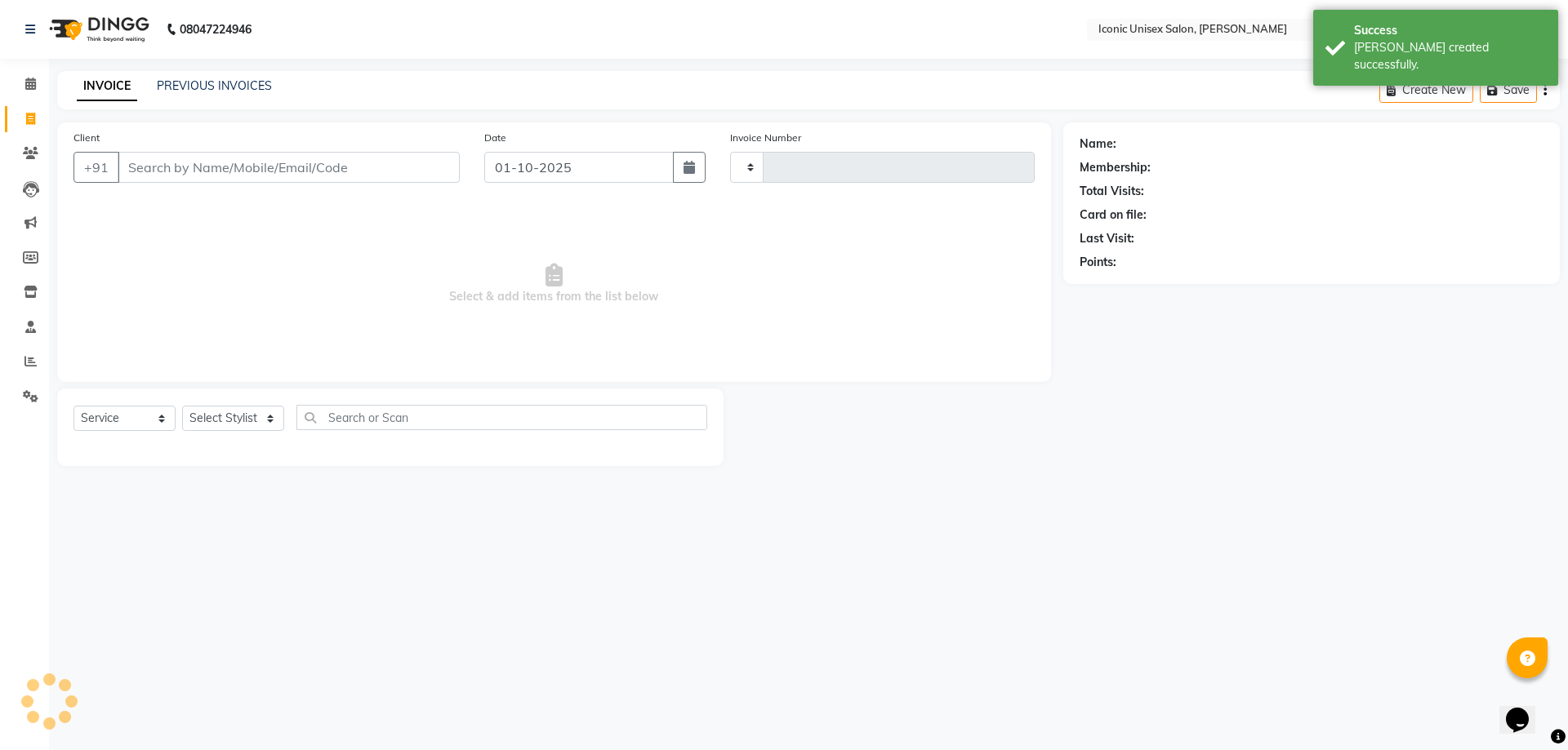
type input "2896"
select select "3884"
click at [187, 172] on input "Client" at bounding box center [289, 167] width 342 height 31
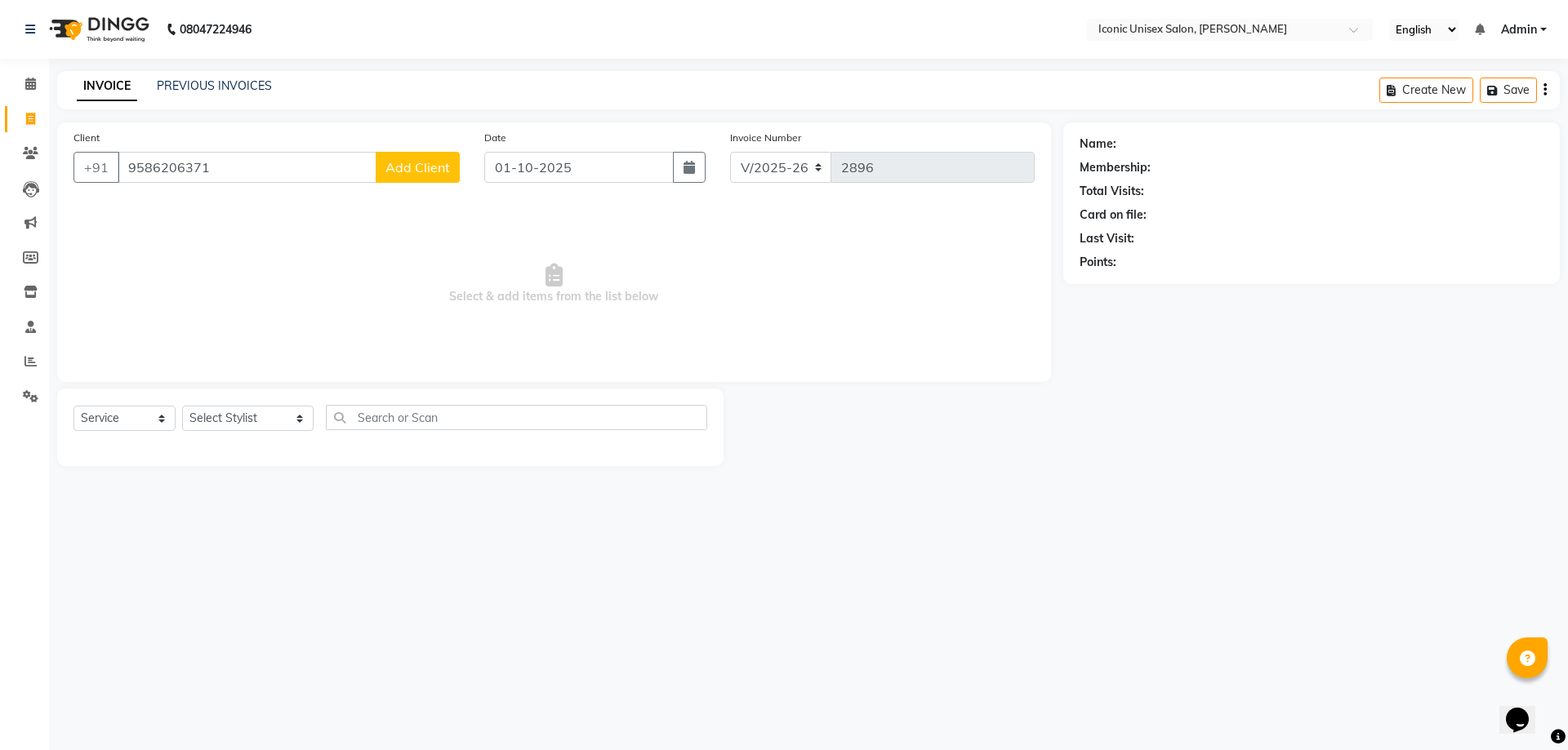
type input "9586206371"
click at [419, 159] on span "Add Client" at bounding box center [417, 167] width 65 height 16
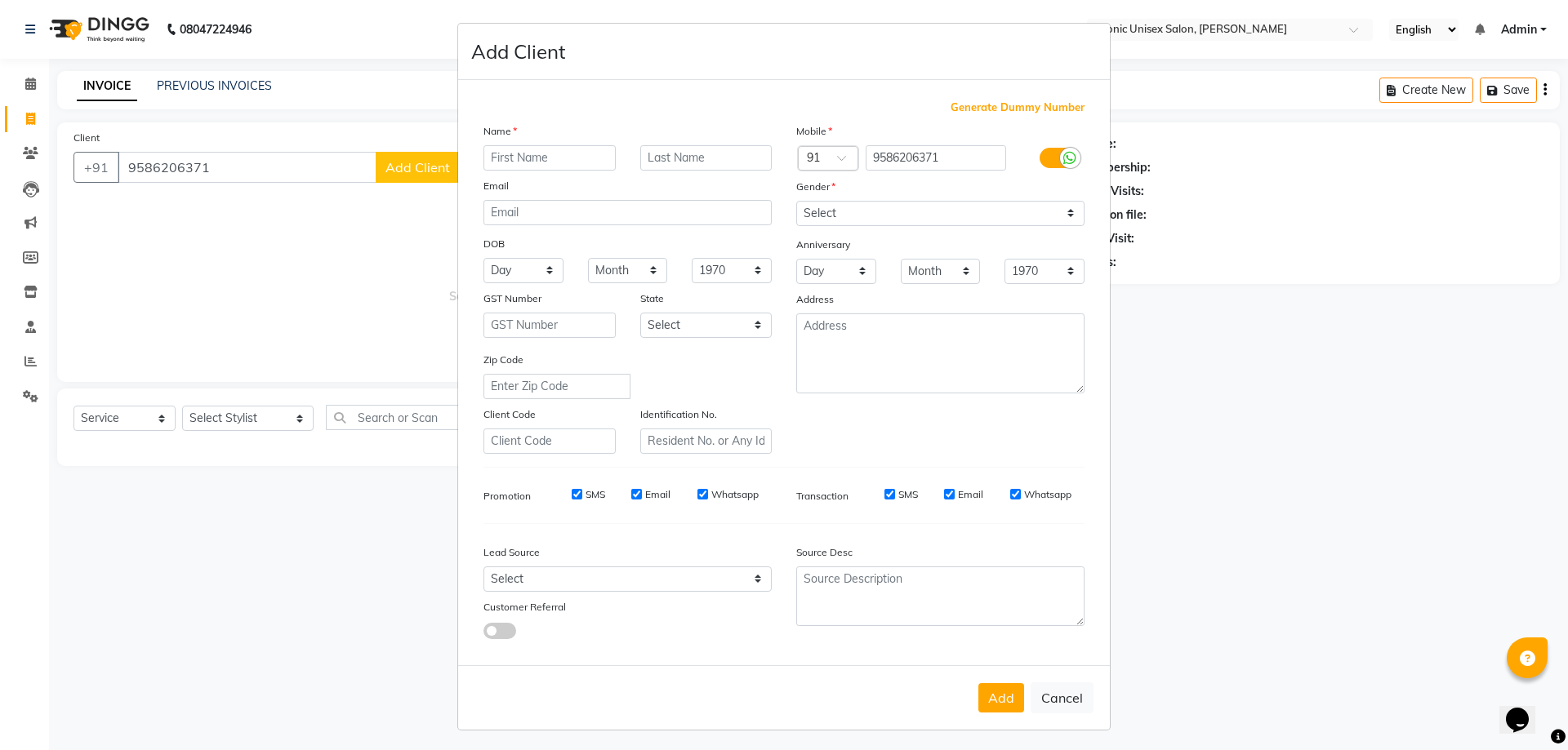
click at [563, 164] on input "text" at bounding box center [550, 158] width 133 height 25
type input "[PERSON_NAME]"
click at [869, 220] on select "Select [DEMOGRAPHIC_DATA] [DEMOGRAPHIC_DATA] Other Prefer Not To Say" at bounding box center [941, 213] width 289 height 25
select select "[DEMOGRAPHIC_DATA]"
click at [797, 201] on select "Select [DEMOGRAPHIC_DATA] [DEMOGRAPHIC_DATA] Other Prefer Not To Say" at bounding box center [941, 213] width 289 height 25
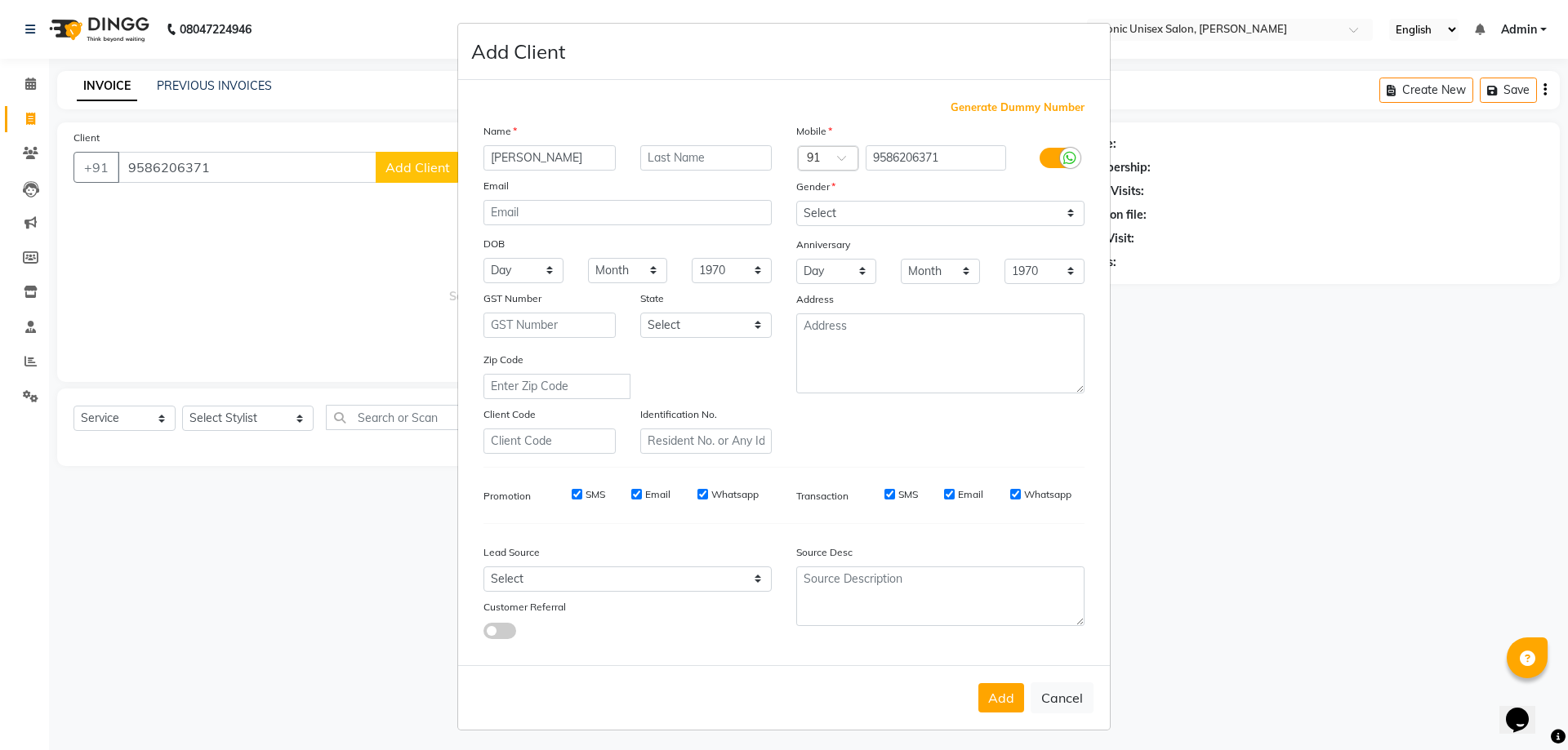
drag, startPoint x: 991, startPoint y: 695, endPoint x: 760, endPoint y: 633, distance: 239.2
click at [993, 692] on button "Add" at bounding box center [1001, 697] width 45 height 29
select select
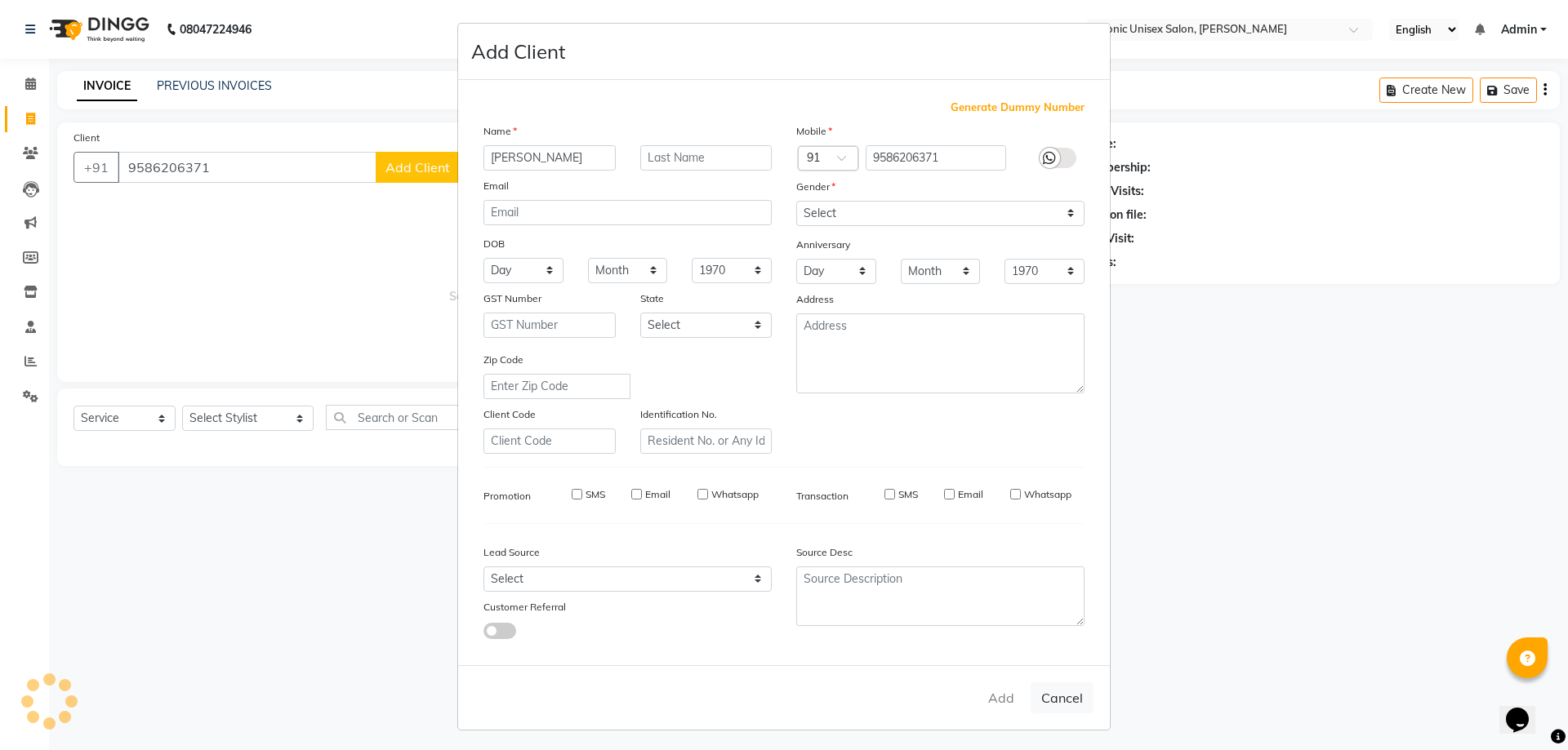
select select
checkbox input "false"
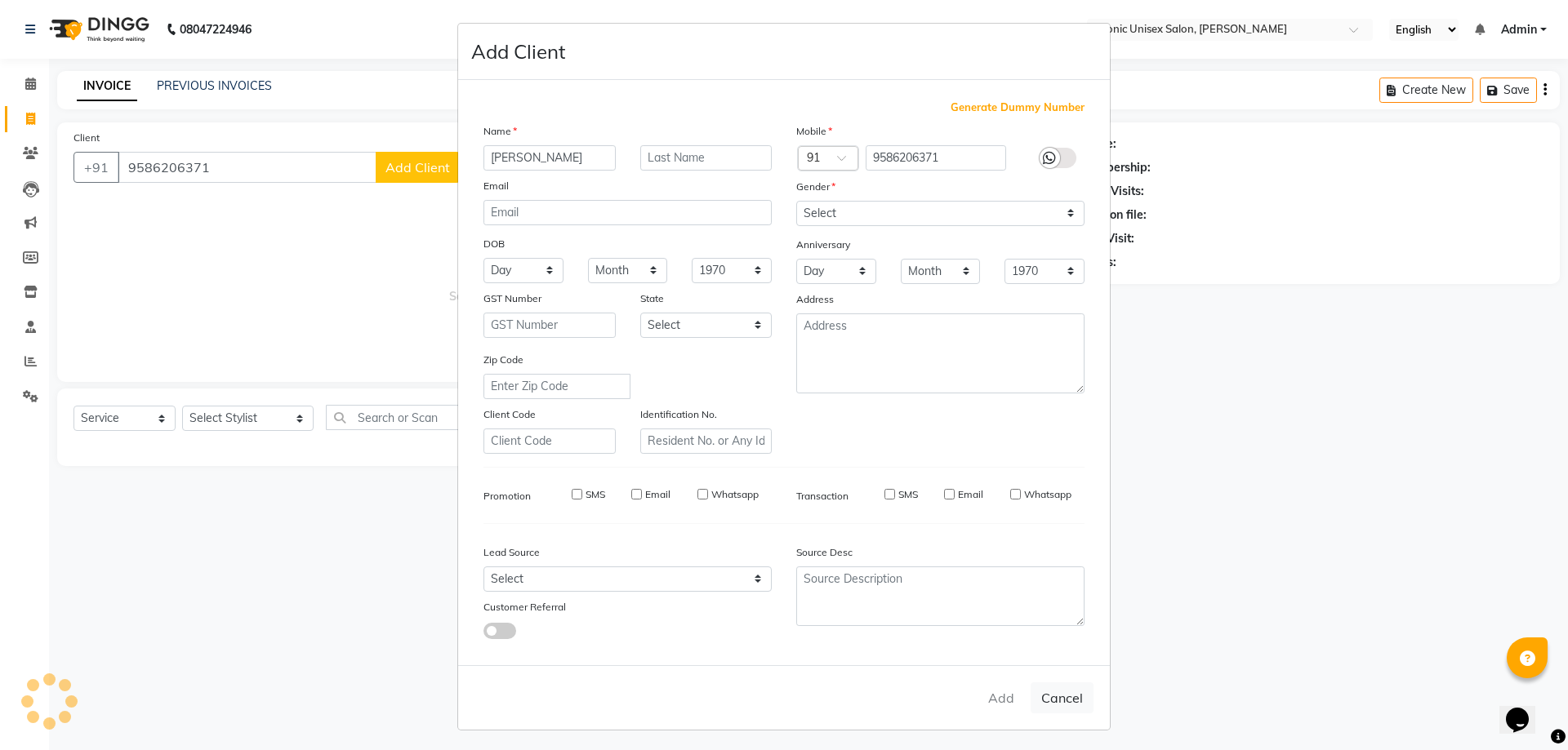
checkbox input "false"
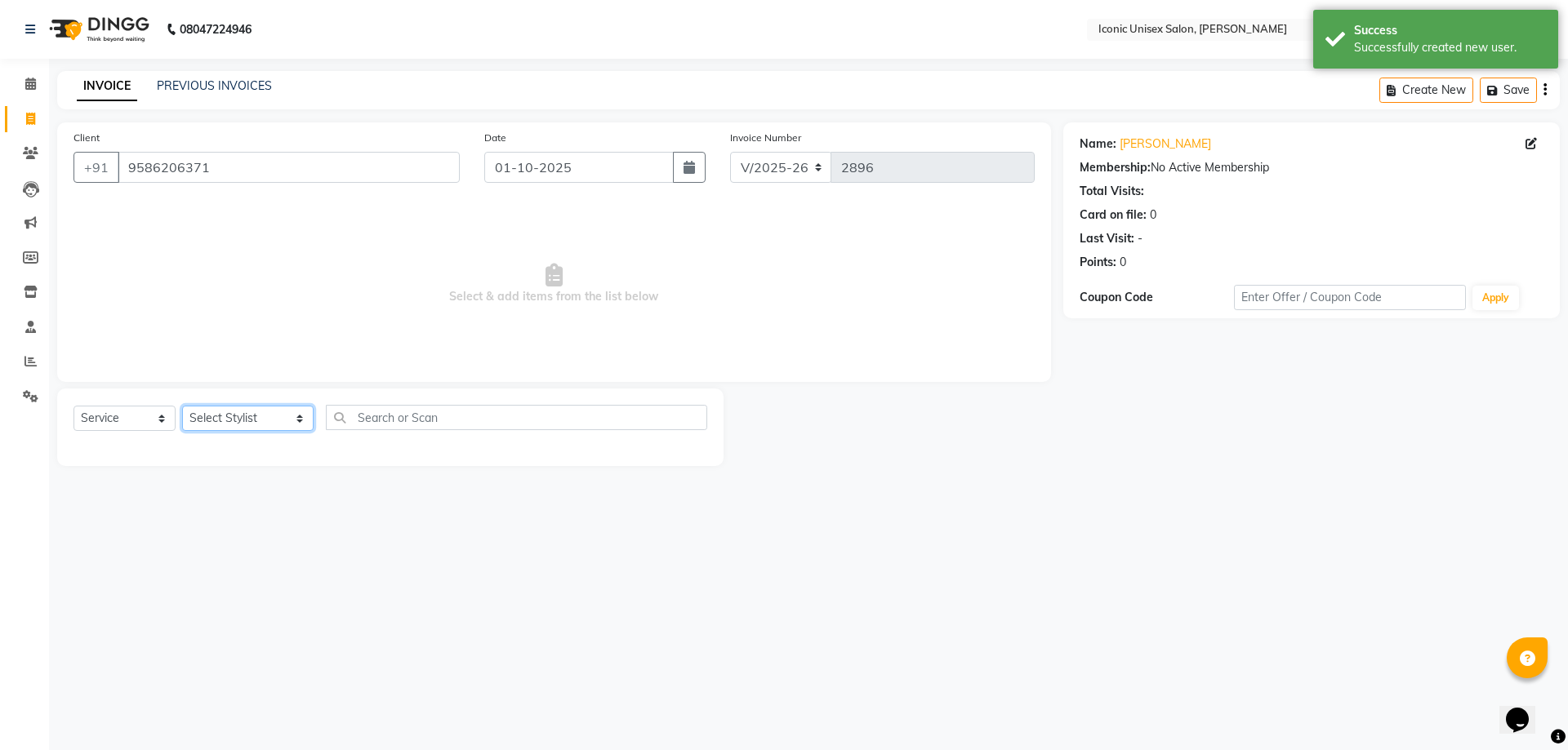
click at [195, 420] on select "Select Stylist [PERSON_NAME] [PERSON_NAME]. [PERSON_NAME] [PERSON_NAME] [PERSON…" at bounding box center [248, 419] width 132 height 25
select select "47297"
click at [182, 406] on select "Select Stylist [PERSON_NAME] [PERSON_NAME]. [PERSON_NAME] [PERSON_NAME] [PERSON…" at bounding box center [248, 419] width 132 height 25
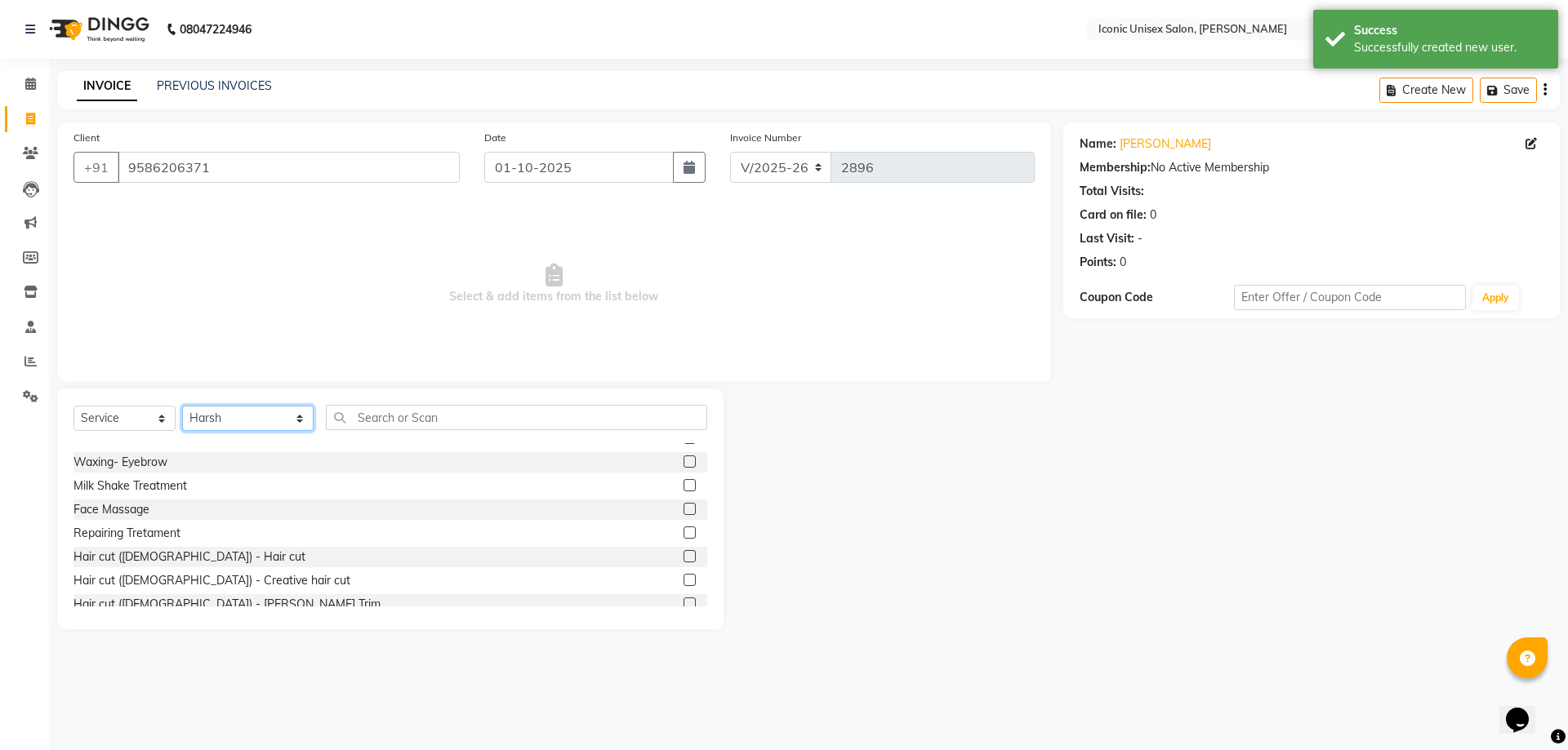
scroll to position [326, 0]
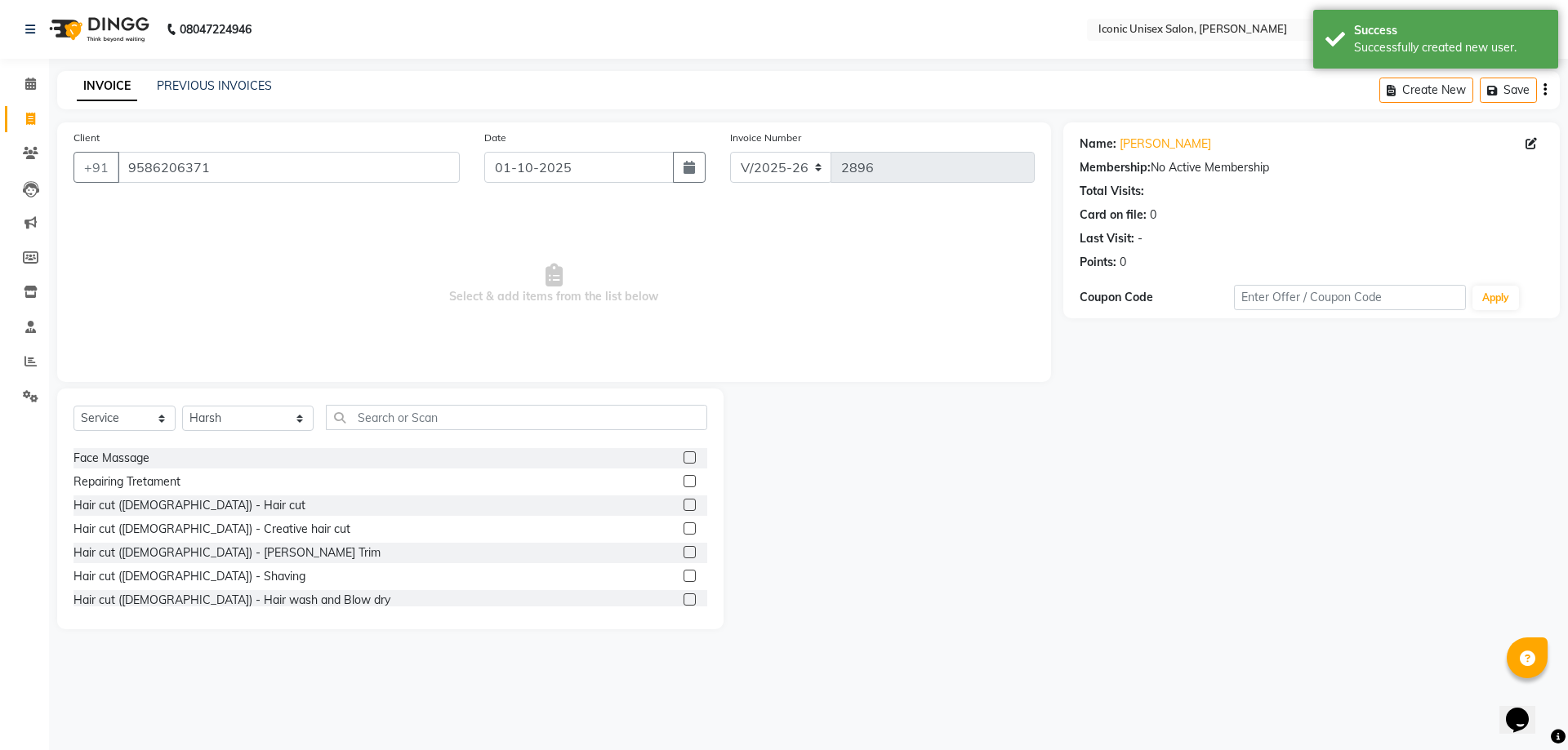
click at [683, 507] on label at bounding box center [689, 505] width 13 height 13
click at [683, 507] on input "checkbox" at bounding box center [688, 506] width 11 height 11
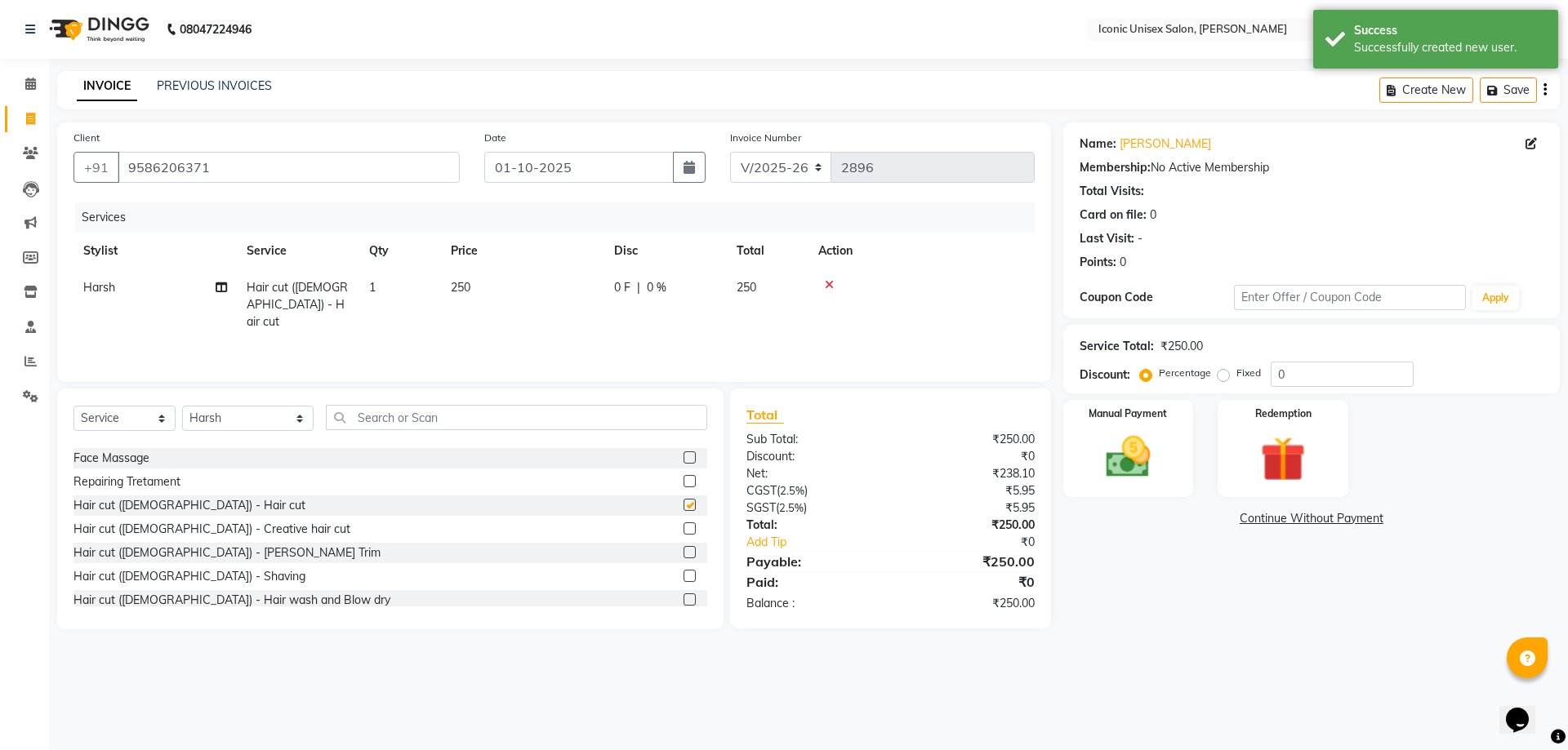
checkbox input "false"
click at [683, 574] on label at bounding box center [689, 576] width 13 height 13
click at [683, 574] on input "checkbox" at bounding box center [688, 576] width 11 height 11
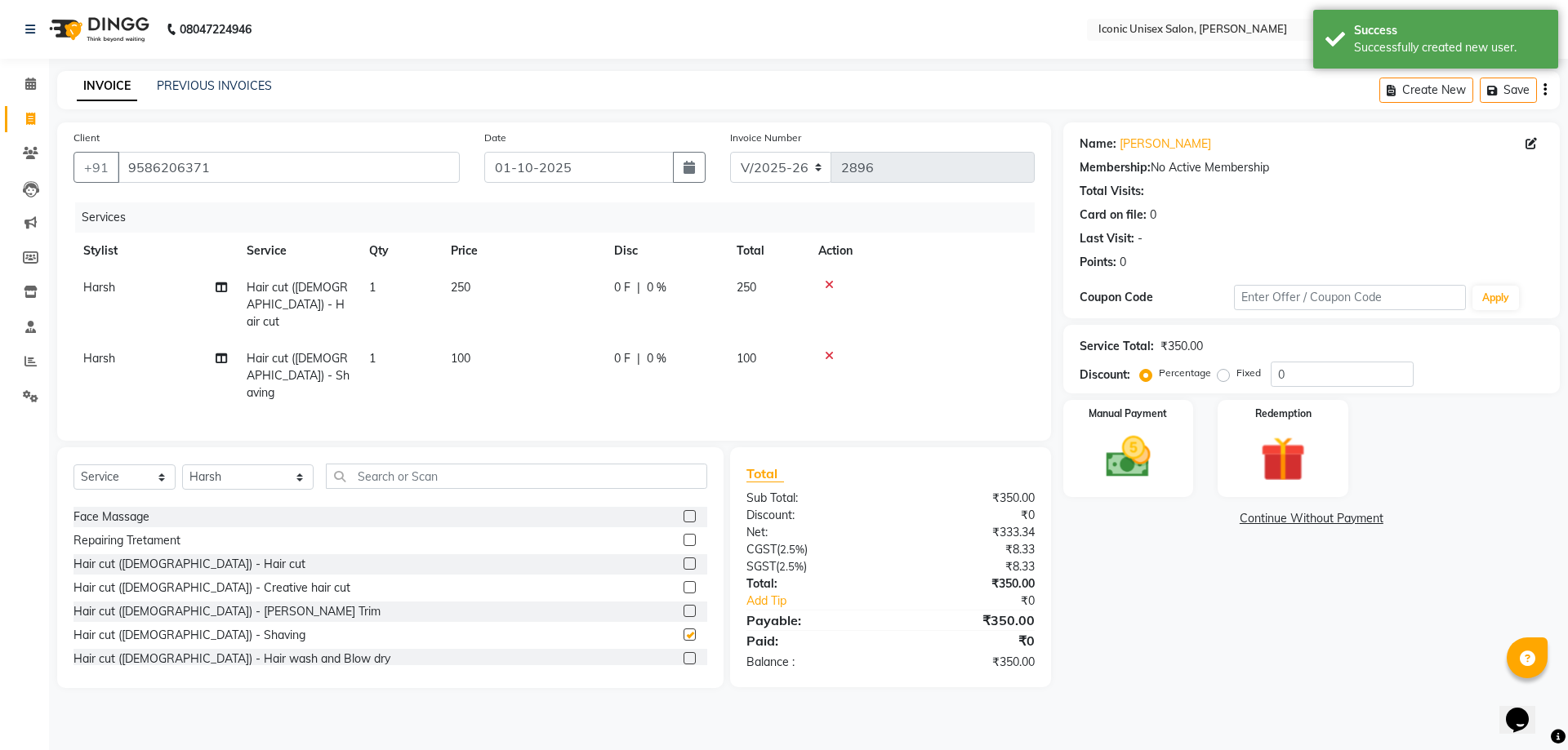
checkbox input "false"
click at [366, 464] on input "text" at bounding box center [516, 477] width 381 height 25
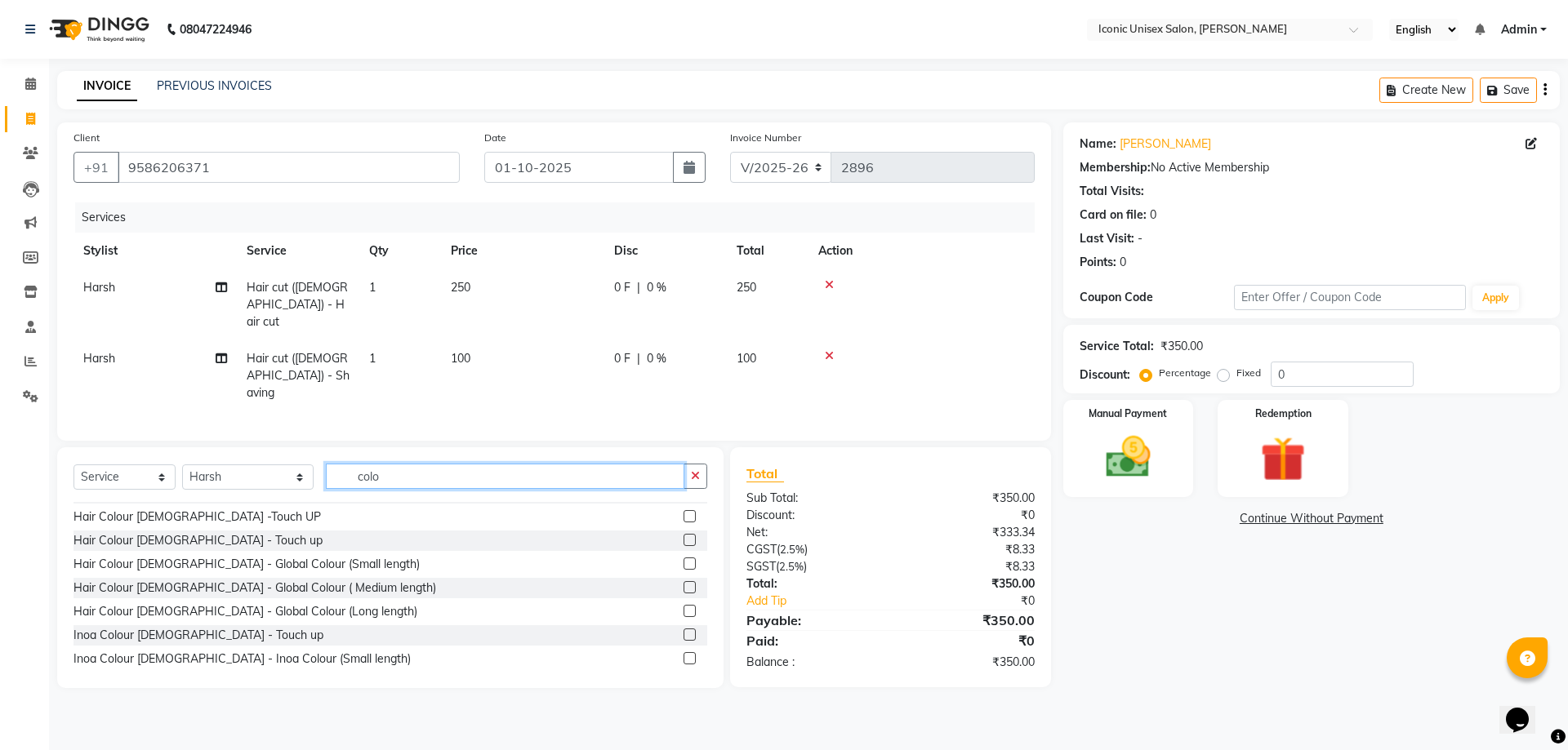
type input "colo"
click at [683, 510] on label at bounding box center [689, 516] width 13 height 13
click at [683, 512] on input "checkbox" at bounding box center [688, 517] width 11 height 11
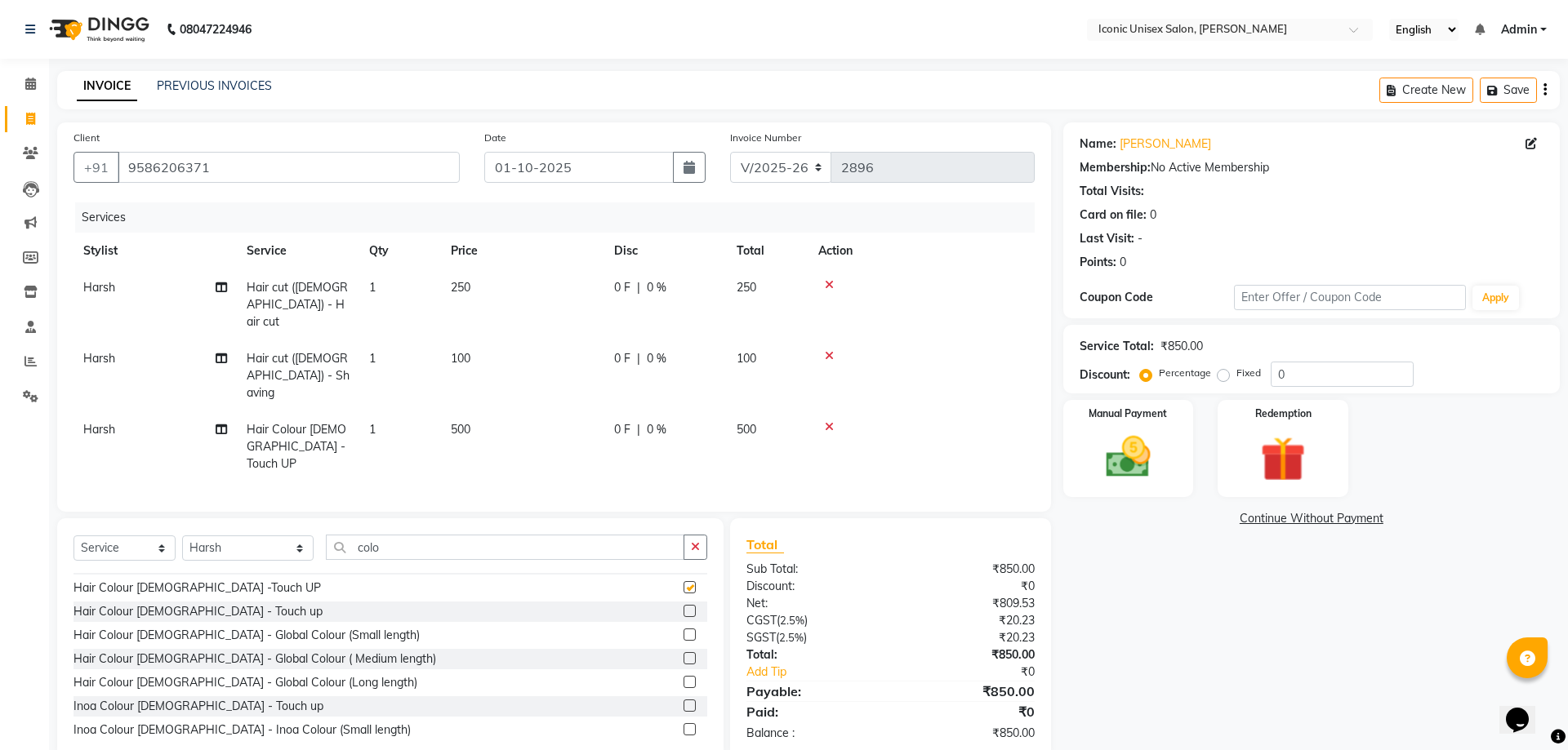
checkbox input "false"
click at [566, 534] on input "colo" at bounding box center [504, 547] width 358 height 25
type input "c"
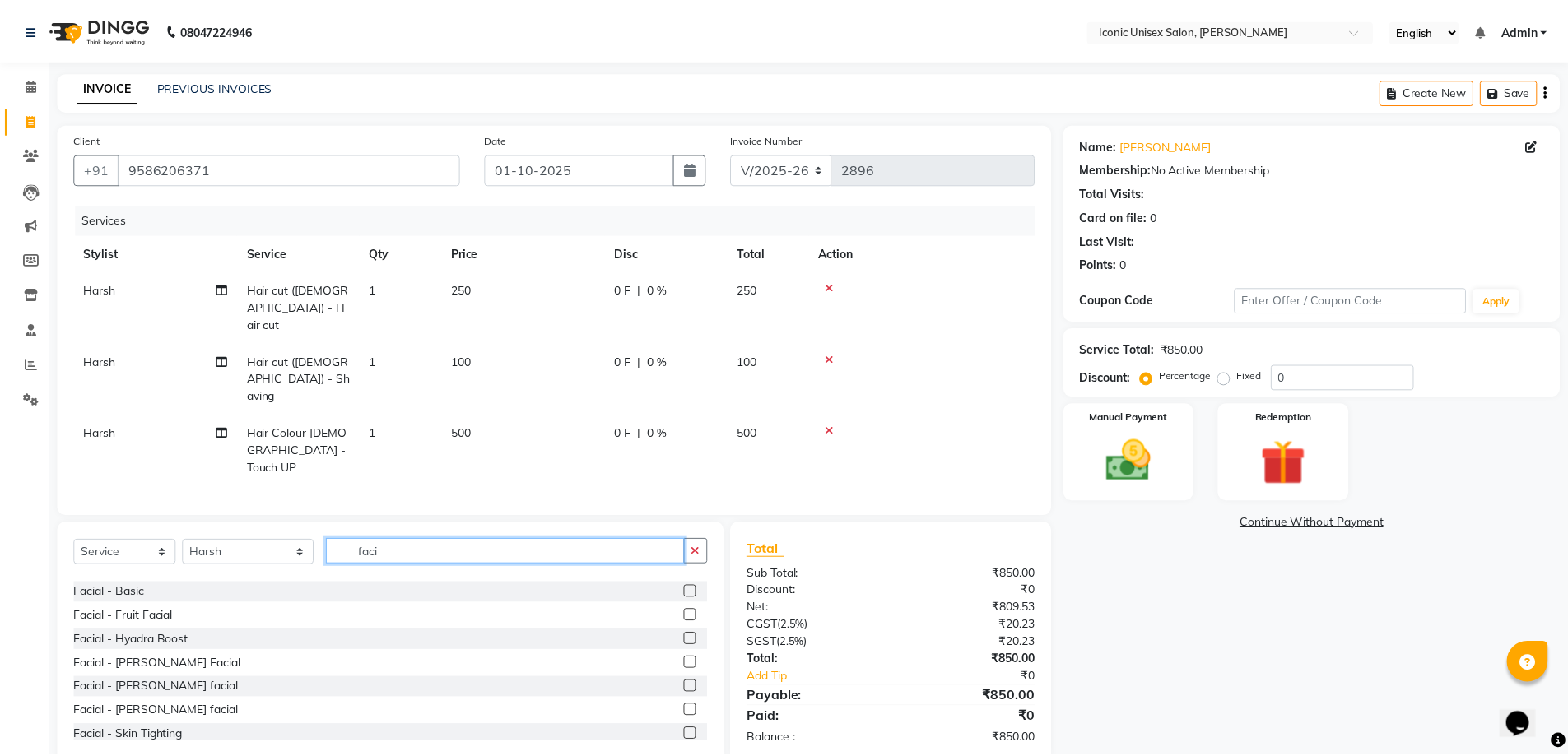
scroll to position [0, 0]
type input "faci"
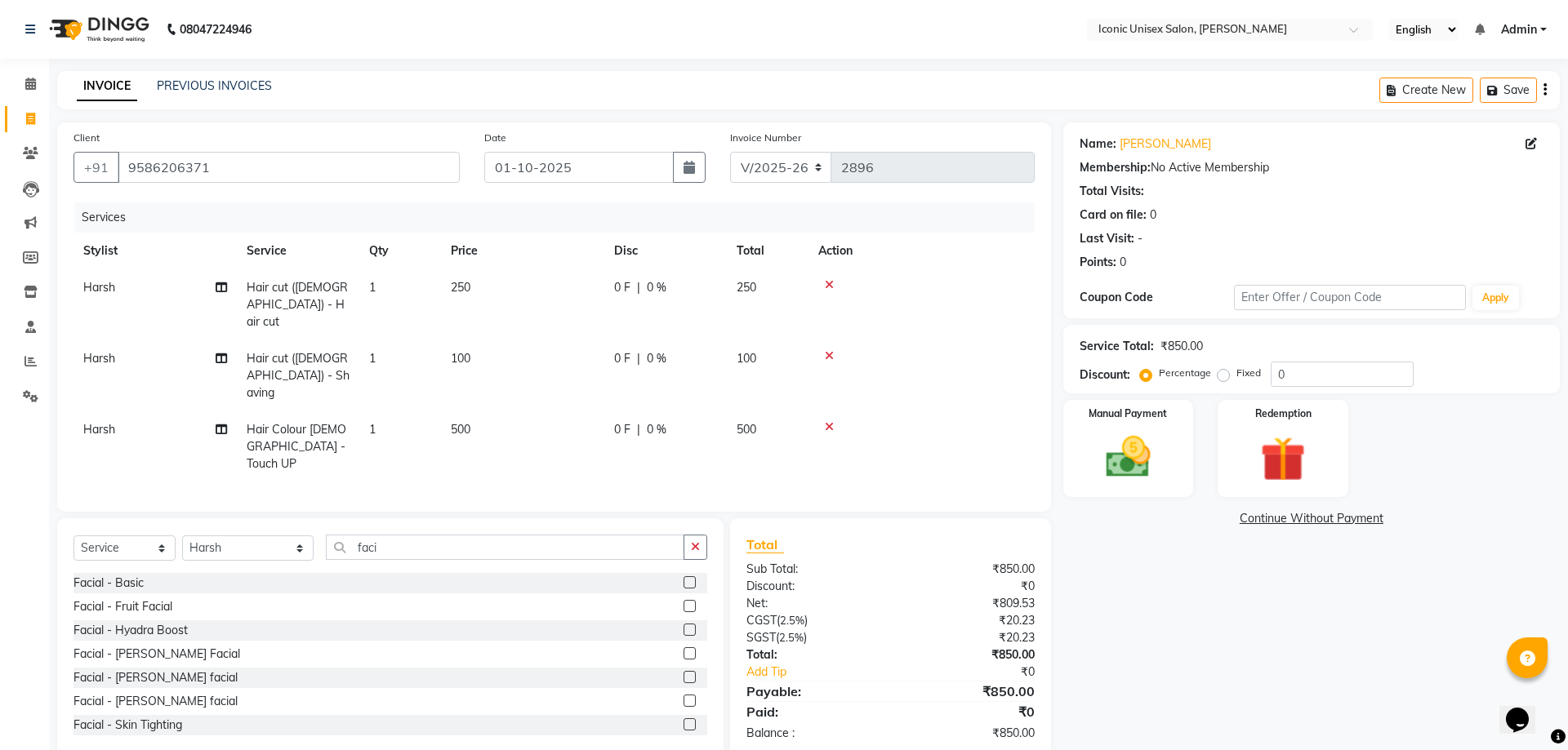
click at [683, 671] on label at bounding box center [689, 677] width 13 height 13
click at [683, 673] on input "checkbox" at bounding box center [688, 678] width 11 height 11
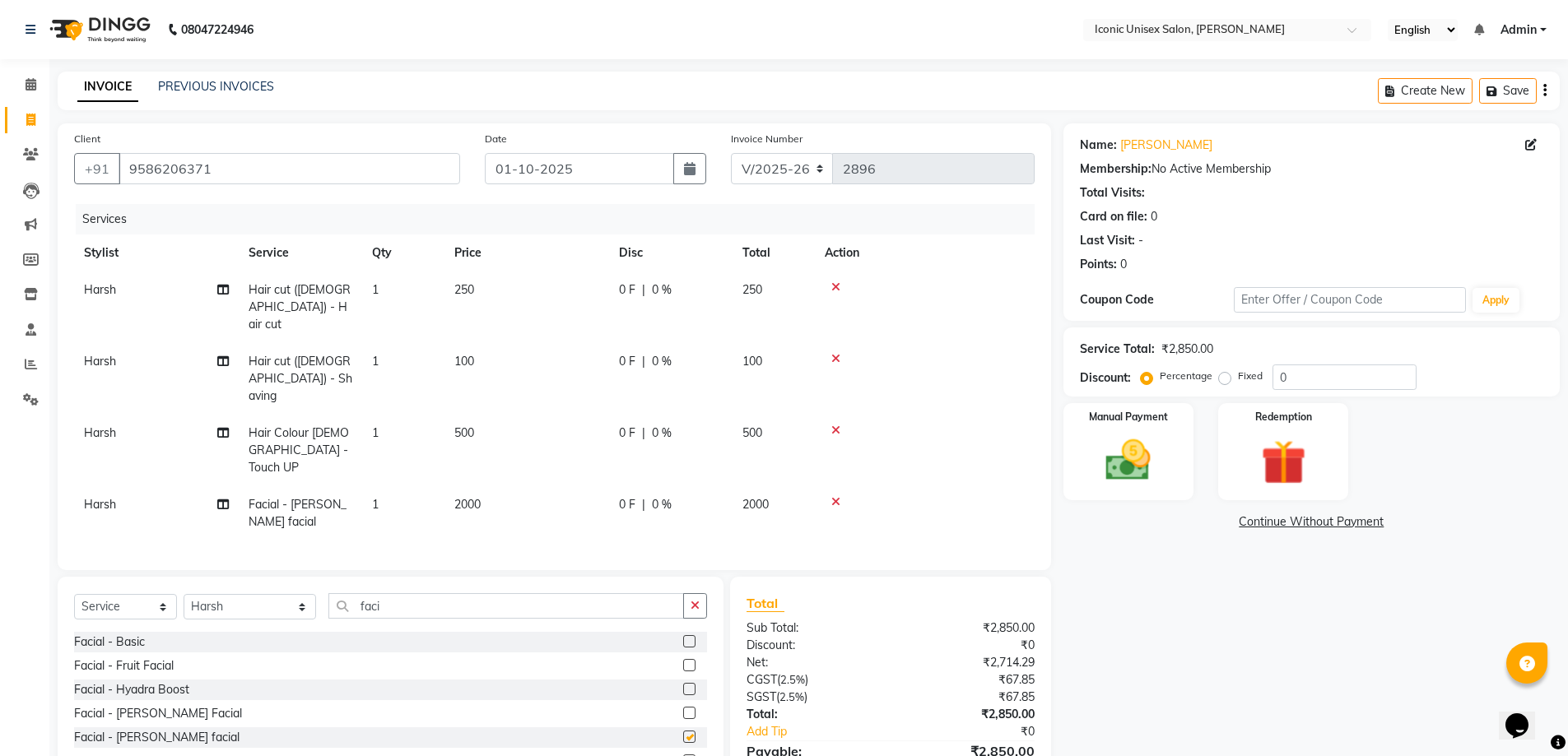
checkbox input "false"
click at [85, 594] on select "Select Service Product Membership Package Voucher Prepaid Gift Card" at bounding box center [126, 607] width 103 height 25
select select "product"
click at [74, 594] on select "Select Service Product Membership Package Voucher Prepaid Gift Card" at bounding box center [126, 607] width 103 height 25
click at [397, 594] on input "faci" at bounding box center [506, 606] width 356 height 25
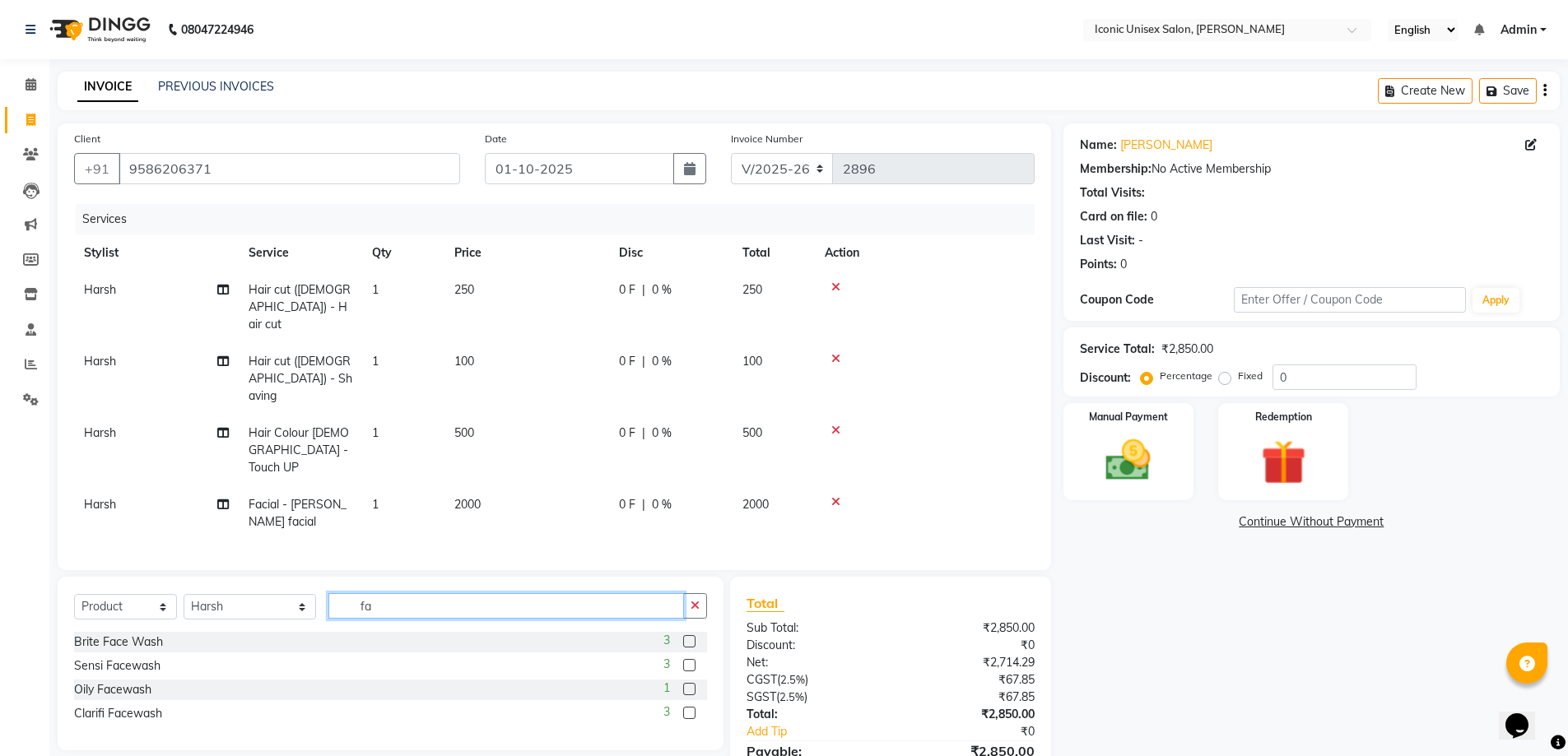
type input "f"
type input "v"
type input "dus"
click at [688, 635] on label at bounding box center [689, 641] width 13 height 13
click at [688, 637] on input "checkbox" at bounding box center [688, 642] width 11 height 11
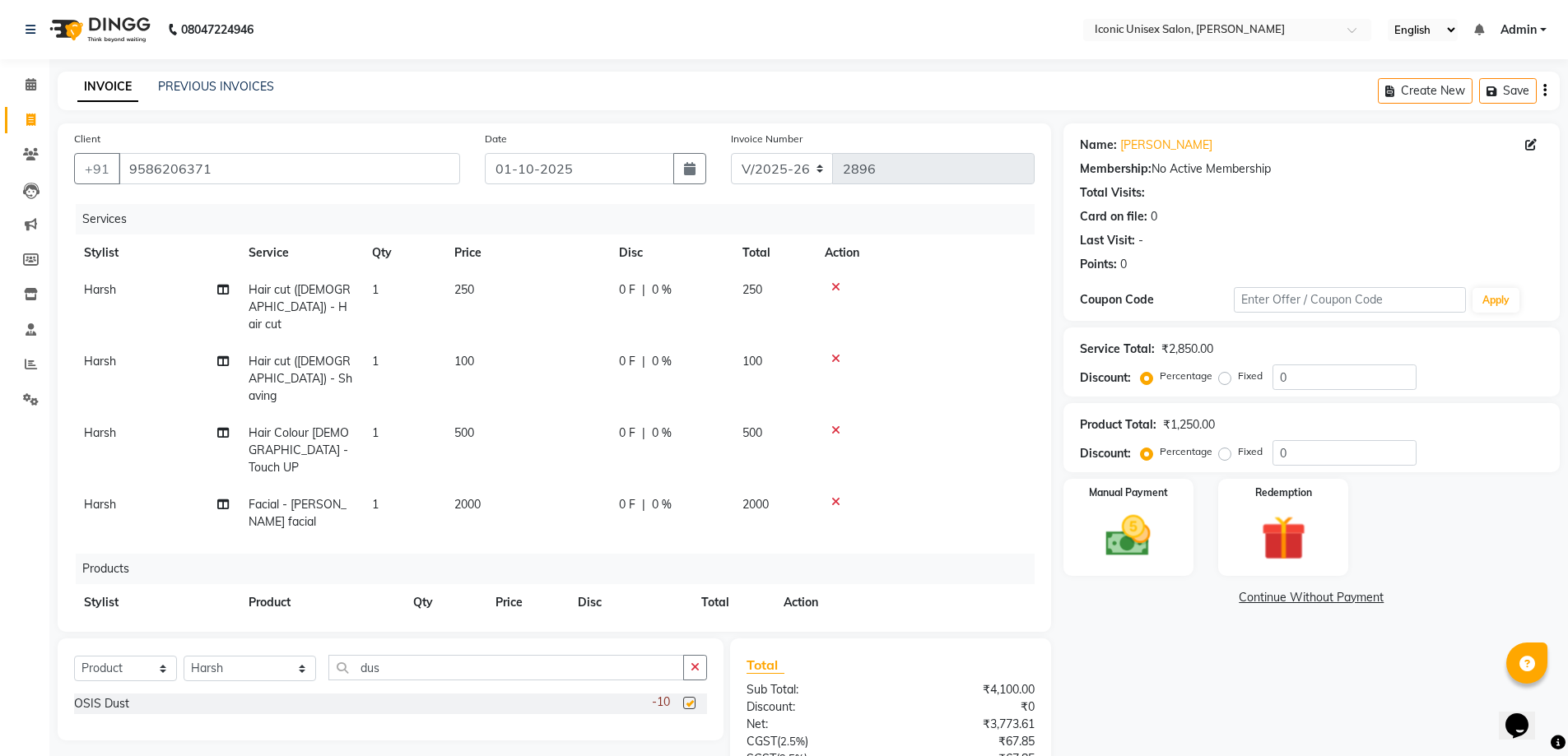
checkbox input "false"
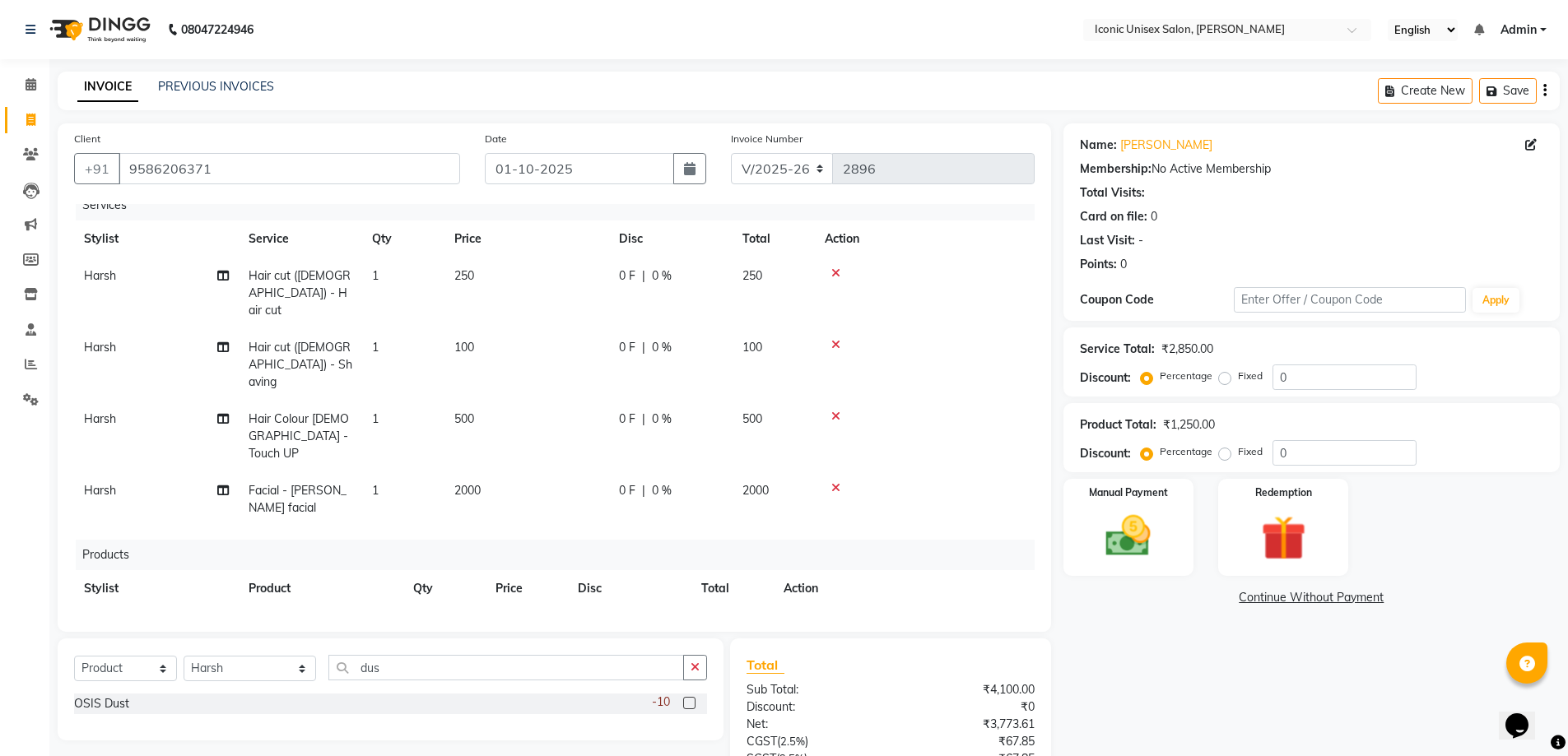
scroll to position [16, 0]
click at [554, 605] on td "1250" at bounding box center [526, 623] width 82 height 37
select select "47297"
click at [540, 615] on input "1250" at bounding box center [527, 627] width 63 height 25
type input "1100"
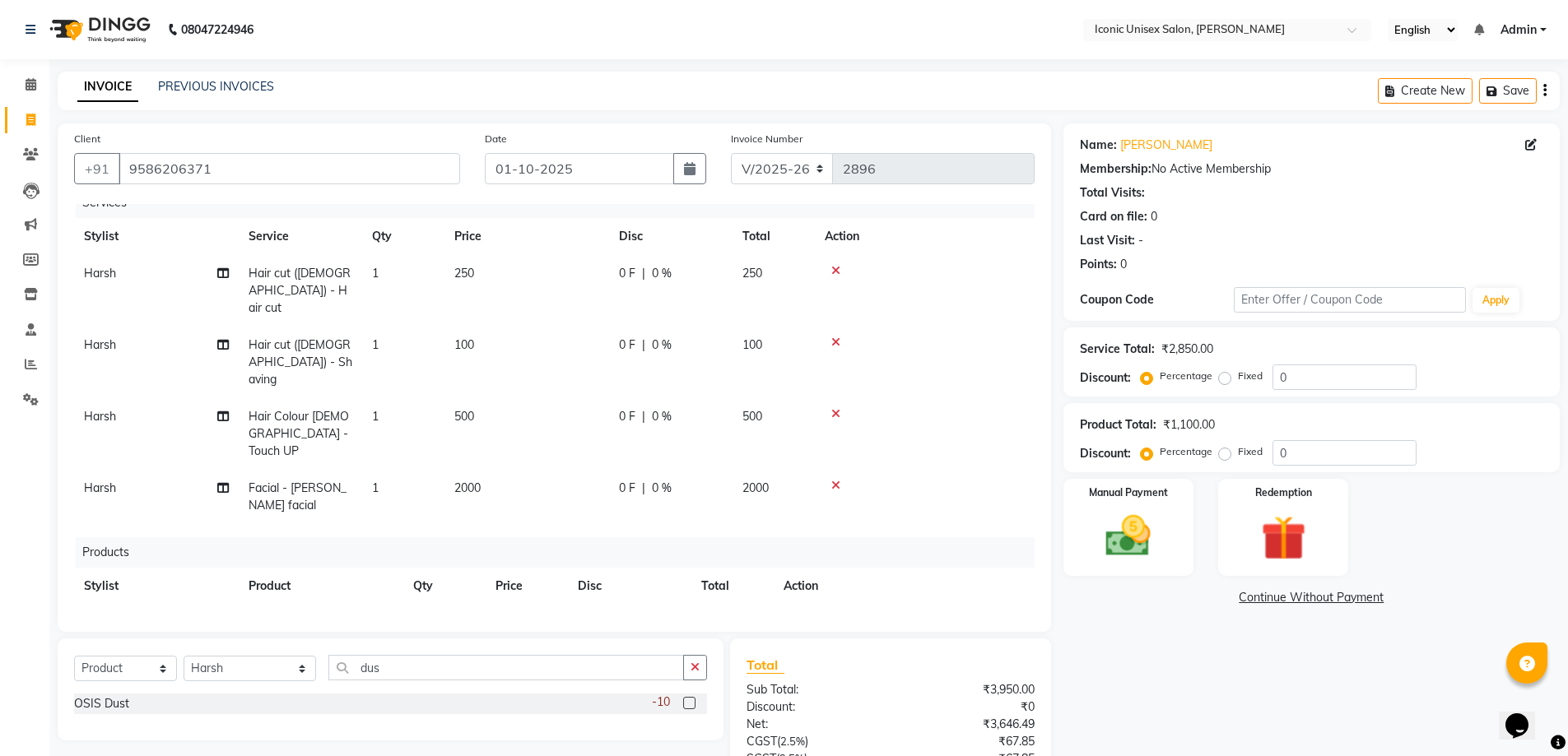
click at [1228, 655] on div "Name: [PERSON_NAME] Membership: No Active Membership Total Visits: Card on file…" at bounding box center [1317, 519] width 508 height 792
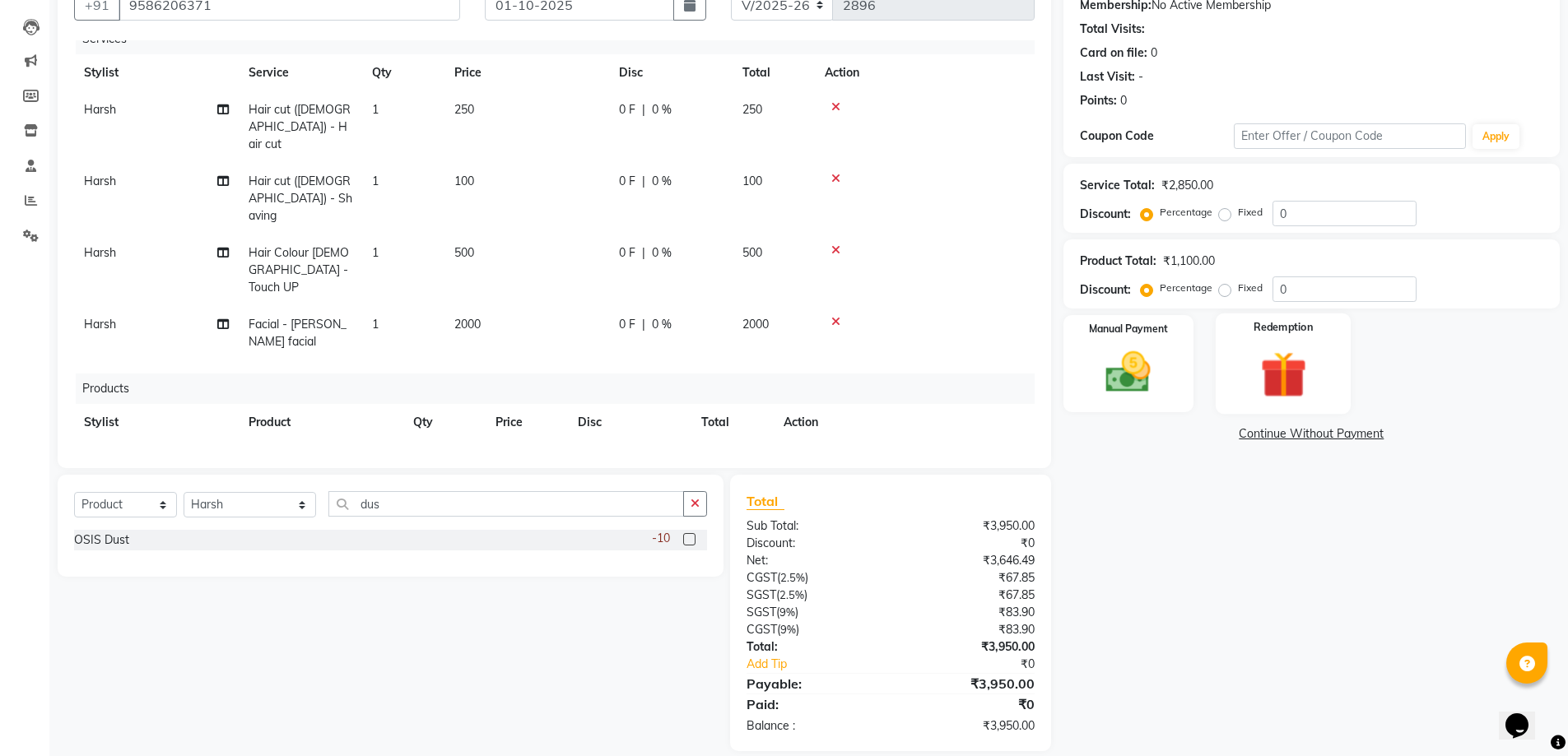
scroll to position [184, 0]
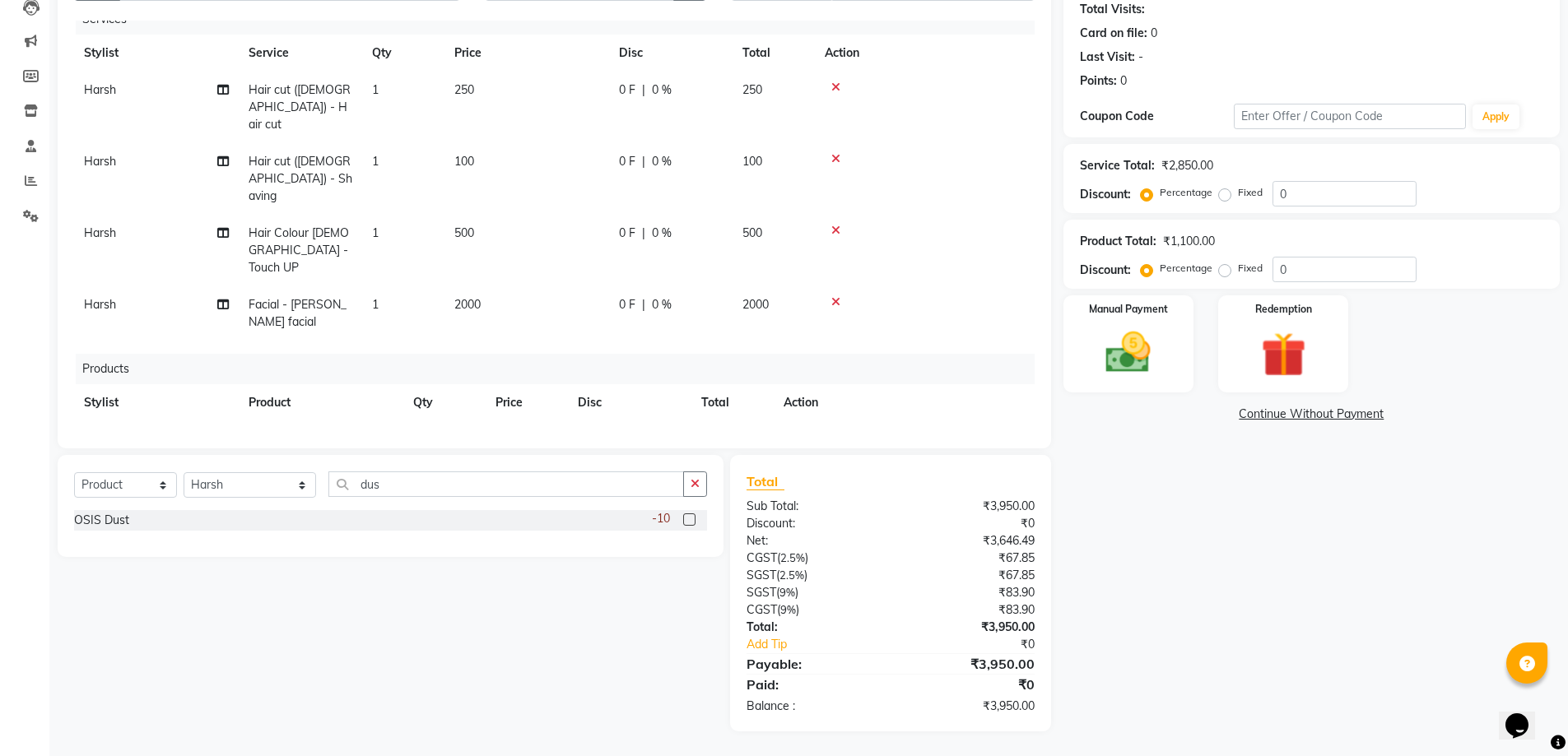
click at [1238, 265] on label "Fixed" at bounding box center [1250, 268] width 25 height 15
click at [1225, 265] on input "Fixed" at bounding box center [1228, 268] width 12 height 12
radio input "true"
click at [1351, 278] on input "0" at bounding box center [1344, 270] width 144 height 25
type input "5"
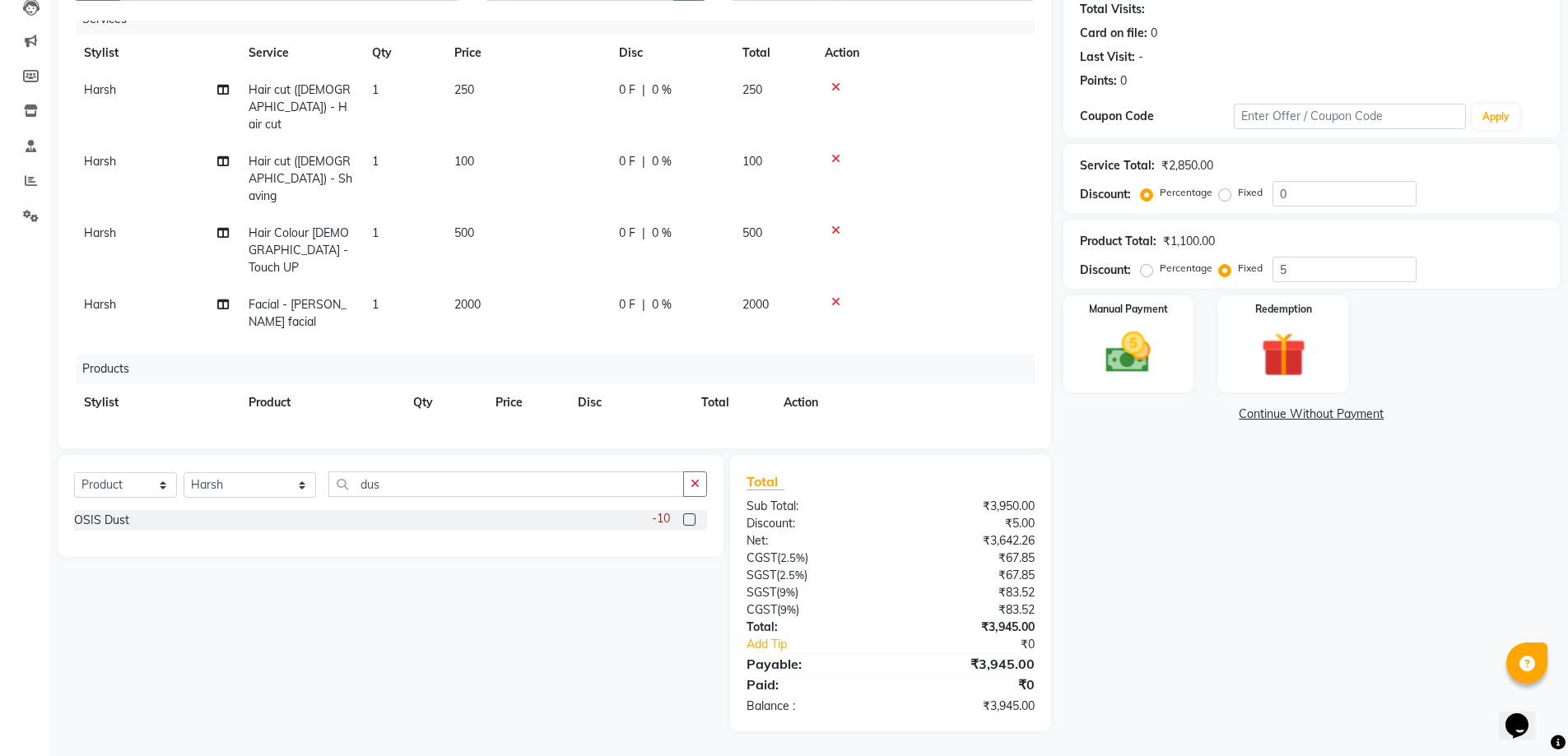
click at [1238, 193] on label "Fixed" at bounding box center [1250, 193] width 25 height 15
click at [1222, 193] on input "Fixed" at bounding box center [1228, 193] width 12 height 12
radio input "true"
click at [1348, 201] on input "0" at bounding box center [1344, 194] width 144 height 25
type input "5"
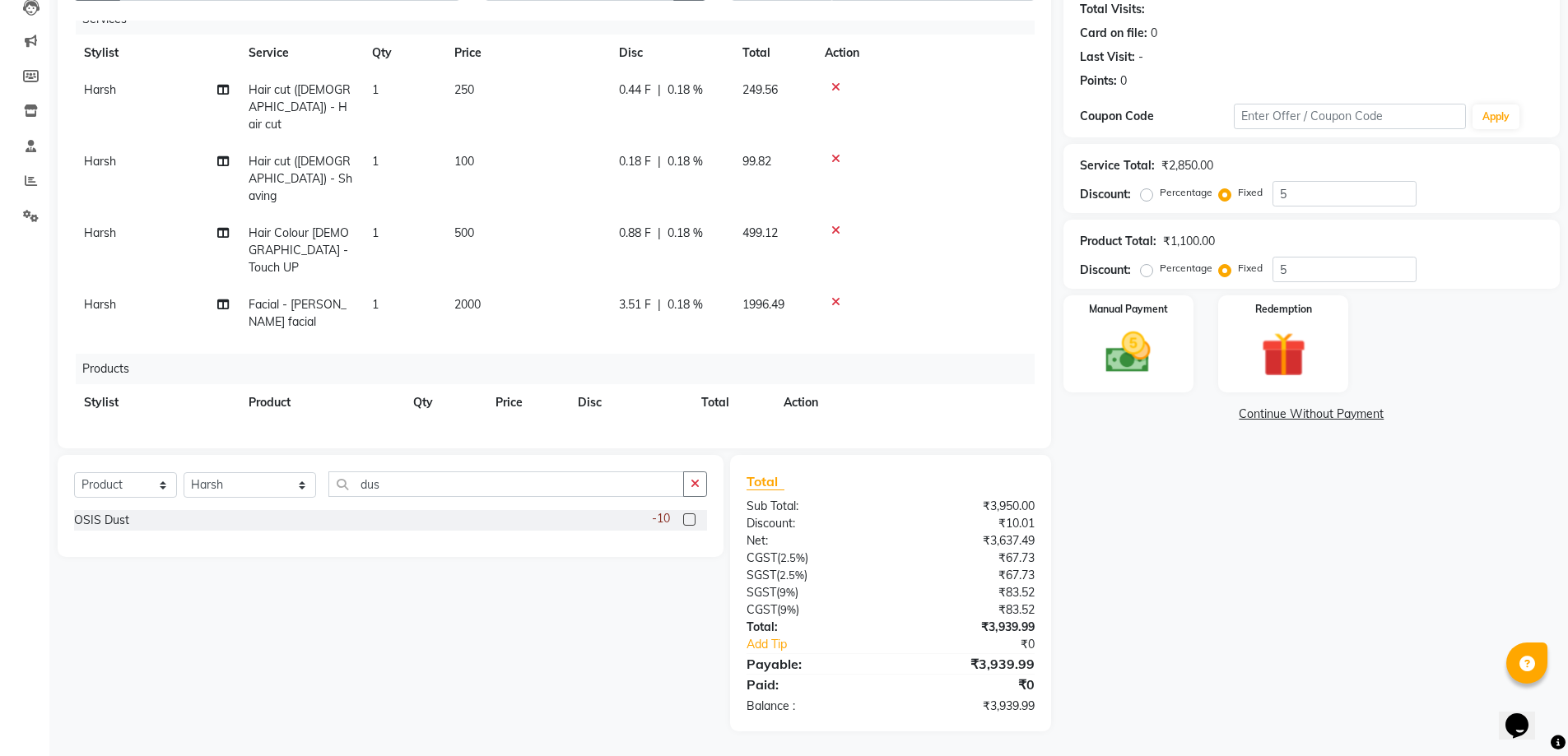
click at [1181, 507] on div "Name: [PERSON_NAME] Membership: No Active Membership Total Visits: Card on file…" at bounding box center [1317, 336] width 508 height 792
click at [1153, 188] on div "Percentage" at bounding box center [1178, 192] width 69 height 19
click at [1160, 189] on label "Percentage" at bounding box center [1186, 193] width 52 height 15
click at [1149, 189] on input "Percentage" at bounding box center [1150, 193] width 12 height 12
radio input "true"
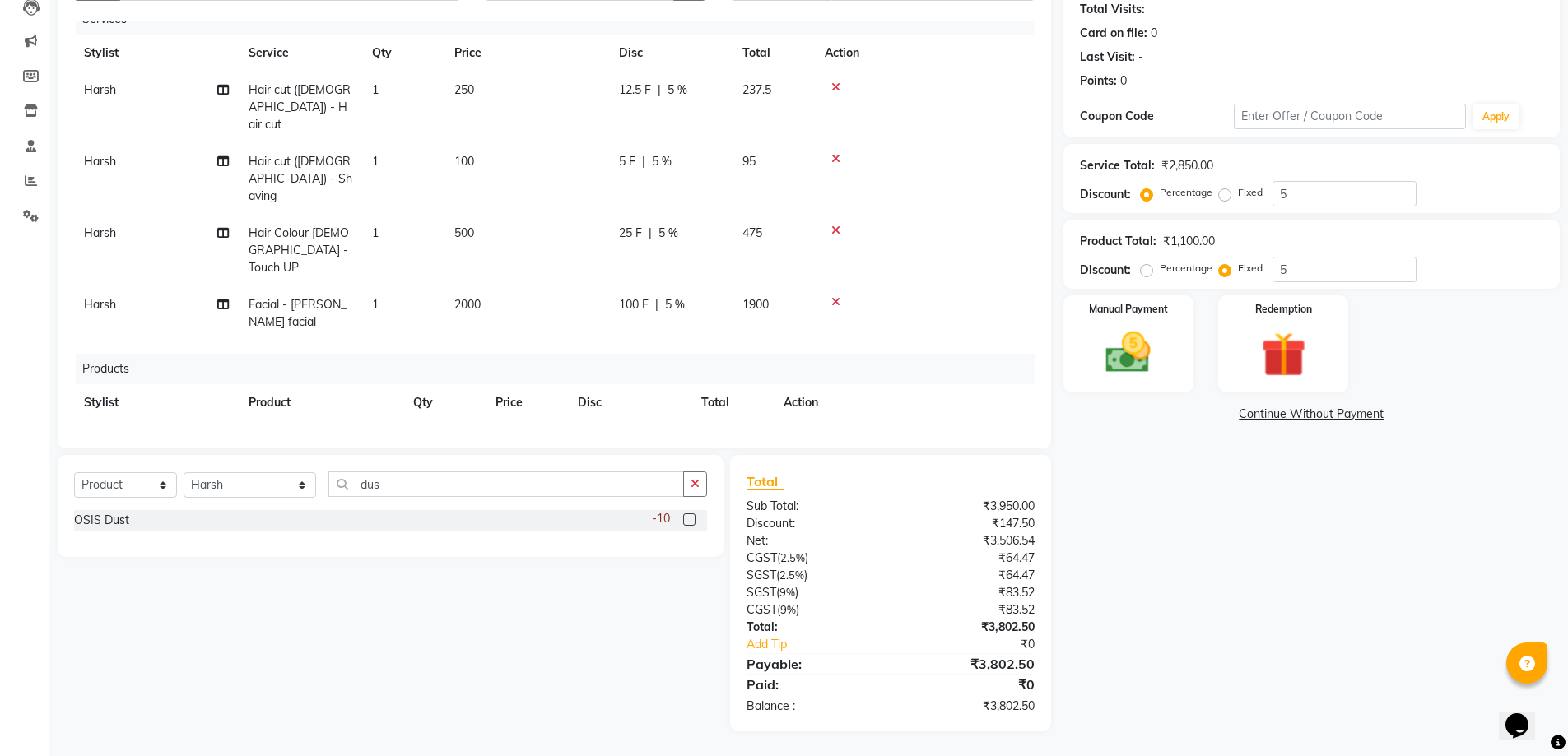
click at [1160, 194] on label "Percentage" at bounding box center [1186, 193] width 52 height 15
click at [1149, 194] on input "Percentage" at bounding box center [1150, 193] width 12 height 12
click at [1160, 268] on label "Percentage" at bounding box center [1186, 268] width 52 height 15
click at [1149, 268] on input "Percentage" at bounding box center [1150, 268] width 12 height 12
radio input "true"
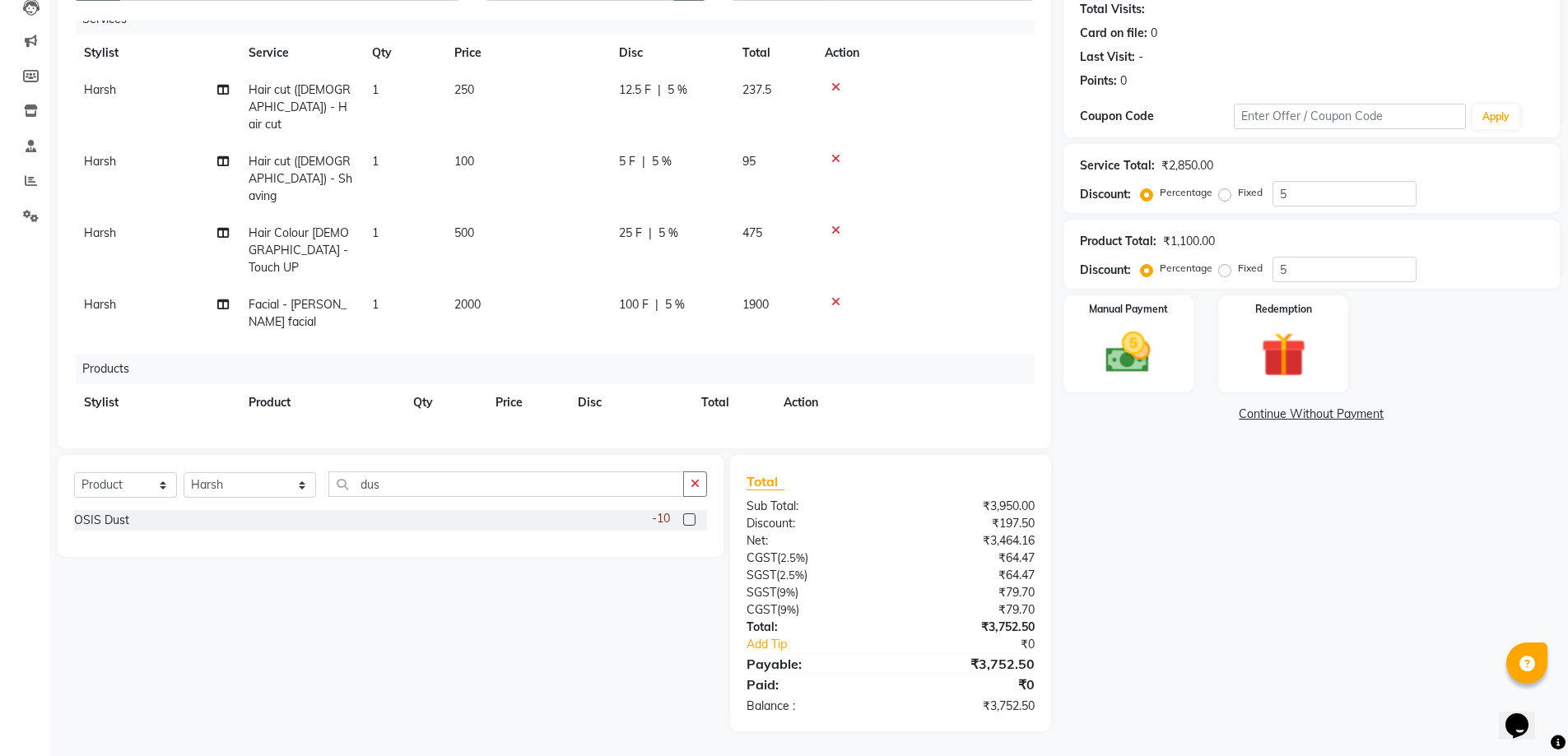
click at [1214, 497] on div "Name: [PERSON_NAME] Membership: No Active Membership Total Visits: Card on file…" at bounding box center [1317, 336] width 508 height 792
click at [1295, 272] on input "5" at bounding box center [1344, 270] width 144 height 25
drag, startPoint x: 1281, startPoint y: 674, endPoint x: 1338, endPoint y: 313, distance: 365.5
click at [1286, 655] on div "Name: [PERSON_NAME] Membership: No Active Membership Total Visits: Card on file…" at bounding box center [1317, 336] width 508 height 792
click at [1279, 271] on input "number" at bounding box center [1344, 270] width 144 height 25
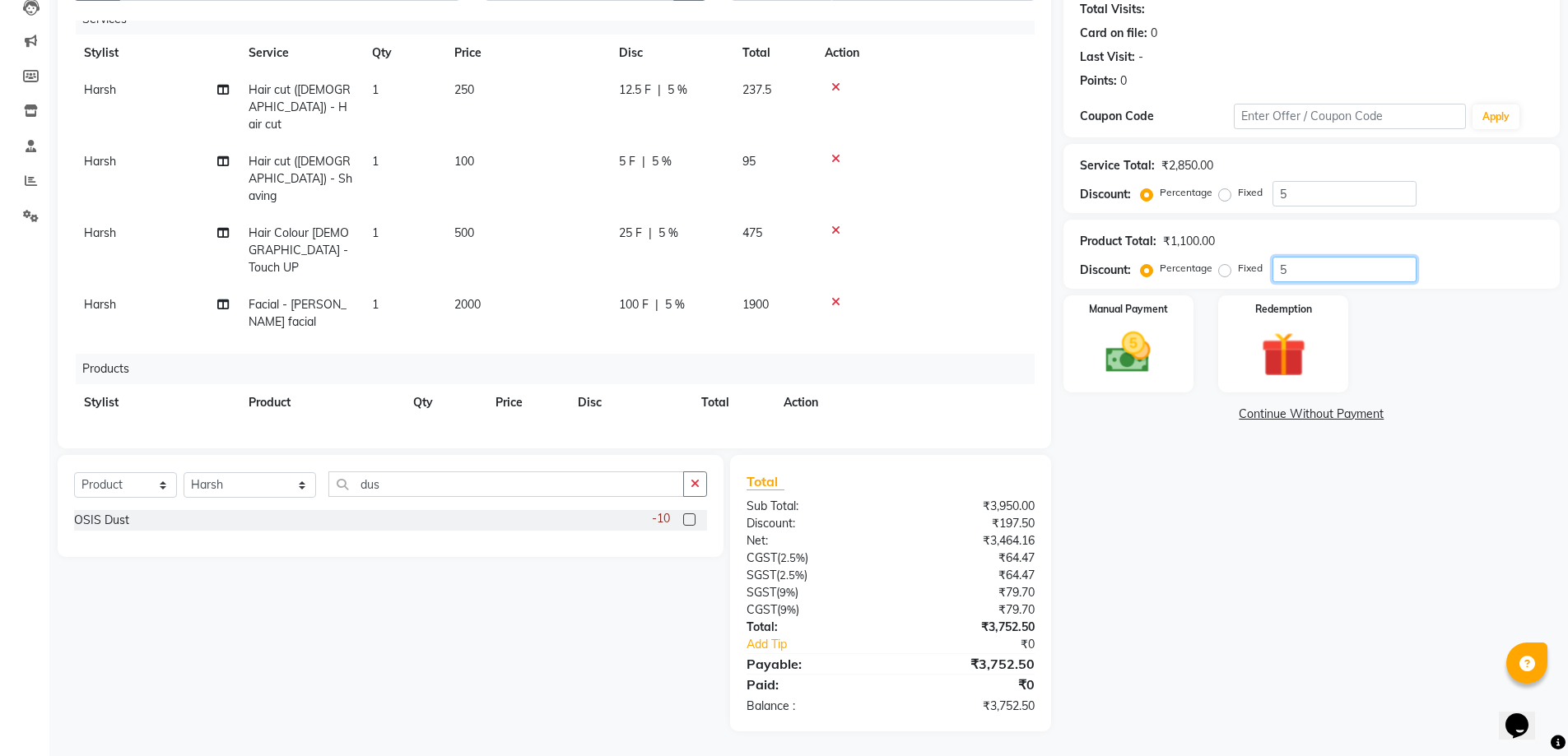
type input "5"
drag, startPoint x: 1171, startPoint y: 595, endPoint x: 1226, endPoint y: 324, distance: 276.5
click at [1171, 586] on div "Name: [PERSON_NAME] Membership: No Active Membership Total Visits: Card on file…" at bounding box center [1317, 336] width 508 height 792
click at [1312, 189] on input "5" at bounding box center [1344, 194] width 144 height 25
click at [1173, 594] on div "Name: [PERSON_NAME] Membership: No Active Membership Total Visits: Card on file…" at bounding box center [1317, 336] width 508 height 792
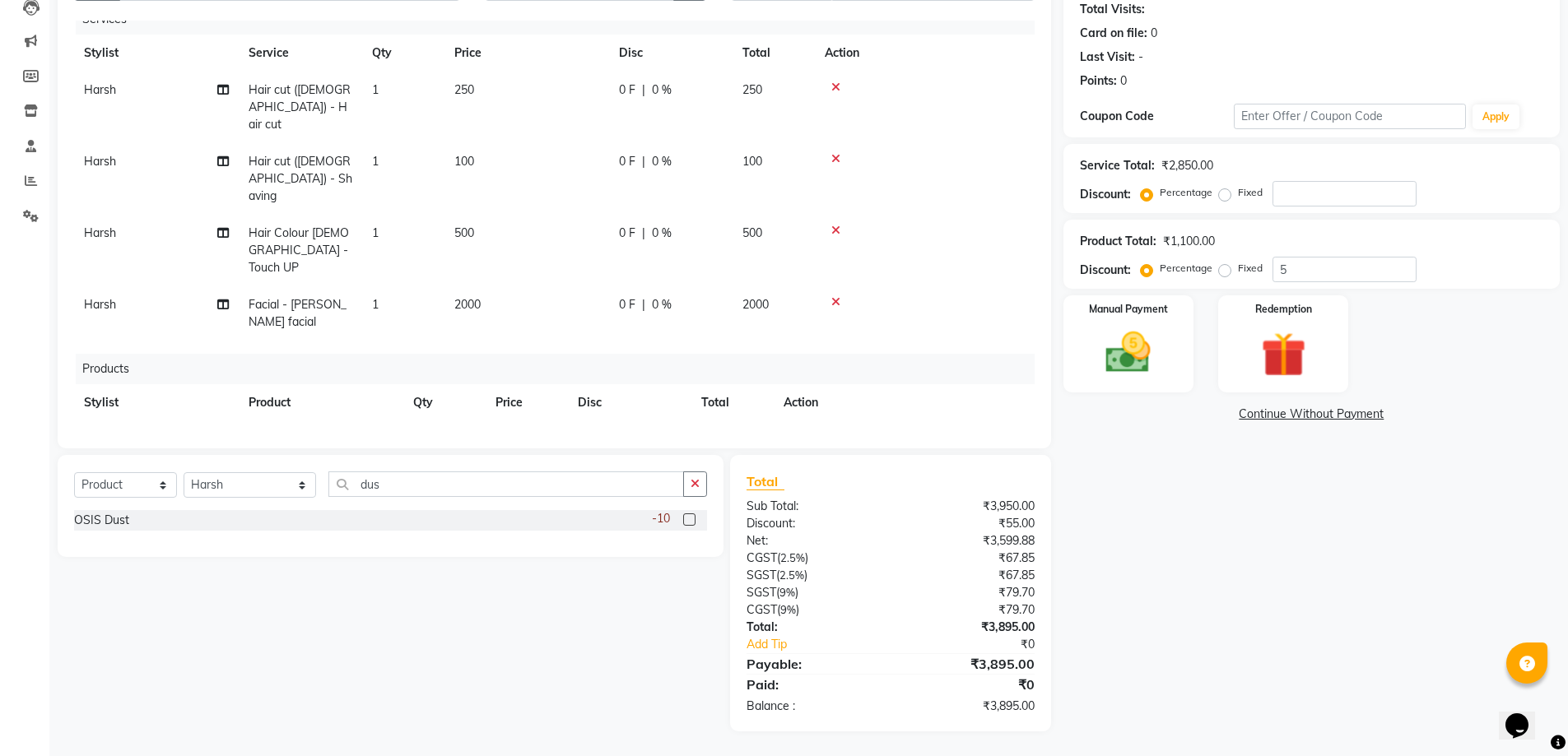
click at [1238, 196] on label "Fixed" at bounding box center [1250, 193] width 25 height 15
click at [1222, 196] on input "Fixed" at bounding box center [1228, 193] width 12 height 12
radio input "true"
click at [1289, 196] on input "number" at bounding box center [1344, 194] width 144 height 25
type input "430"
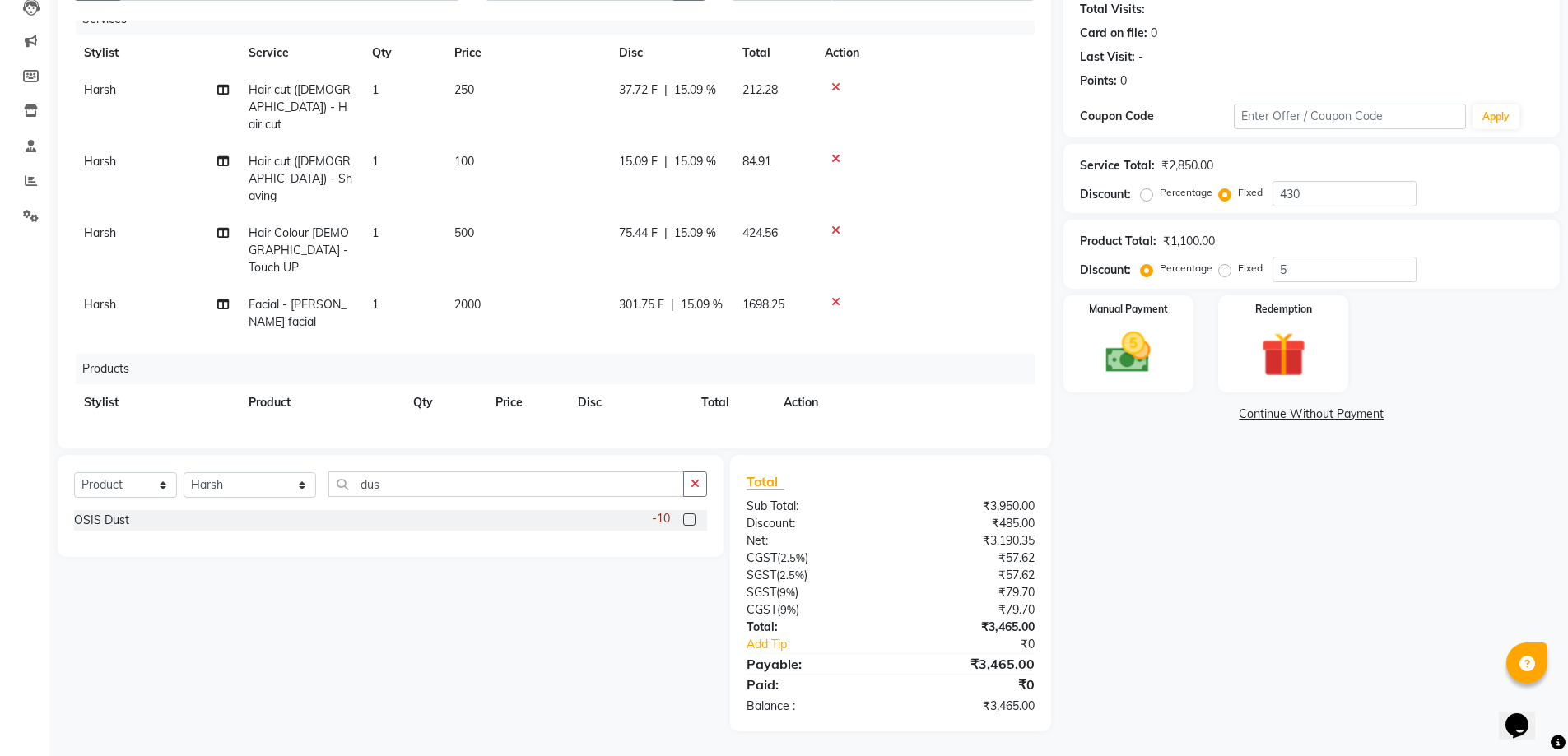
click at [1259, 564] on div "Name: [PERSON_NAME] Membership: No Active Membership Total Visits: Card on file…" at bounding box center [1317, 336] width 508 height 792
click at [1172, 348] on div "Manual Payment" at bounding box center [1127, 344] width 136 height 101
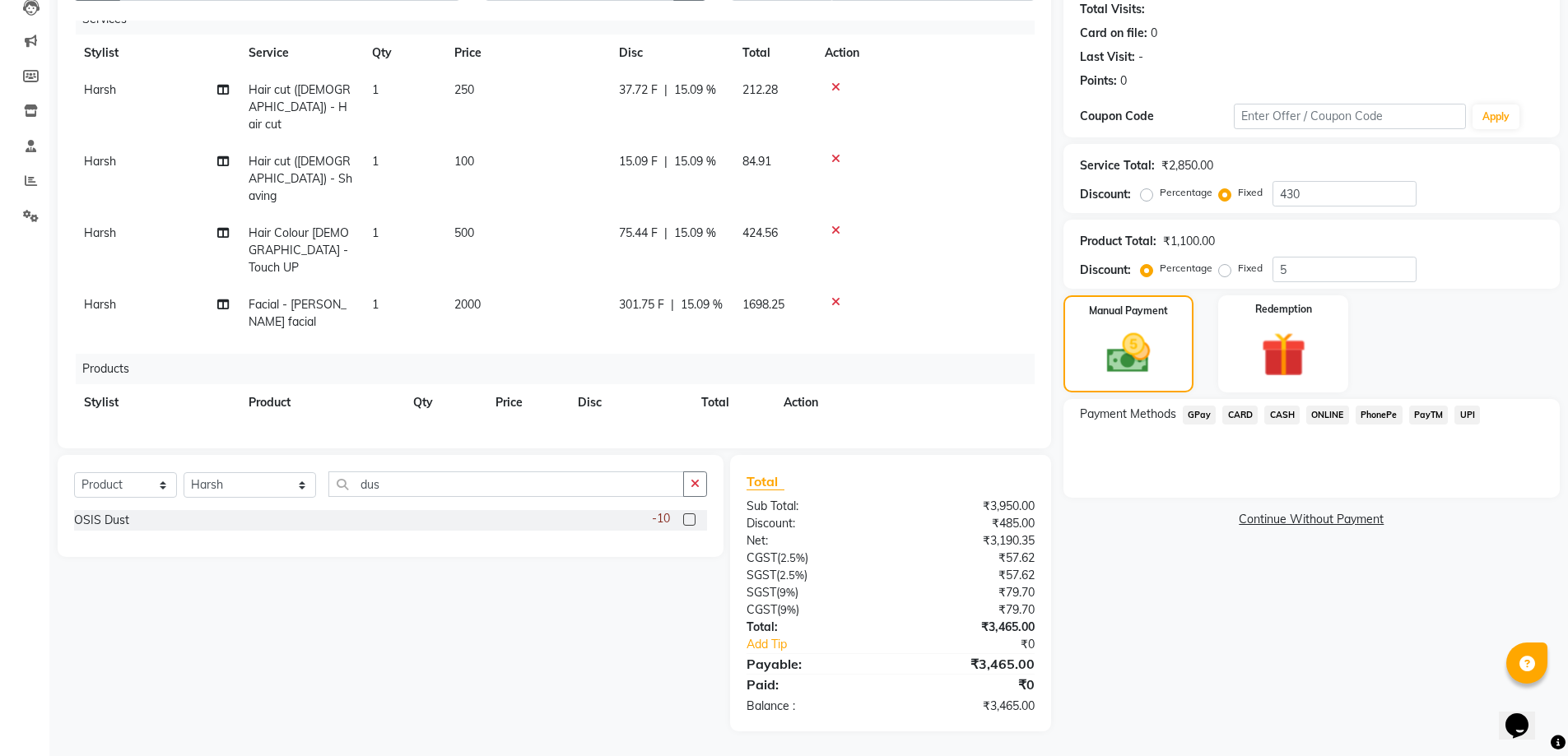
click at [1201, 410] on span "GPay" at bounding box center [1199, 415] width 34 height 19
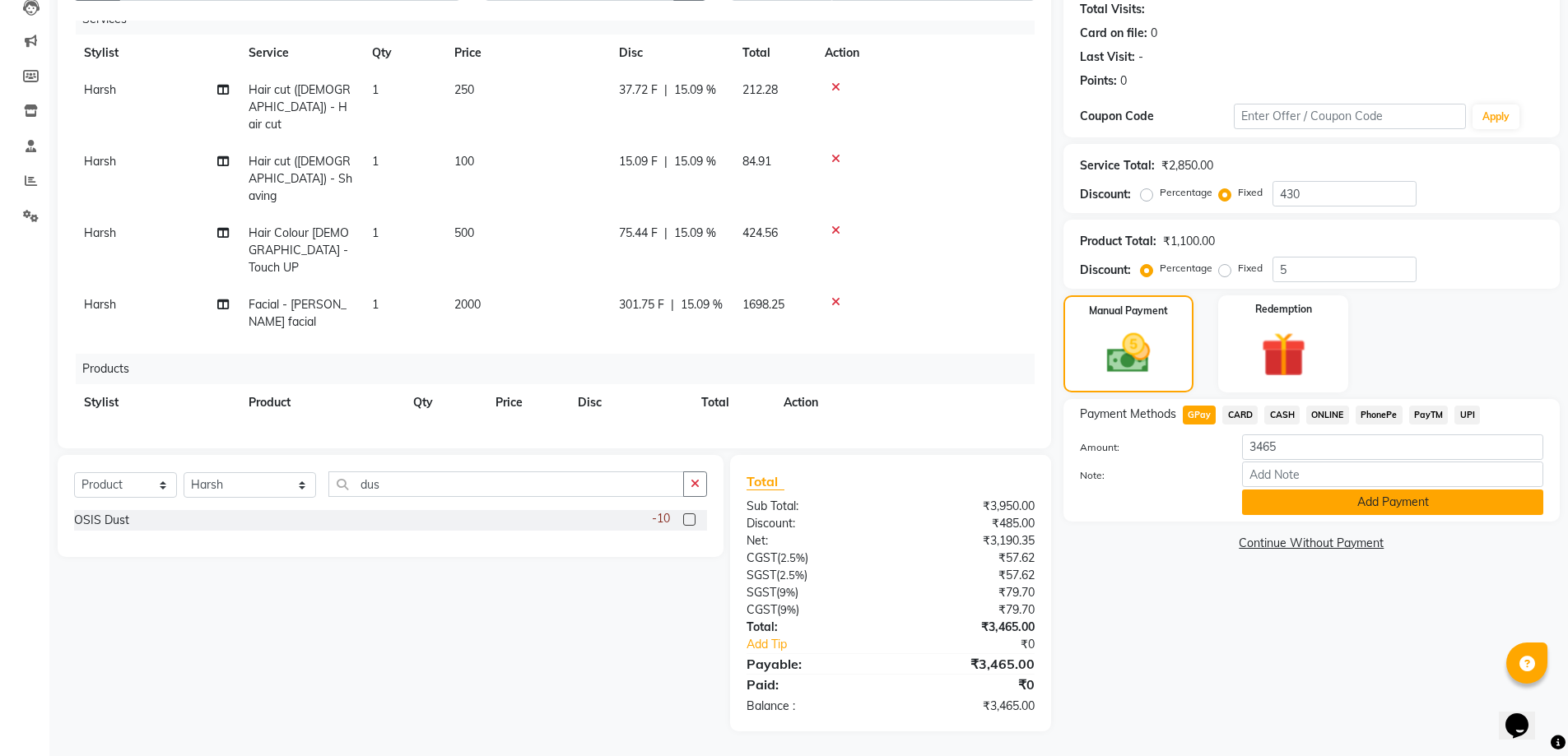
click at [1357, 505] on button "Add Payment" at bounding box center [1392, 502] width 301 height 25
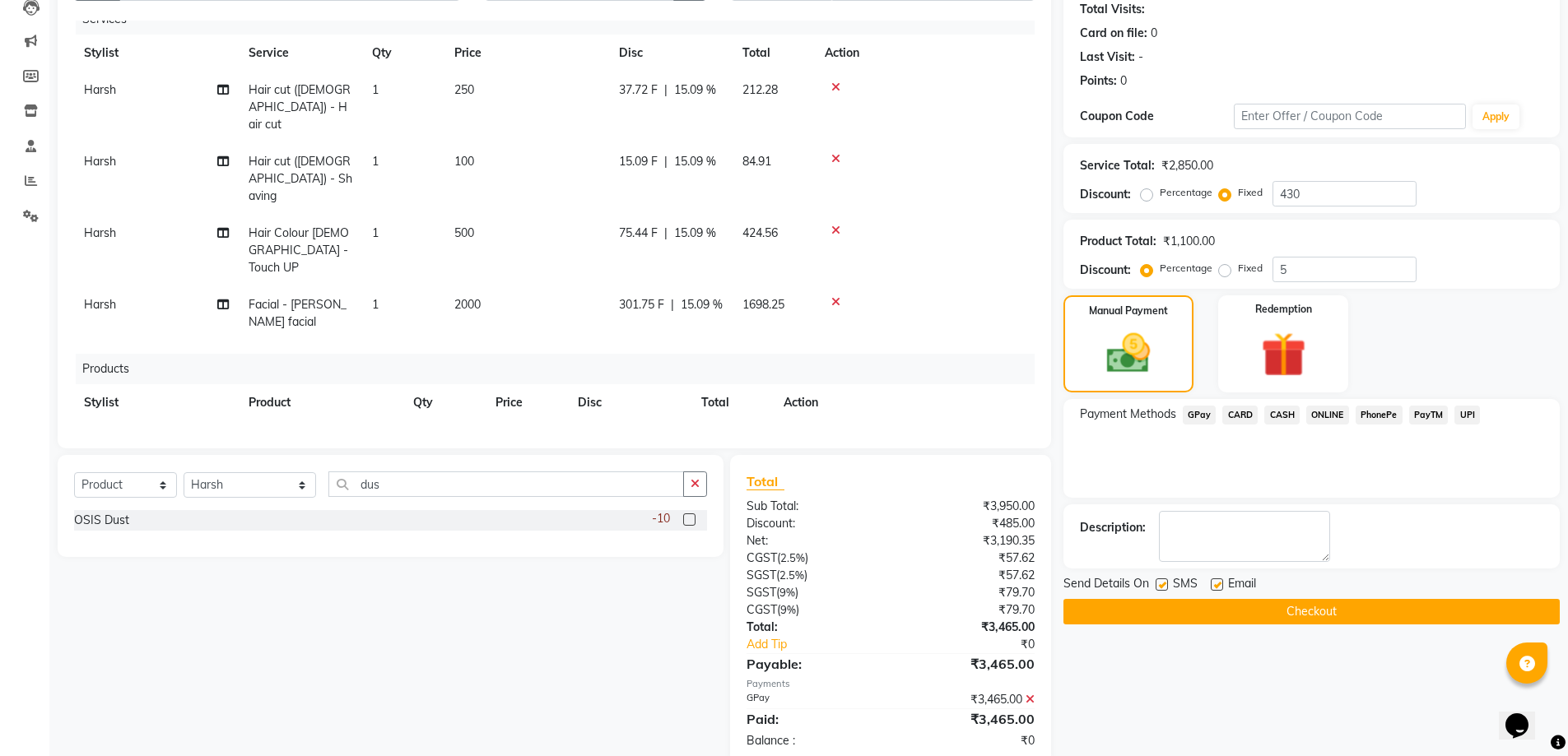
click at [1160, 580] on label at bounding box center [1161, 584] width 13 height 13
click at [1160, 580] on input "checkbox" at bounding box center [1160, 585] width 11 height 11
checkbox input "false"
click at [1186, 611] on button "Checkout" at bounding box center [1311, 611] width 496 height 25
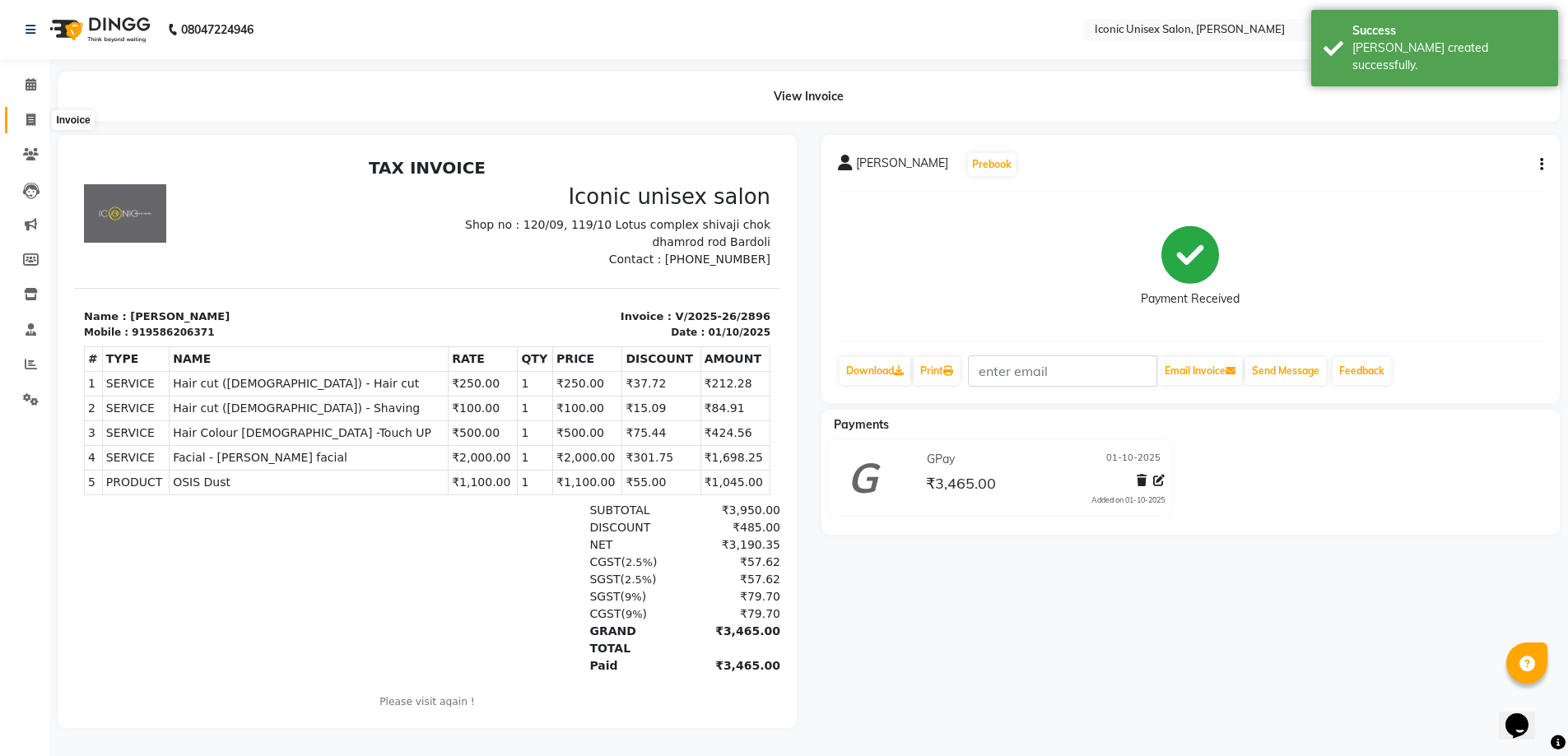
click at [23, 112] on span at bounding box center [30, 120] width 29 height 19
select select "3884"
select select "service"
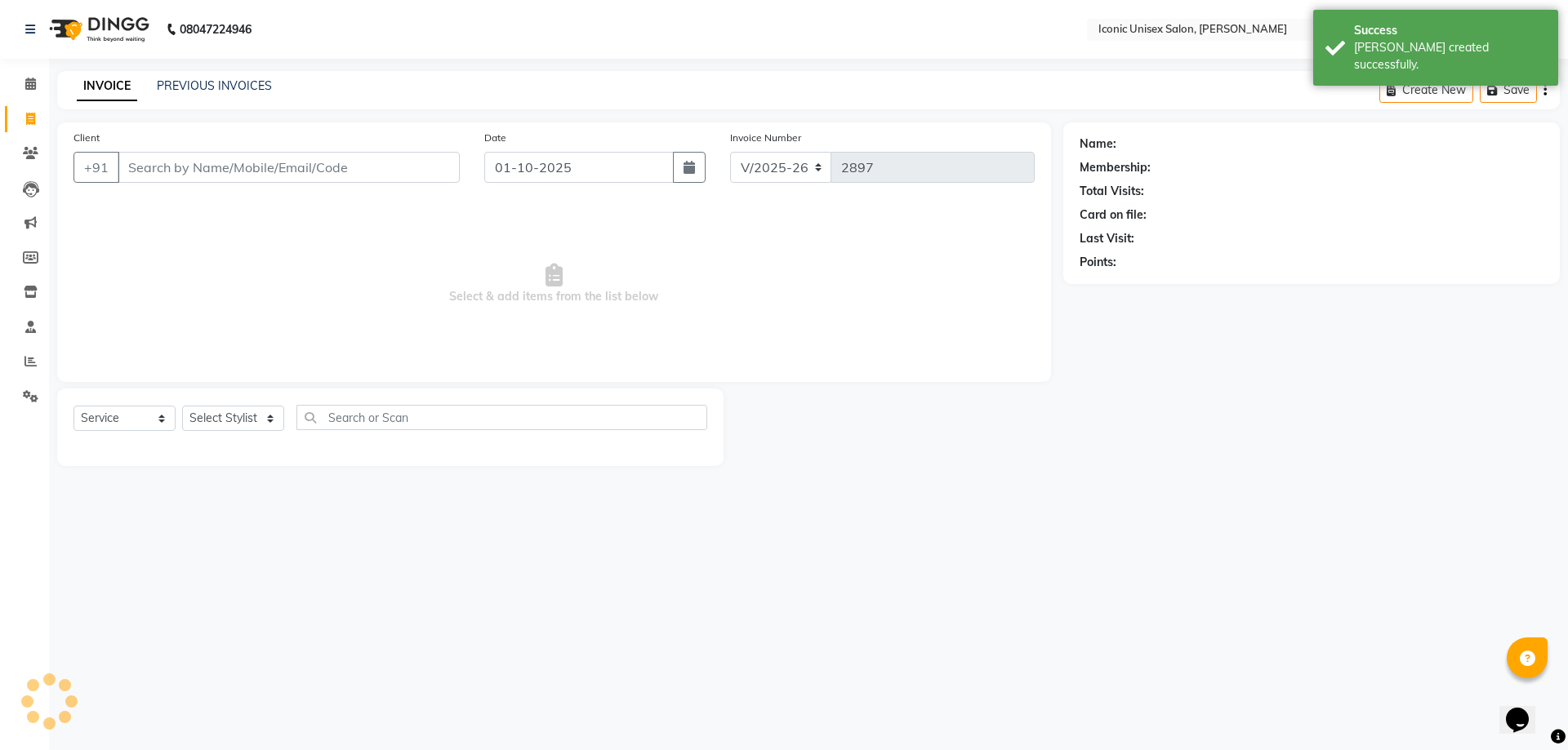
click at [238, 173] on input "Client" at bounding box center [289, 167] width 342 height 31
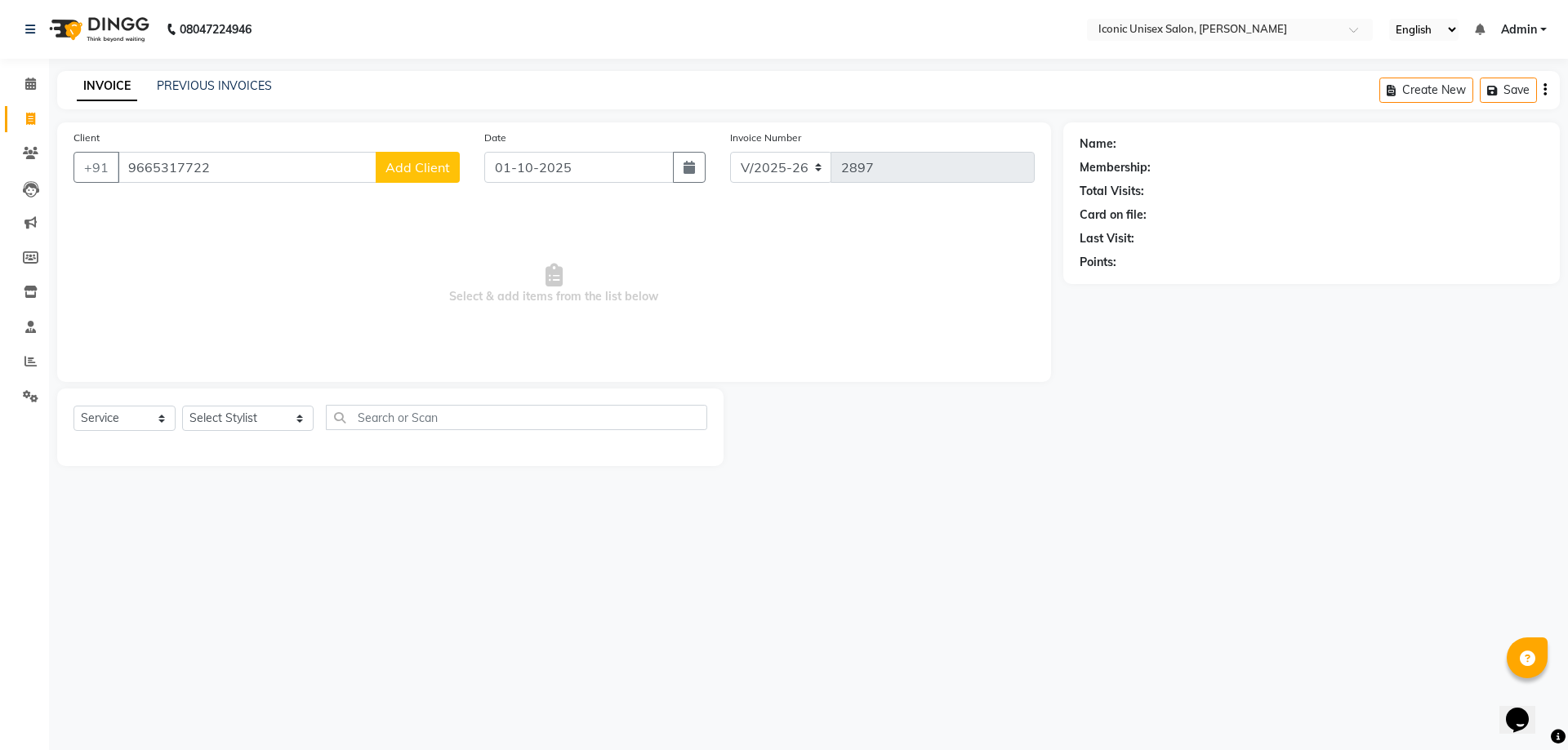
type input "9665317722"
click at [440, 164] on span "Add Client" at bounding box center [417, 167] width 65 height 16
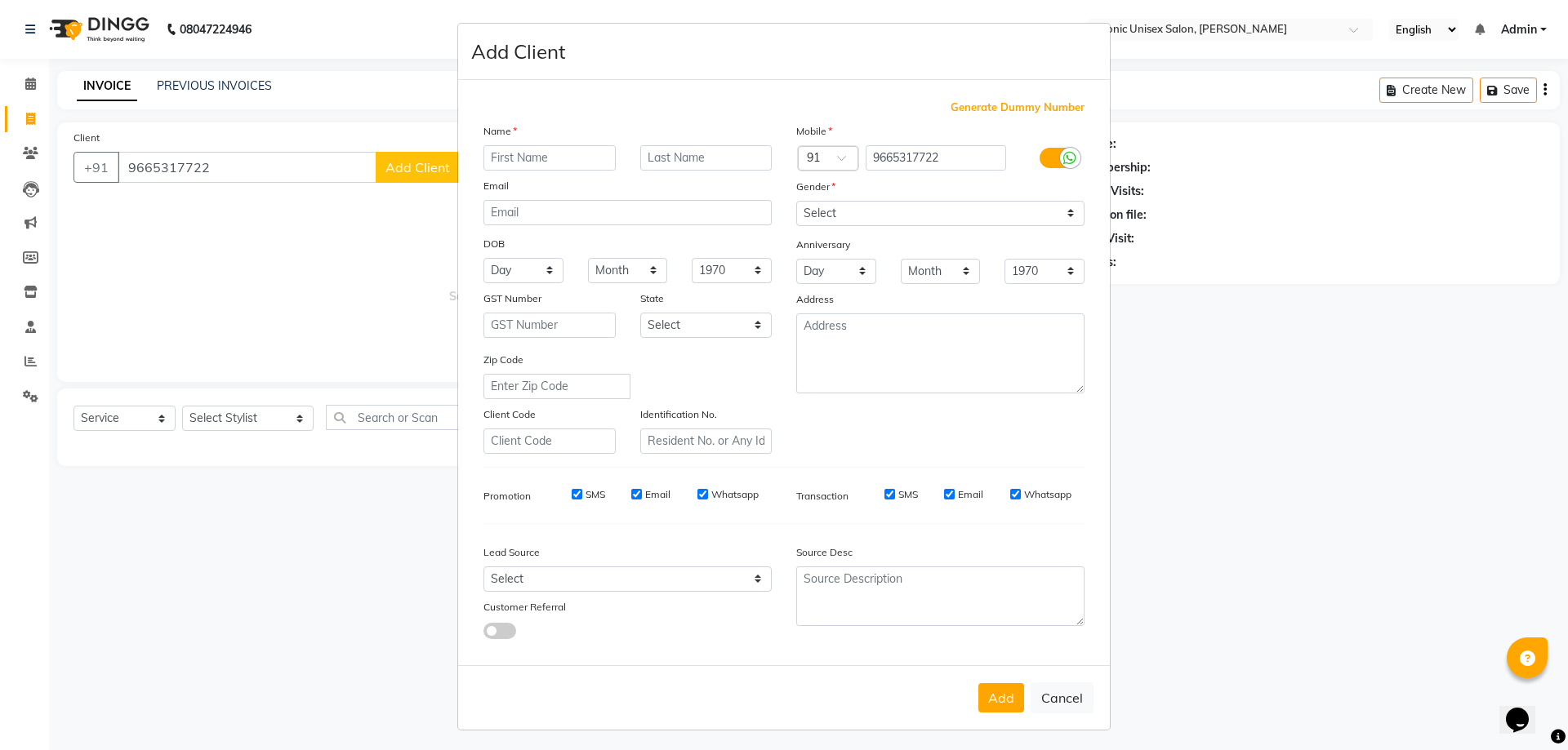
click at [557, 154] on input "text" at bounding box center [550, 158] width 133 height 25
type input "[PERSON_NAME]"
click at [970, 221] on select "Select [DEMOGRAPHIC_DATA] [DEMOGRAPHIC_DATA] Other Prefer Not To Say" at bounding box center [941, 213] width 289 height 25
select select "[DEMOGRAPHIC_DATA]"
click at [797, 201] on select "Select [DEMOGRAPHIC_DATA] [DEMOGRAPHIC_DATA] Other Prefer Not To Say" at bounding box center [941, 213] width 289 height 25
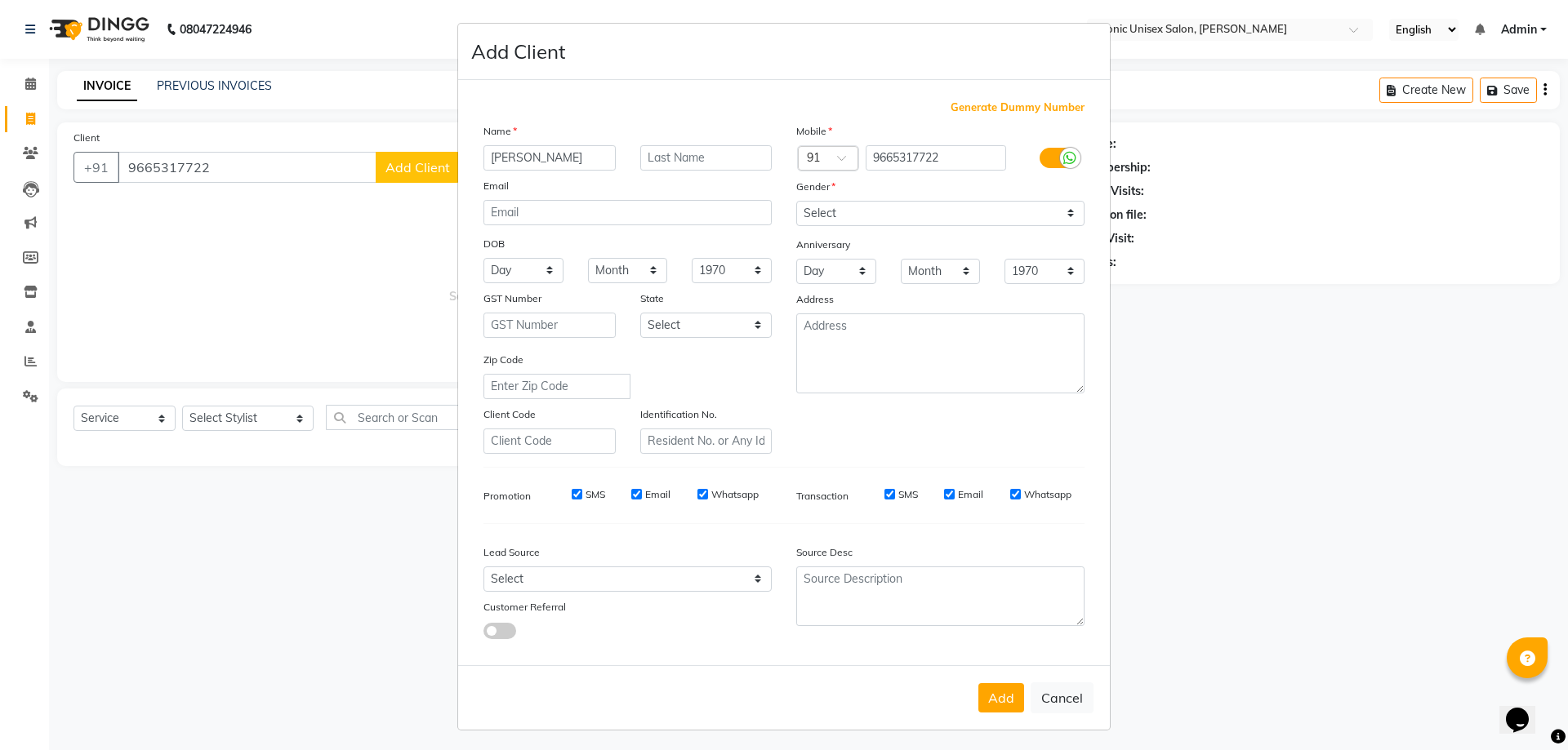
drag, startPoint x: 1002, startPoint y: 705, endPoint x: 775, endPoint y: 576, distance: 261.1
click at [1005, 705] on button "Add" at bounding box center [1001, 697] width 45 height 29
select select
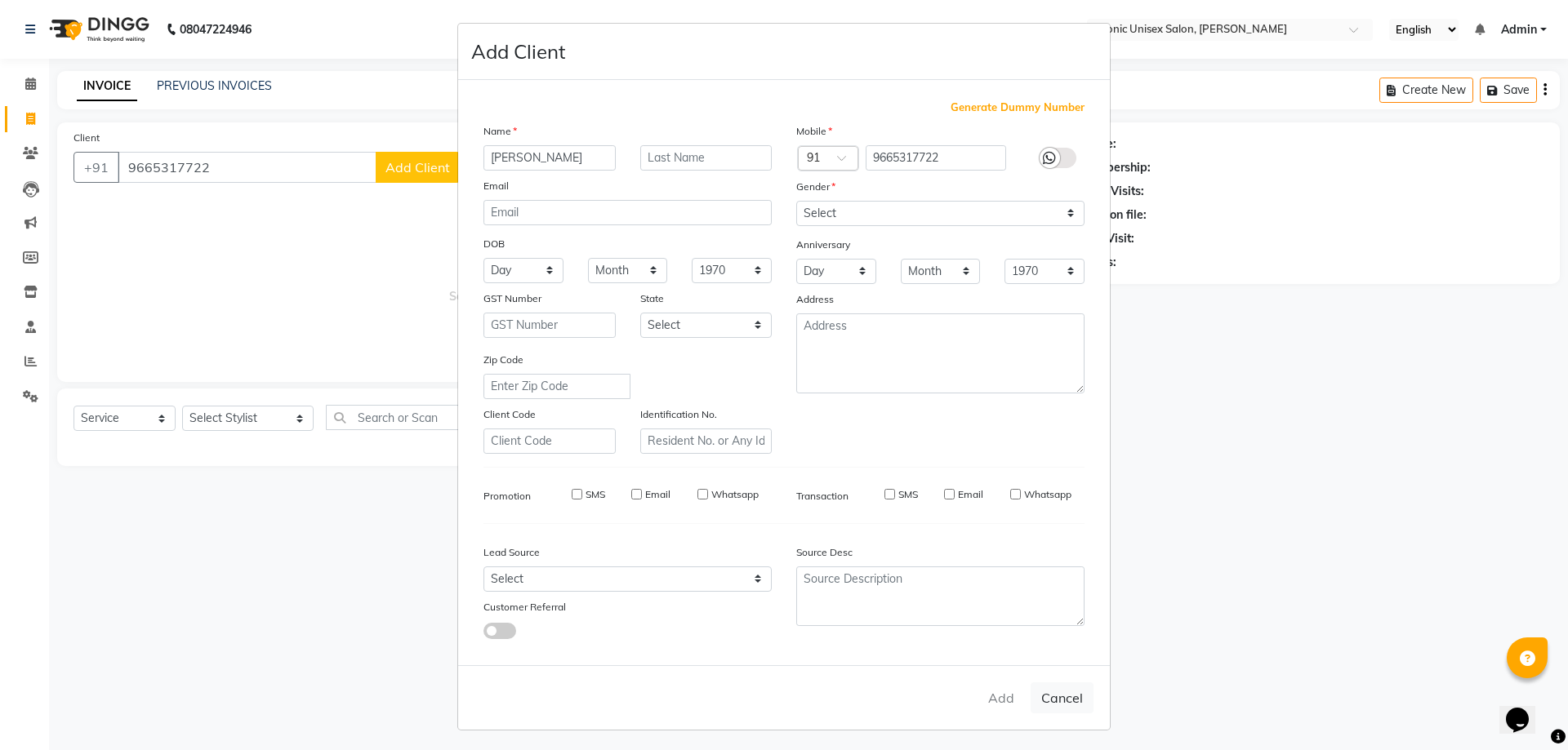
select select
checkbox input "false"
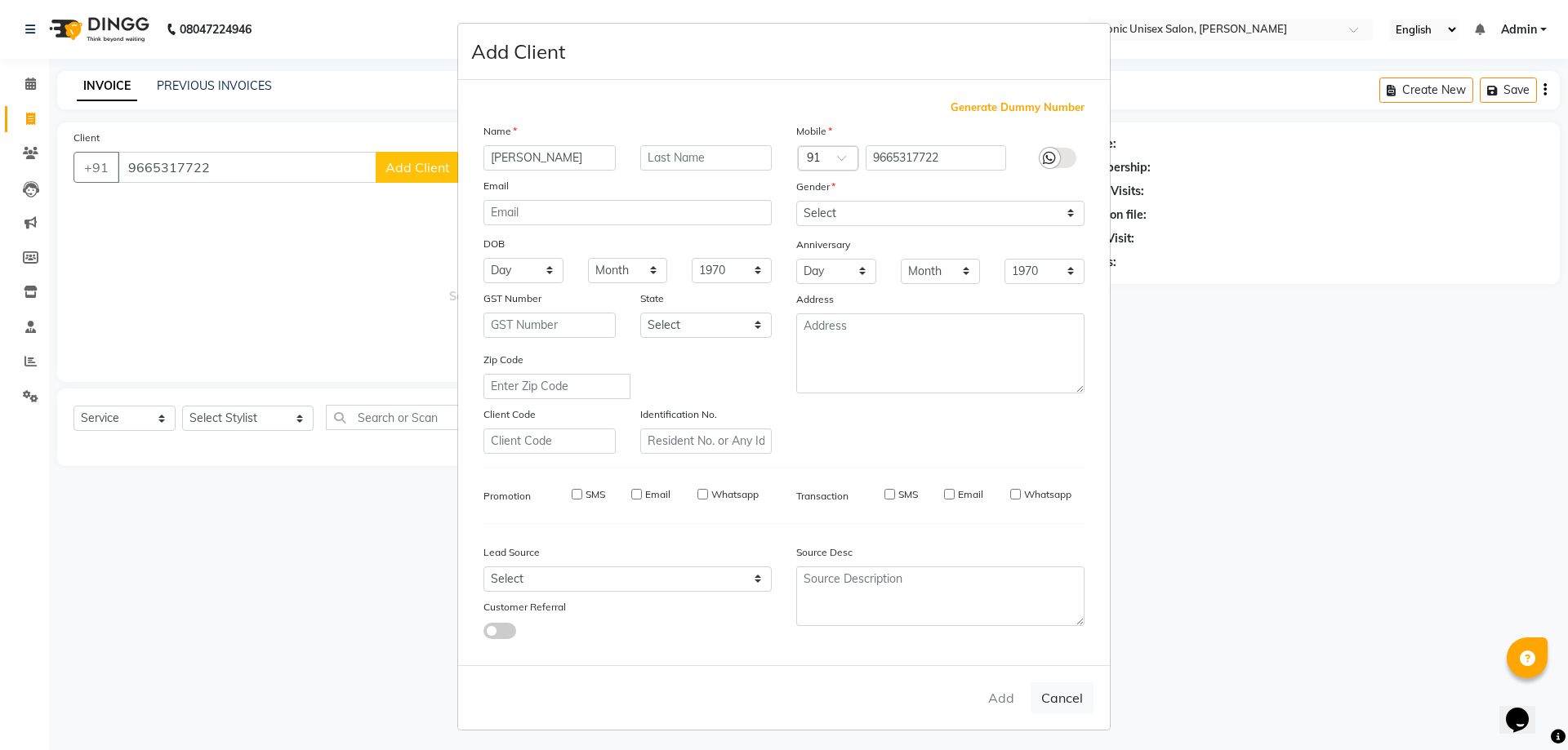
checkbox input "false"
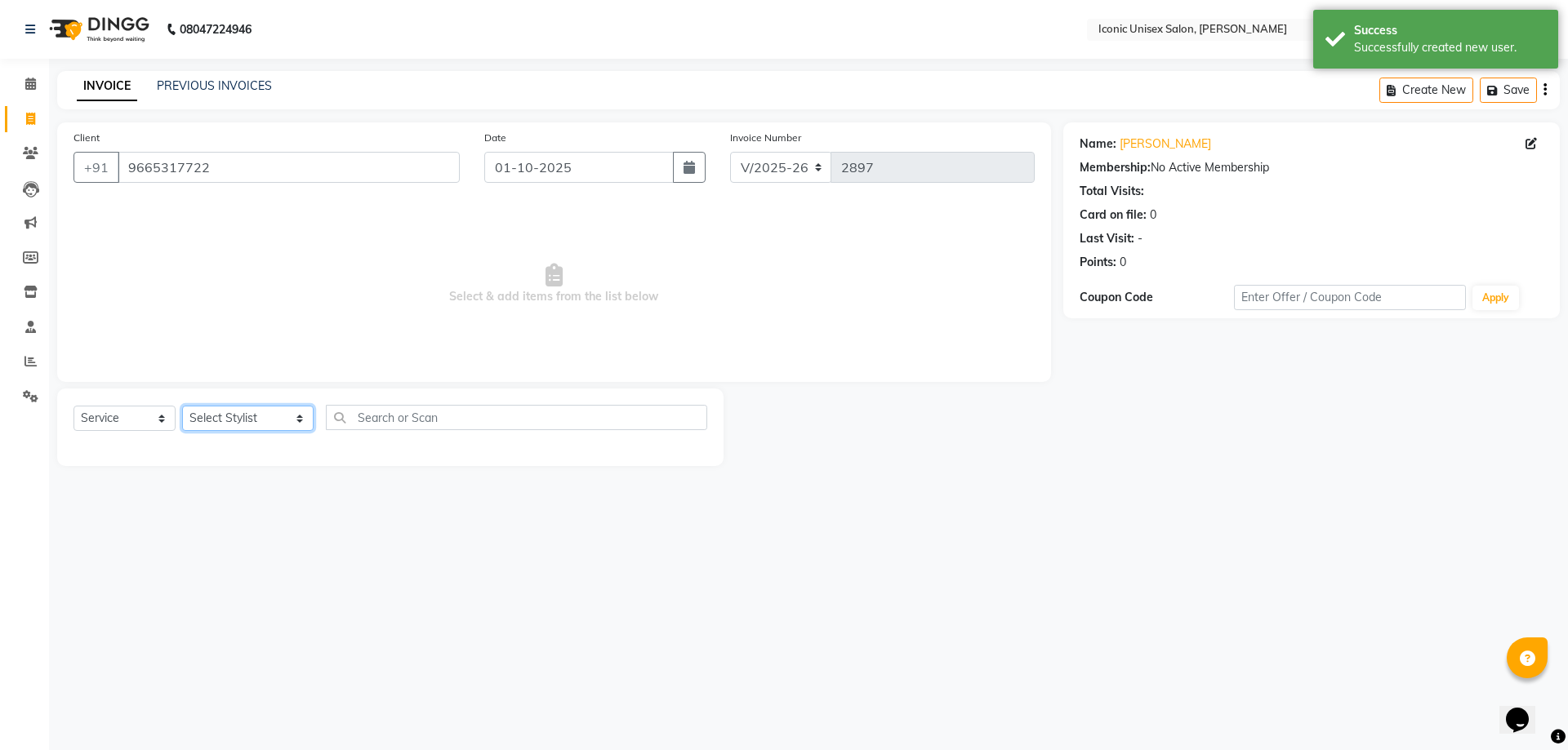
click at [225, 414] on select "Select Stylist [PERSON_NAME] [PERSON_NAME]. [PERSON_NAME] [PERSON_NAME] [PERSON…" at bounding box center [248, 419] width 132 height 25
select select "21053"
click at [182, 406] on select "Select Stylist [PERSON_NAME] [PERSON_NAME]. [PERSON_NAME] [PERSON_NAME] [PERSON…" at bounding box center [248, 419] width 132 height 25
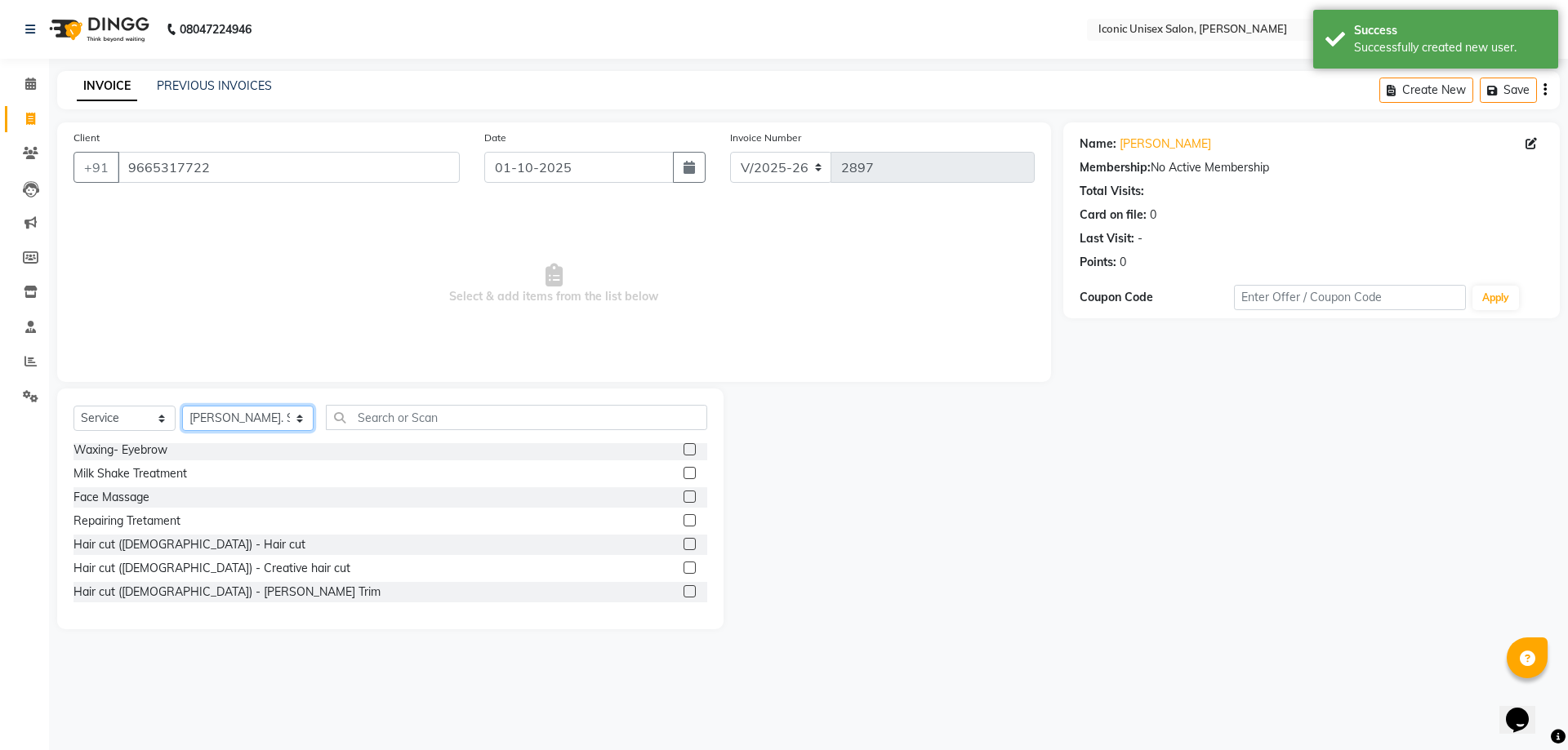
scroll to position [326, 0]
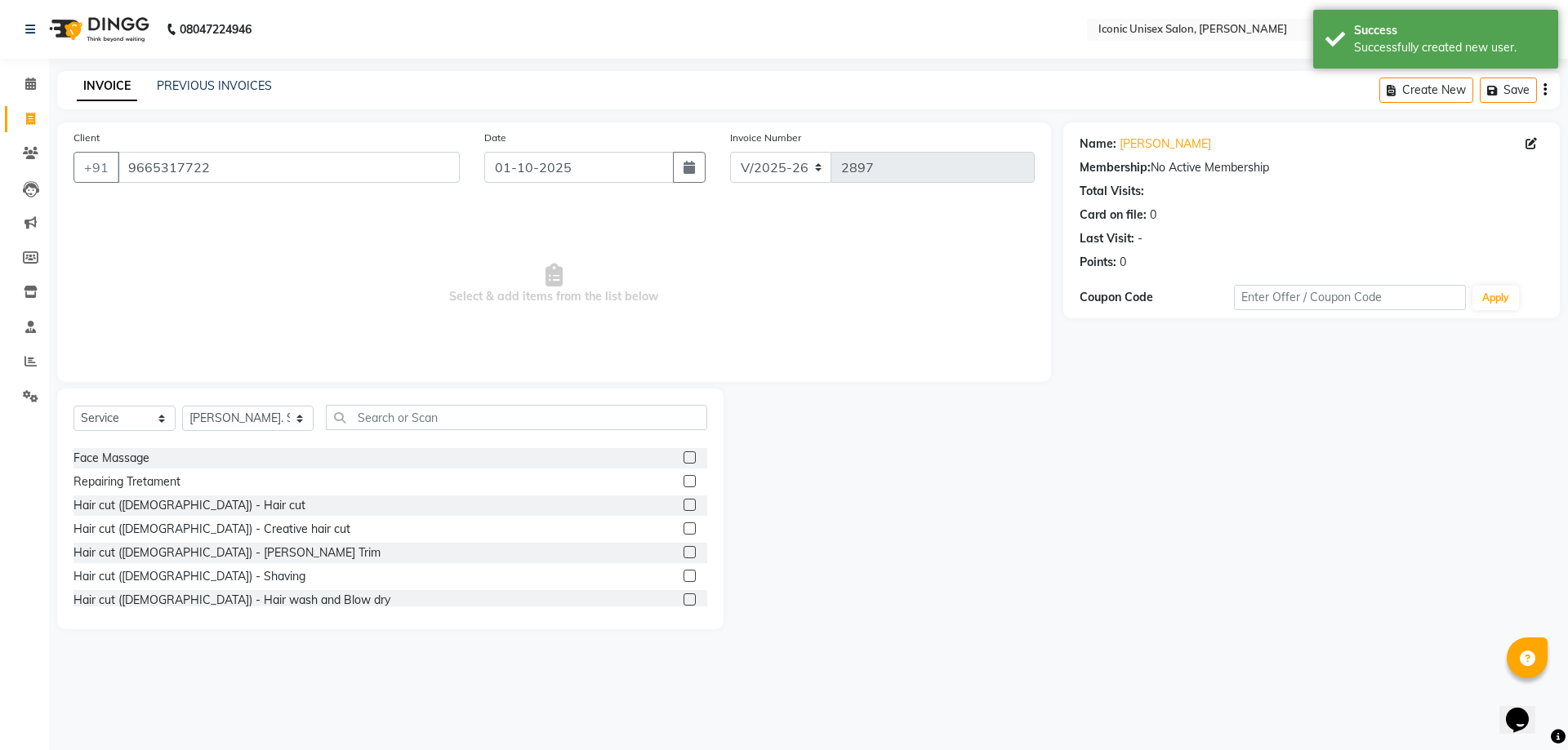
click at [683, 504] on label at bounding box center [689, 505] width 13 height 13
click at [683, 504] on input "checkbox" at bounding box center [688, 506] width 11 height 11
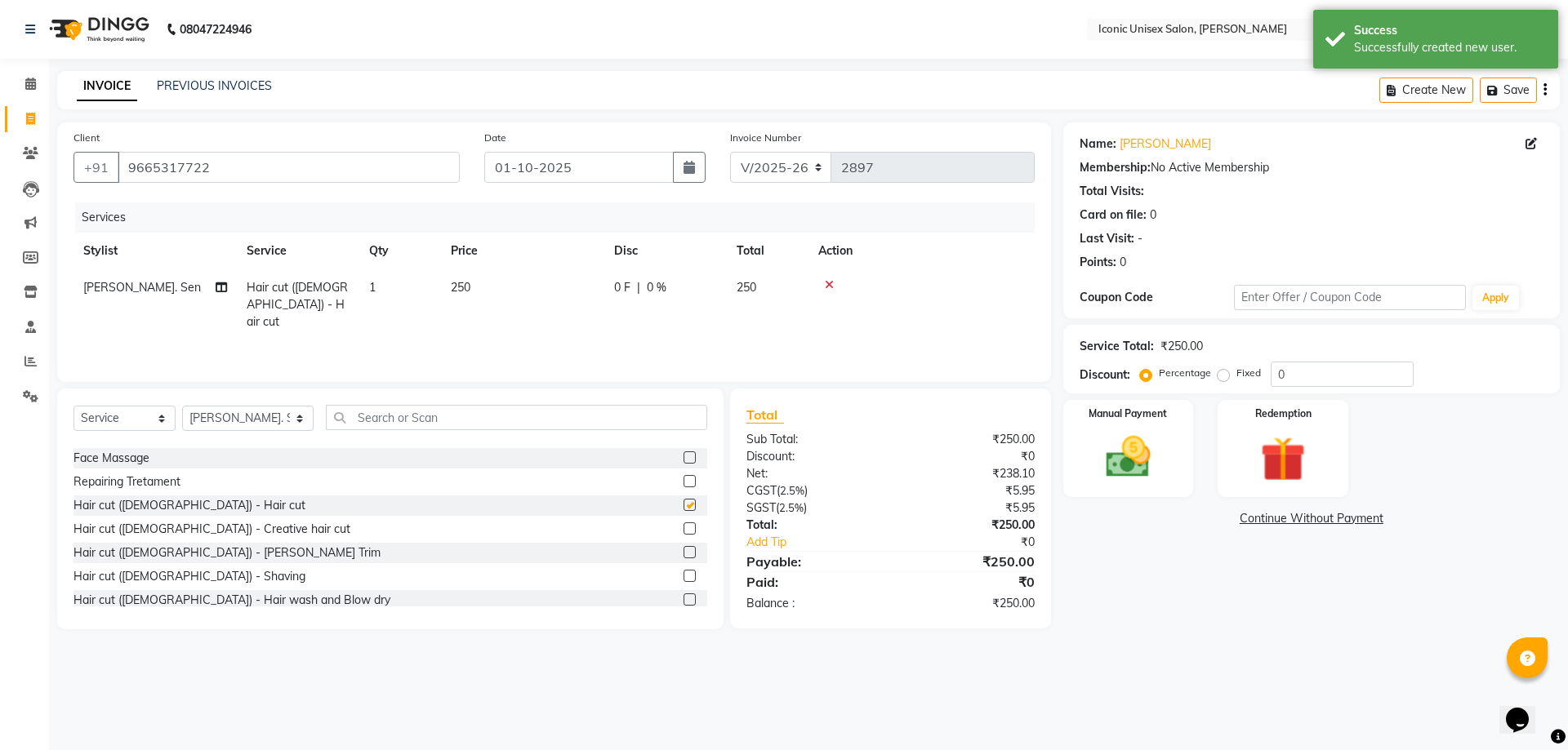
checkbox input "false"
drag, startPoint x: 680, startPoint y: 578, endPoint x: 705, endPoint y: 565, distance: 28.2
click at [683, 577] on label at bounding box center [689, 576] width 13 height 13
click at [683, 577] on input "checkbox" at bounding box center [688, 576] width 11 height 11
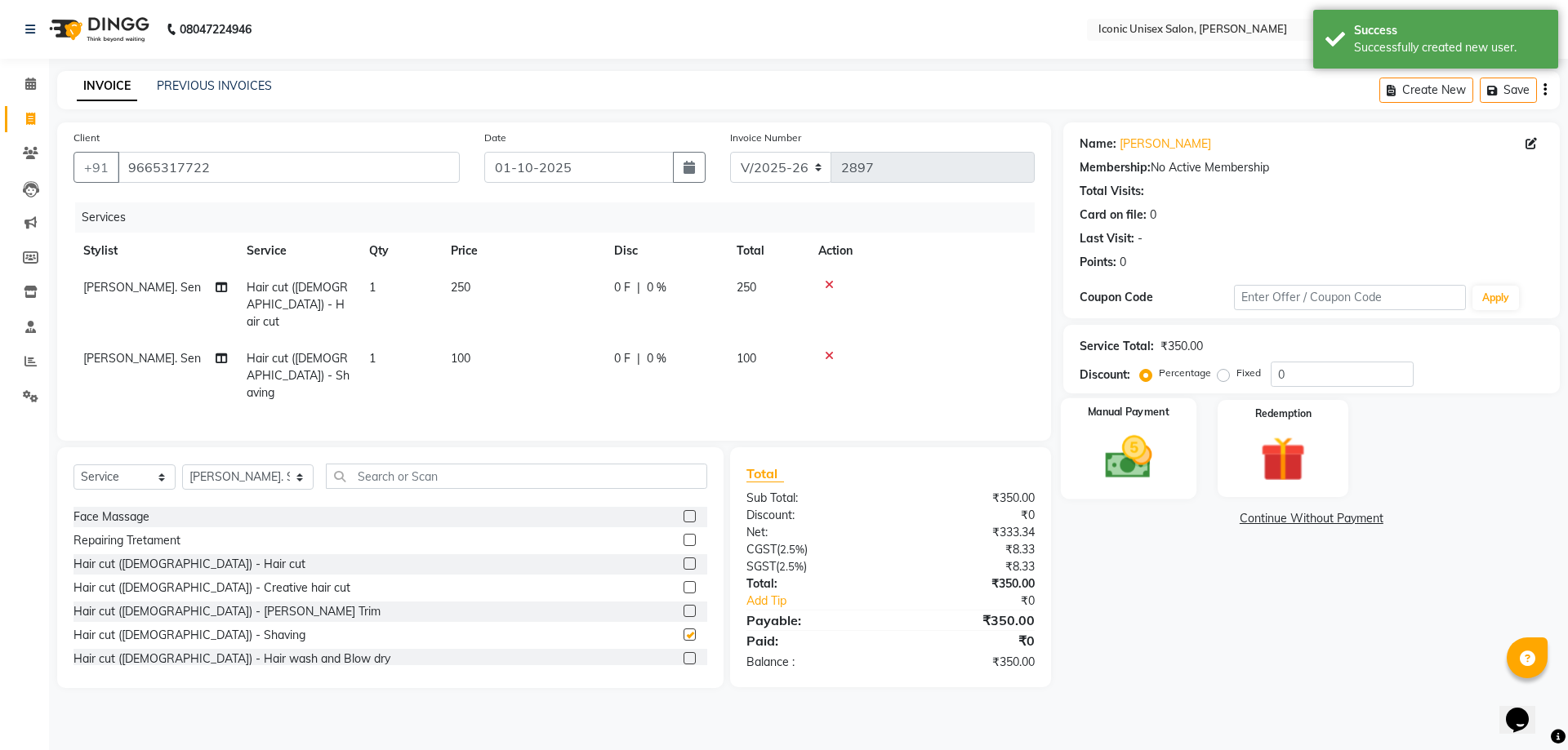
checkbox input "false"
click at [1133, 432] on img at bounding box center [1128, 457] width 76 height 54
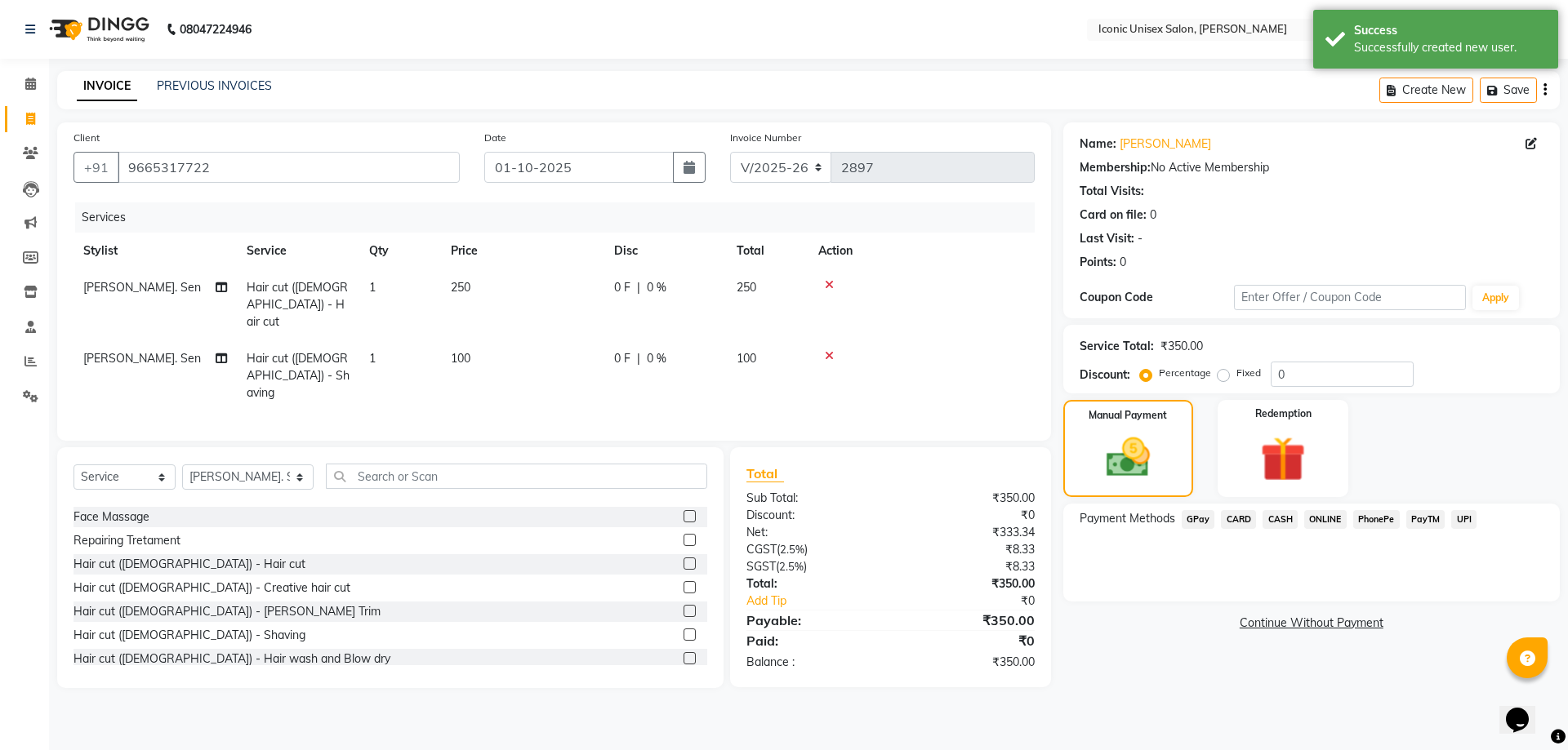
click at [1205, 520] on span "GPay" at bounding box center [1199, 519] width 34 height 18
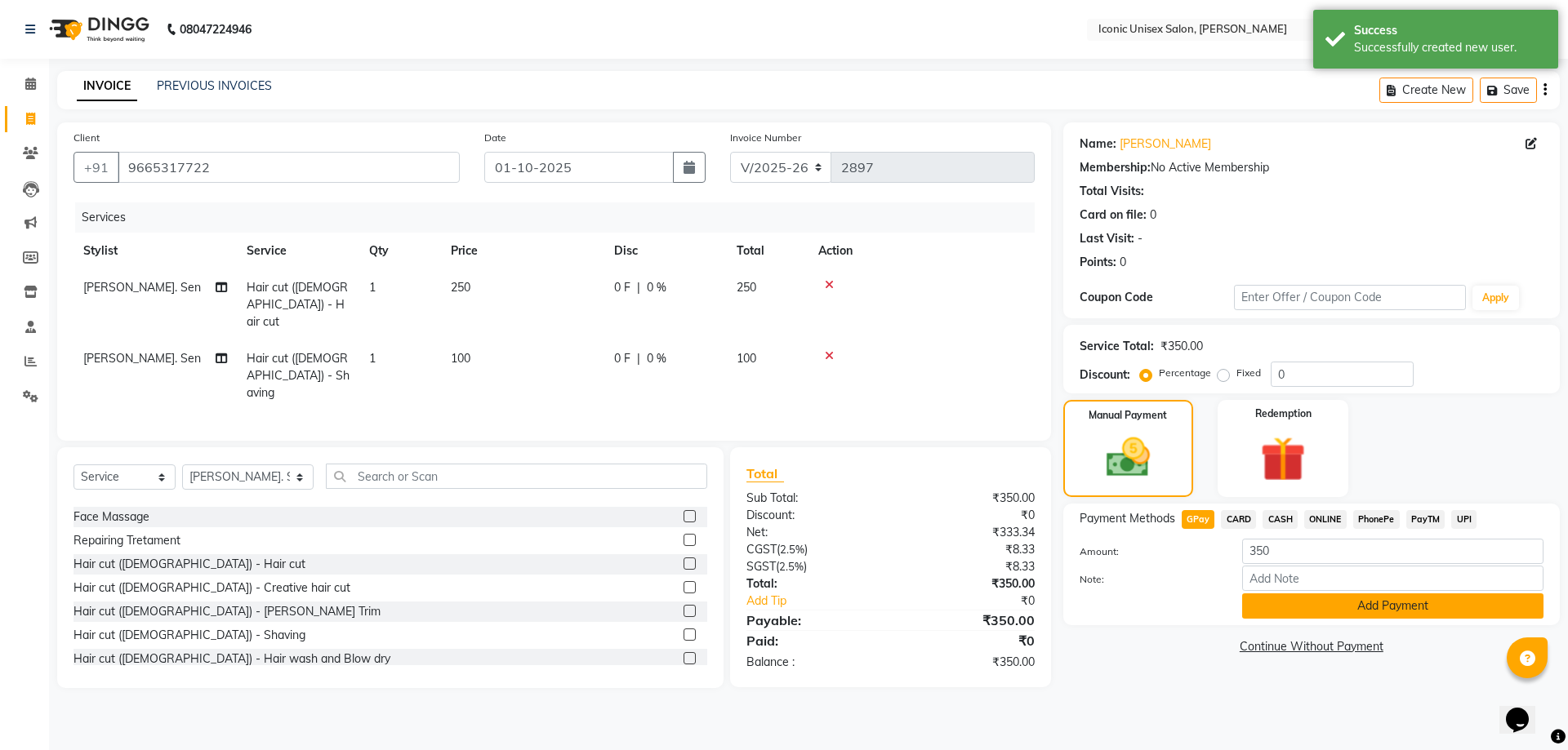
click at [1316, 605] on button "Add Payment" at bounding box center [1393, 606] width 301 height 25
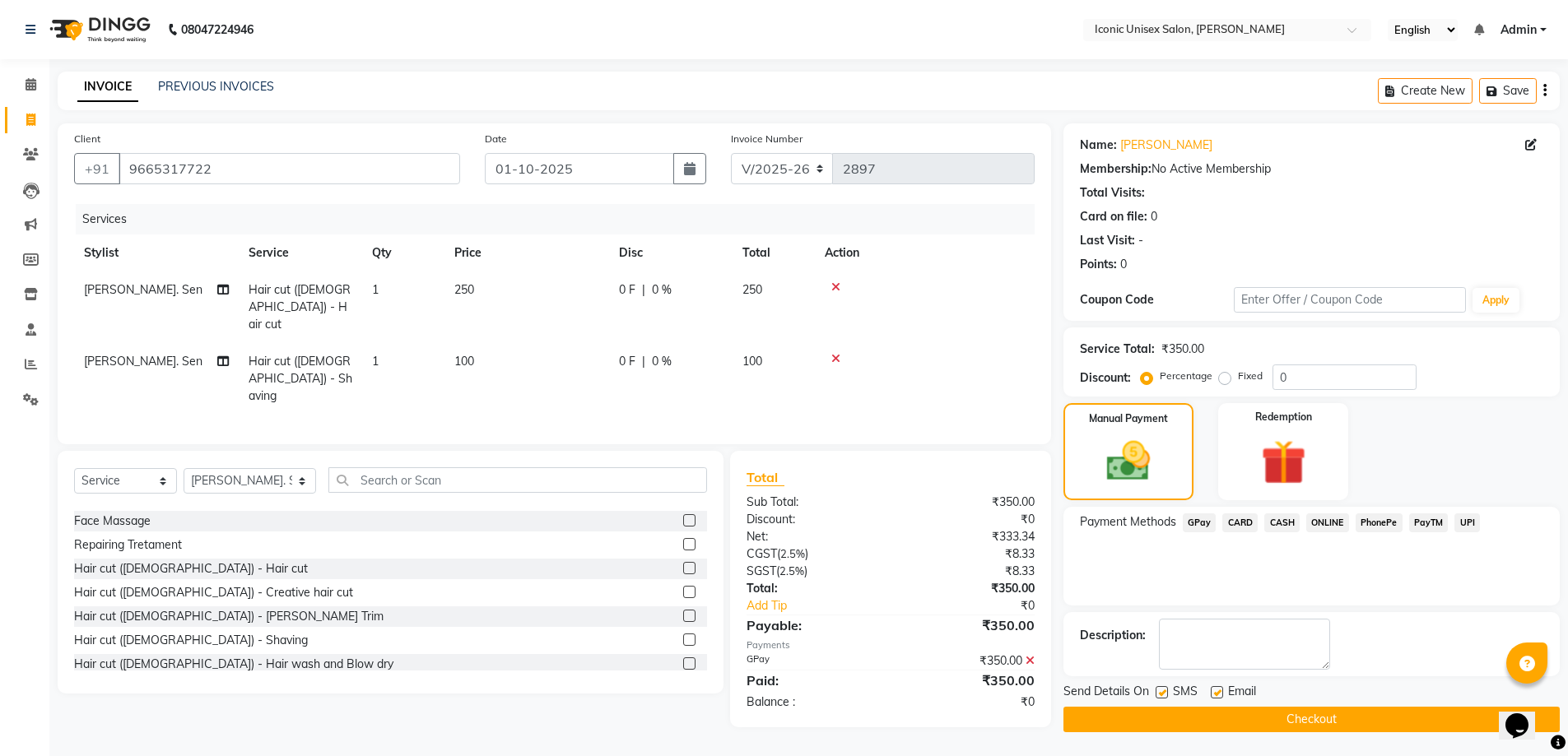
click at [1165, 693] on label at bounding box center [1161, 693] width 13 height 13
click at [1165, 693] on input "checkbox" at bounding box center [1160, 693] width 11 height 11
checkbox input "false"
click at [1178, 722] on button "Checkout" at bounding box center [1311, 720] width 496 height 25
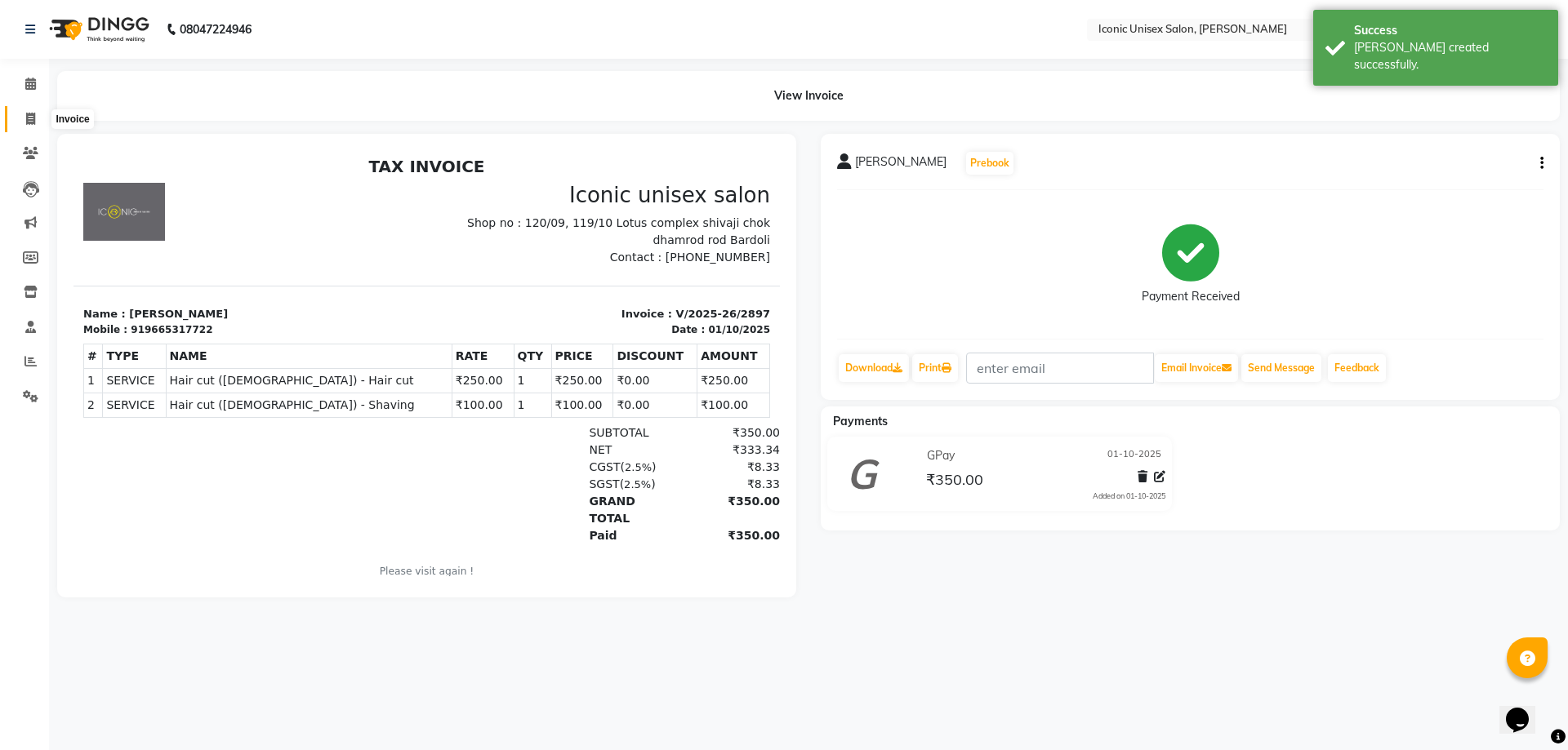
click at [37, 114] on span at bounding box center [30, 119] width 29 height 18
select select "service"
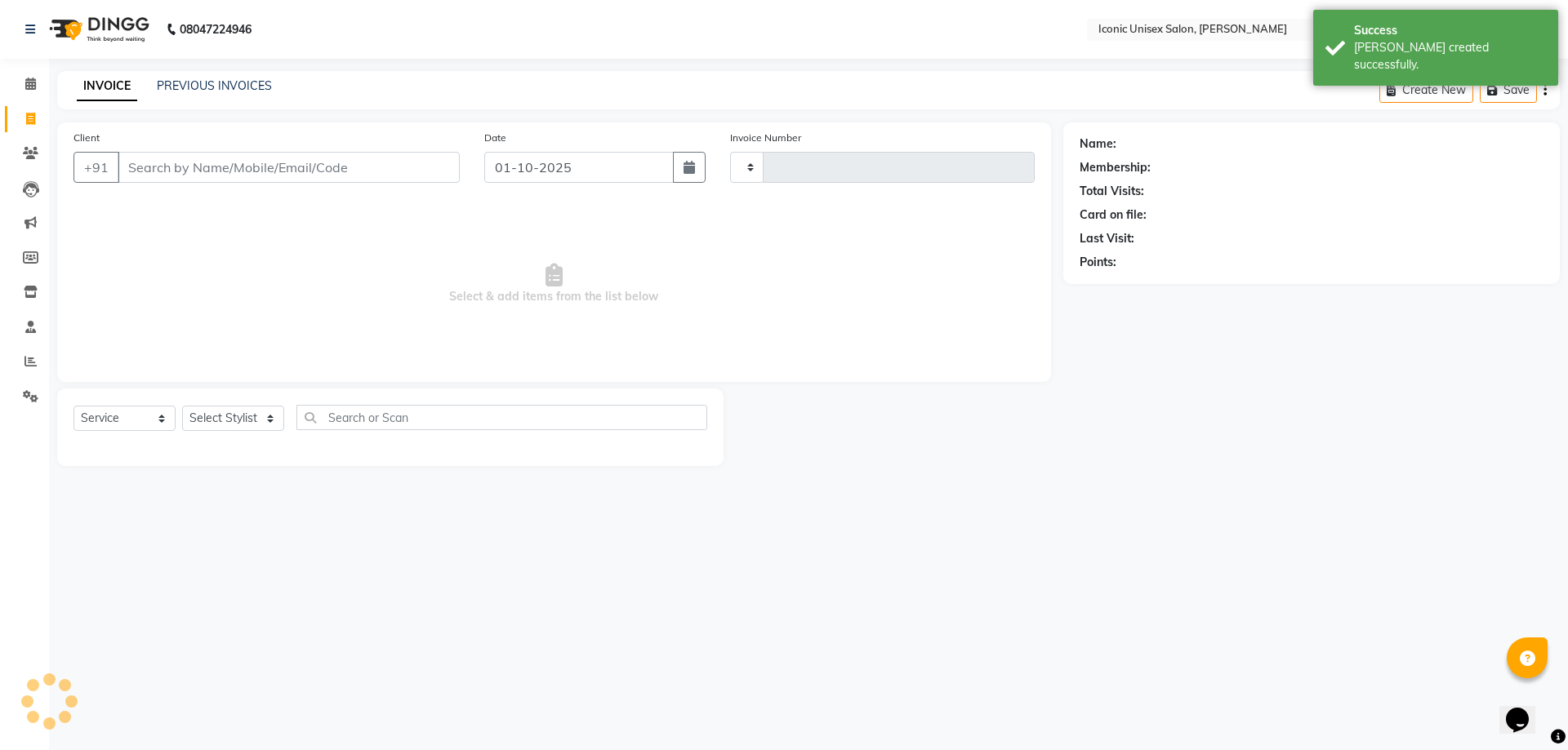
type input "2898"
select select "3884"
click at [308, 170] on input "Client" at bounding box center [289, 167] width 342 height 31
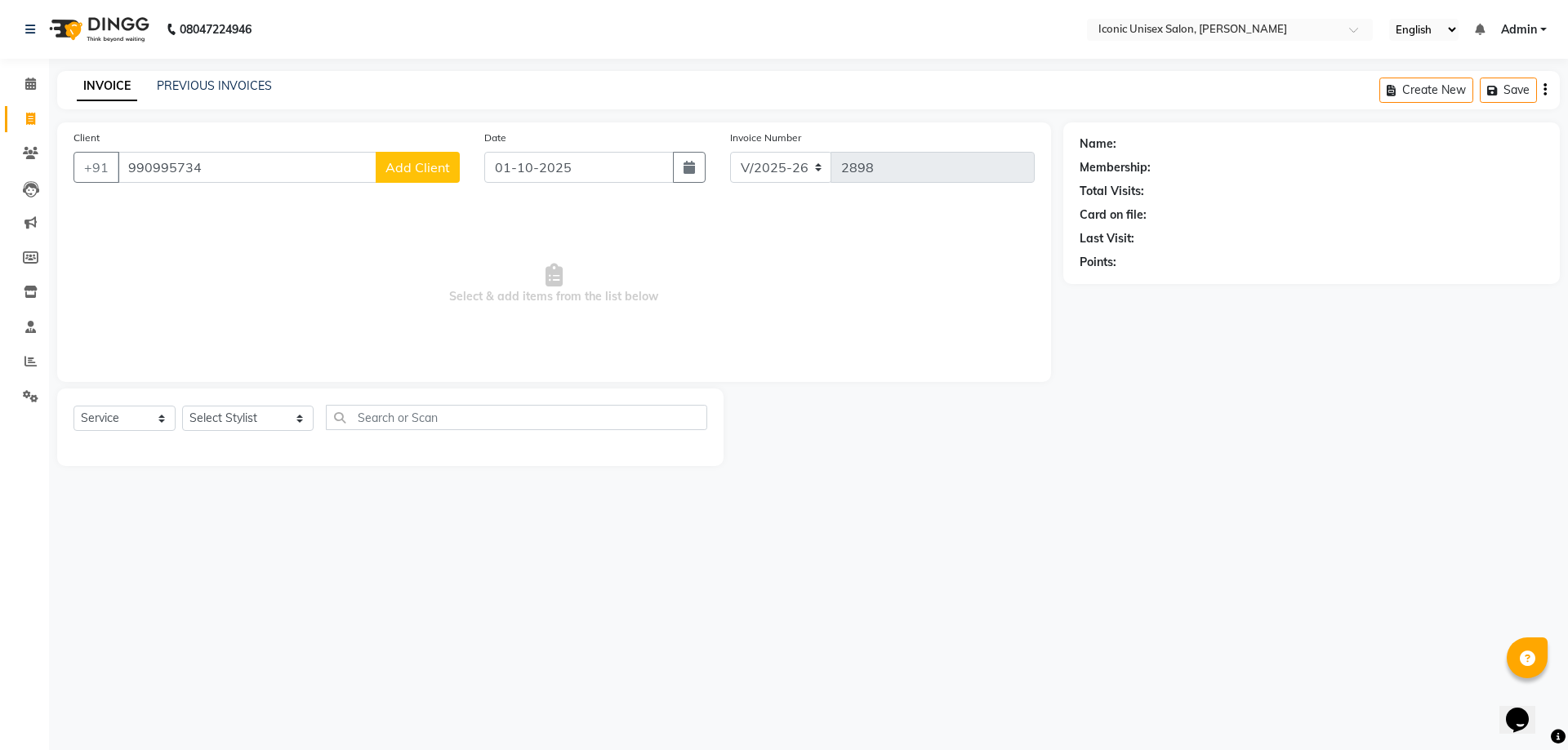
click at [169, 169] on input "990995734" at bounding box center [247, 167] width 259 height 31
type input "9909995734"
click at [222, 438] on div "Select Service Product Membership Package Voucher Prepaid Gift Card Select Styl…" at bounding box center [390, 424] width 634 height 39
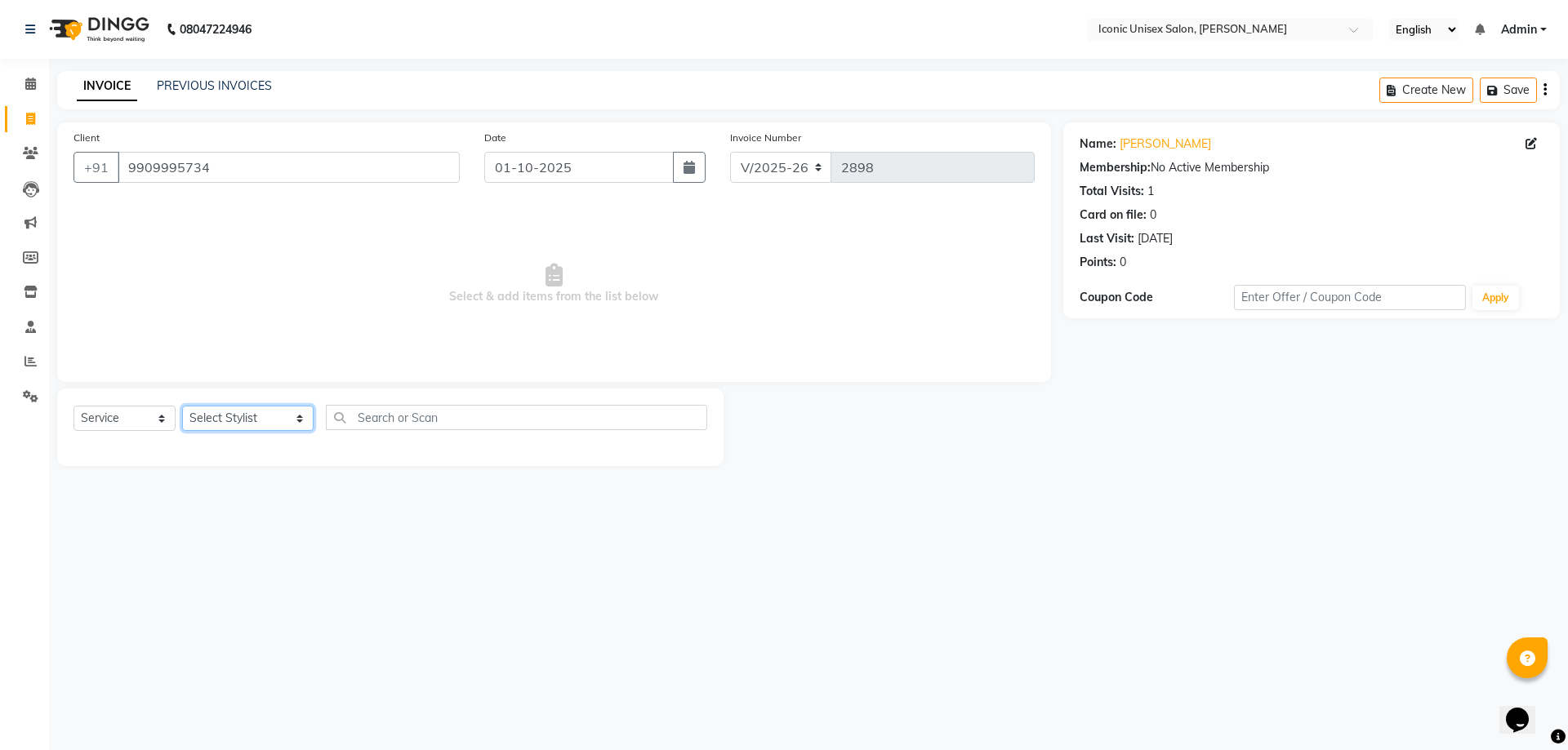
click at [222, 421] on select "Select Stylist [PERSON_NAME] [PERSON_NAME]. [PERSON_NAME] [PERSON_NAME] [PERSON…" at bounding box center [248, 419] width 132 height 25
select select "49243"
click at [182, 406] on select "Select Stylist [PERSON_NAME] [PERSON_NAME]. [PERSON_NAME] [PERSON_NAME] [PERSON…" at bounding box center [248, 419] width 132 height 25
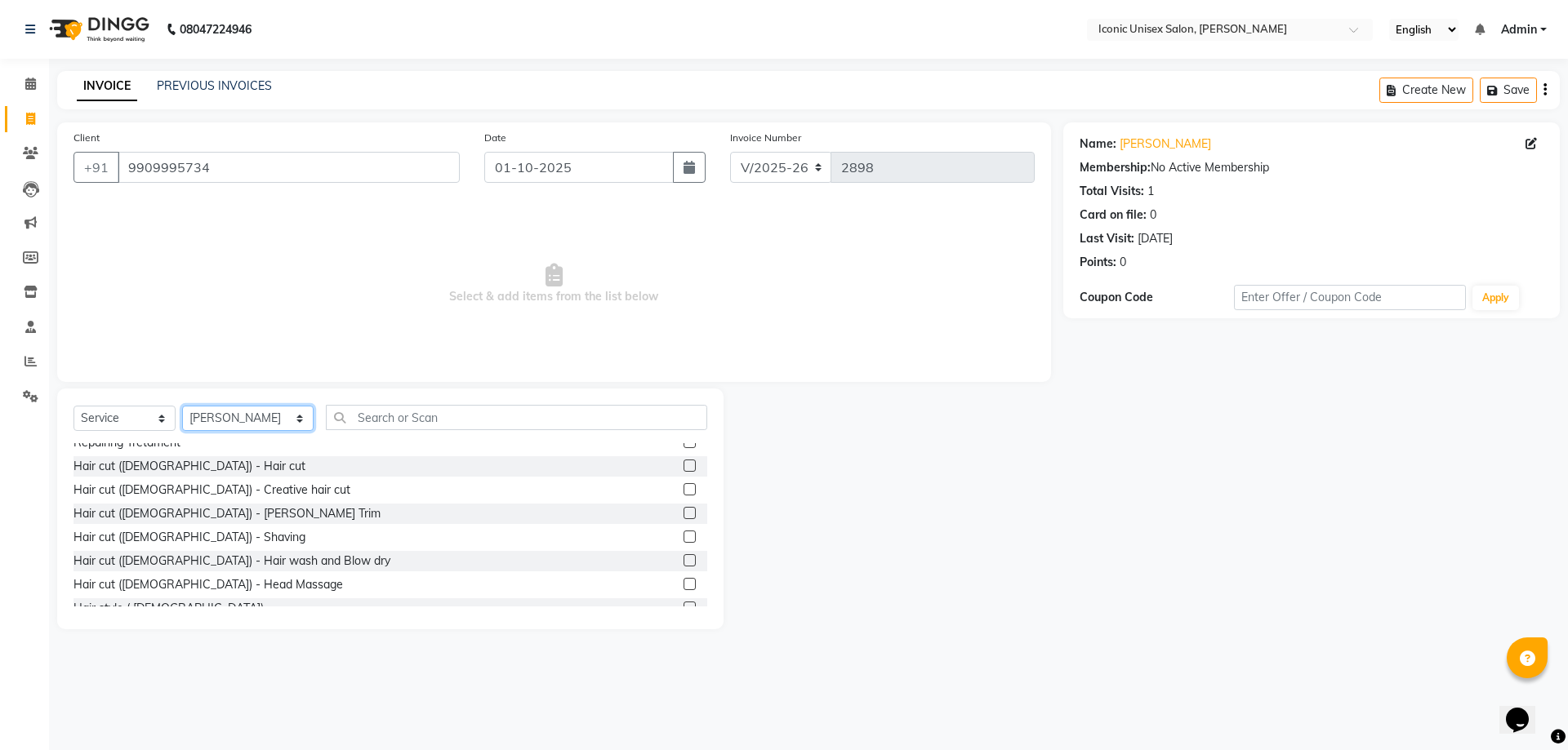
scroll to position [326, 0]
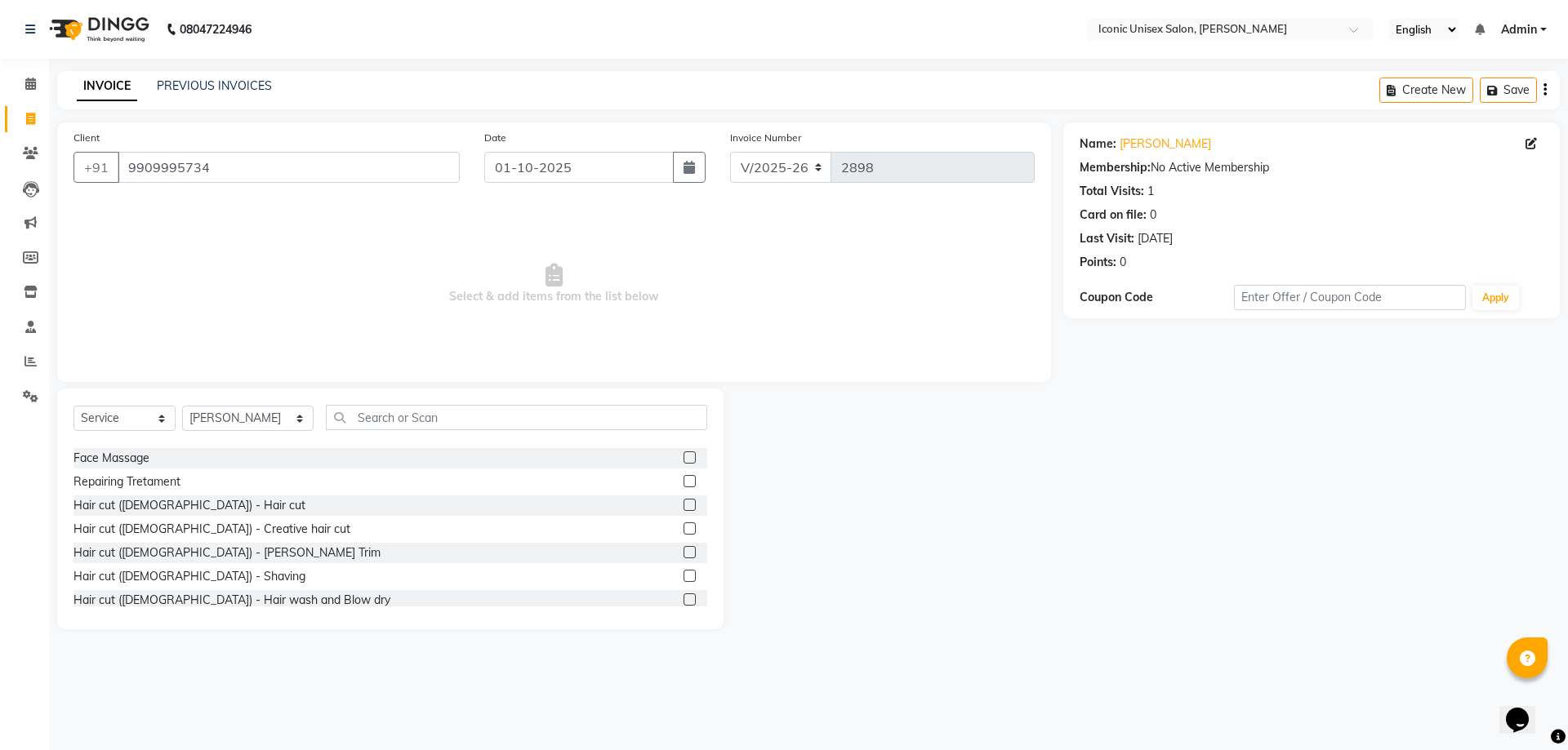
drag, startPoint x: 680, startPoint y: 504, endPoint x: 691, endPoint y: 531, distance: 29.2
click at [683, 503] on label at bounding box center [689, 505] width 13 height 13
click at [683, 503] on input "checkbox" at bounding box center [688, 506] width 11 height 11
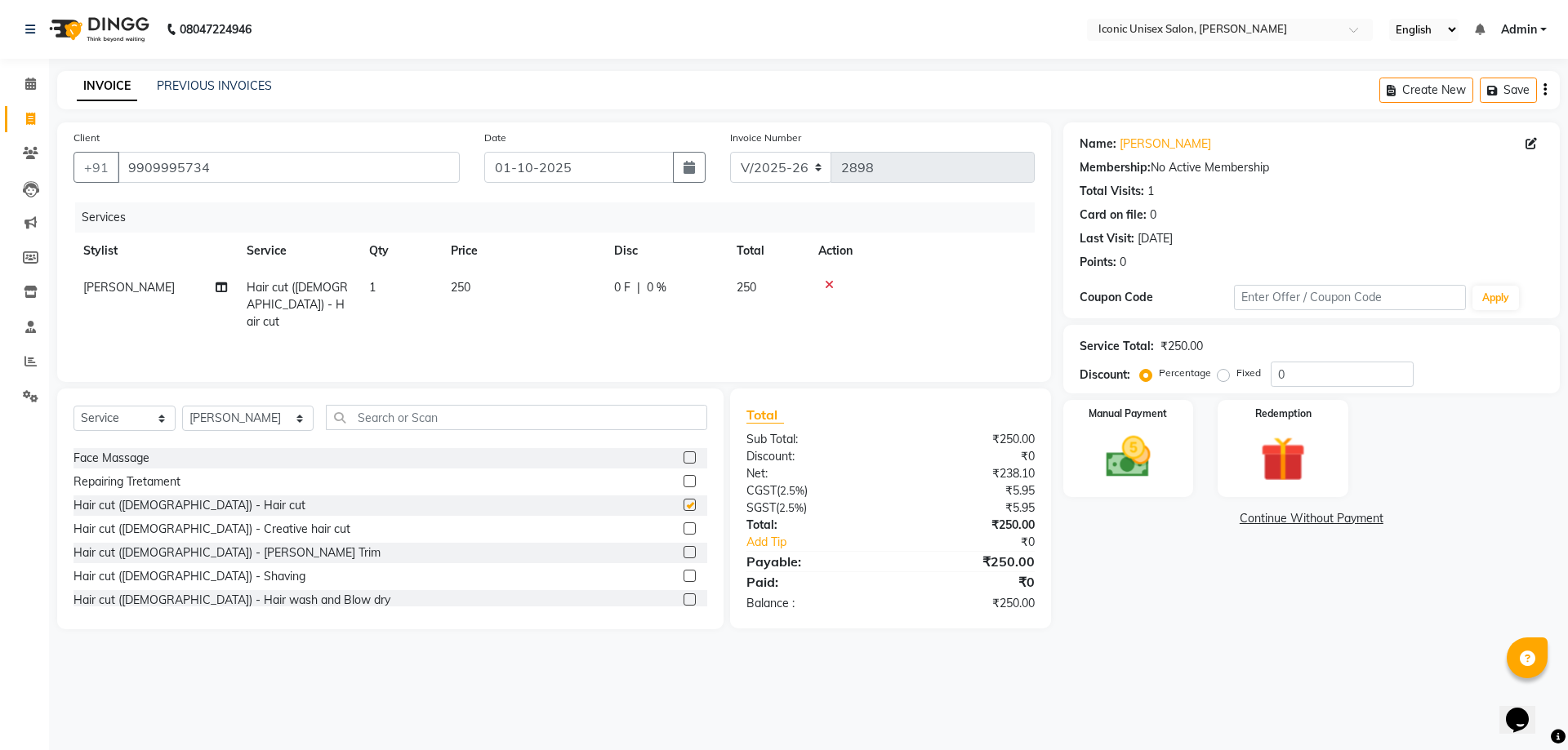
checkbox input "false"
click at [683, 579] on label at bounding box center [689, 576] width 13 height 13
click at [683, 579] on input "checkbox" at bounding box center [688, 576] width 11 height 11
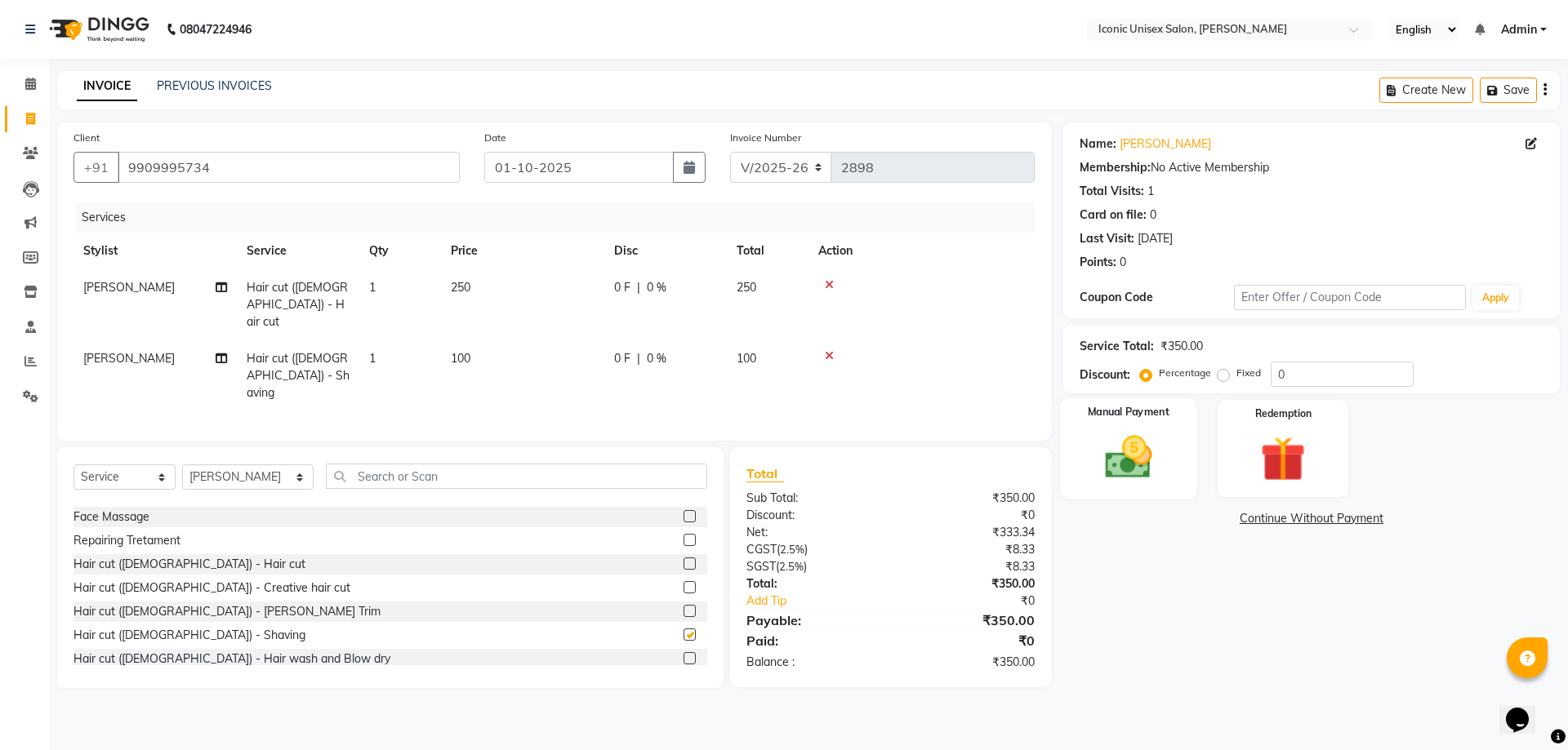
checkbox input "false"
click at [1116, 440] on img at bounding box center [1128, 457] width 76 height 54
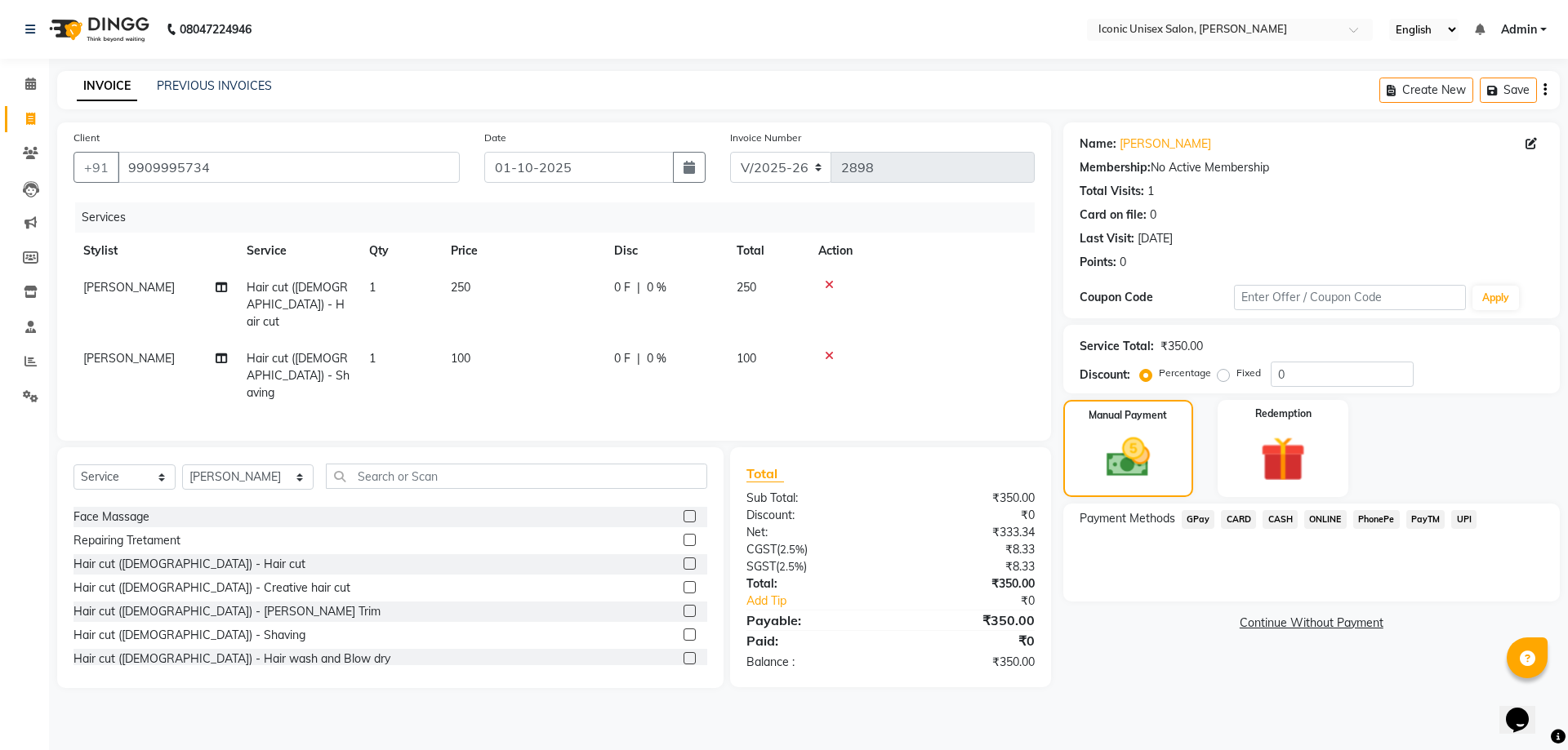
drag, startPoint x: 1198, startPoint y: 516, endPoint x: 1245, endPoint y: 535, distance: 50.7
click at [1200, 514] on span "GPay" at bounding box center [1199, 519] width 34 height 18
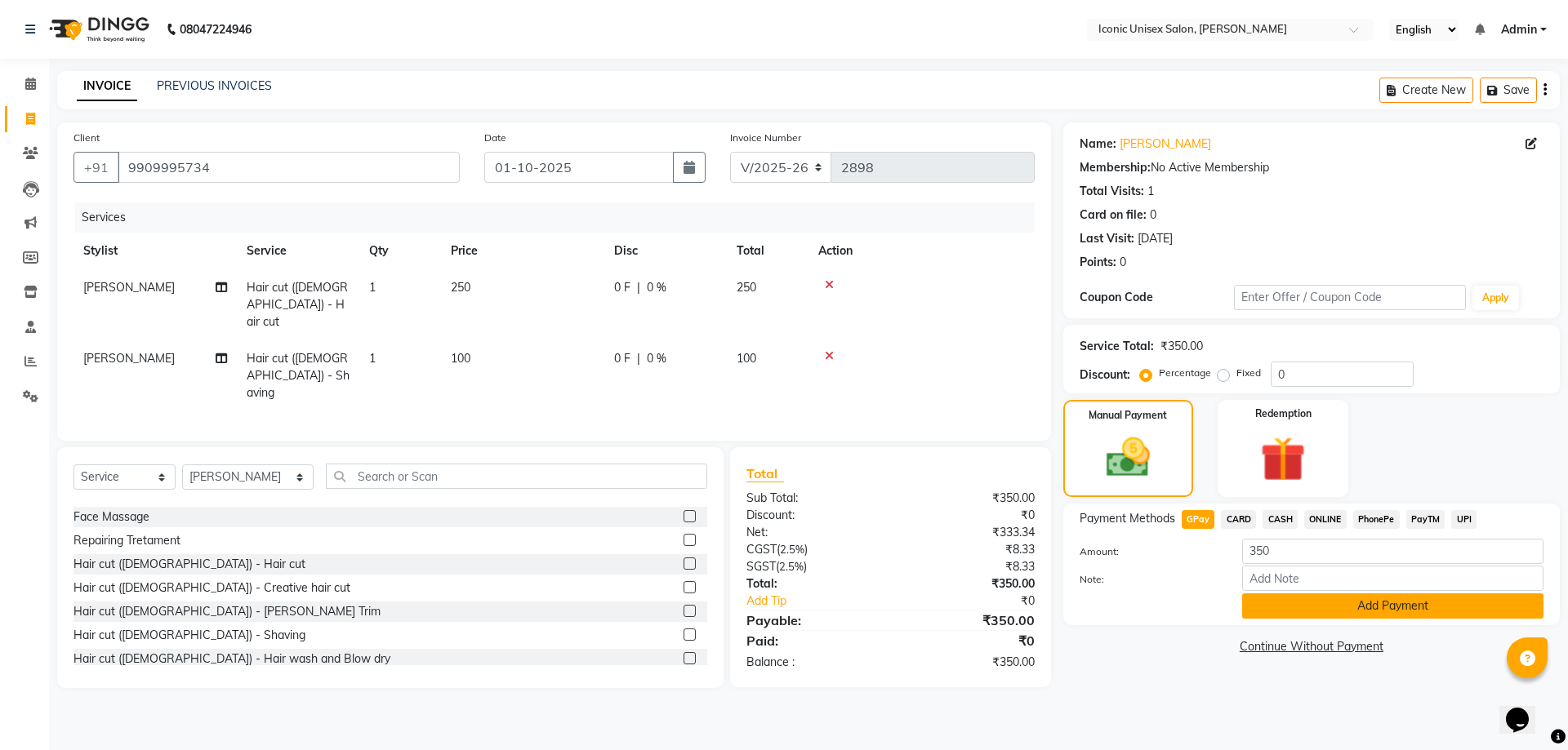
click at [1331, 604] on button "Add Payment" at bounding box center [1393, 606] width 301 height 25
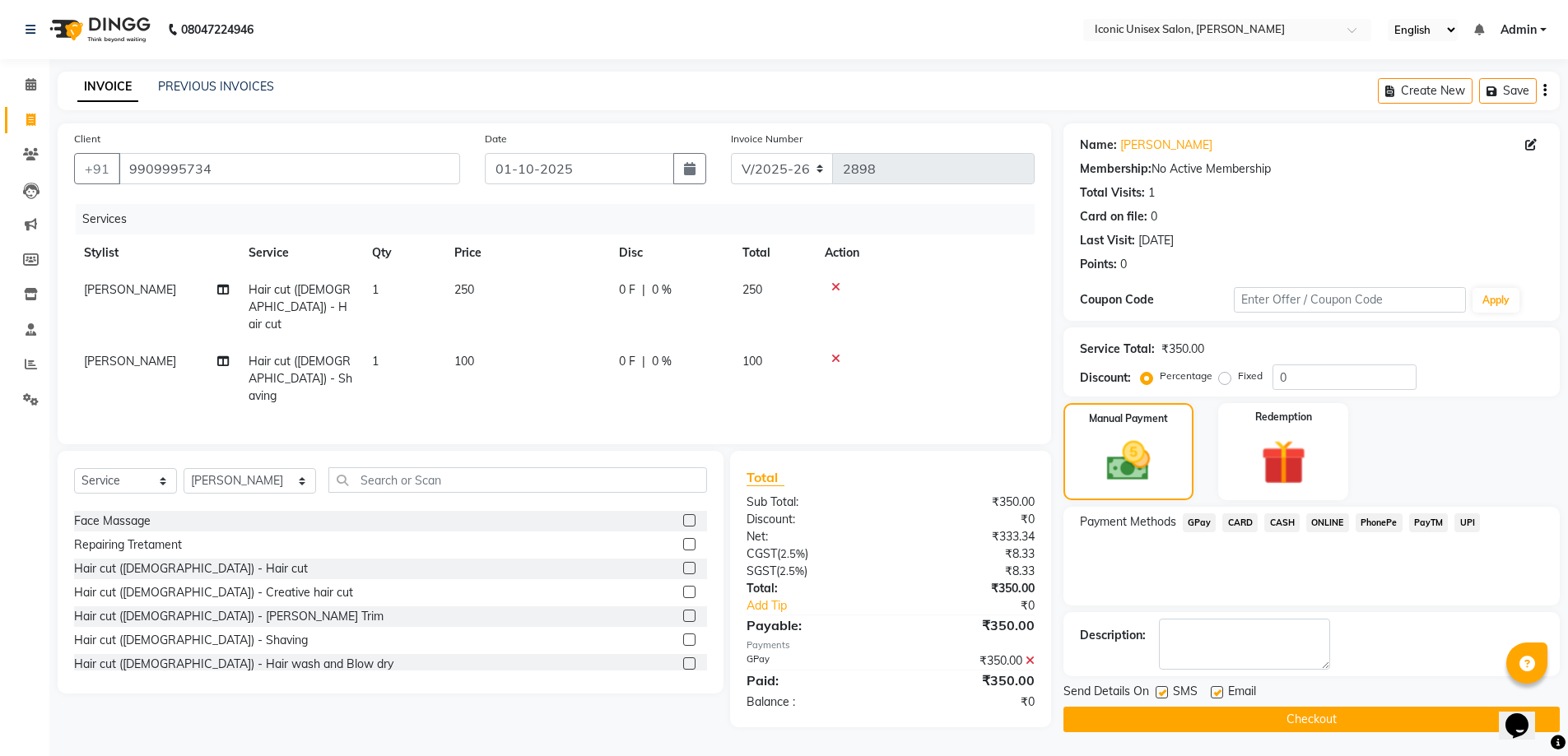
click at [1260, 717] on button "Checkout" at bounding box center [1311, 720] width 496 height 25
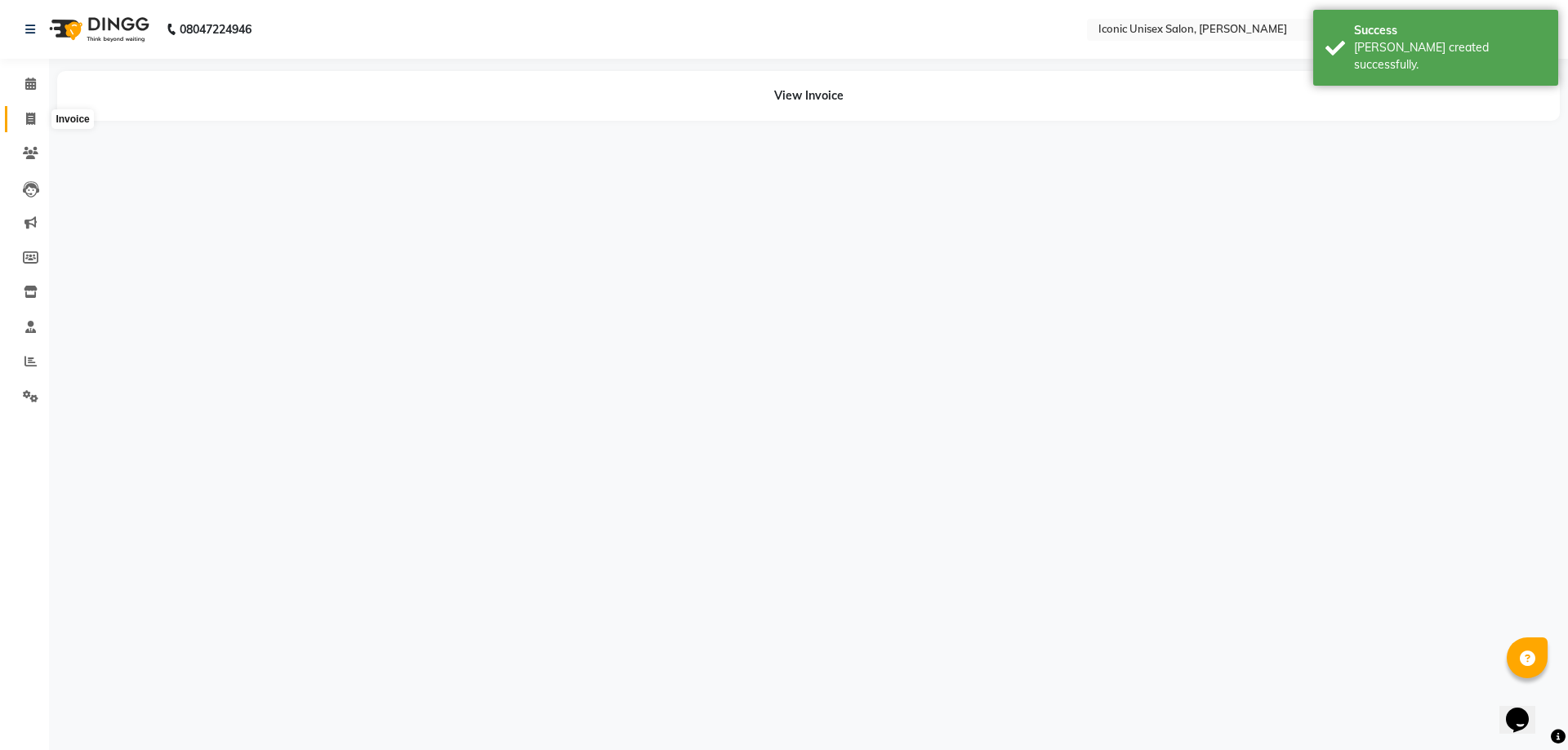
click at [31, 119] on icon at bounding box center [30, 118] width 9 height 13
select select "service"
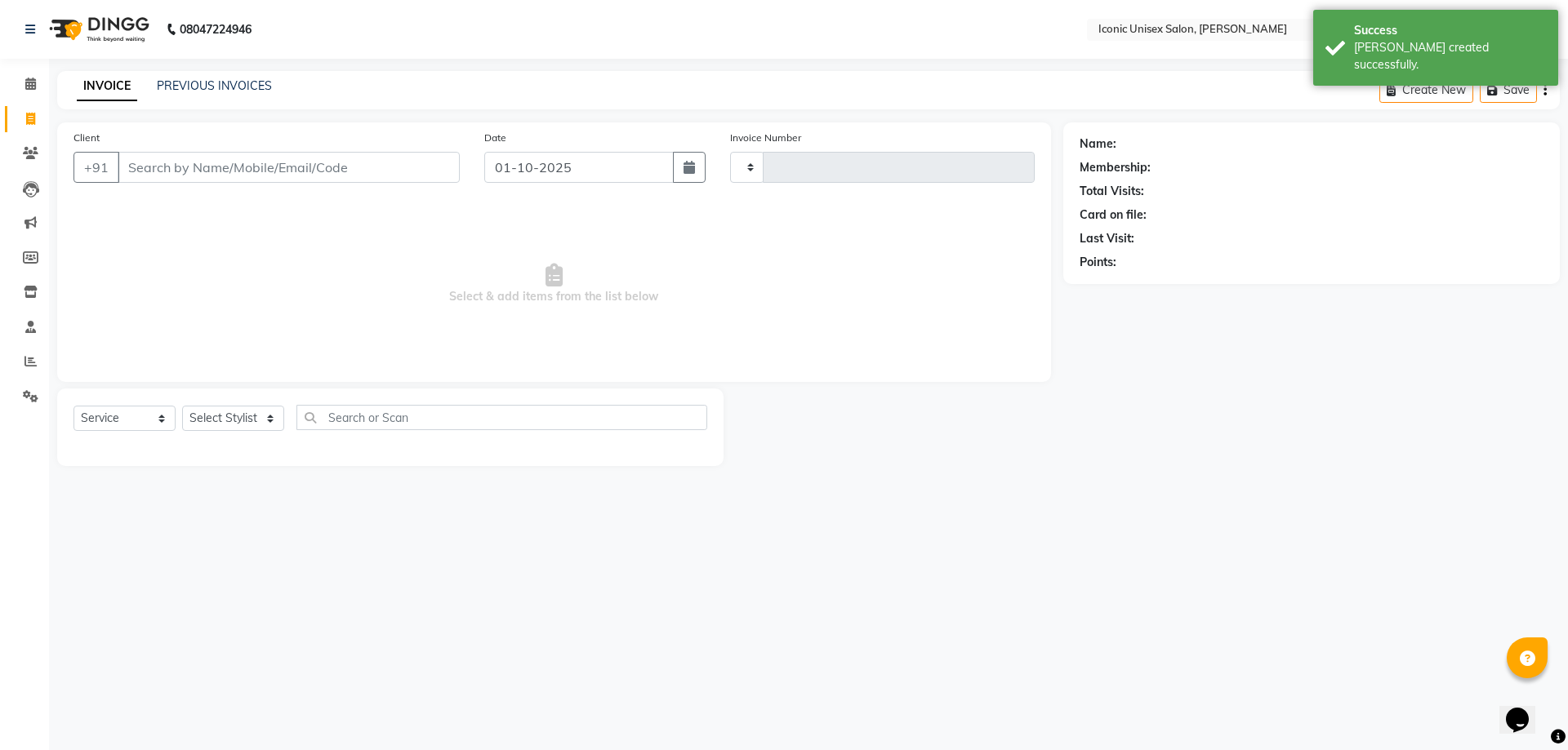
type input "2899"
select select "3884"
click at [206, 164] on input "Client" at bounding box center [289, 167] width 342 height 31
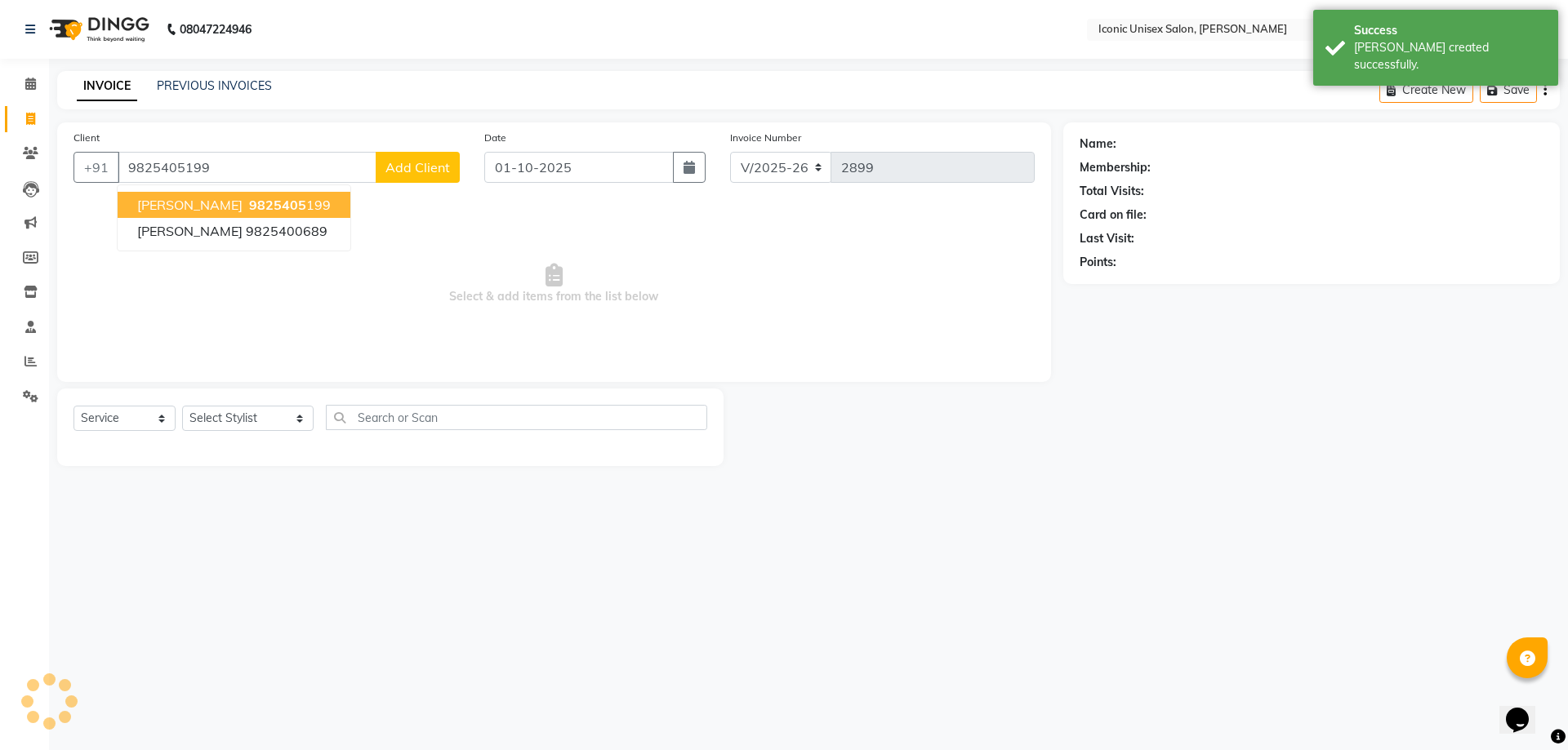
type input "9825405199"
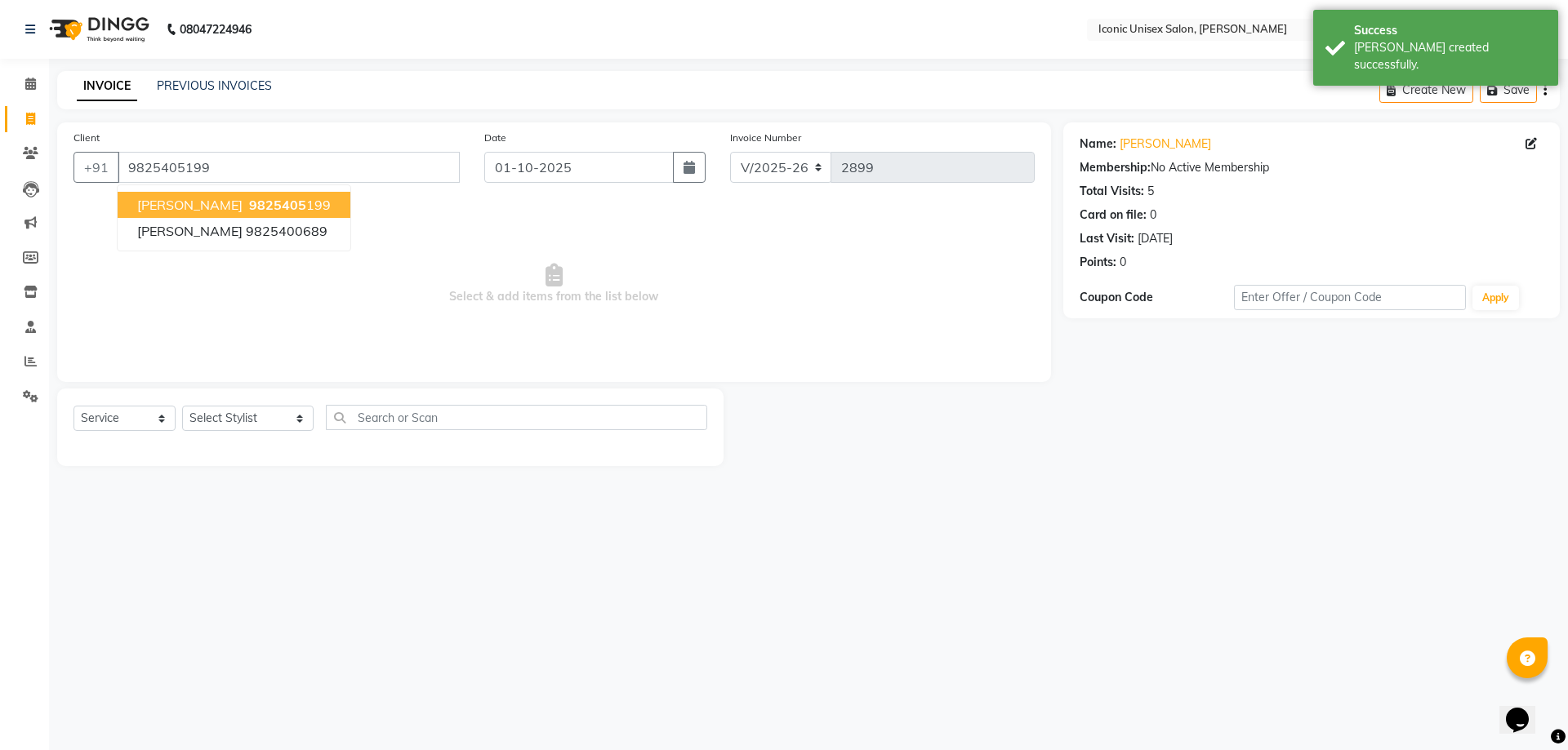
click at [269, 212] on button "[PERSON_NAME] 9825405 199" at bounding box center [233, 205] width 233 height 26
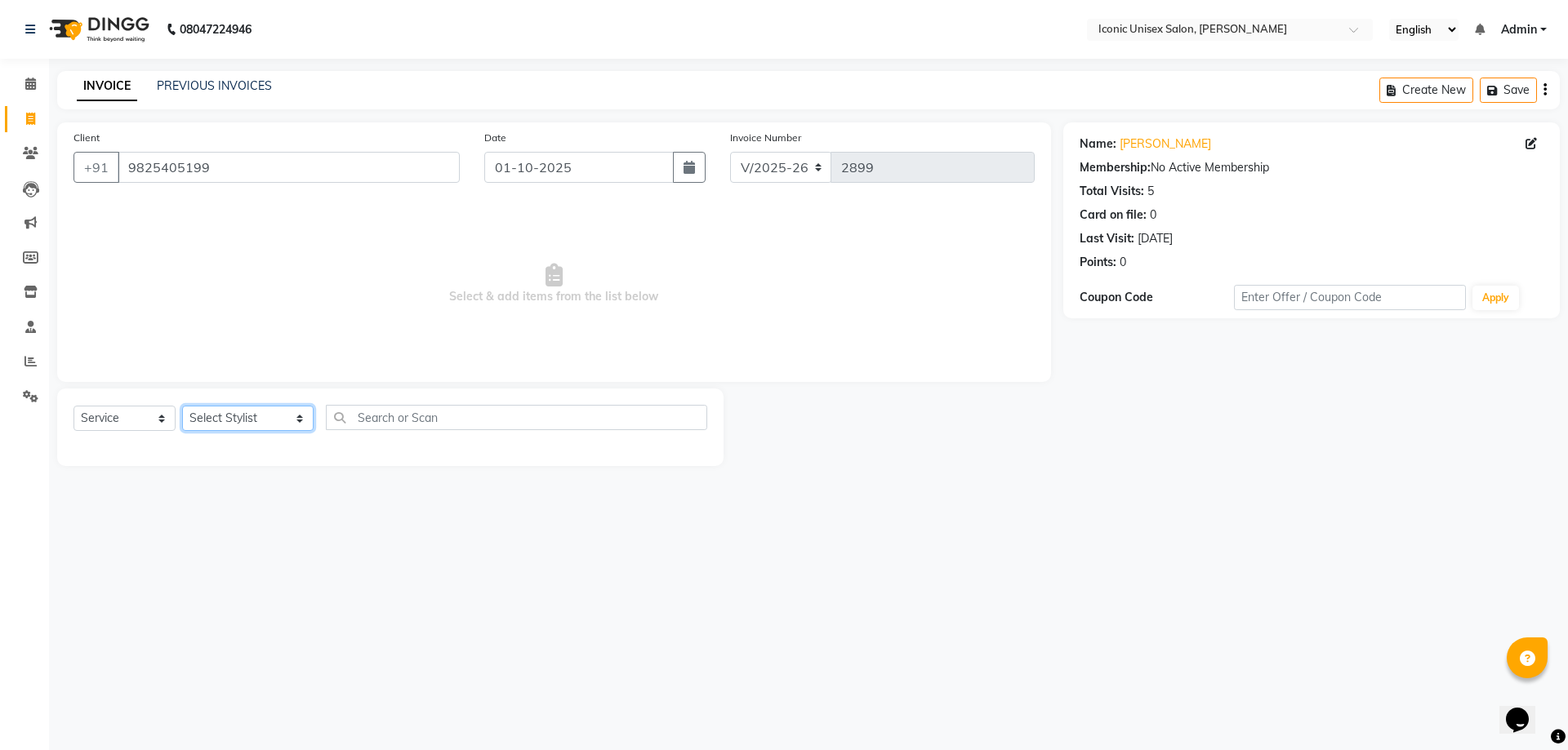
click at [212, 427] on select "Select Stylist [PERSON_NAME] [PERSON_NAME]. [PERSON_NAME] [PERSON_NAME] [PERSON…" at bounding box center [248, 419] width 132 height 25
select select "65200"
click at [182, 406] on select "Select Stylist [PERSON_NAME] [PERSON_NAME]. [PERSON_NAME] [PERSON_NAME] [PERSON…" at bounding box center [248, 419] width 132 height 25
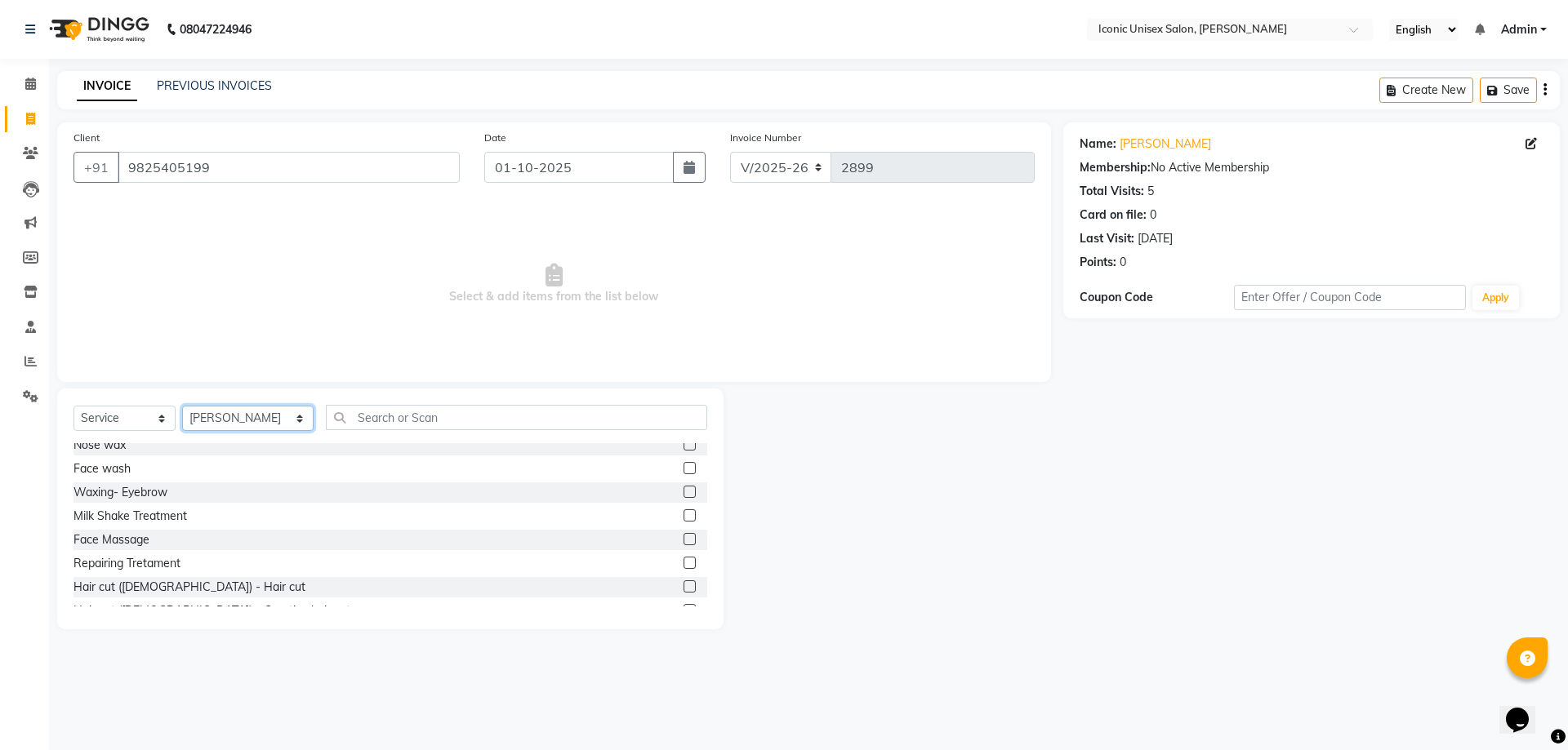
scroll to position [326, 0]
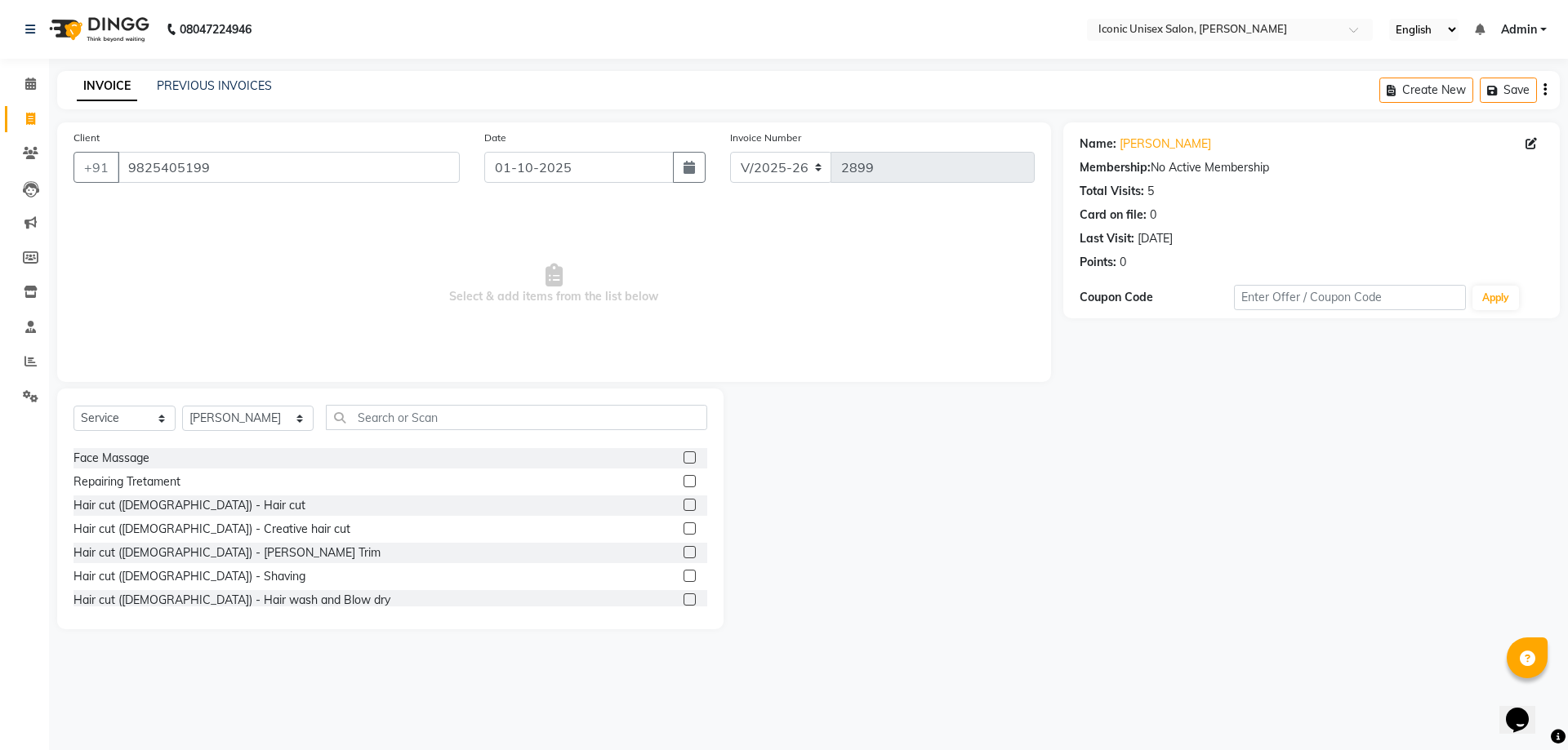
click at [683, 506] on label at bounding box center [689, 505] width 13 height 13
click at [683, 506] on input "checkbox" at bounding box center [688, 506] width 11 height 11
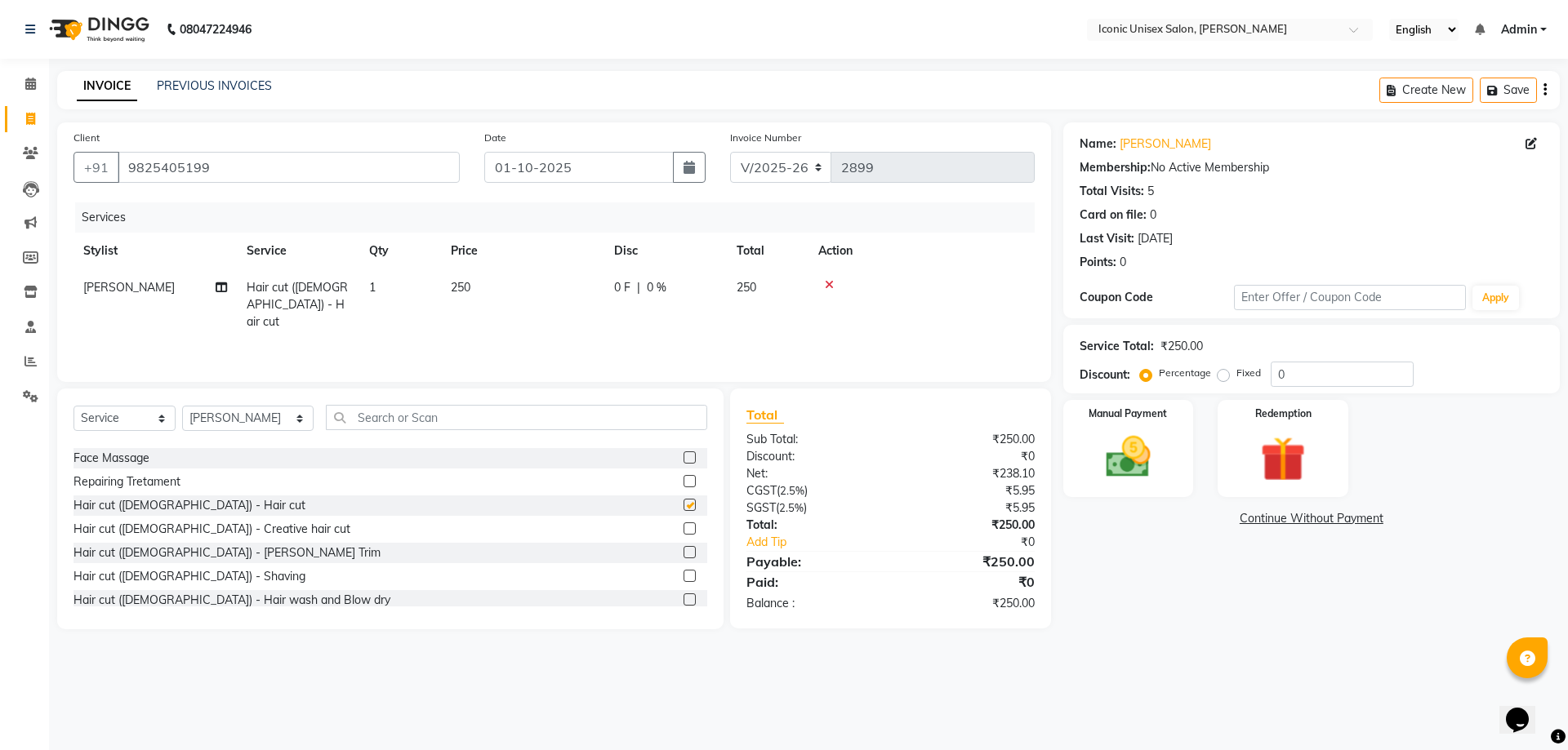
checkbox input "false"
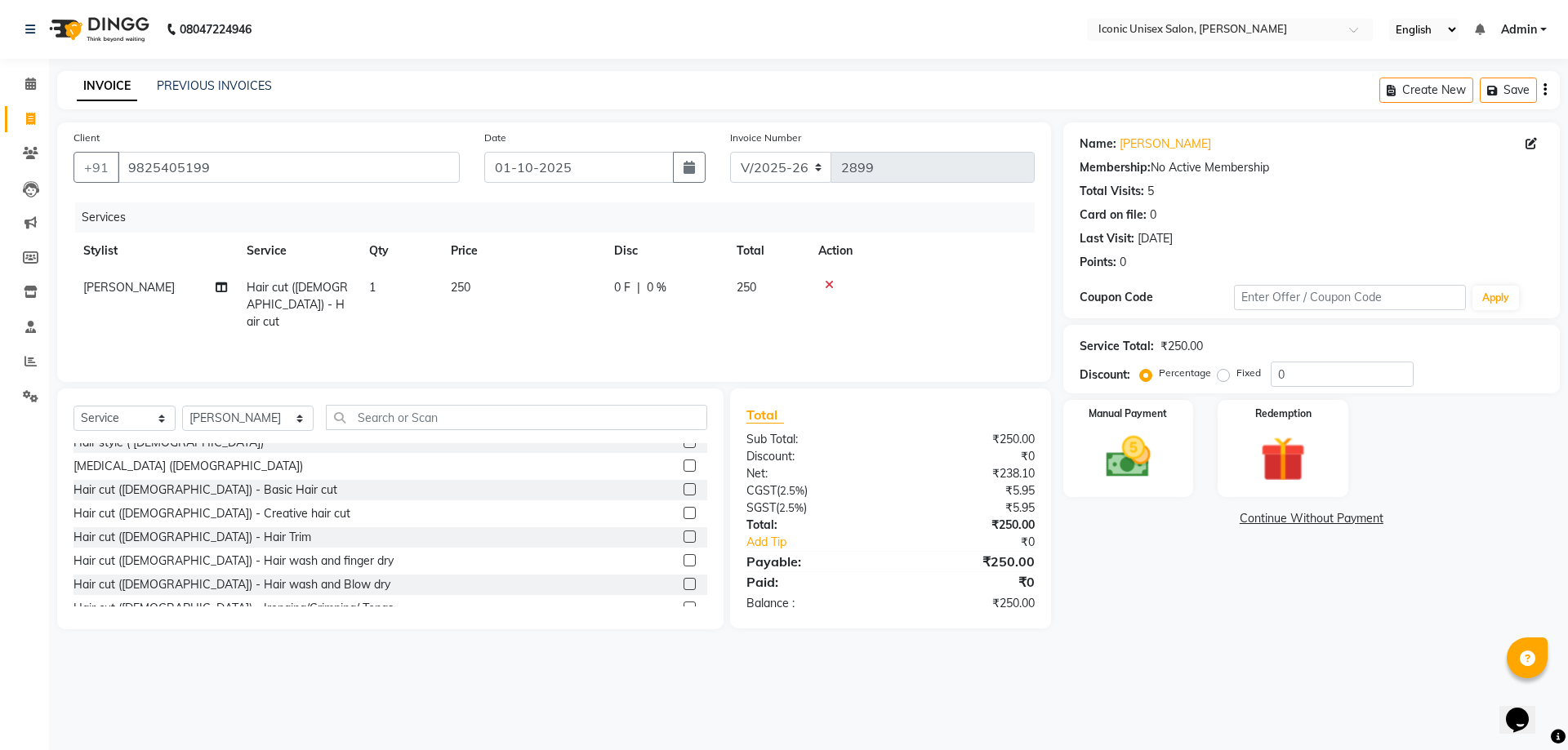
scroll to position [571, 0]
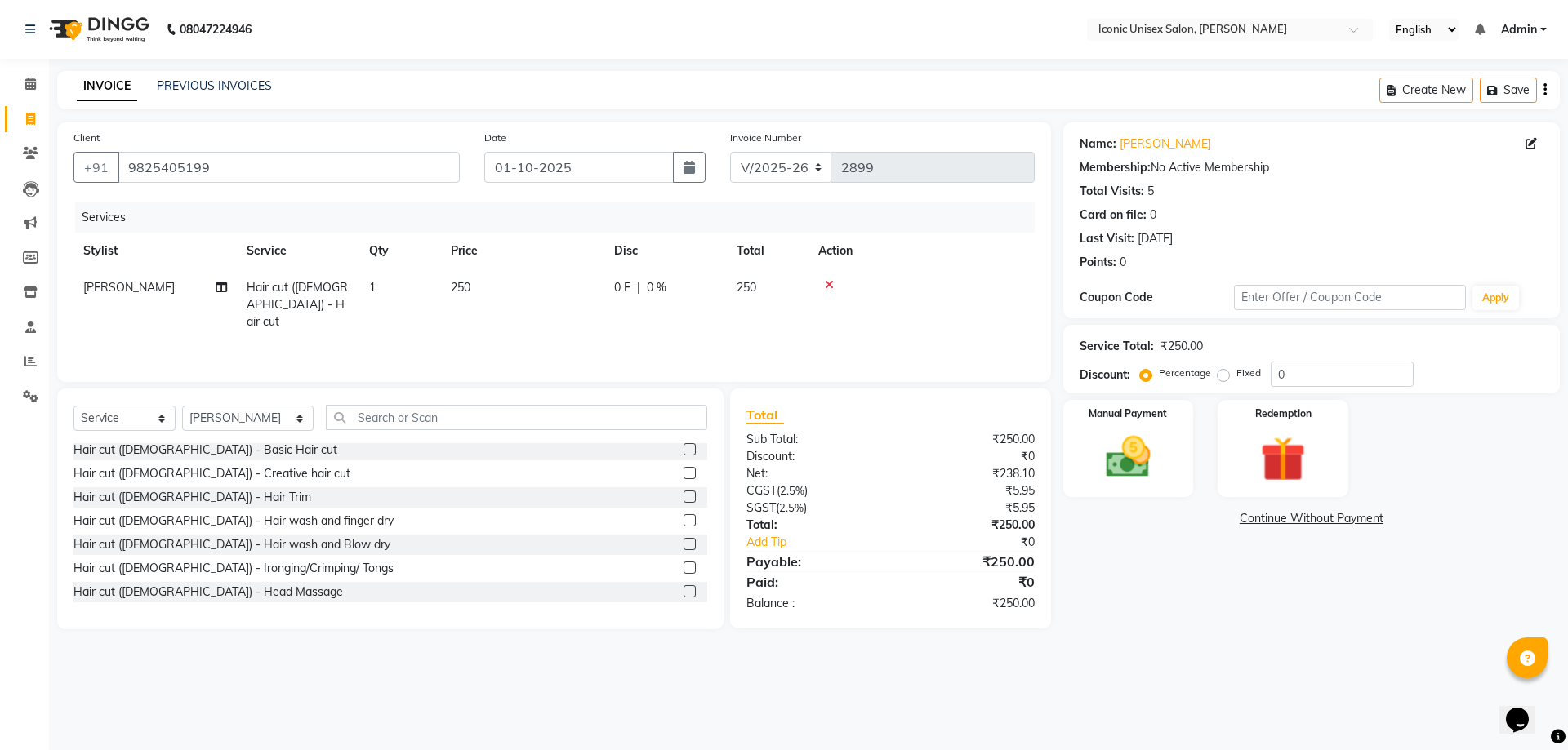
click at [683, 539] on label at bounding box center [689, 544] width 13 height 13
click at [683, 539] on input "checkbox" at bounding box center [688, 544] width 11 height 11
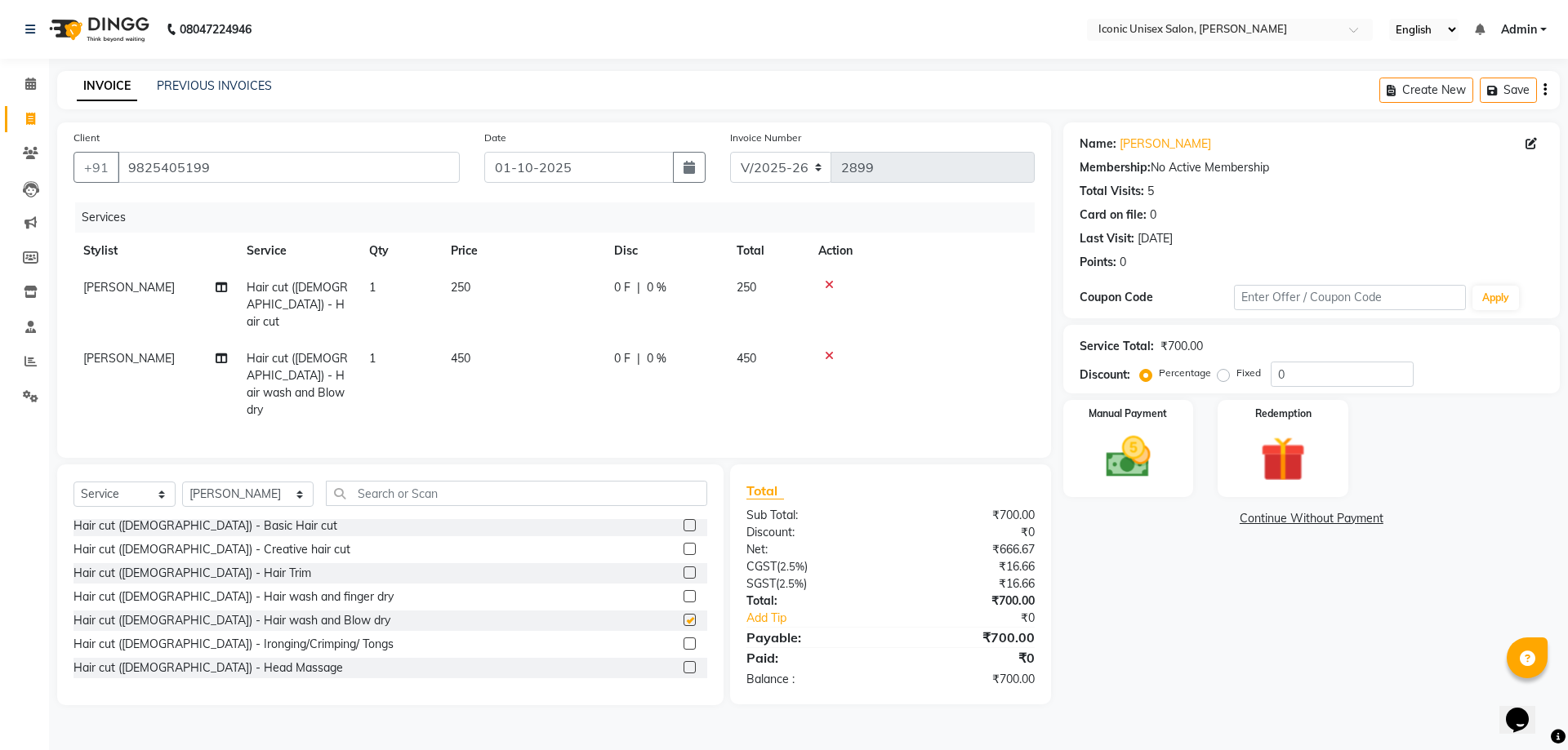
checkbox input "false"
click at [180, 341] on td "[PERSON_NAME]" at bounding box center [155, 384] width 164 height 88
select select "65200"
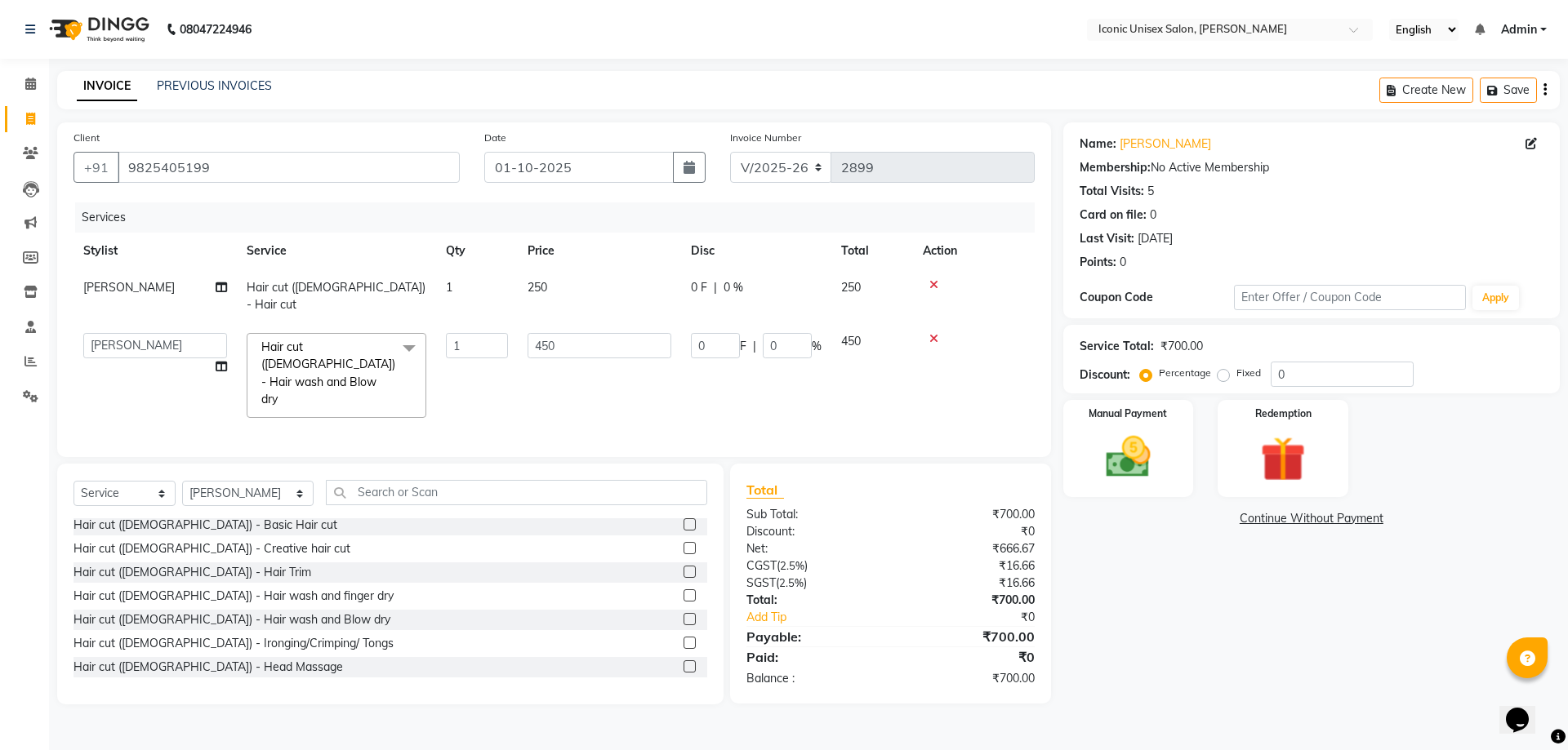
click at [184, 287] on td "[PERSON_NAME]" at bounding box center [155, 296] width 164 height 54
select select "65200"
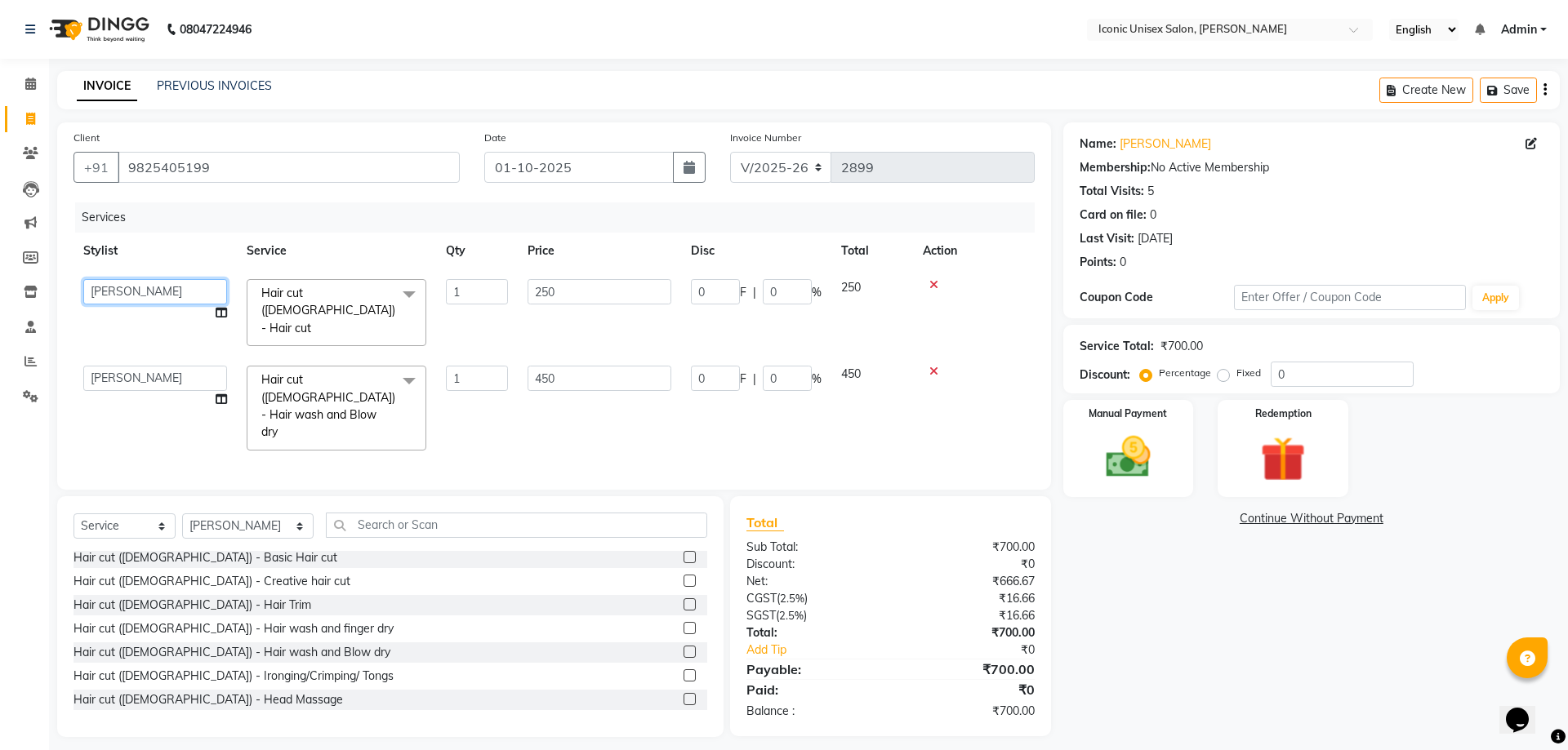
click at [184, 287] on select "[PERSON_NAME] [PERSON_NAME]. [PERSON_NAME] [PERSON_NAME] [PERSON_NAME]. [PERSON…" at bounding box center [154, 292] width 144 height 25
select select "47297"
click at [1138, 557] on div "Name: [PERSON_NAME] Membership: No Active Membership Total Visits: 5 Card on fi…" at bounding box center [1318, 430] width 509 height 615
click at [1109, 447] on img at bounding box center [1128, 457] width 76 height 54
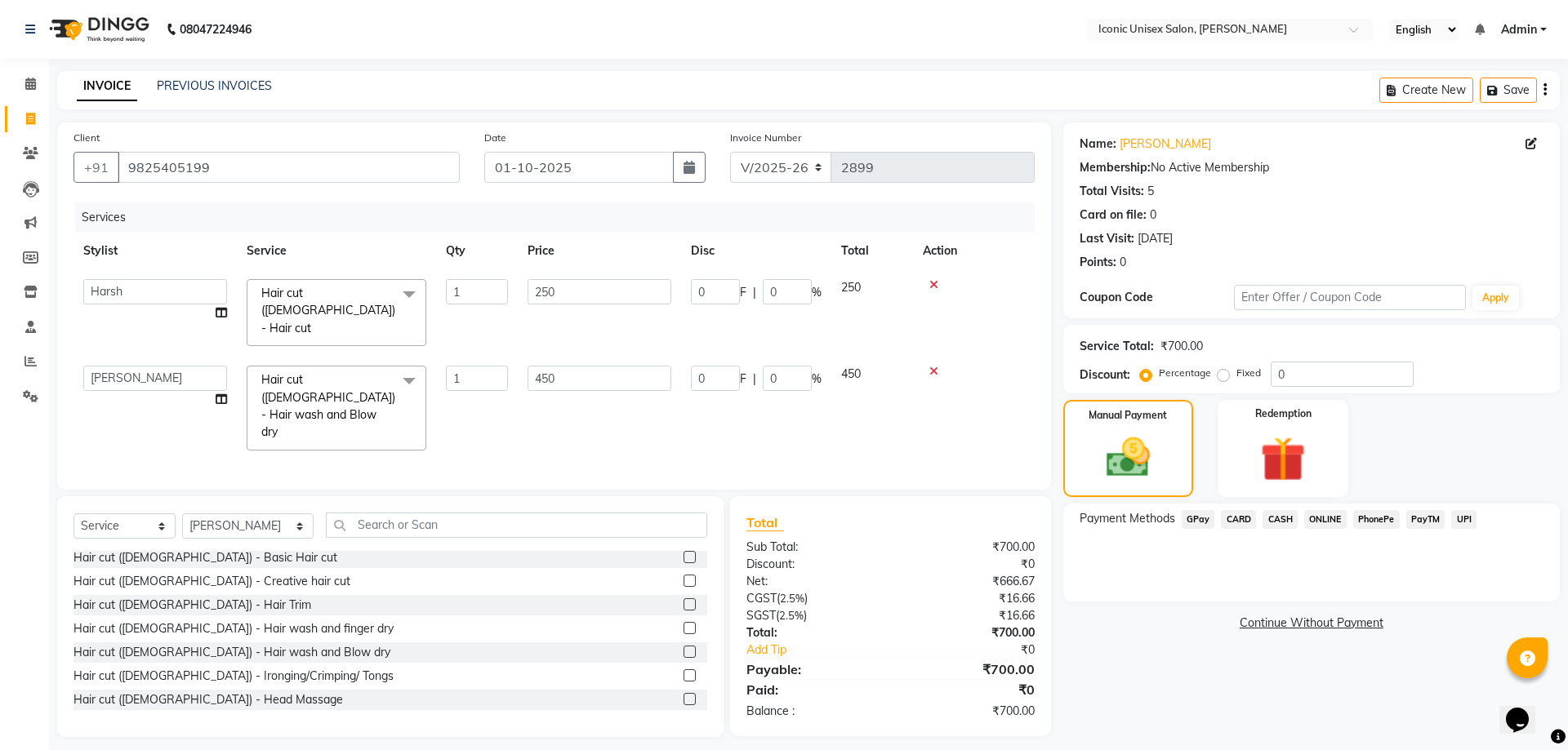
click at [1279, 515] on span "CASH" at bounding box center [1280, 519] width 35 height 18
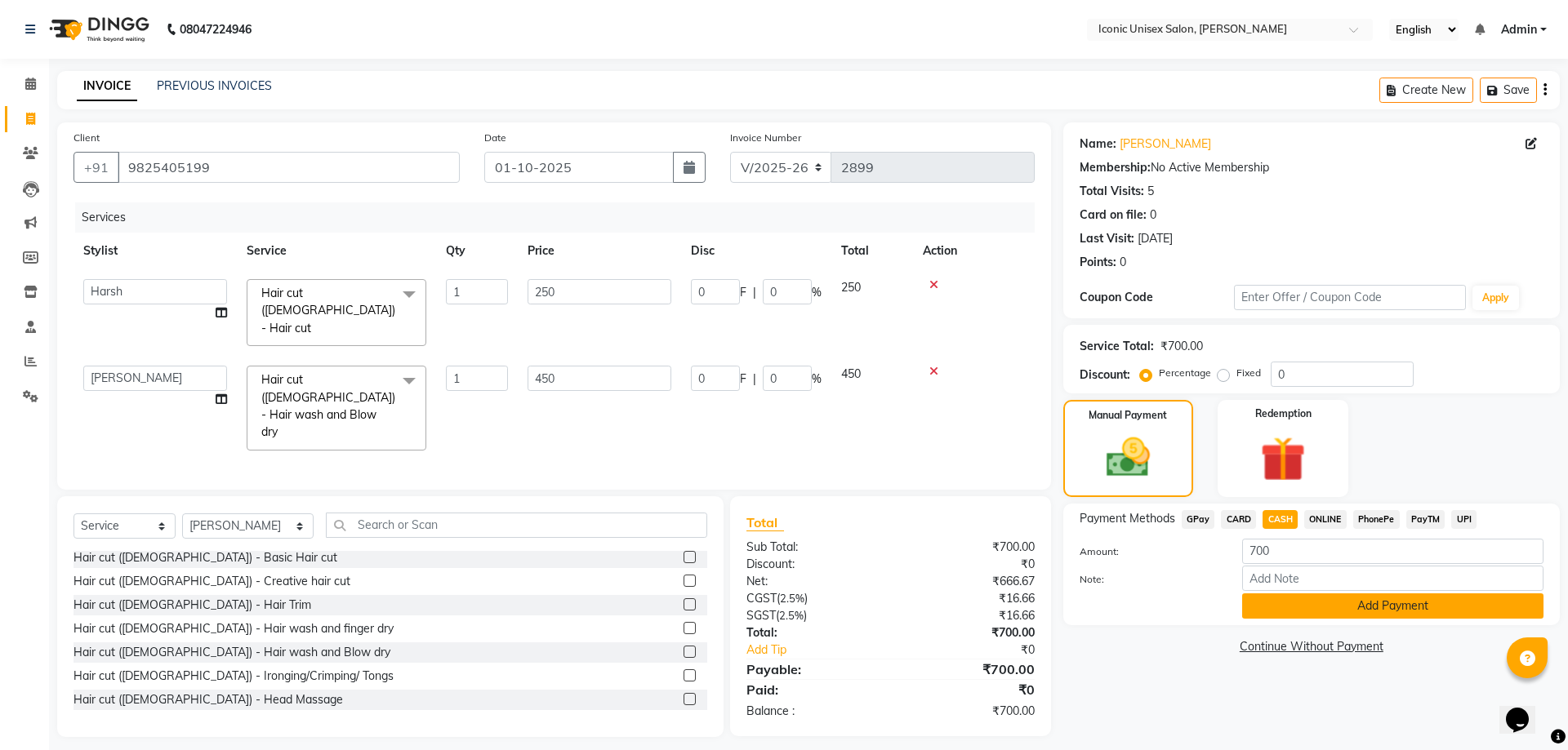
click at [1315, 609] on button "Add Payment" at bounding box center [1393, 606] width 301 height 25
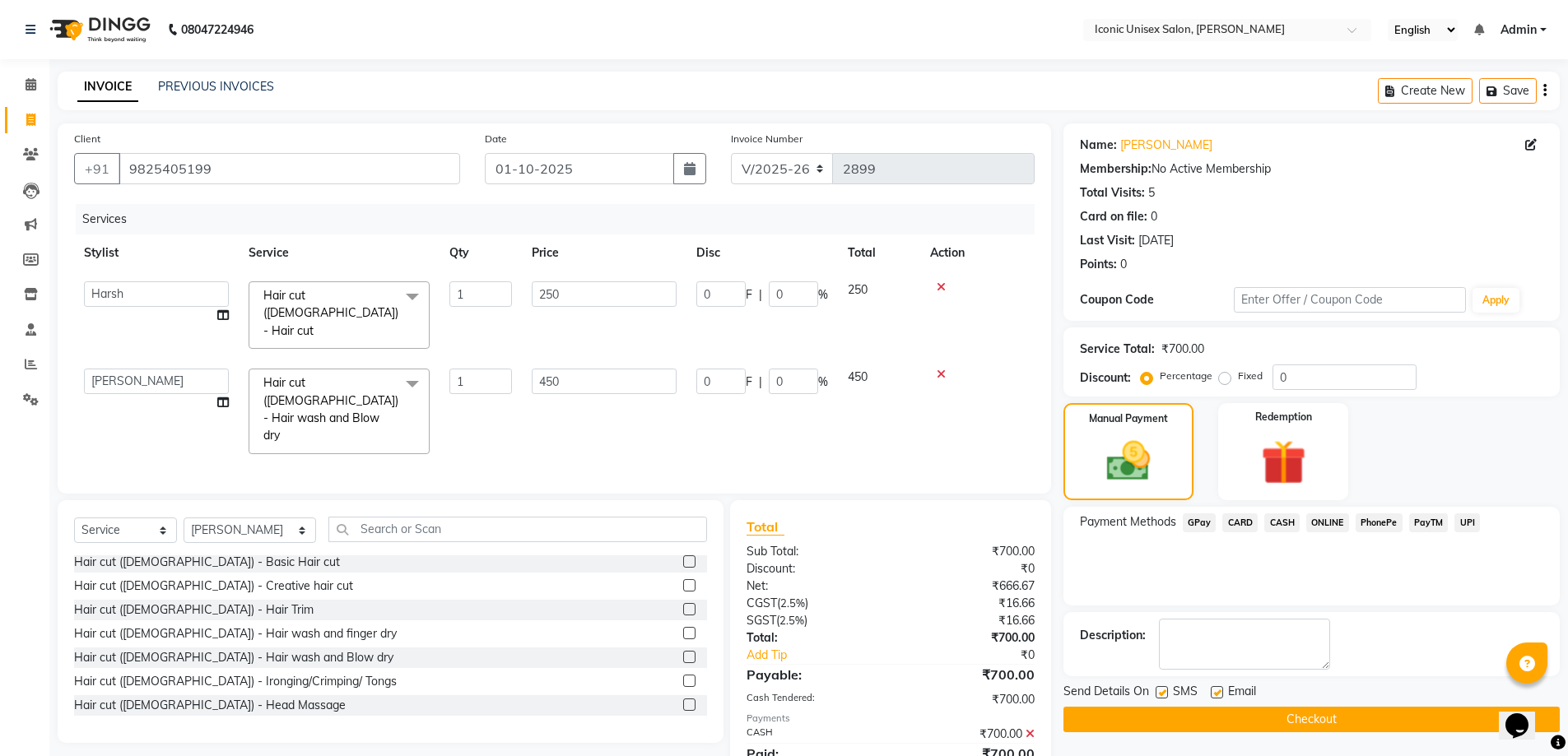
click at [1286, 719] on button "Checkout" at bounding box center [1311, 720] width 496 height 25
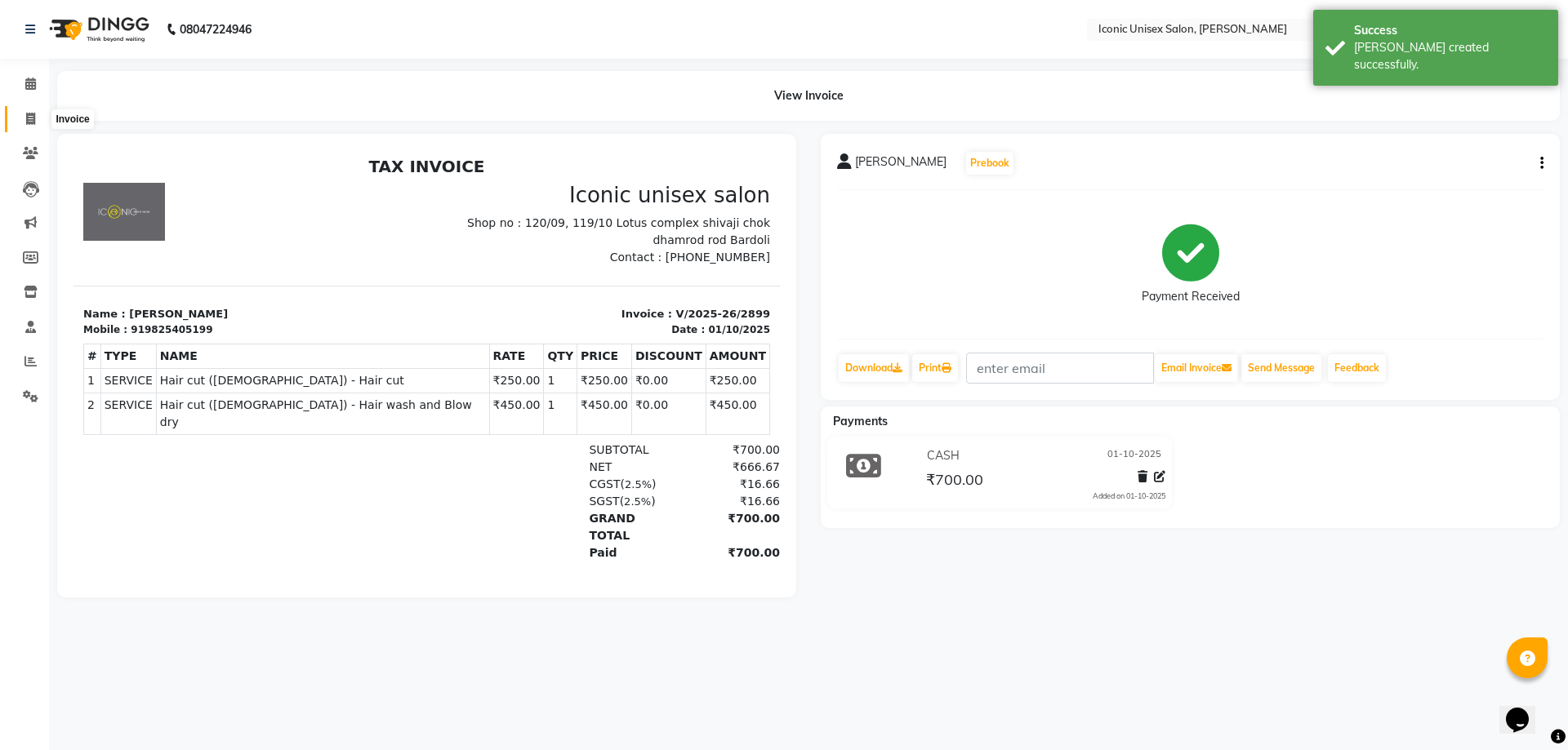
click at [33, 121] on icon at bounding box center [30, 118] width 9 height 13
select select "3884"
select select "service"
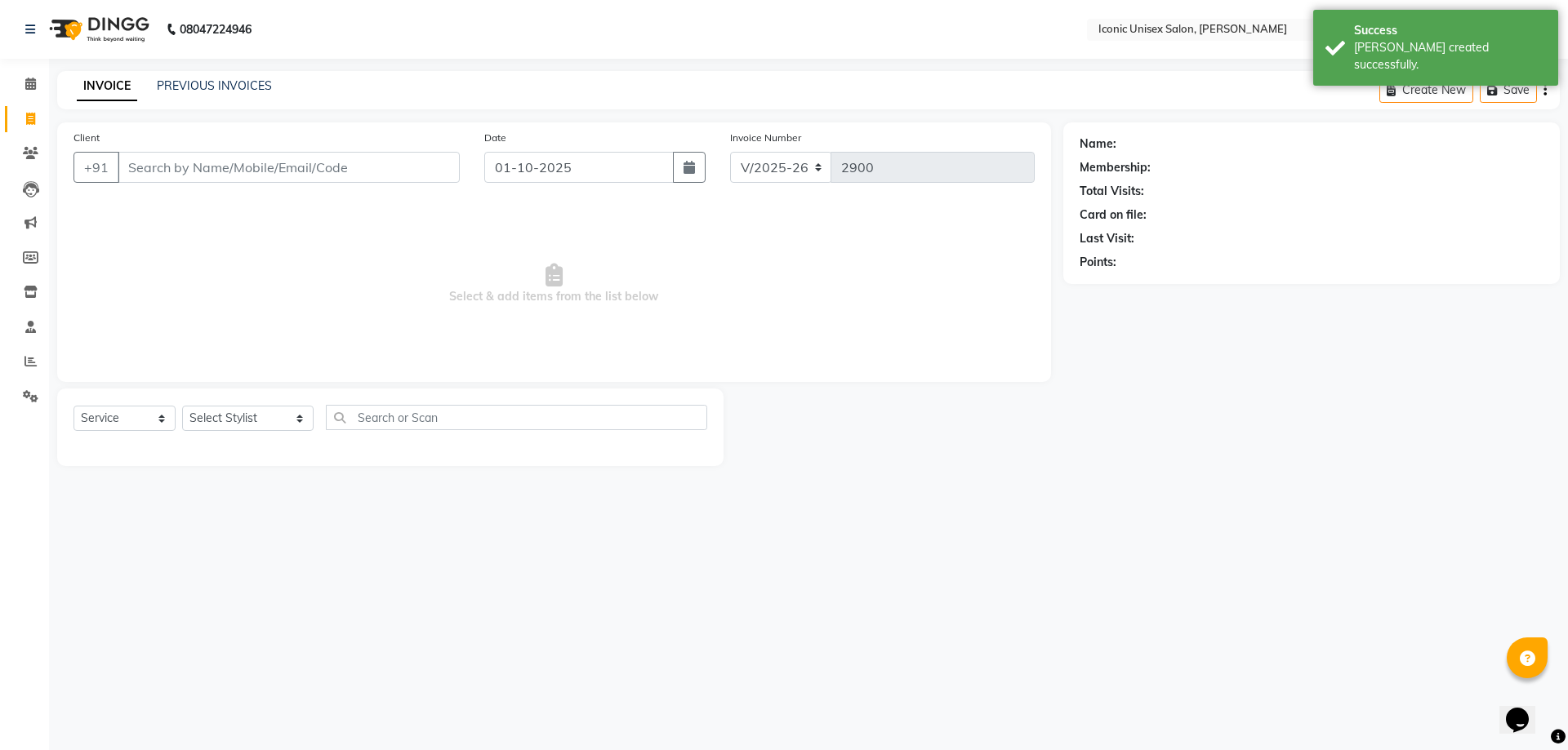
click at [234, 76] on div "INVOICE PREVIOUS INVOICES Create New Save" at bounding box center [808, 91] width 1503 height 39
click at [219, 90] on link "PREVIOUS INVOICES" at bounding box center [214, 86] width 115 height 15
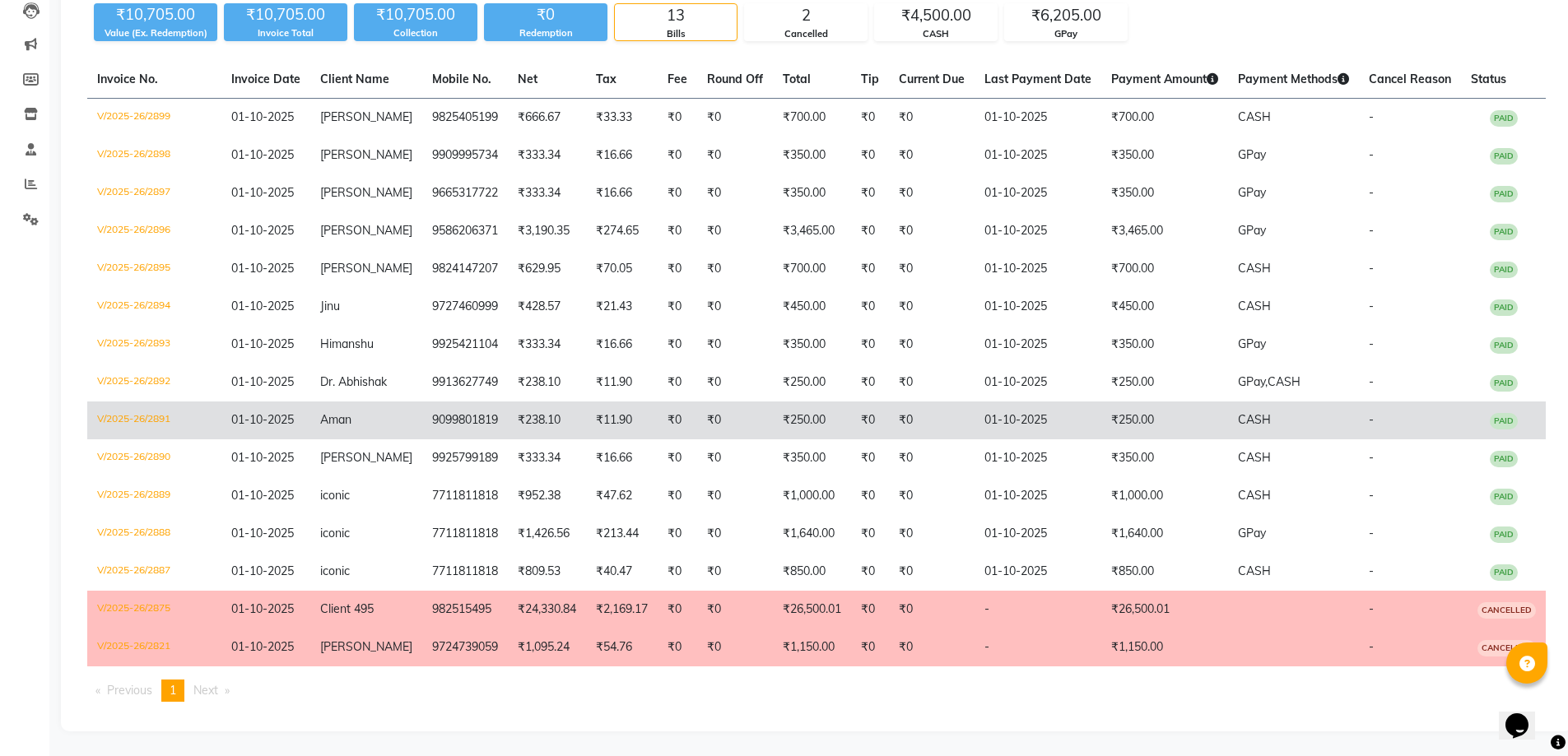
scroll to position [197, 0]
